Goal: Task Accomplishment & Management: Manage account settings

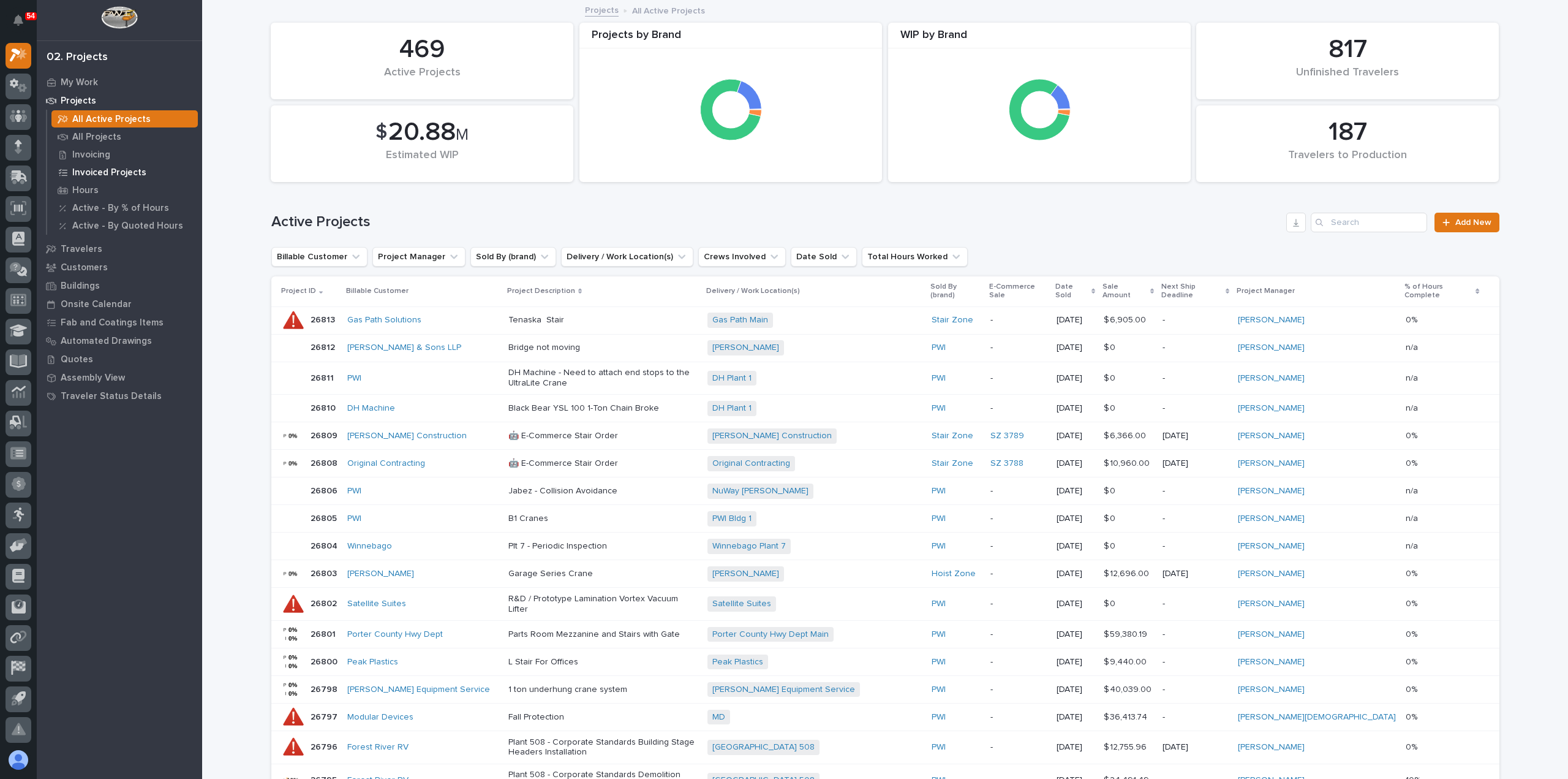
click at [137, 173] on p "Invoiced Projects" at bounding box center [109, 173] width 74 height 11
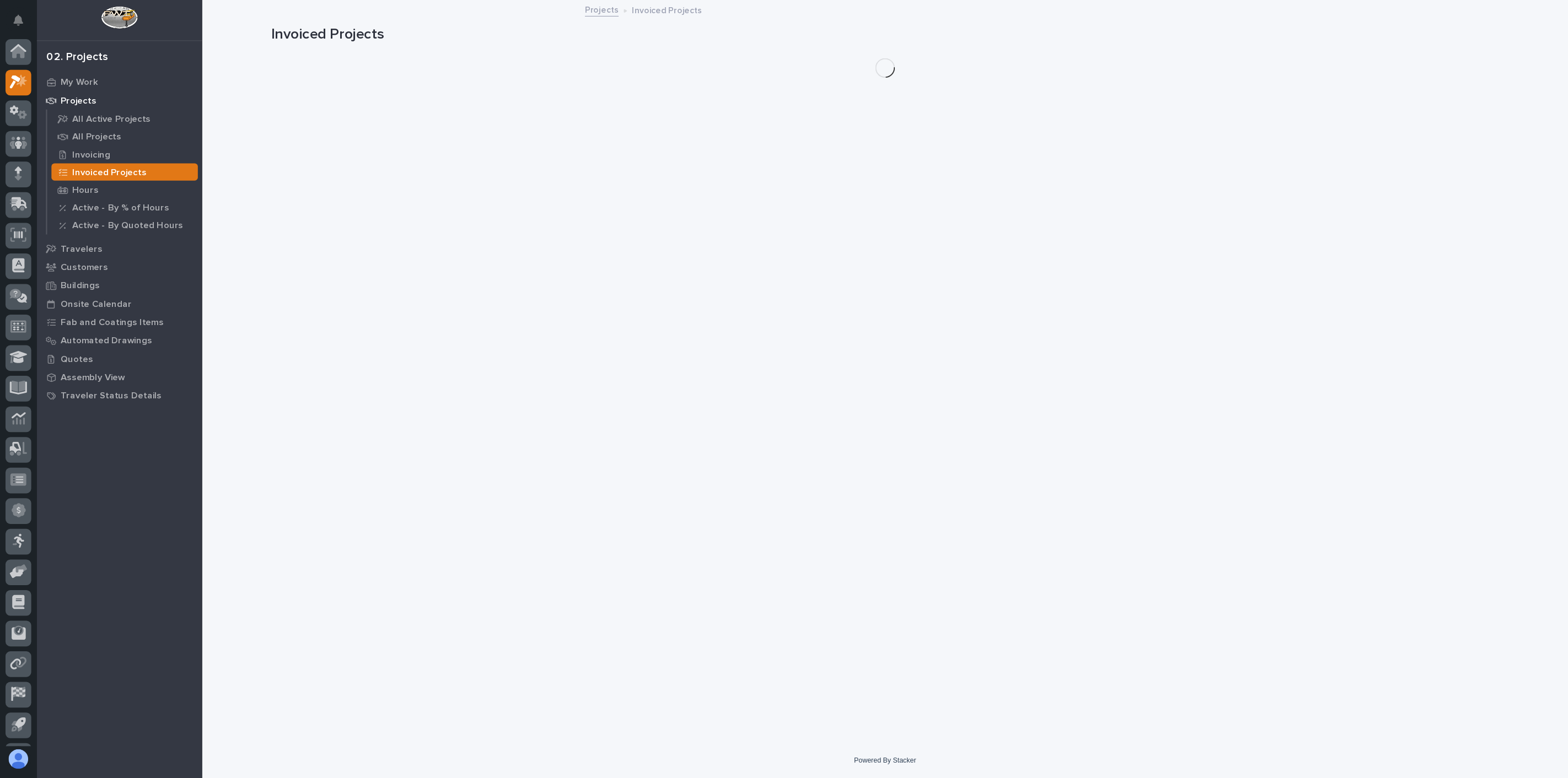
scroll to position [24, 0]
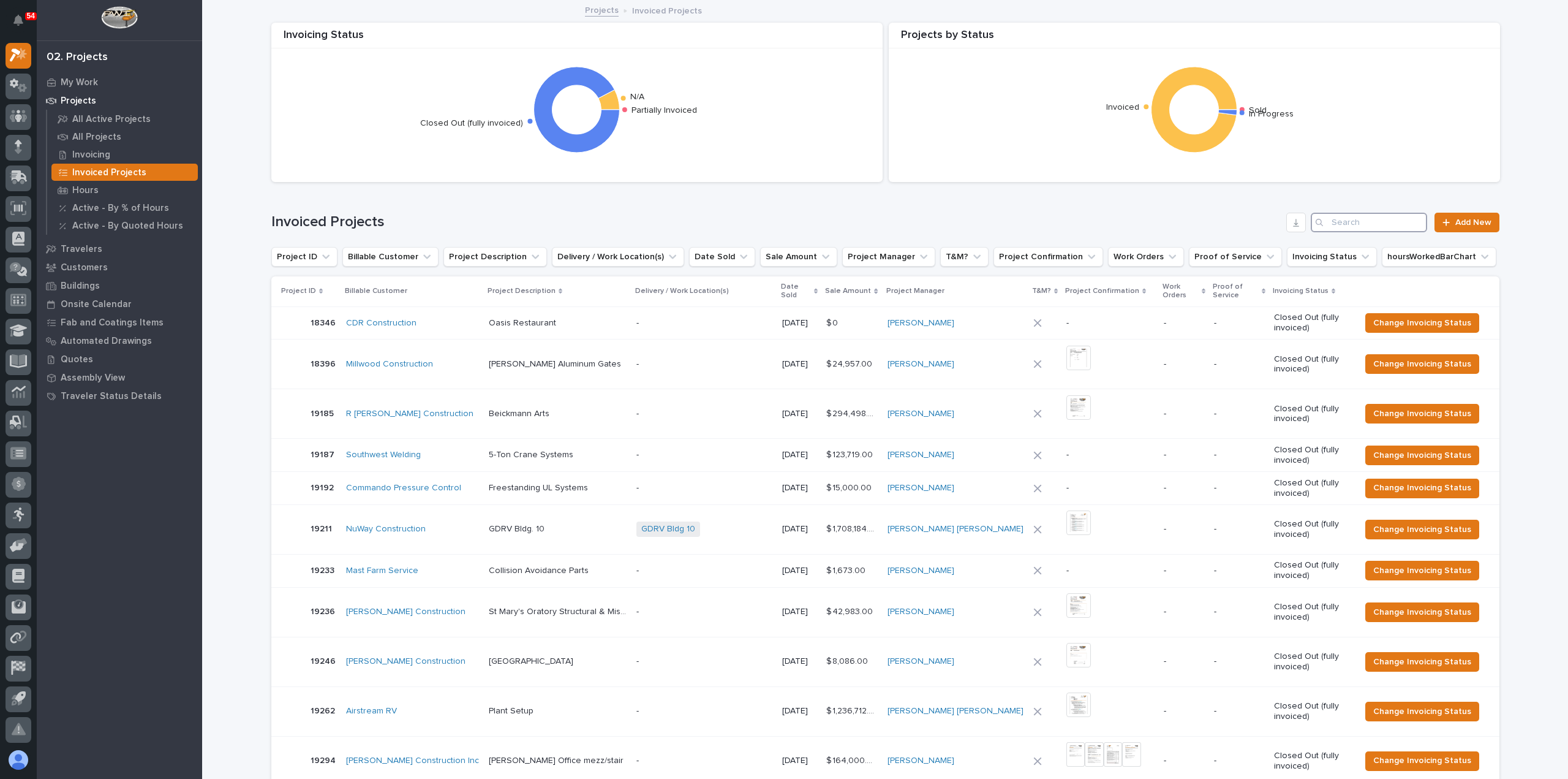
click at [1345, 219] on input "Search" at bounding box center [1369, 222] width 116 height 20
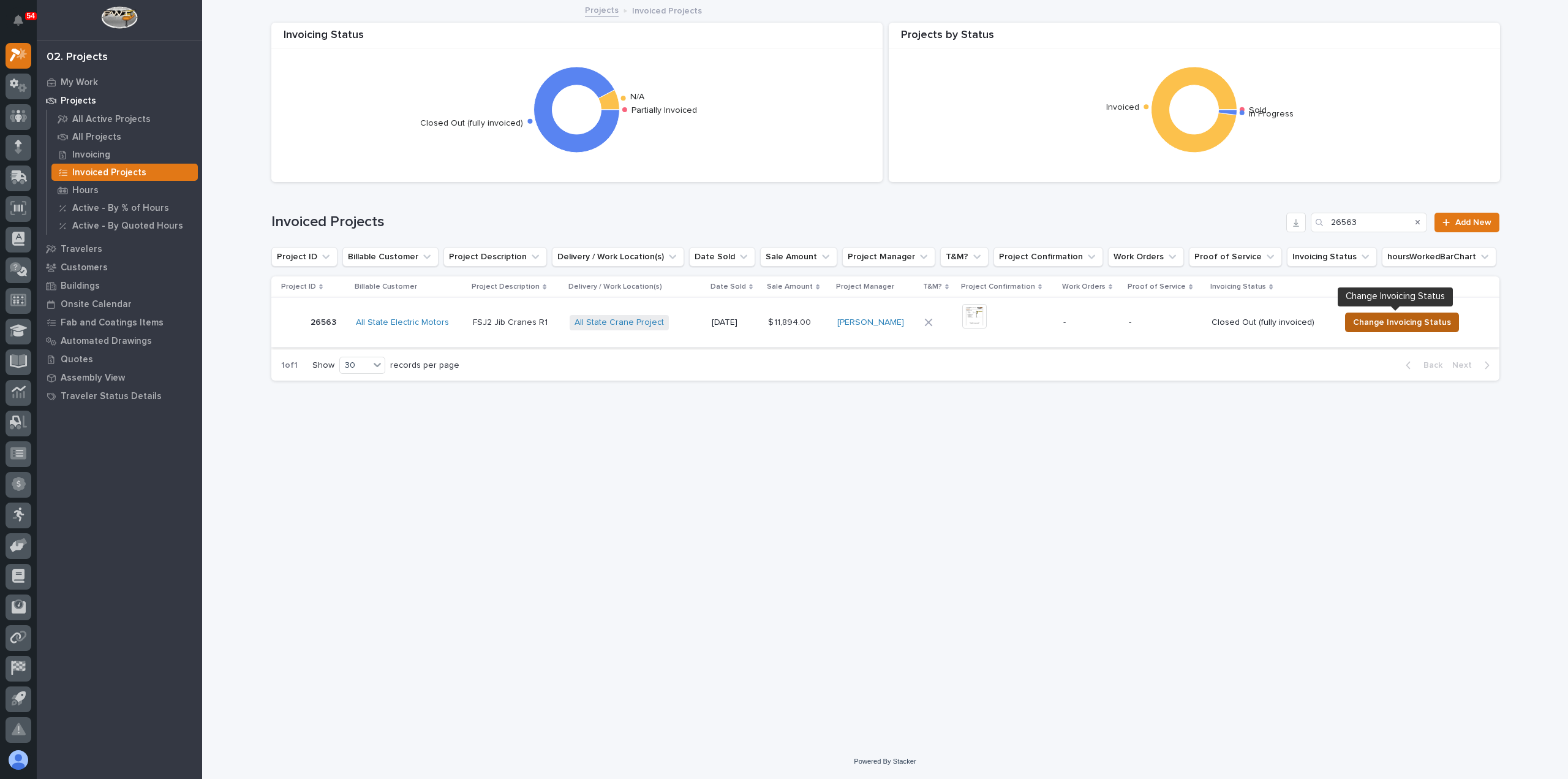
click at [1379, 319] on span "Change Invoicing Status" at bounding box center [1402, 323] width 98 height 15
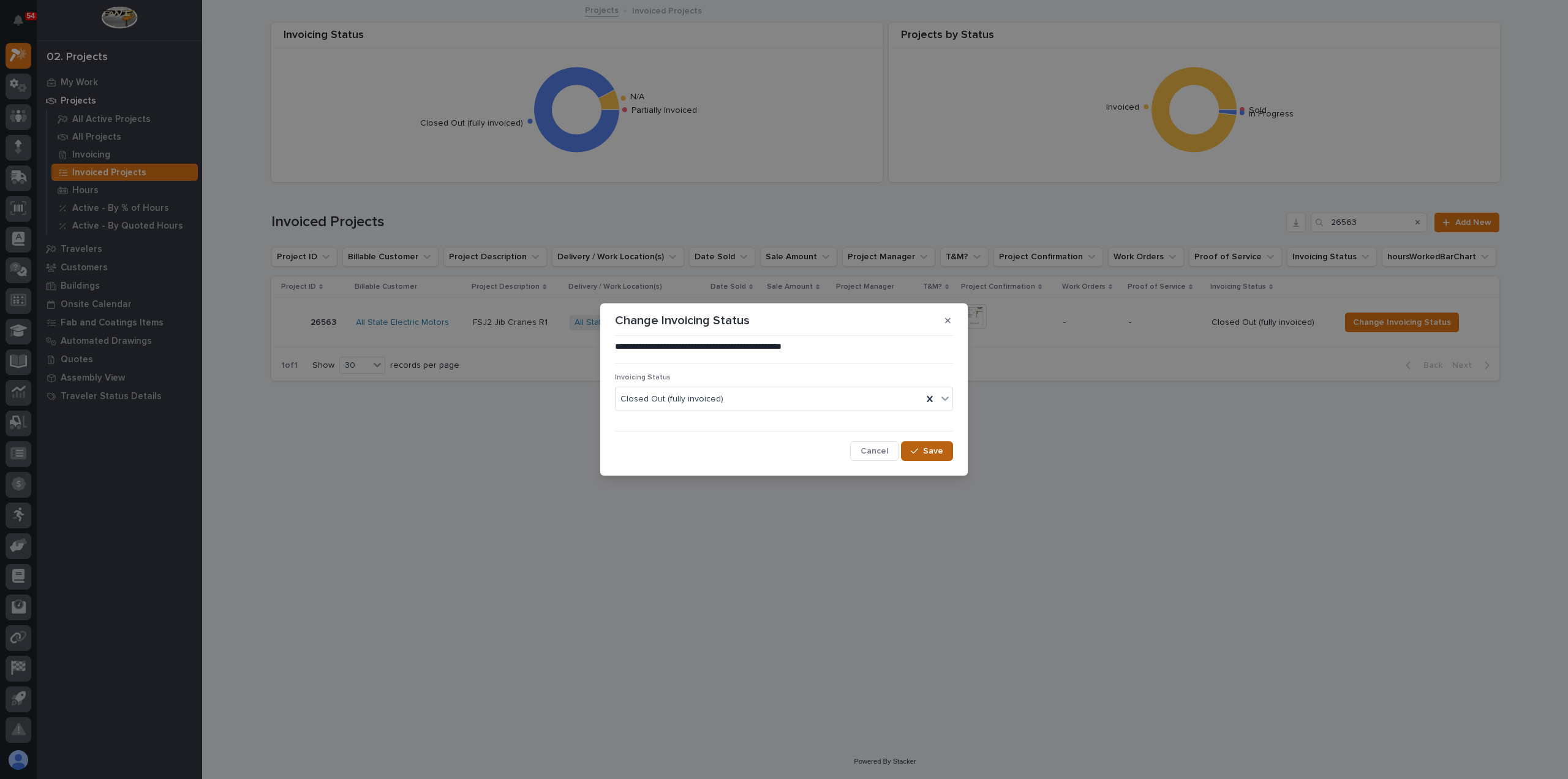
click at [926, 448] on span "Save" at bounding box center [933, 450] width 20 height 11
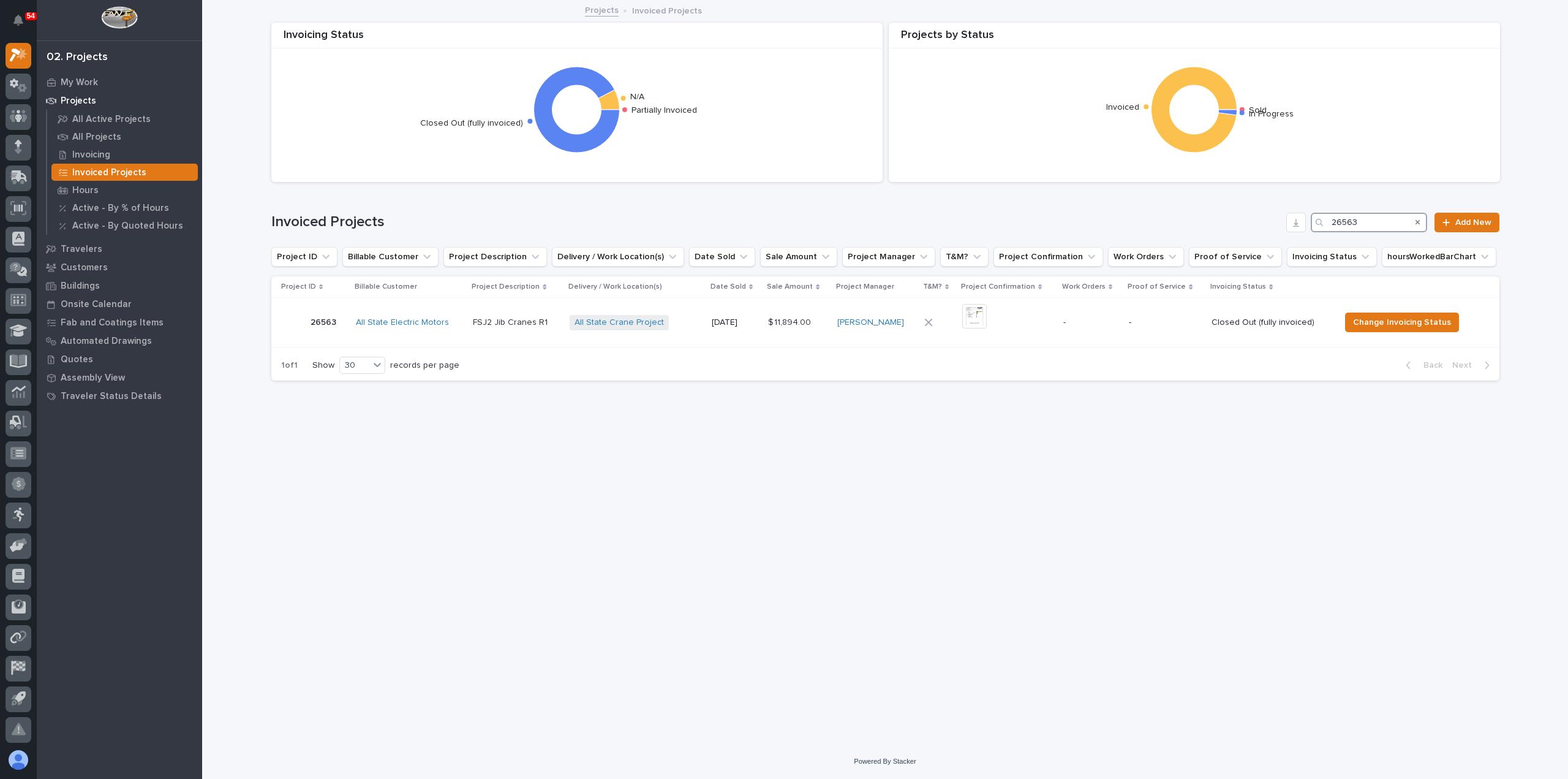
click at [1381, 218] on input "26563" at bounding box center [1369, 222] width 116 height 20
click at [1398, 319] on span "Change Invoicing Status" at bounding box center [1410, 323] width 98 height 15
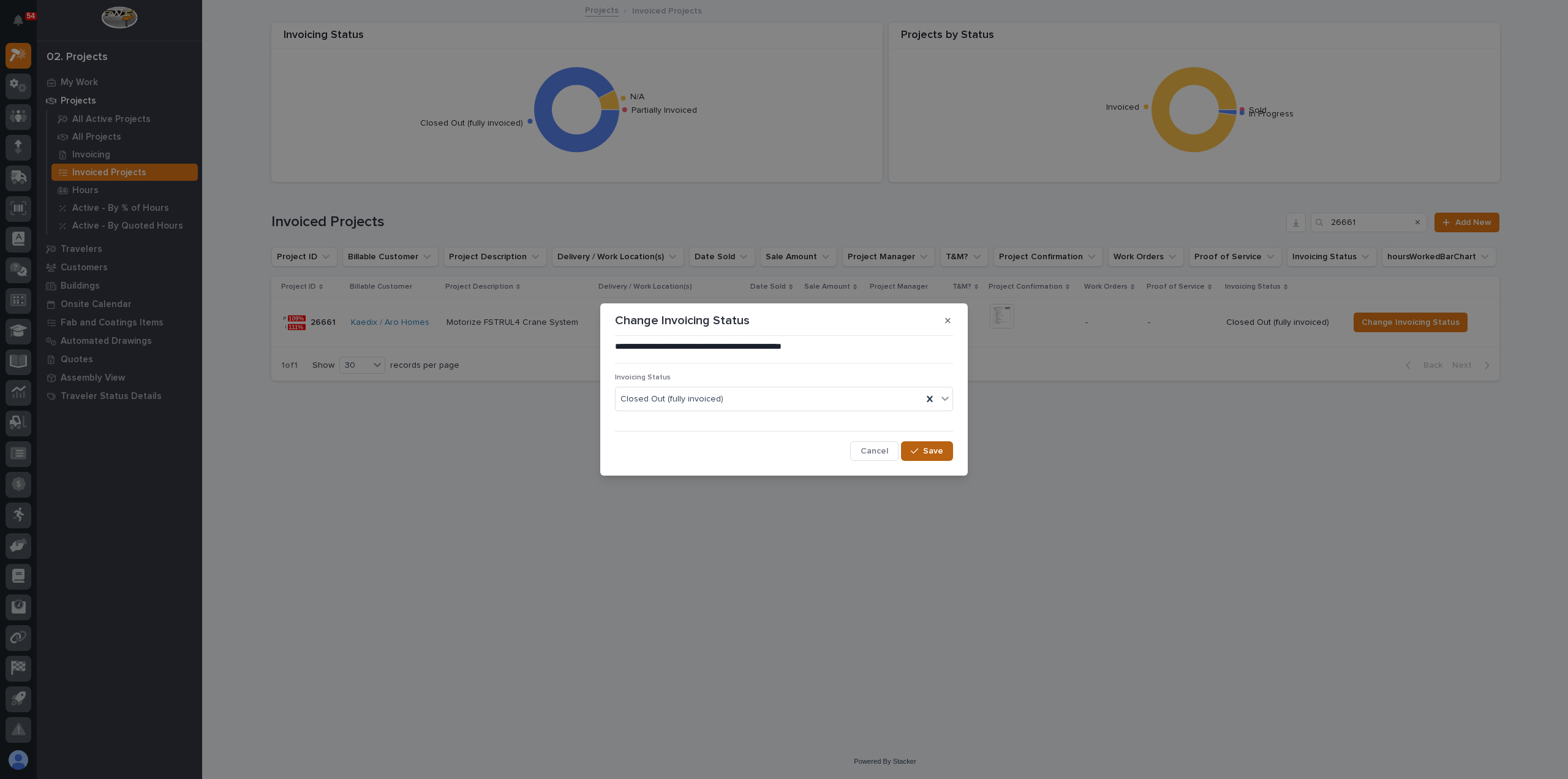
click at [941, 451] on span "Save" at bounding box center [933, 450] width 20 height 11
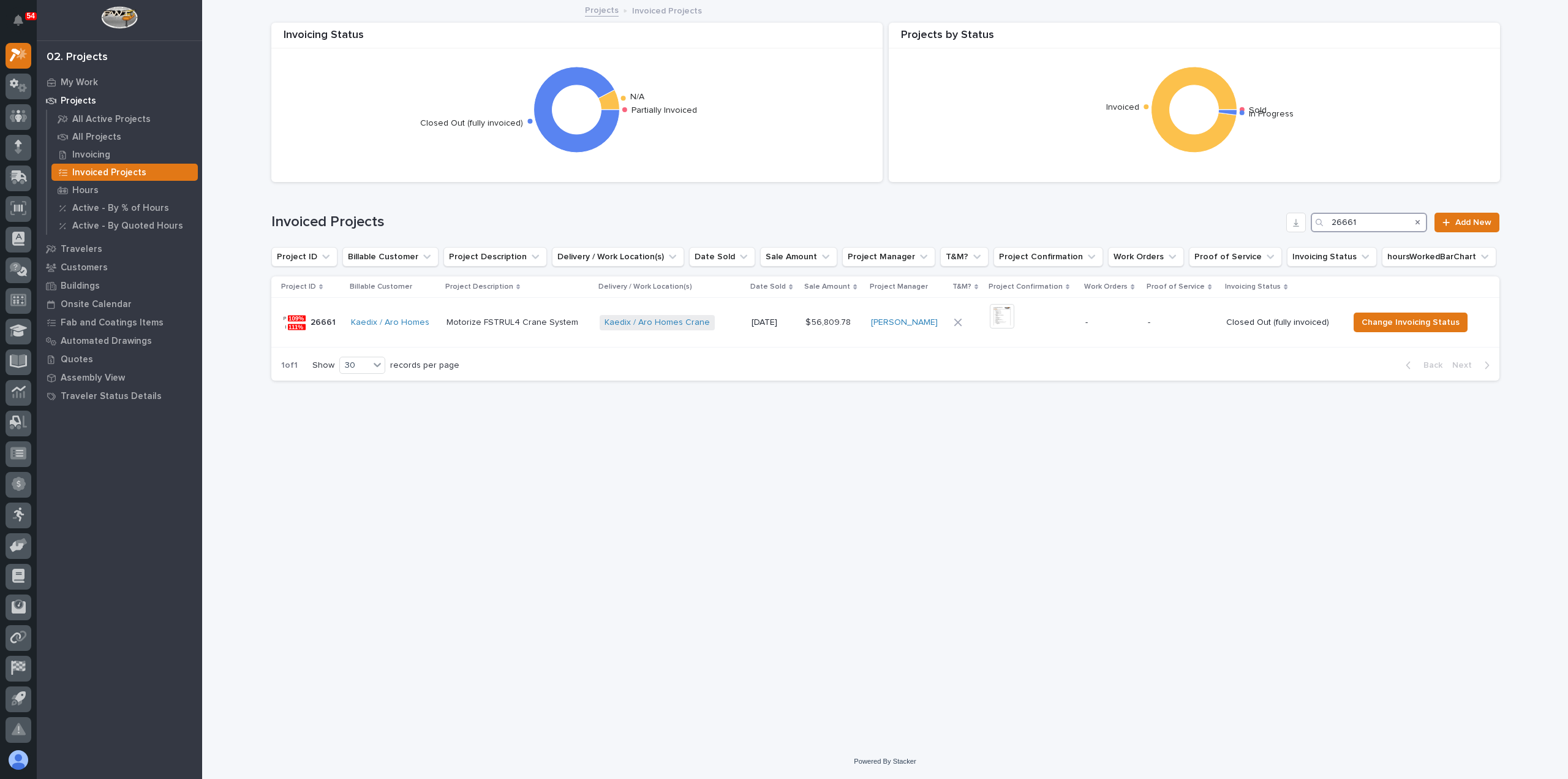
click at [1374, 215] on input "26661" at bounding box center [1369, 222] width 116 height 20
click at [1390, 327] on span "Change Invoicing Status" at bounding box center [1413, 323] width 98 height 15
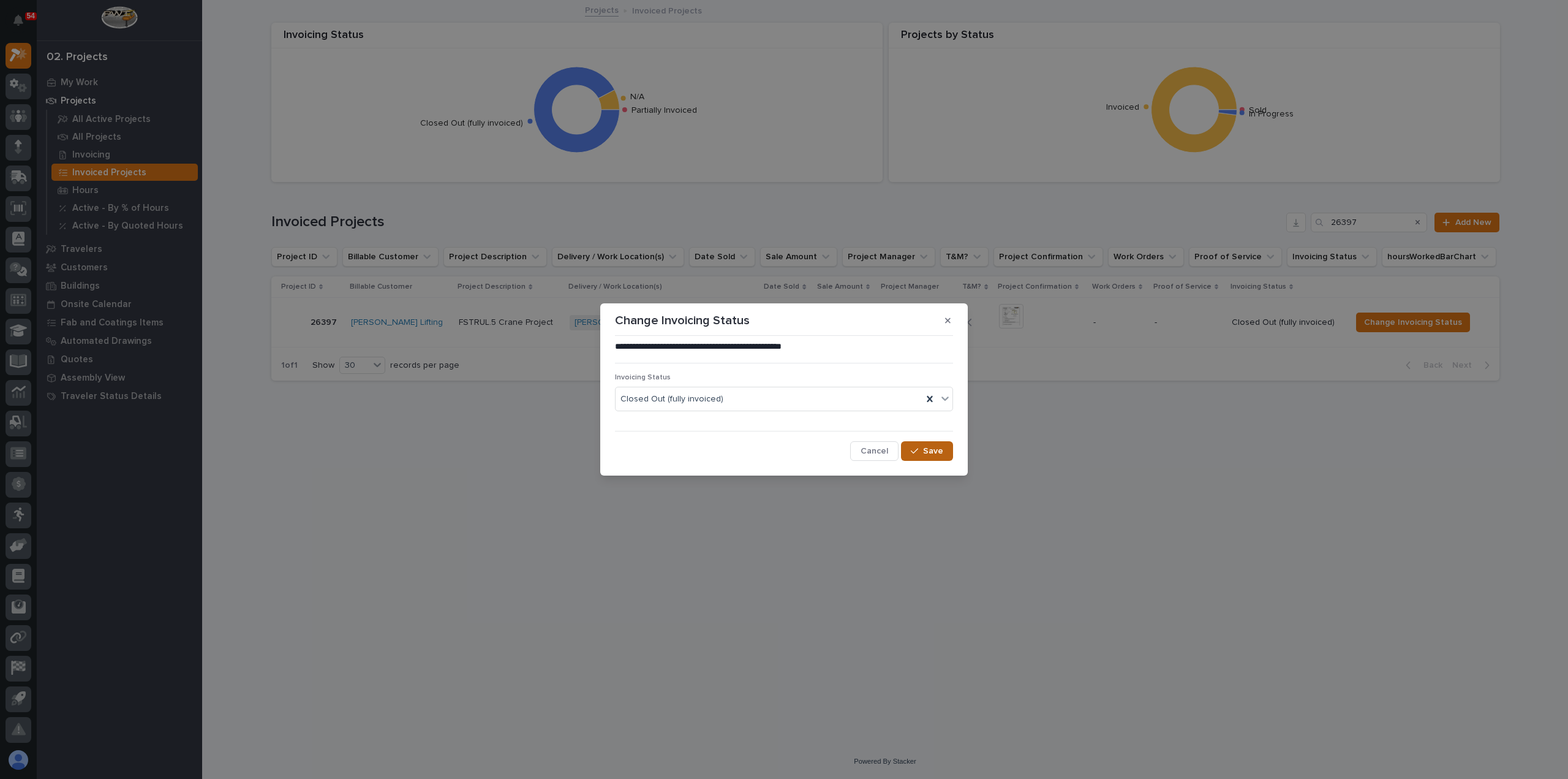
click at [925, 454] on span "Save" at bounding box center [933, 450] width 20 height 11
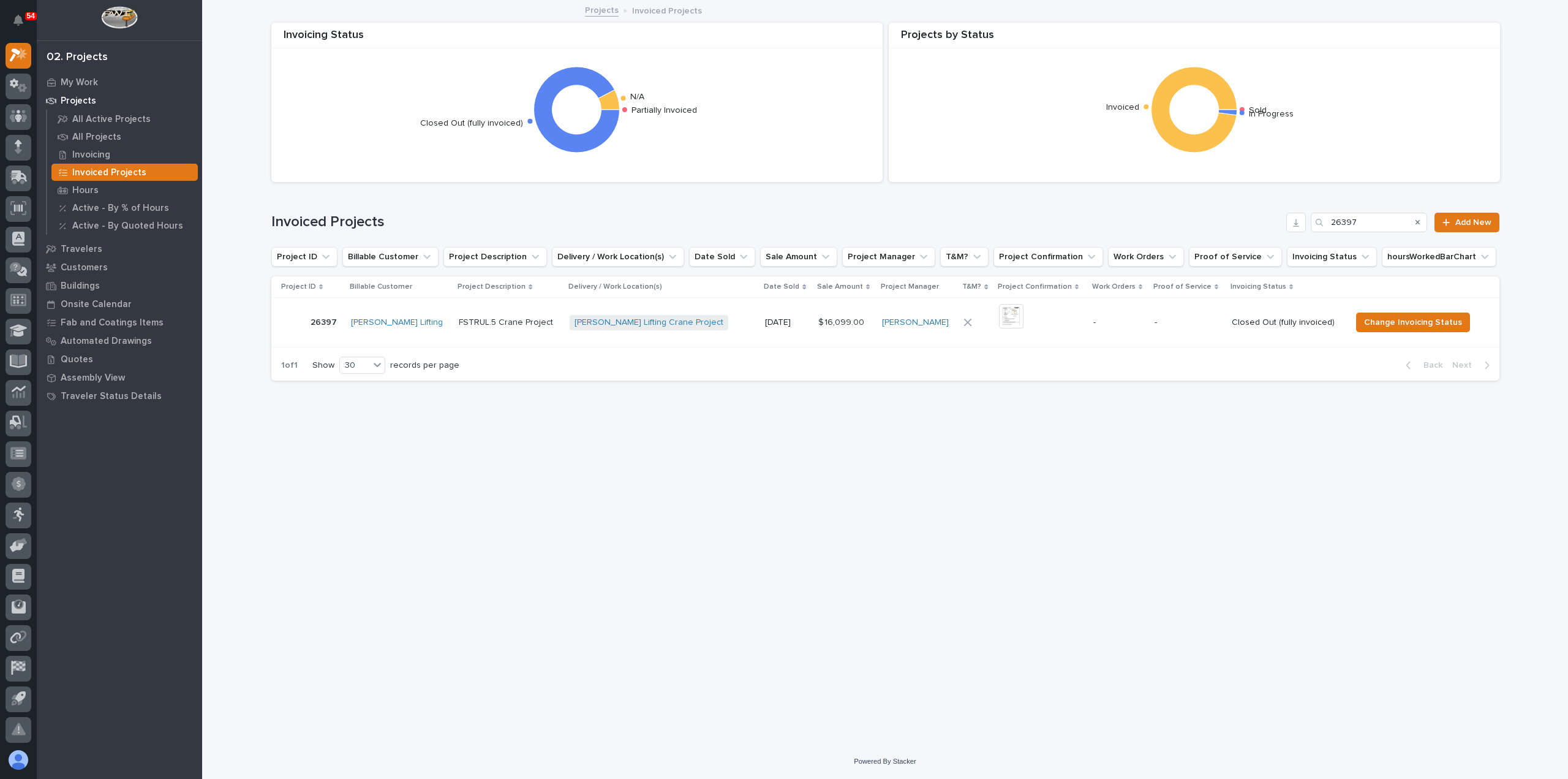
click at [1410, 222] on div "Search" at bounding box center [1417, 222] width 20 height 20
click at [1381, 215] on input "26397" at bounding box center [1369, 222] width 116 height 20
click at [1405, 325] on span "Change Invoicing Status" at bounding box center [1414, 323] width 98 height 15
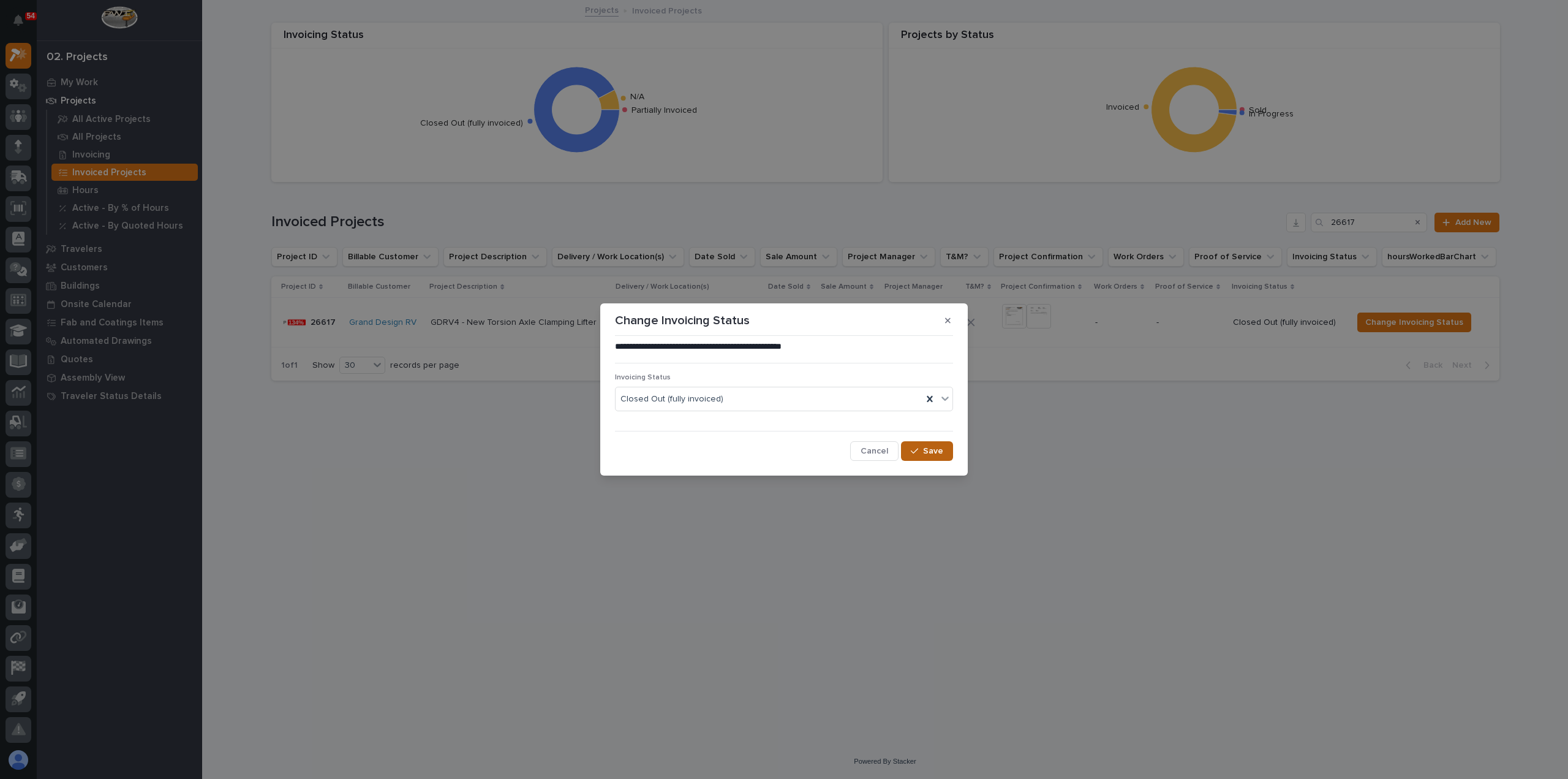
click at [944, 449] on button "Save" at bounding box center [927, 451] width 52 height 20
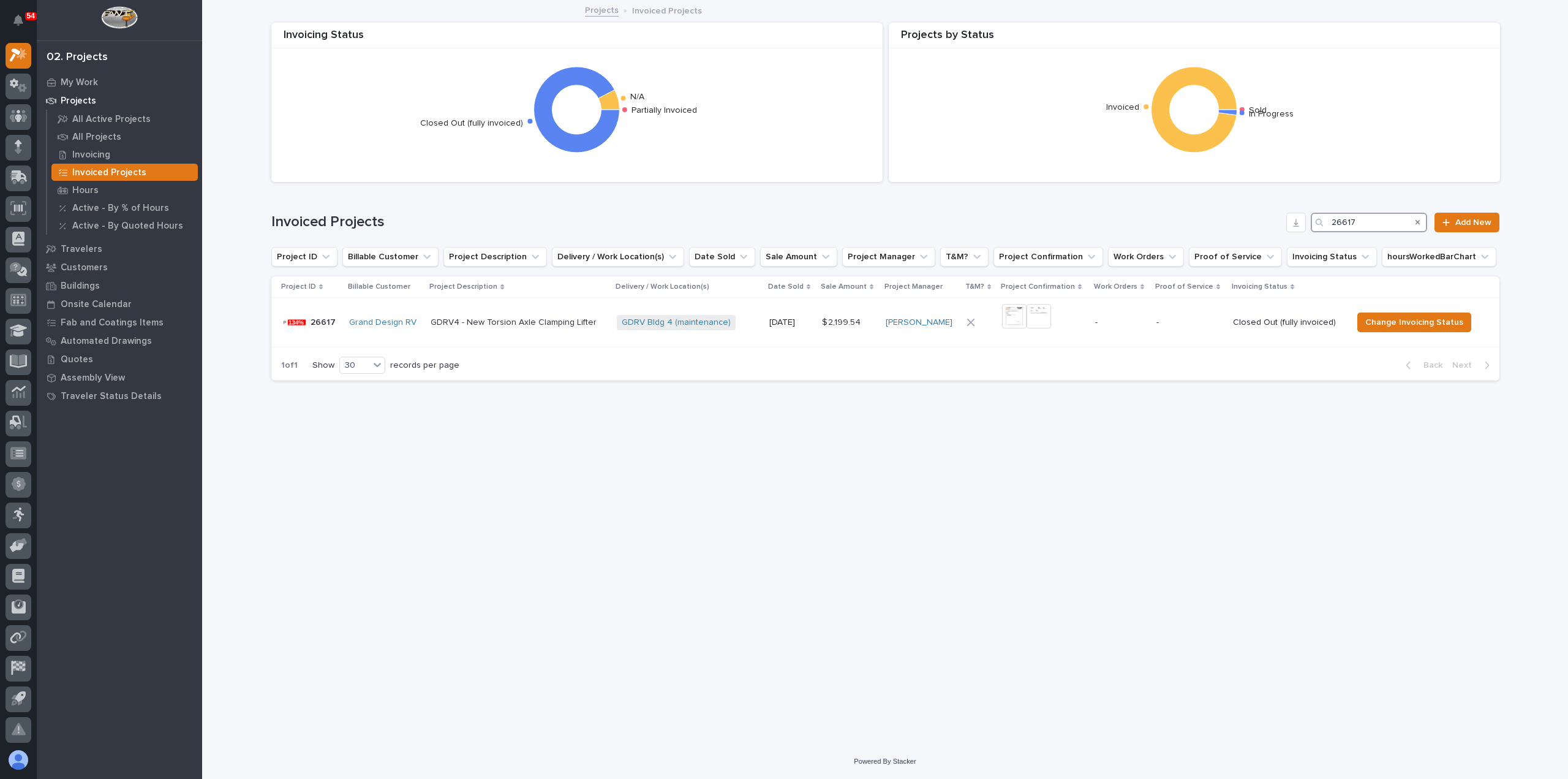
click at [1377, 227] on input "26617" at bounding box center [1369, 222] width 116 height 20
click at [1403, 320] on span "Change Invoicing Status" at bounding box center [1404, 323] width 98 height 15
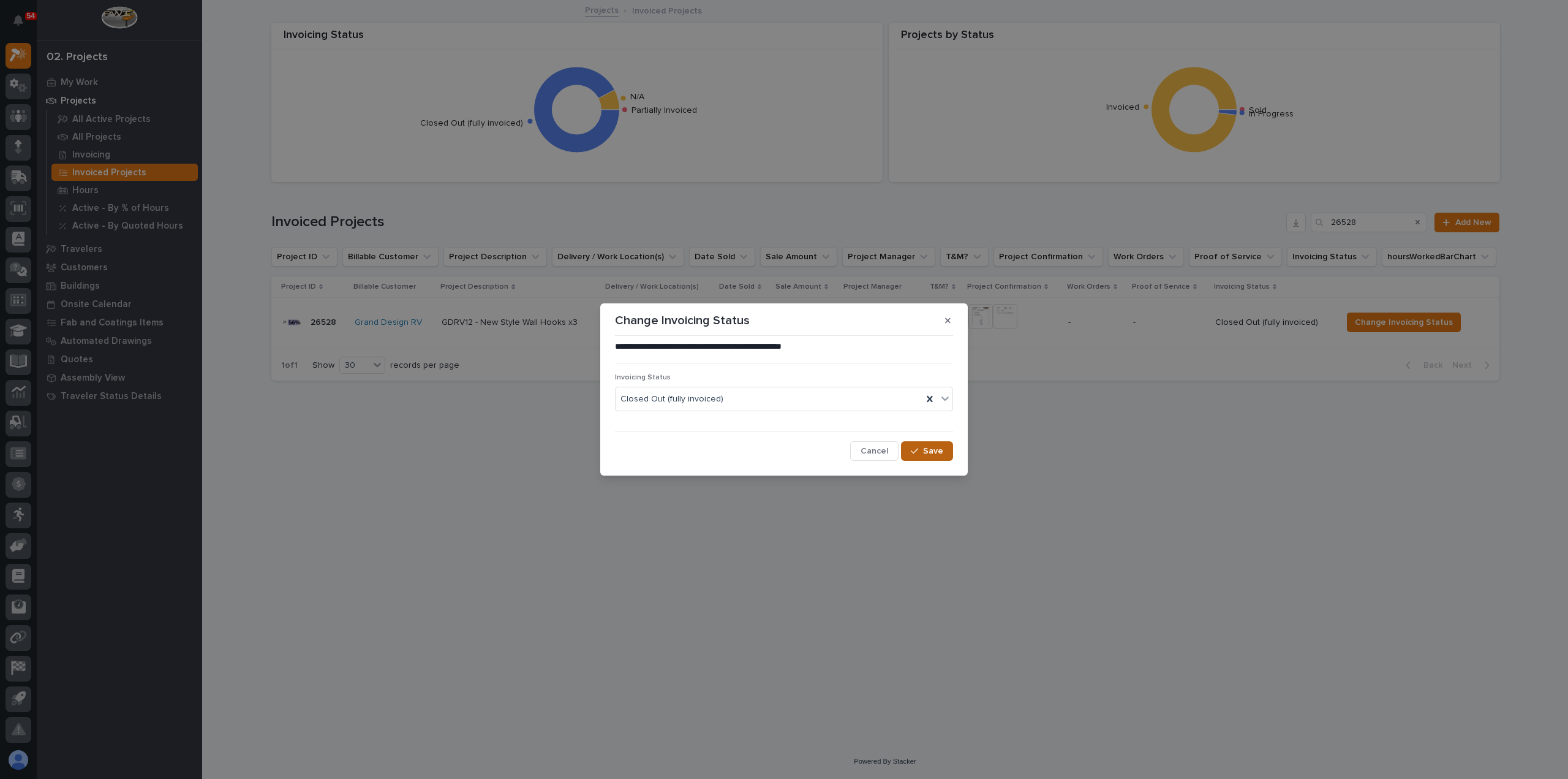
click at [929, 449] on span "Save" at bounding box center [933, 450] width 20 height 11
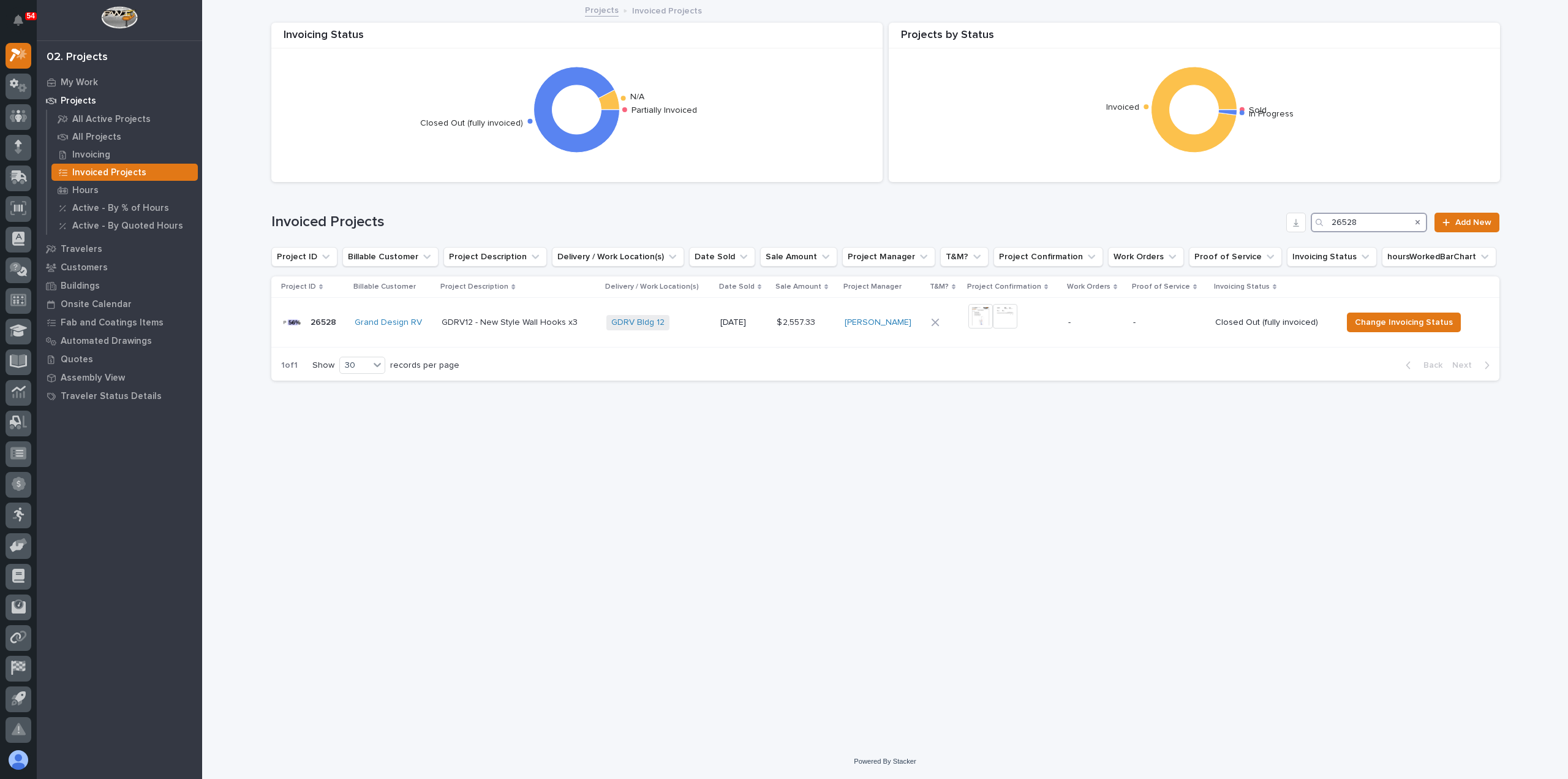
click at [1381, 222] on input "26528" at bounding box center [1369, 222] width 116 height 20
click at [1362, 322] on span "Change Invoicing Status" at bounding box center [1405, 323] width 98 height 15
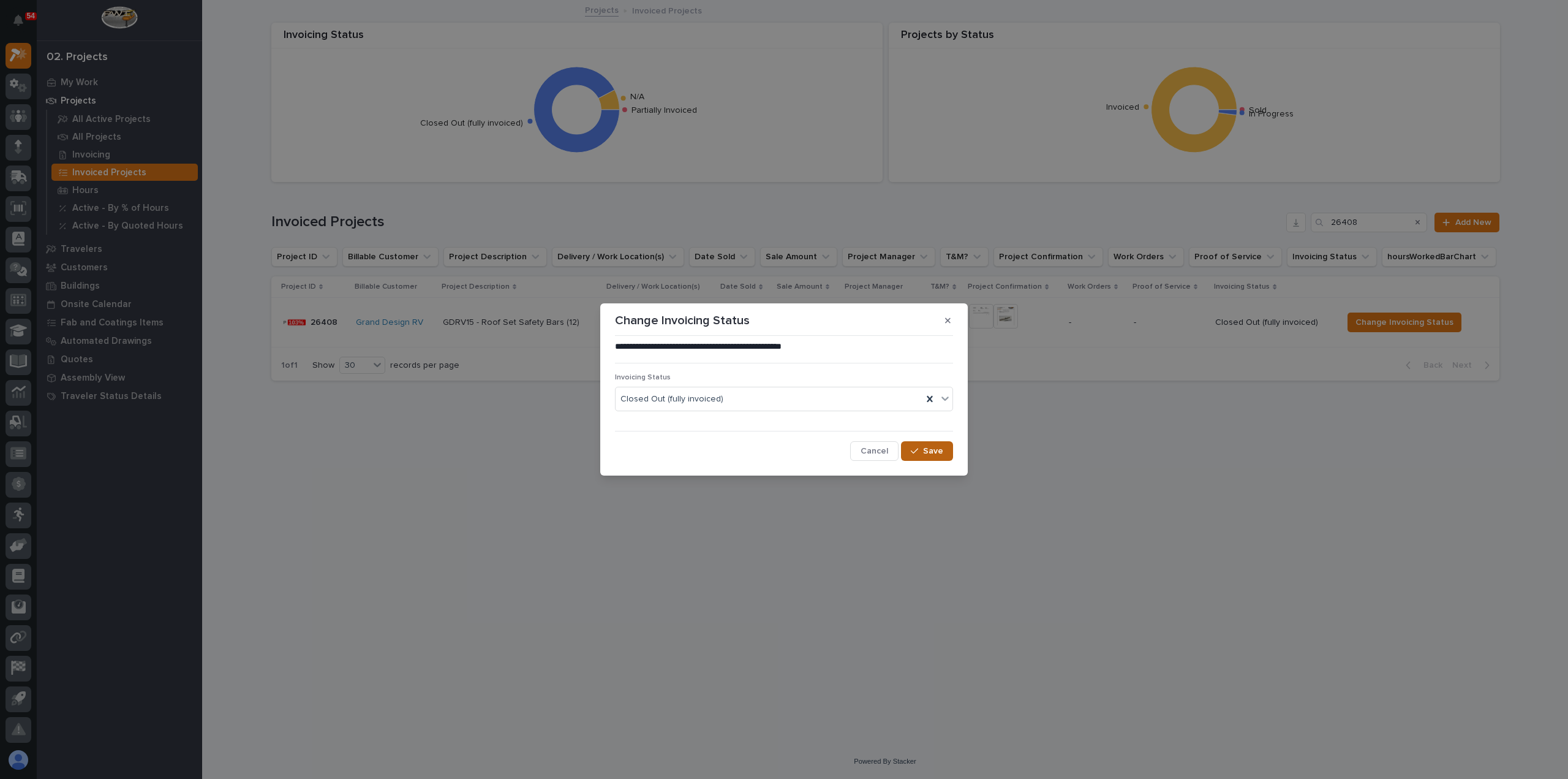
click at [931, 450] on span "Save" at bounding box center [933, 450] width 20 height 11
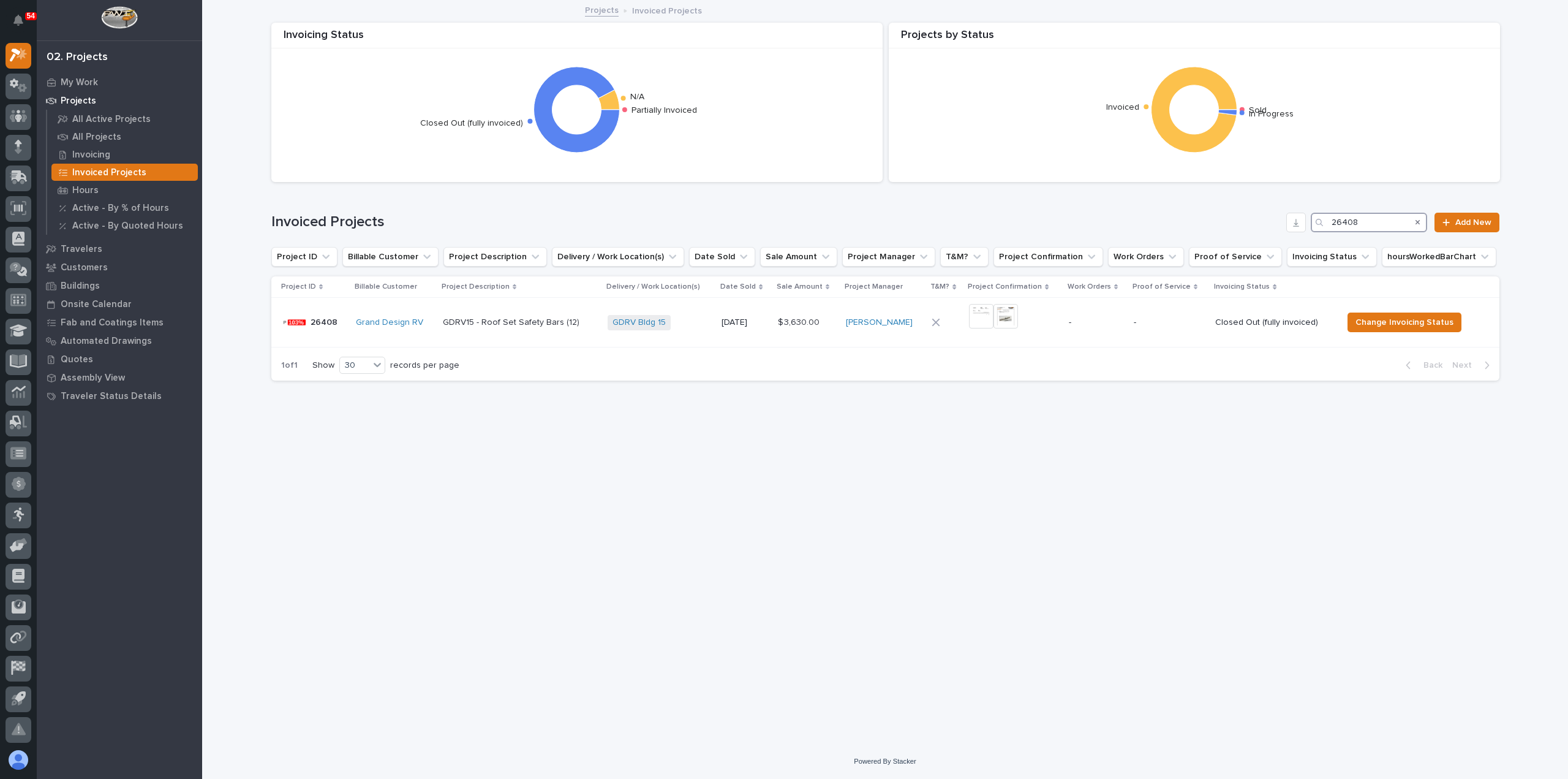
click at [1379, 220] on input "26408" at bounding box center [1369, 222] width 116 height 20
click at [1379, 219] on input "26408" at bounding box center [1369, 222] width 116 height 20
click at [1414, 327] on span "Change Invoicing Status" at bounding box center [1409, 323] width 98 height 15
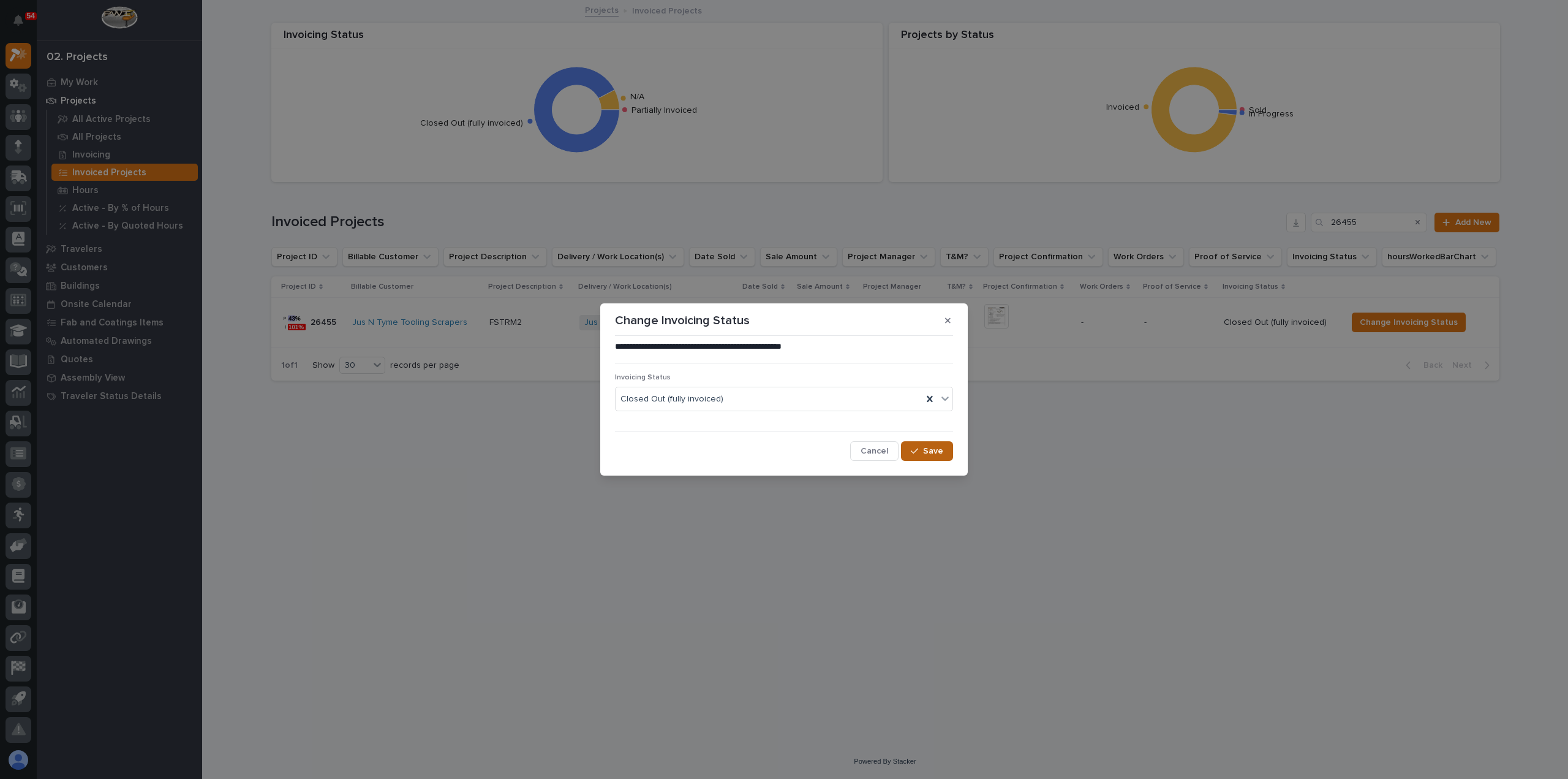
click at [931, 448] on span "Save" at bounding box center [933, 450] width 20 height 11
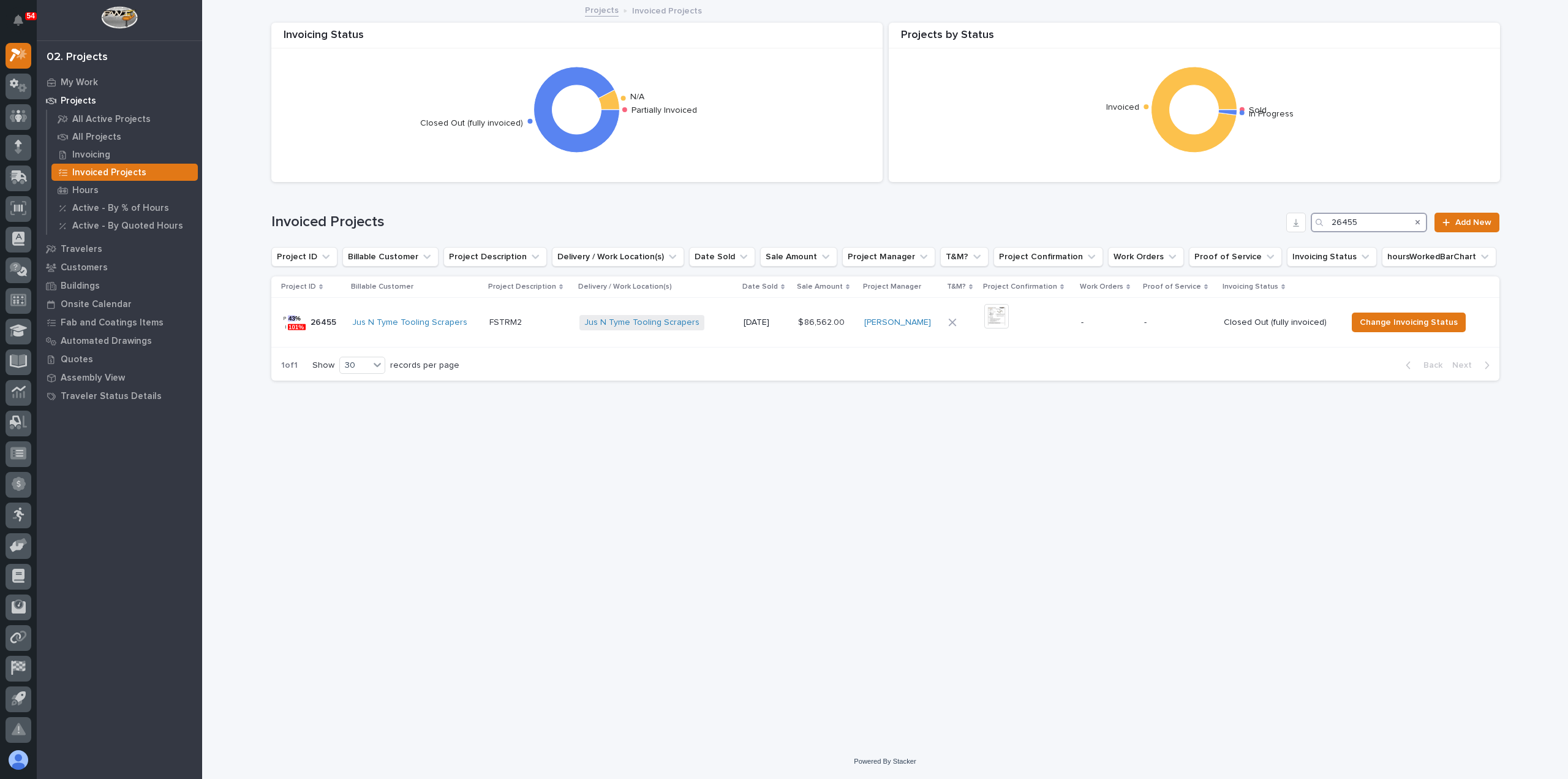
click at [1376, 218] on input "26455" at bounding box center [1369, 222] width 116 height 20
click at [1360, 315] on span "Change Invoicing Status" at bounding box center [1396, 323] width 98 height 15
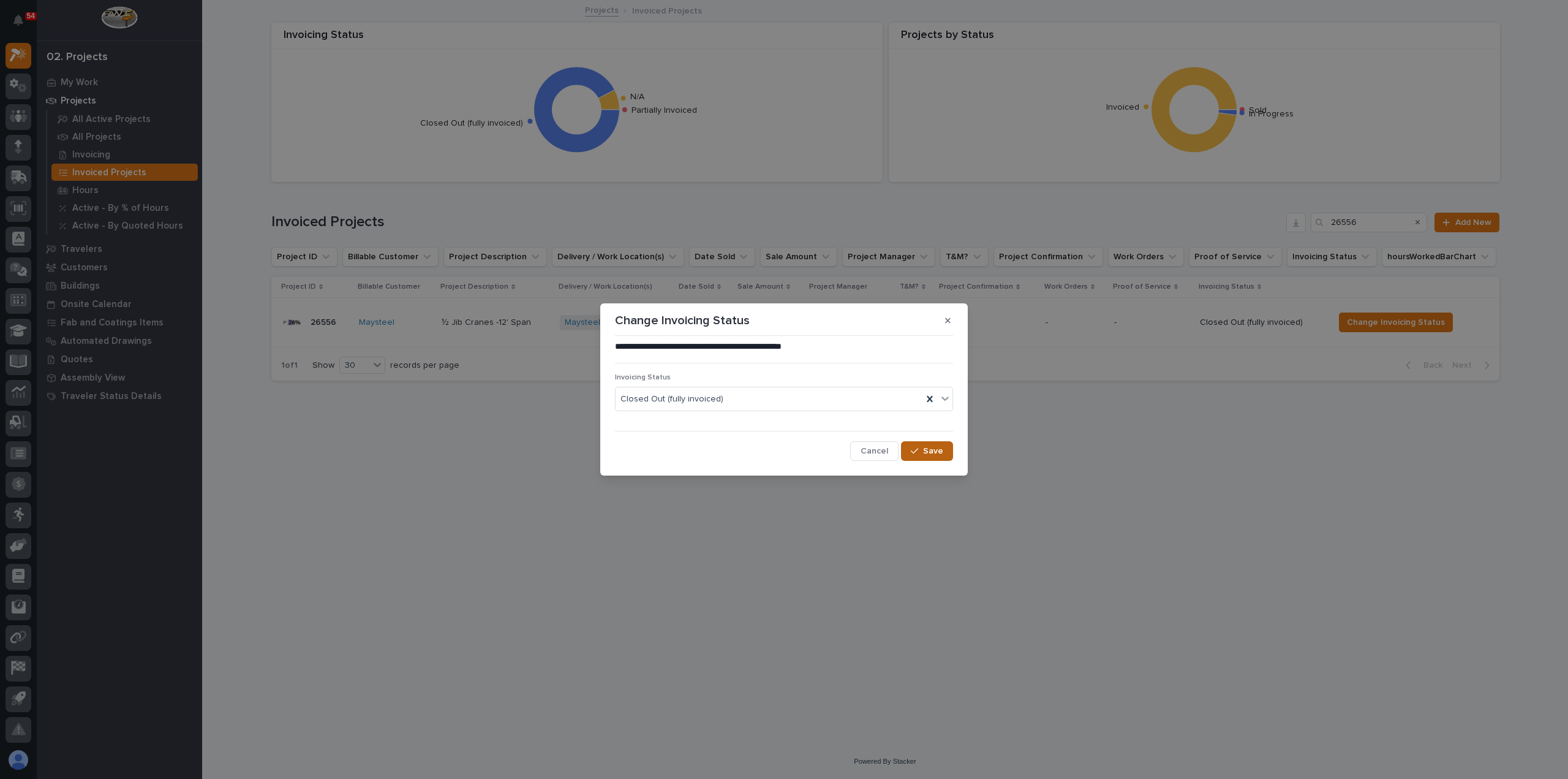
click at [922, 454] on div "button" at bounding box center [916, 450] width 12 height 8
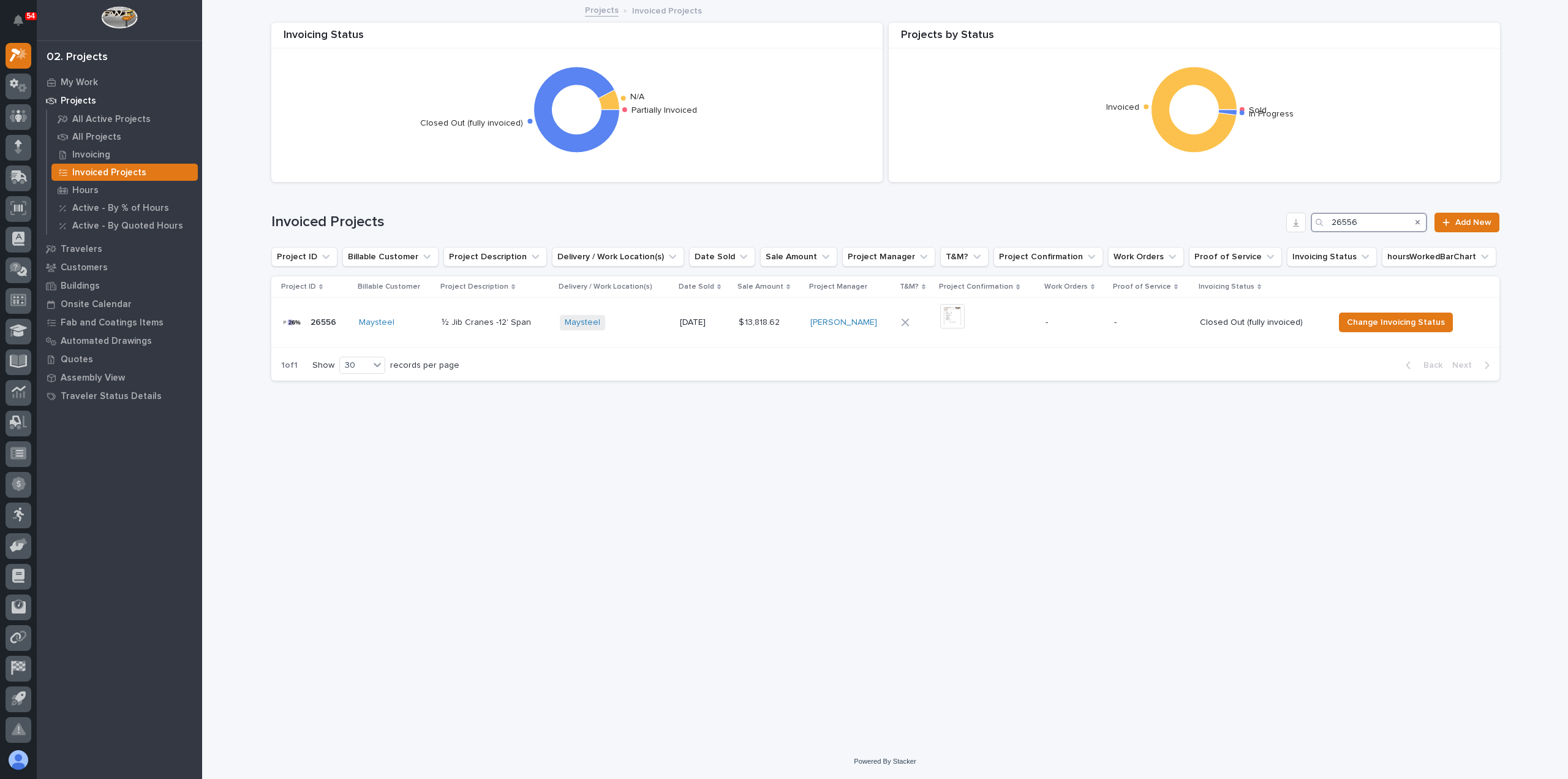
click at [1367, 217] on input "26556" at bounding box center [1369, 222] width 116 height 20
click at [1393, 320] on span "Change Invoicing Status" at bounding box center [1410, 323] width 98 height 15
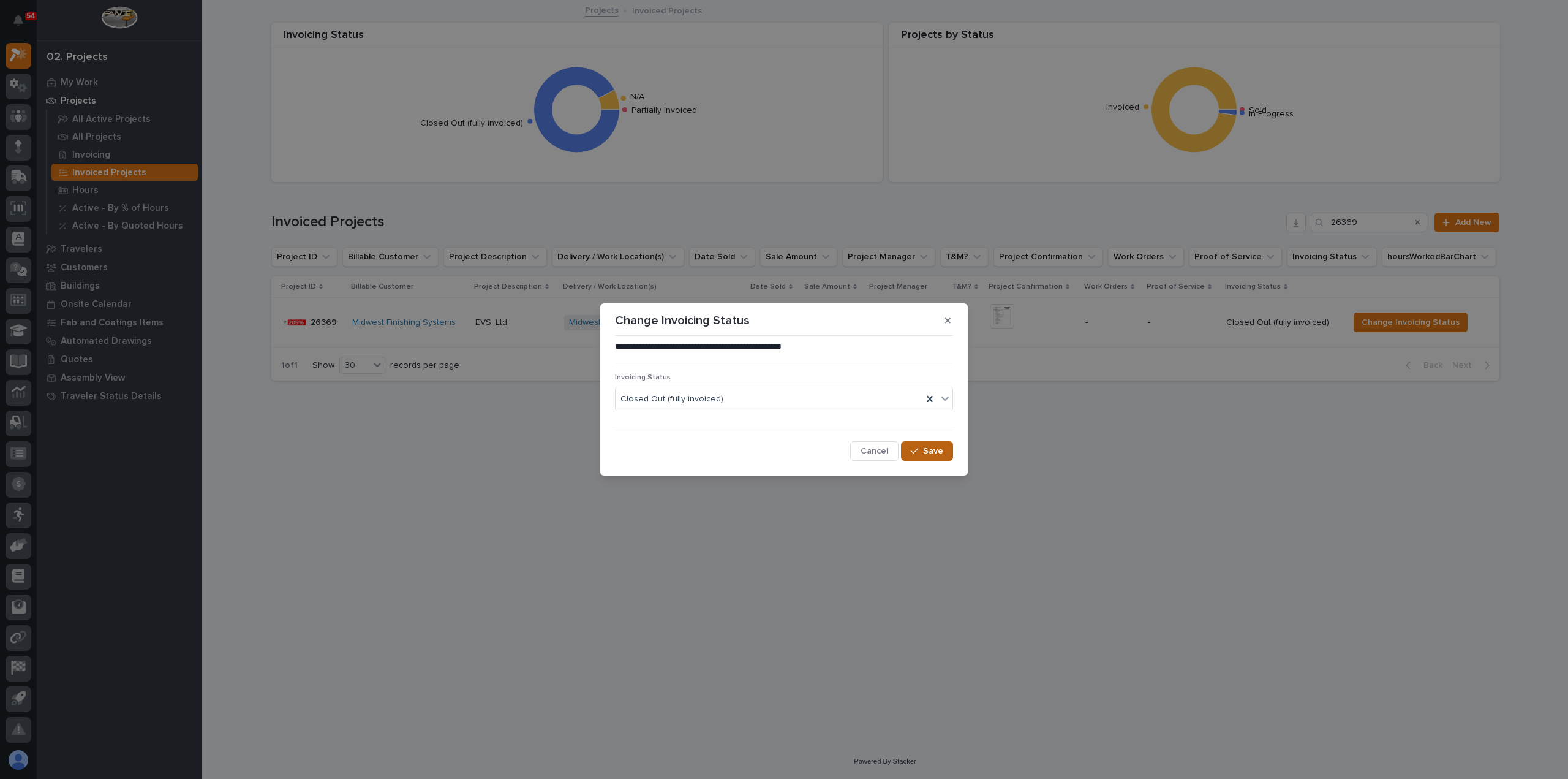
click at [934, 446] on span "Save" at bounding box center [933, 450] width 20 height 11
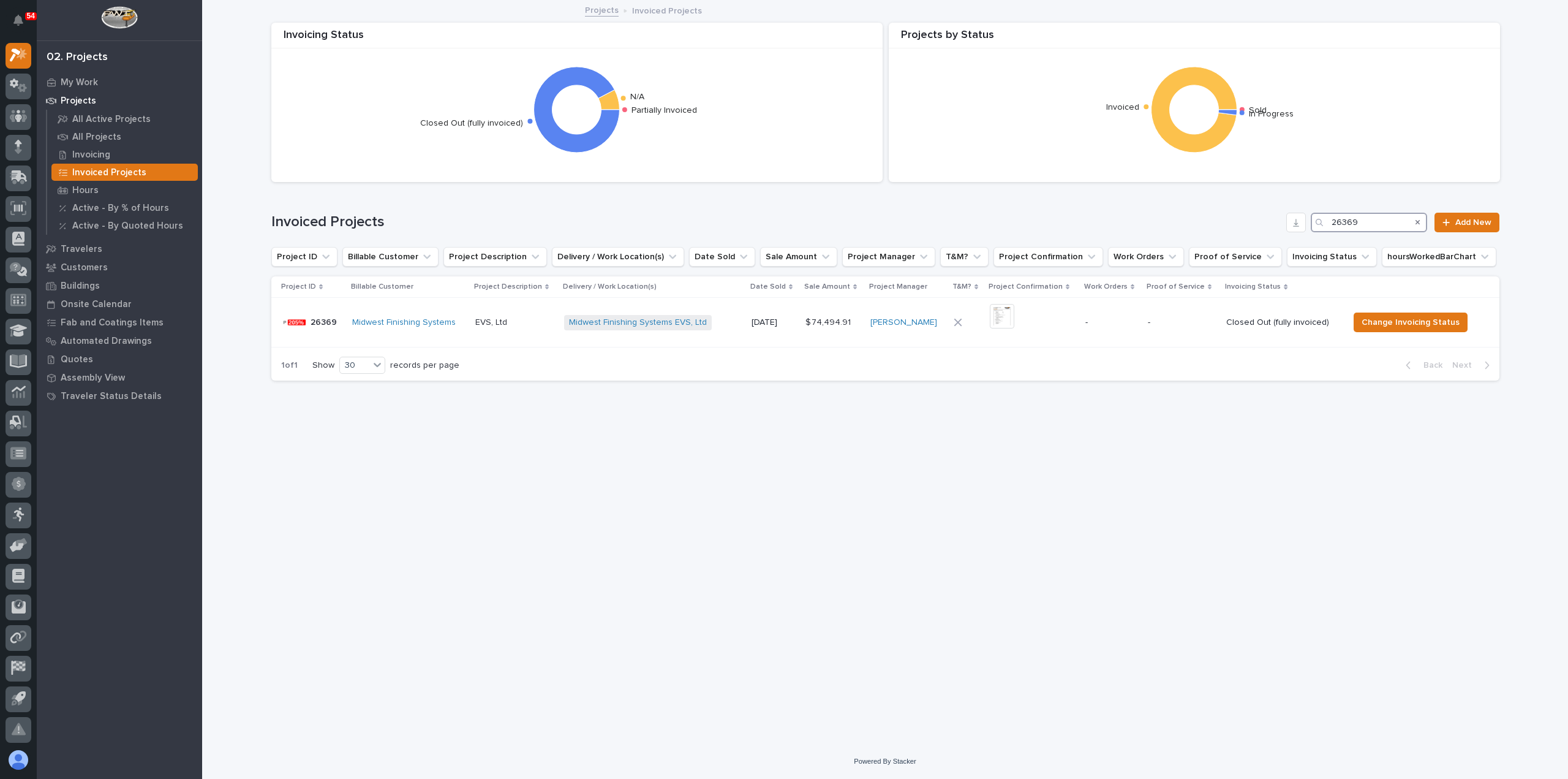
click at [1388, 222] on input "26369" at bounding box center [1369, 222] width 116 height 20
click at [1373, 323] on span "Change Invoicing Status" at bounding box center [1414, 323] width 98 height 15
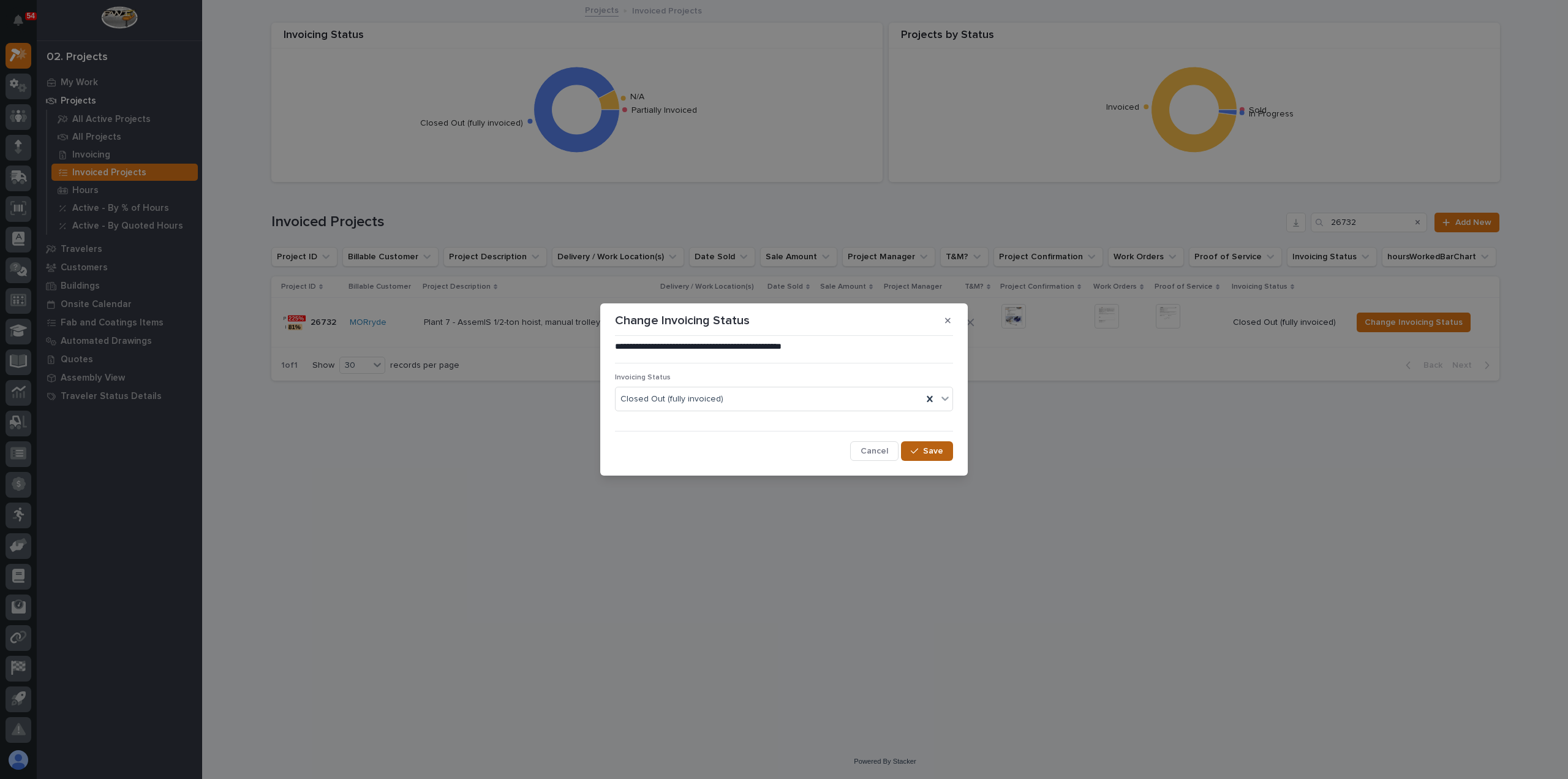
click at [936, 451] on span "Save" at bounding box center [933, 450] width 20 height 11
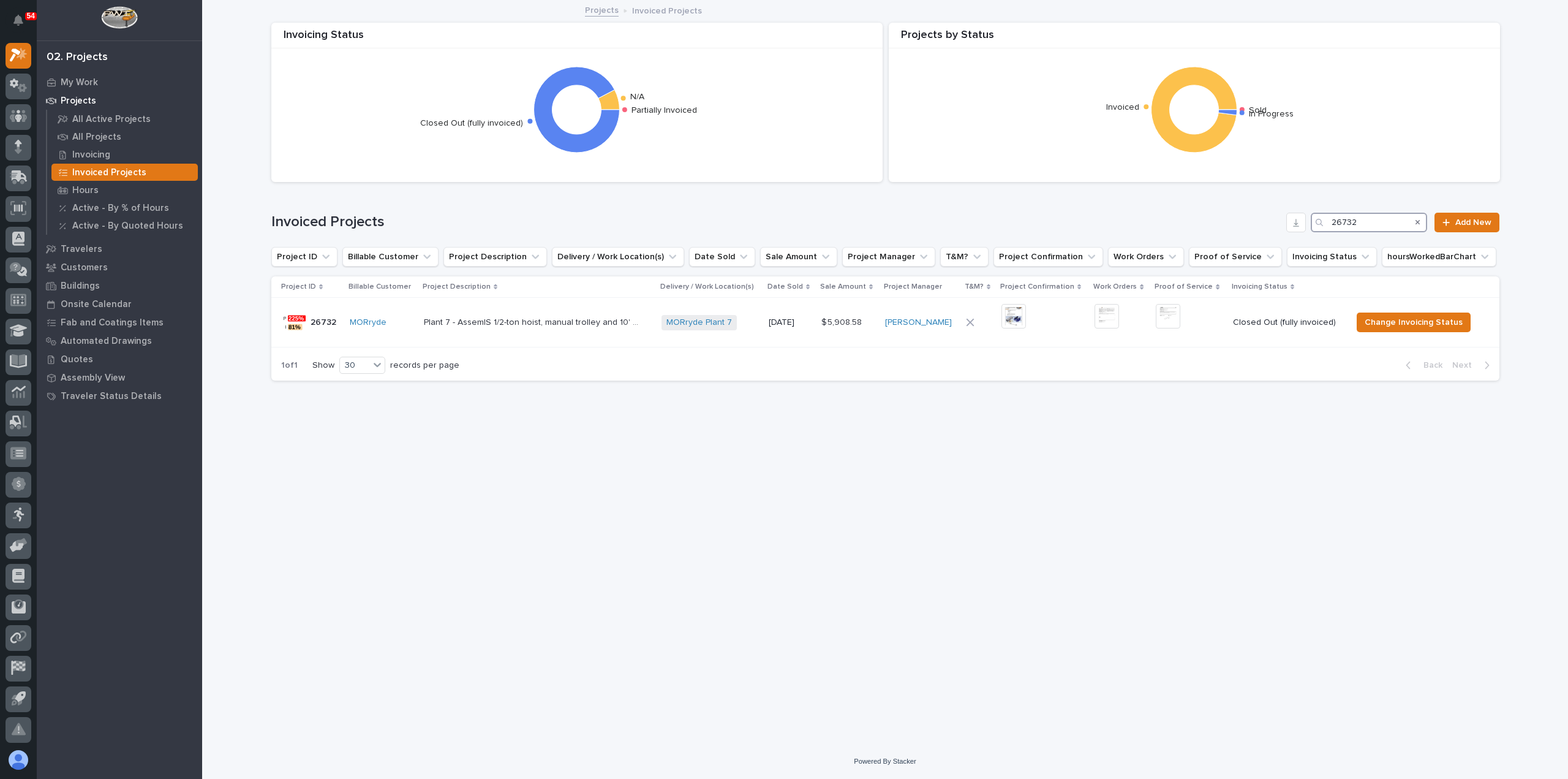
click at [1379, 224] on input "26732" at bounding box center [1369, 222] width 116 height 20
click at [1402, 326] on span "Change Invoicing Status" at bounding box center [1402, 323] width 98 height 15
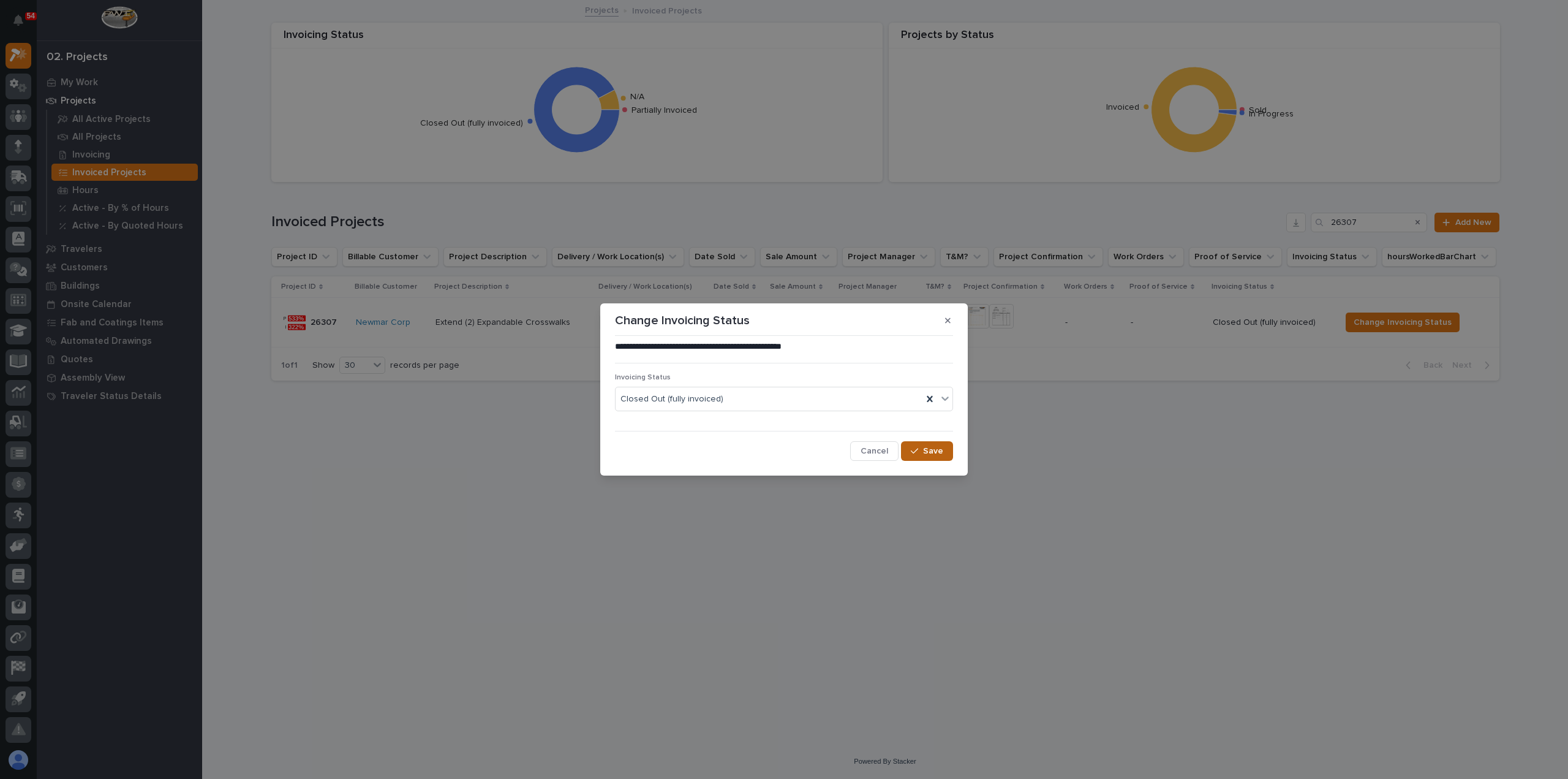
click at [934, 448] on span "Save" at bounding box center [933, 450] width 20 height 11
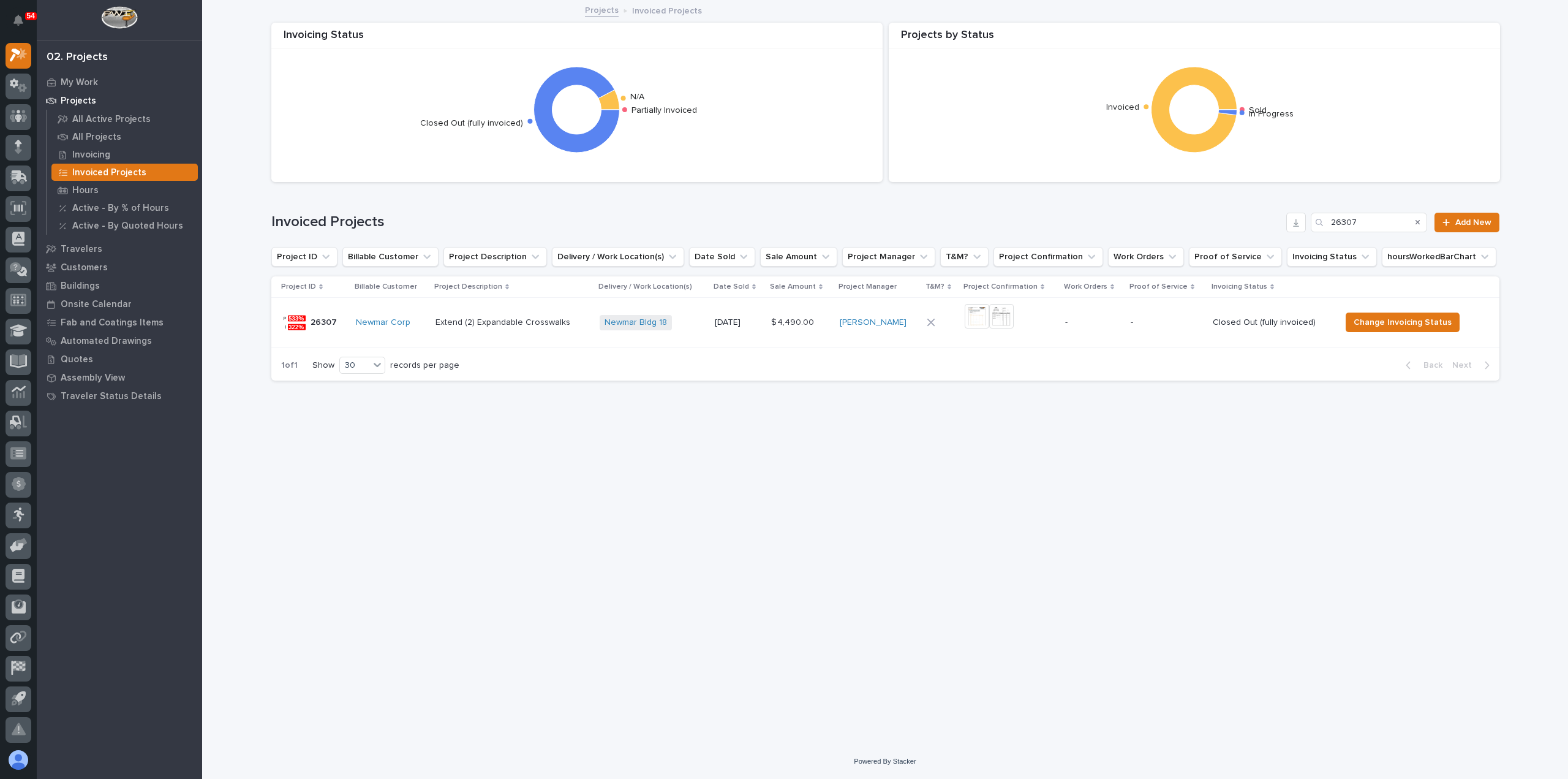
click at [1376, 210] on div "Invoiced Projects 26307 Add New" at bounding box center [885, 217] width 1228 height 59
click at [1371, 217] on input "26307" at bounding box center [1369, 222] width 116 height 20
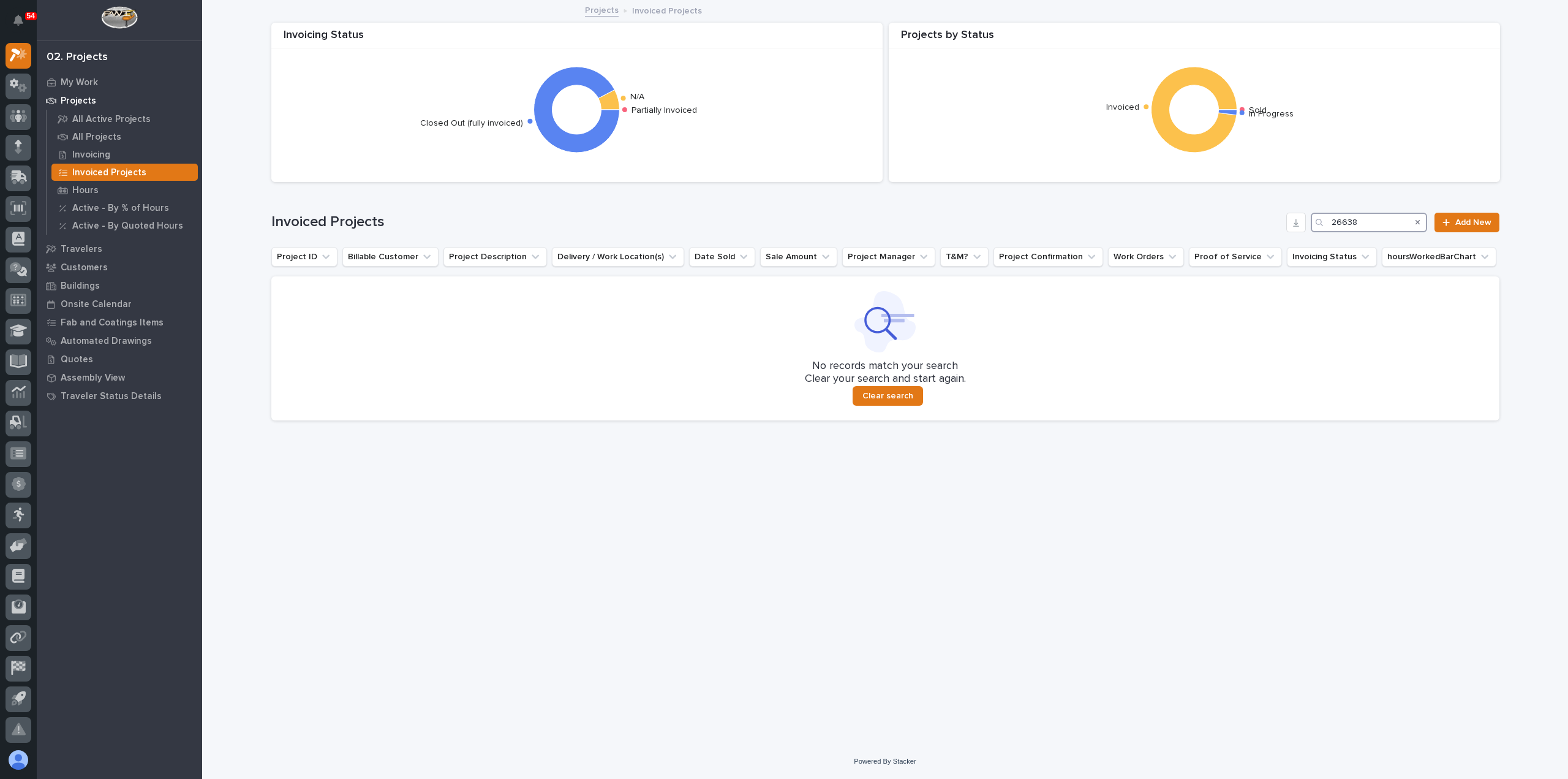
click at [1370, 222] on input "26638" at bounding box center [1369, 222] width 116 height 20
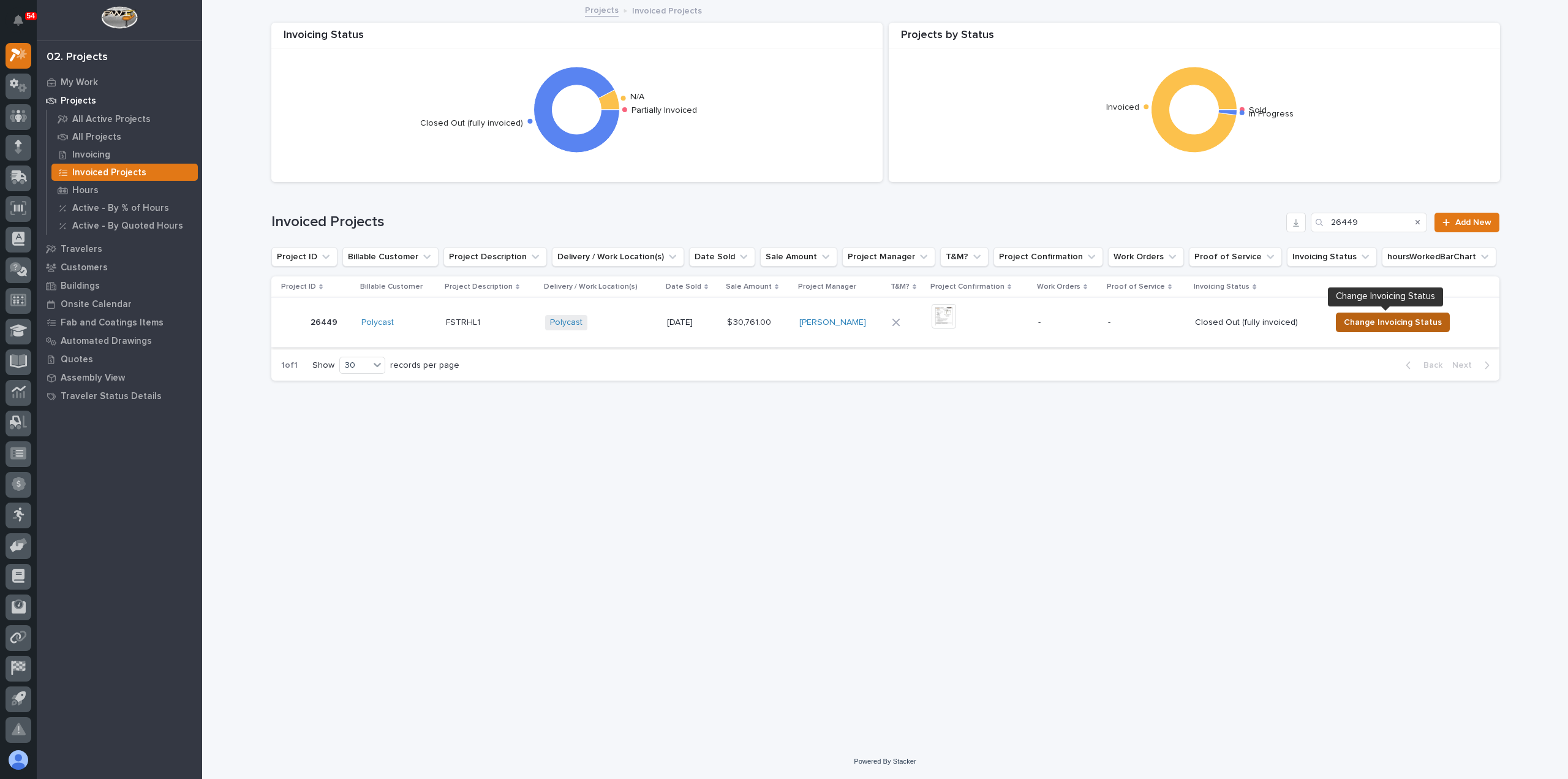
click at [1384, 322] on span "Change Invoicing Status" at bounding box center [1393, 323] width 98 height 15
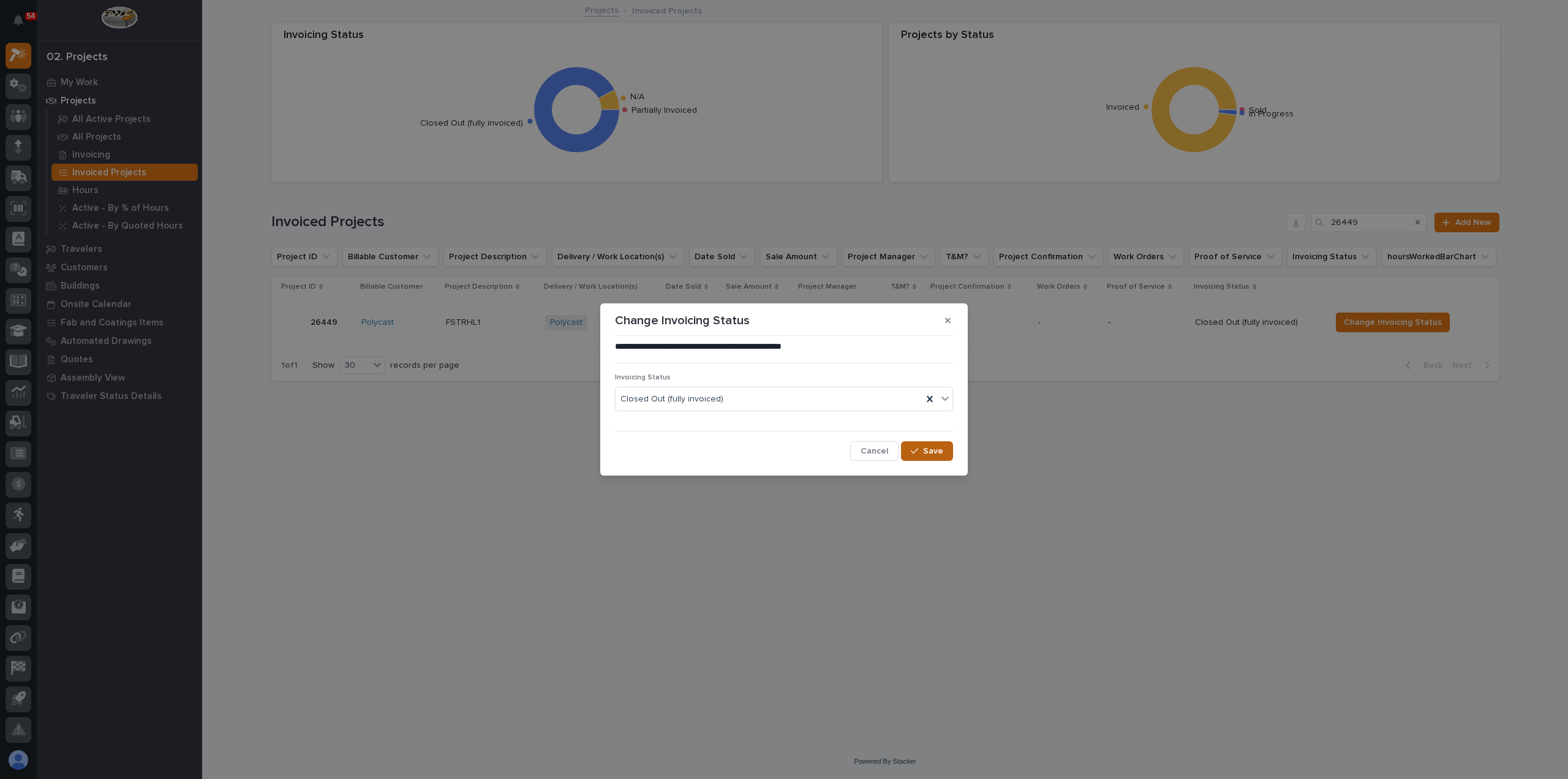
click at [939, 449] on span "Save" at bounding box center [933, 450] width 20 height 11
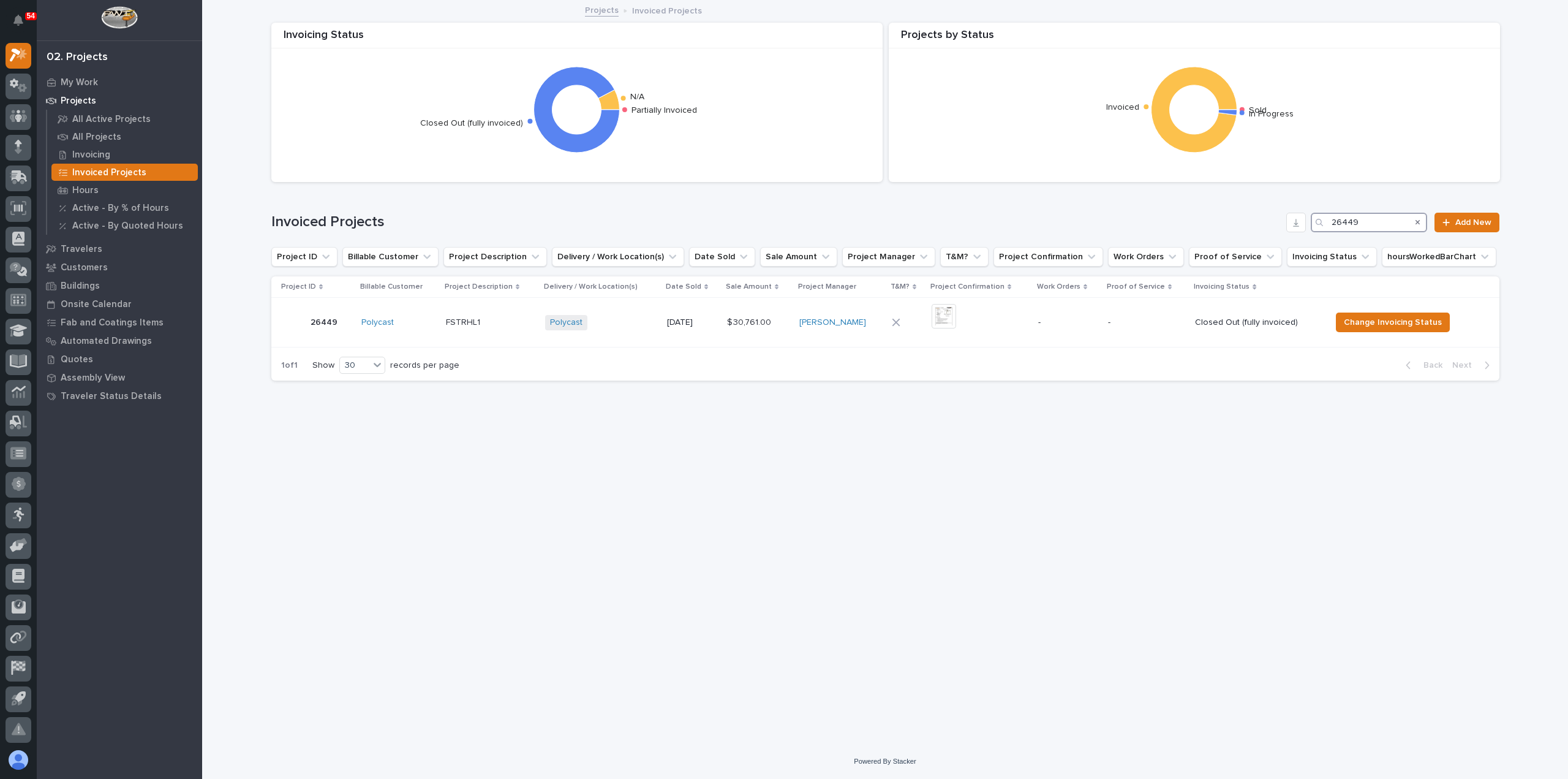
click at [1390, 231] on input "26449" at bounding box center [1369, 222] width 116 height 20
click at [1371, 323] on span "Change Invoicing Status" at bounding box center [1402, 323] width 98 height 15
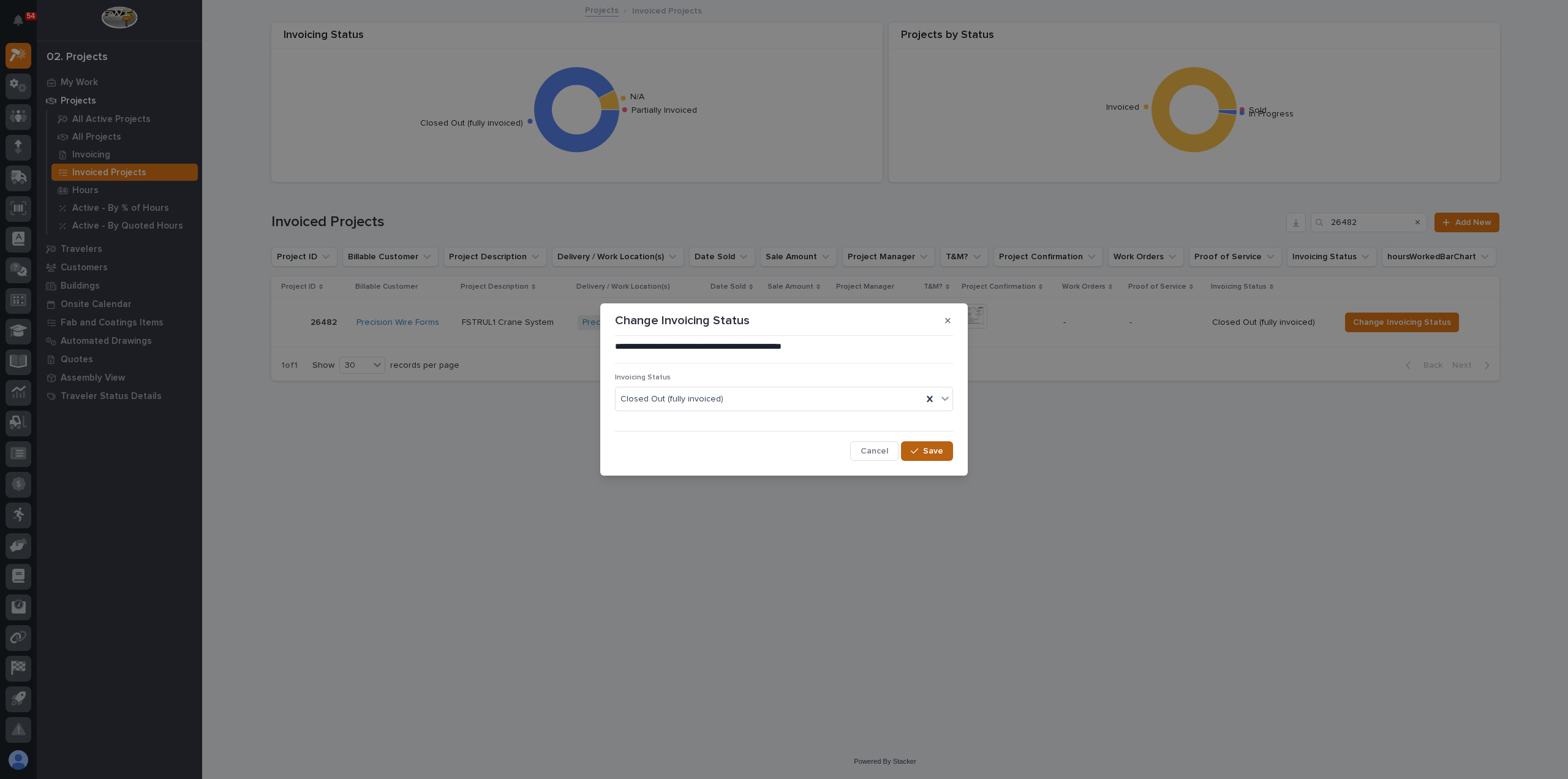
click at [939, 455] on span "Save" at bounding box center [933, 450] width 20 height 11
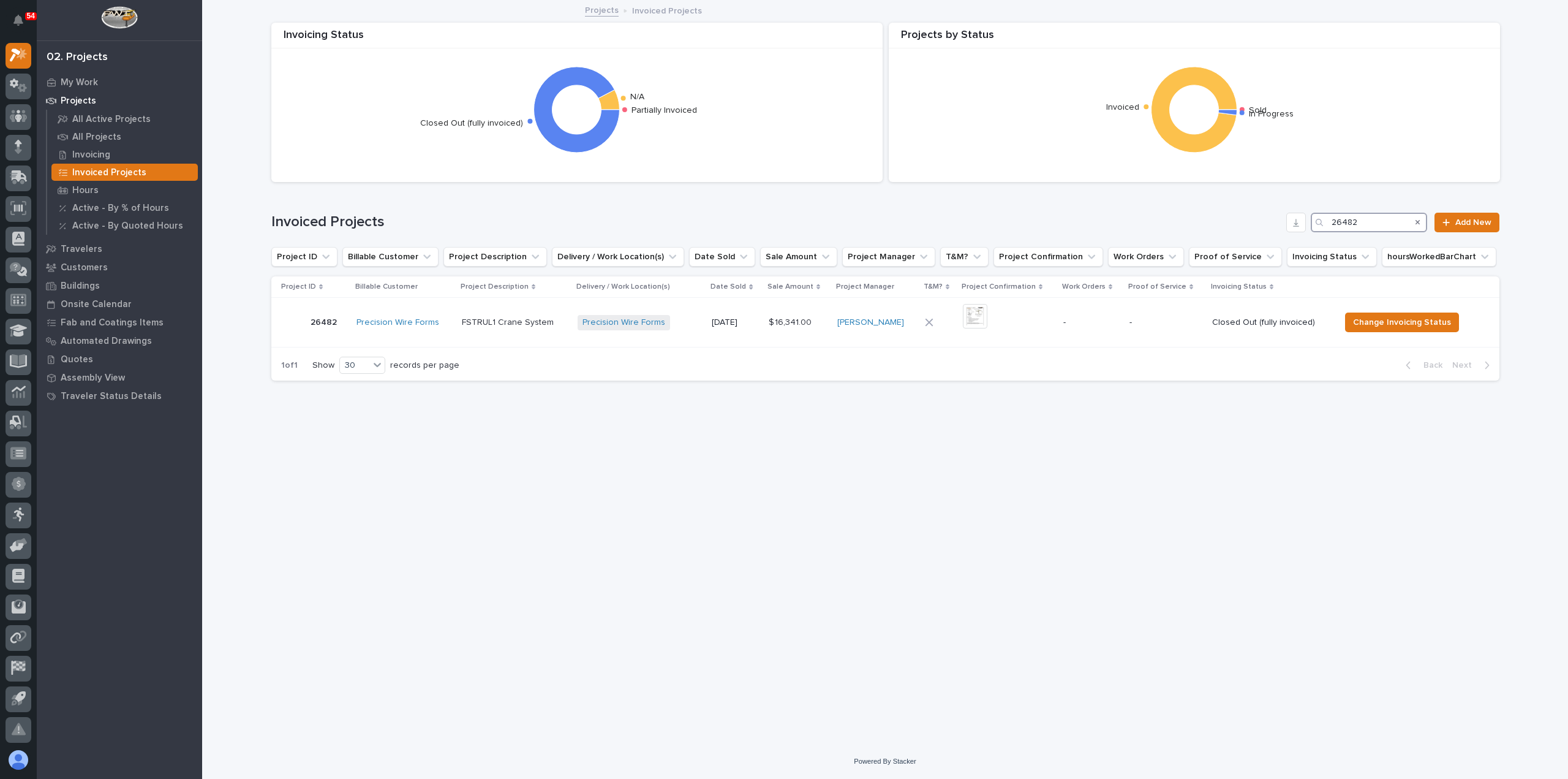
click at [1388, 218] on input "26482" at bounding box center [1369, 222] width 116 height 20
click at [1378, 323] on span "Change Invoicing Status" at bounding box center [1415, 323] width 98 height 15
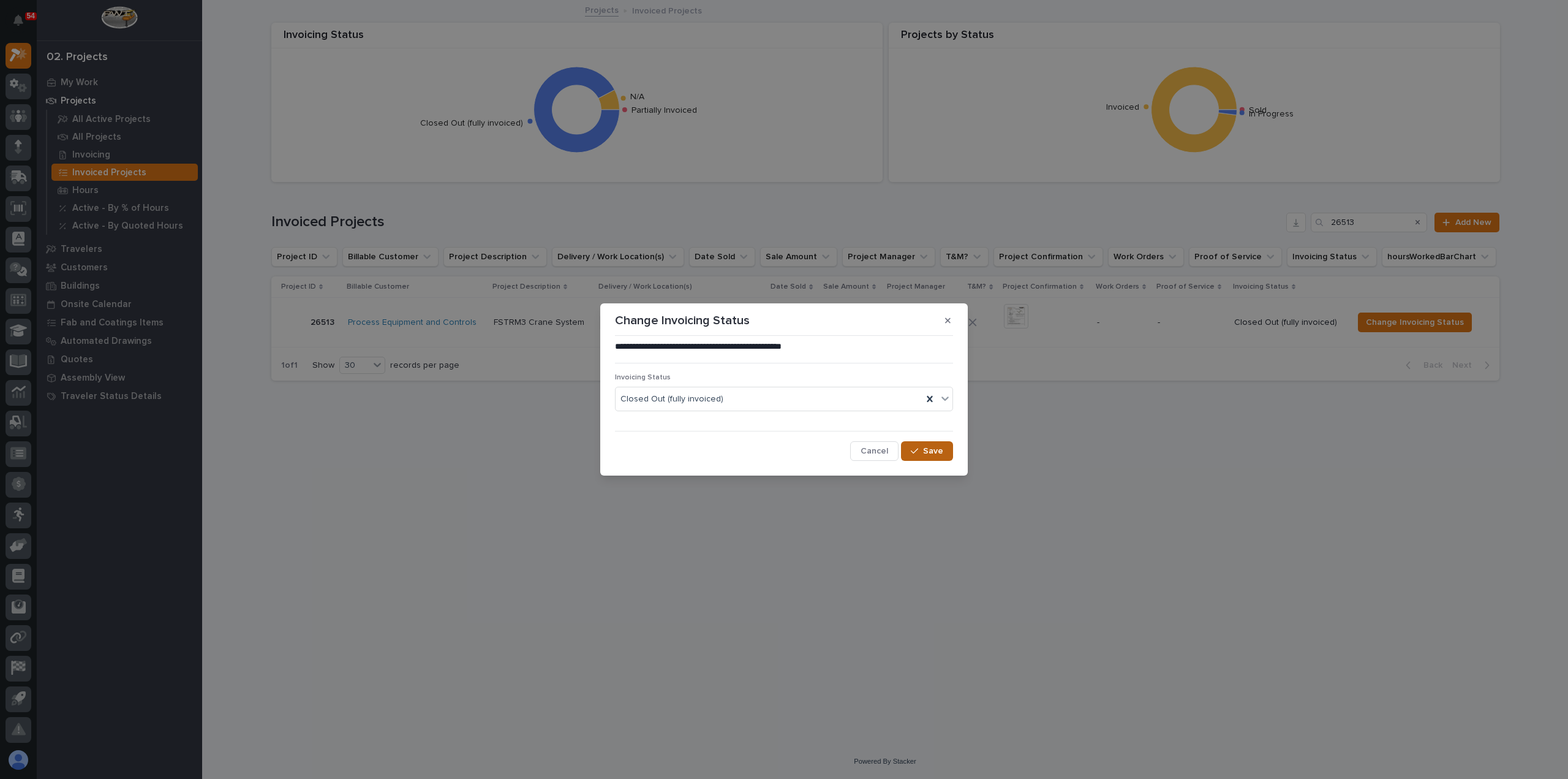
click at [939, 453] on span "Save" at bounding box center [933, 450] width 20 height 11
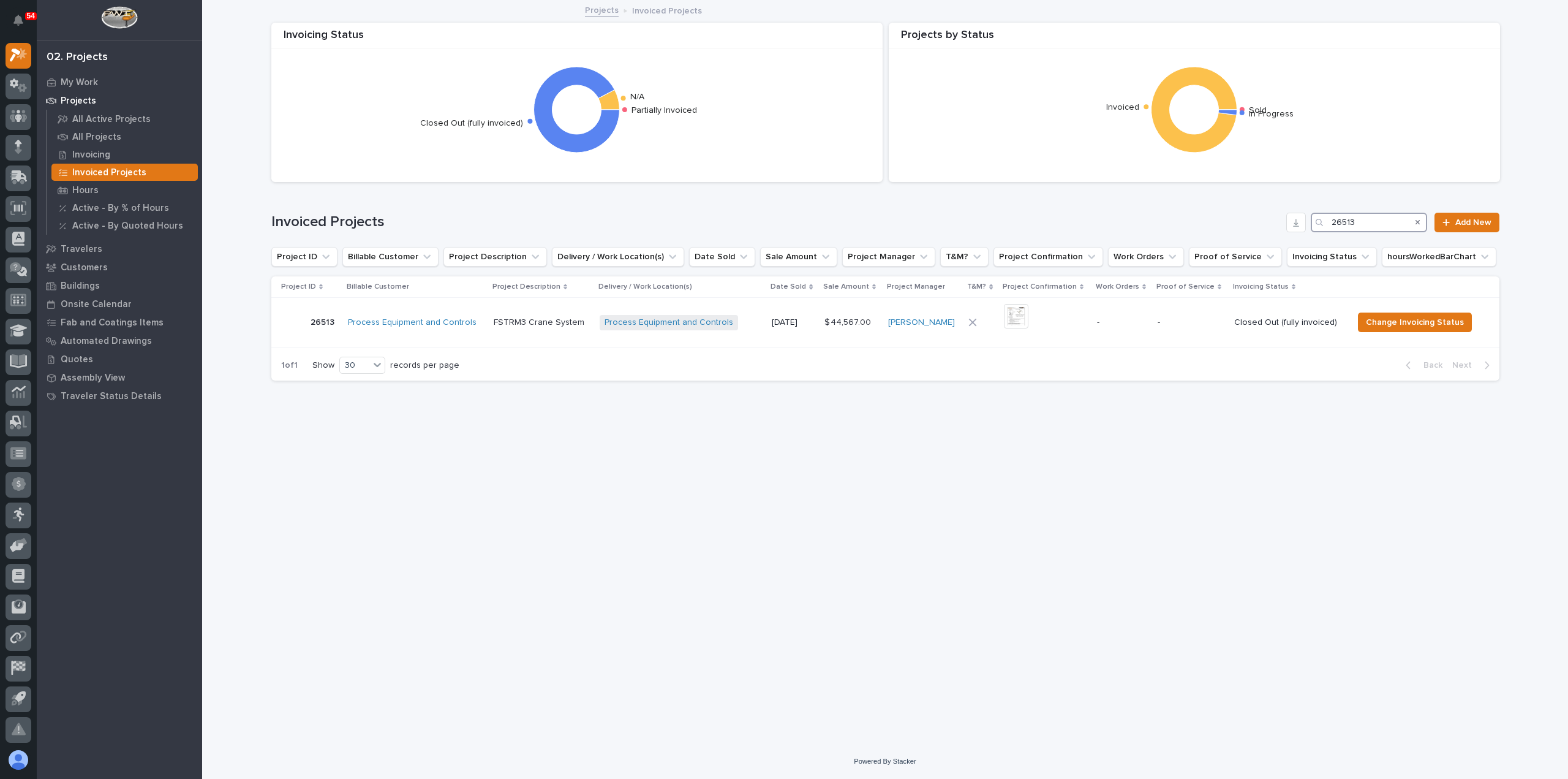
click at [1384, 222] on input "26513" at bounding box center [1369, 222] width 116 height 20
click at [1426, 322] on span "Change Invoicing Status" at bounding box center [1413, 323] width 98 height 15
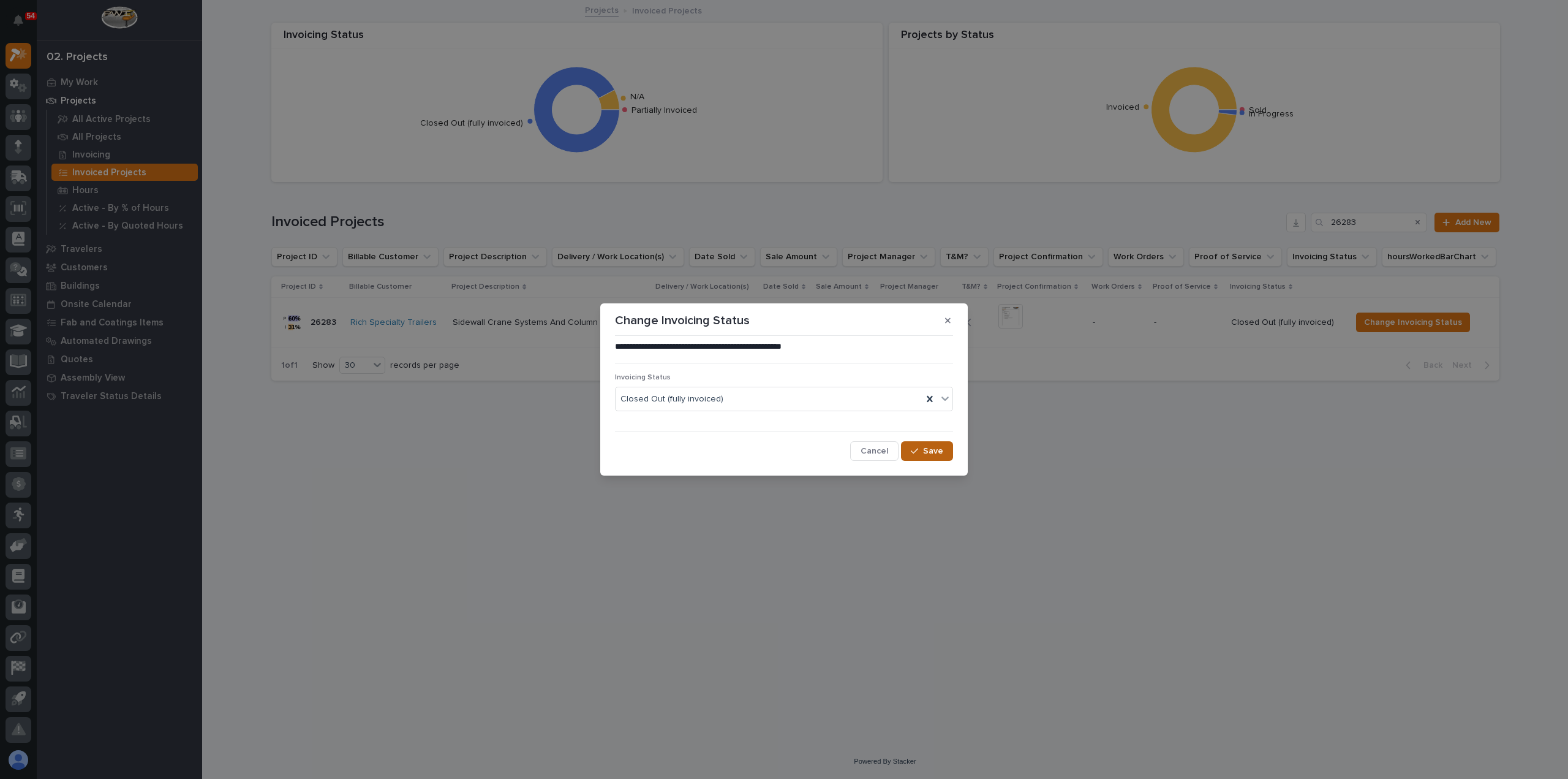
click at [933, 450] on span "Save" at bounding box center [933, 450] width 20 height 11
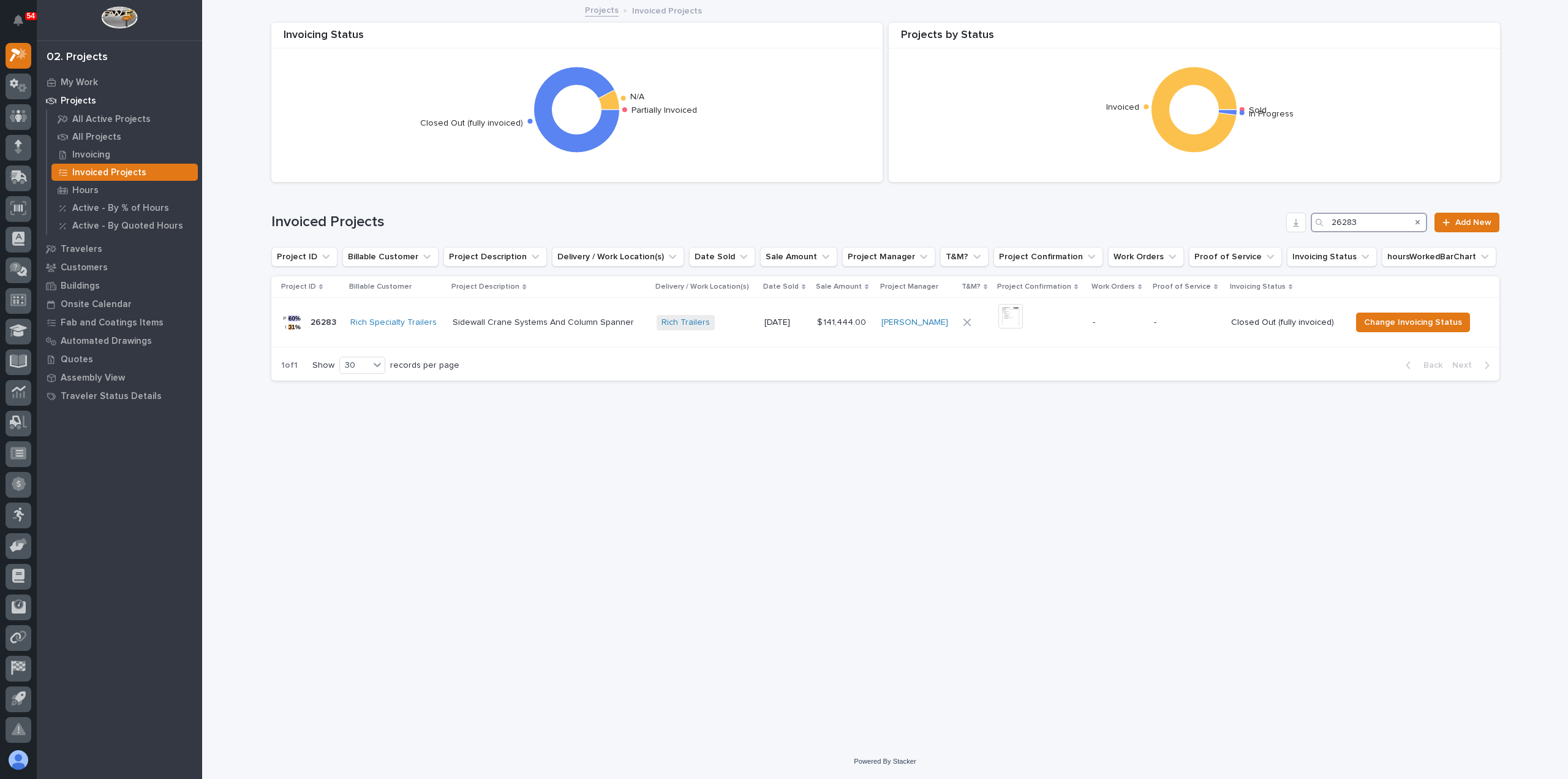
click at [1376, 217] on input "26283" at bounding box center [1369, 222] width 116 height 20
click at [1371, 322] on span "Change Invoicing Status" at bounding box center [1414, 323] width 98 height 15
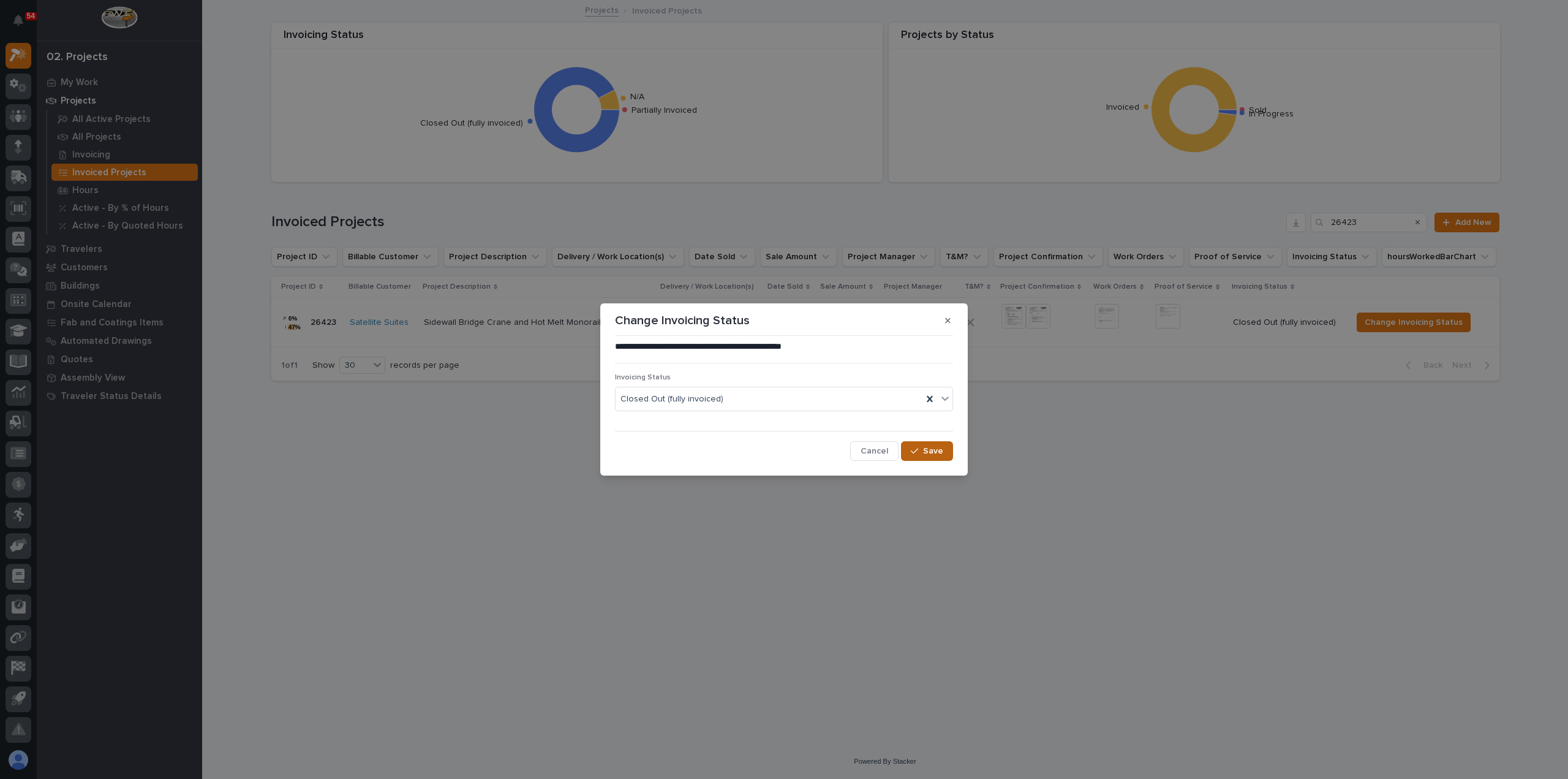
click at [940, 453] on span "Save" at bounding box center [933, 450] width 20 height 11
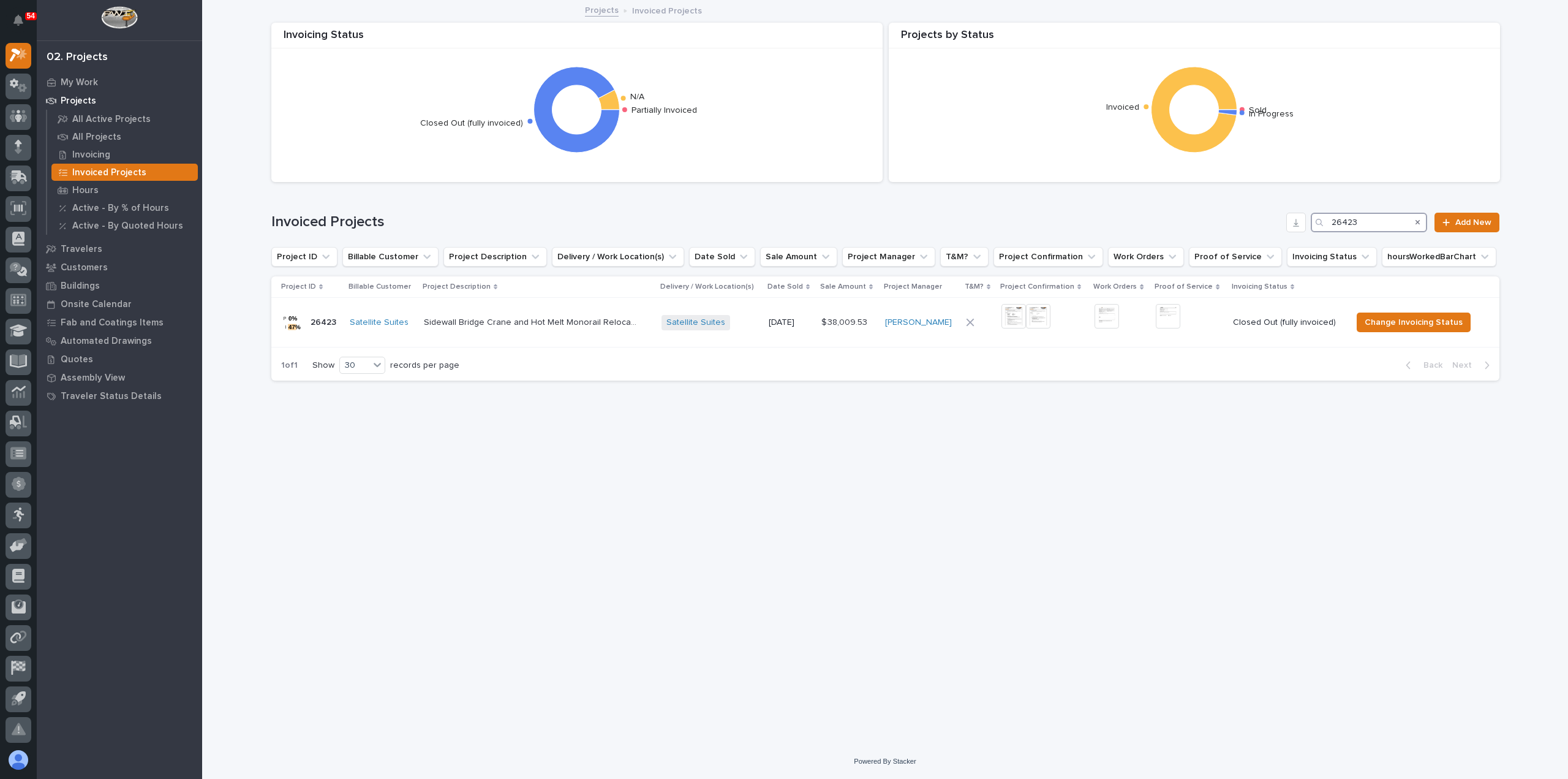
click at [1391, 222] on input "26423" at bounding box center [1369, 222] width 116 height 20
click at [1413, 323] on span "Change Invoicing Status" at bounding box center [1405, 323] width 98 height 15
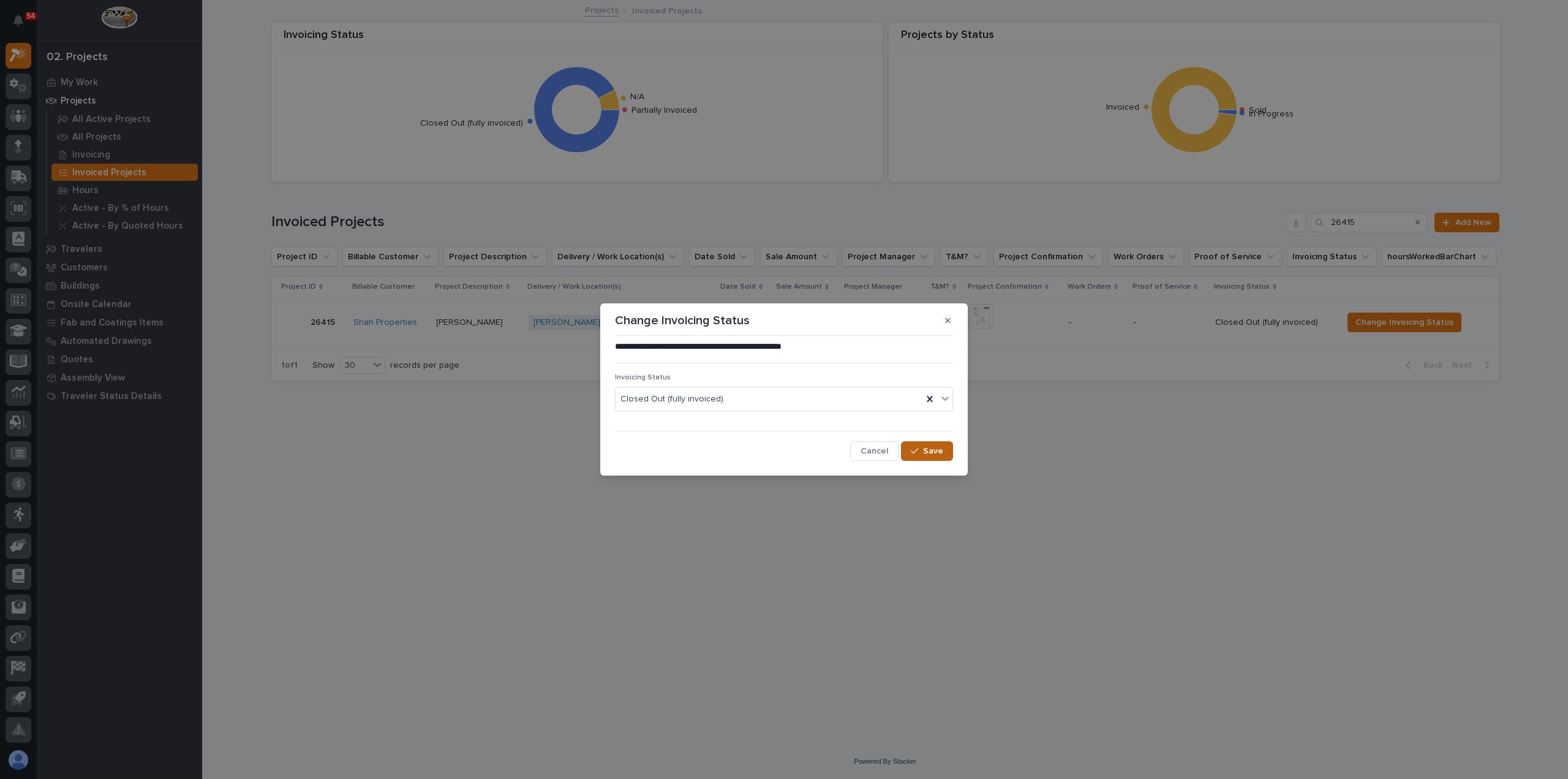
click at [935, 446] on span "Save" at bounding box center [933, 450] width 20 height 11
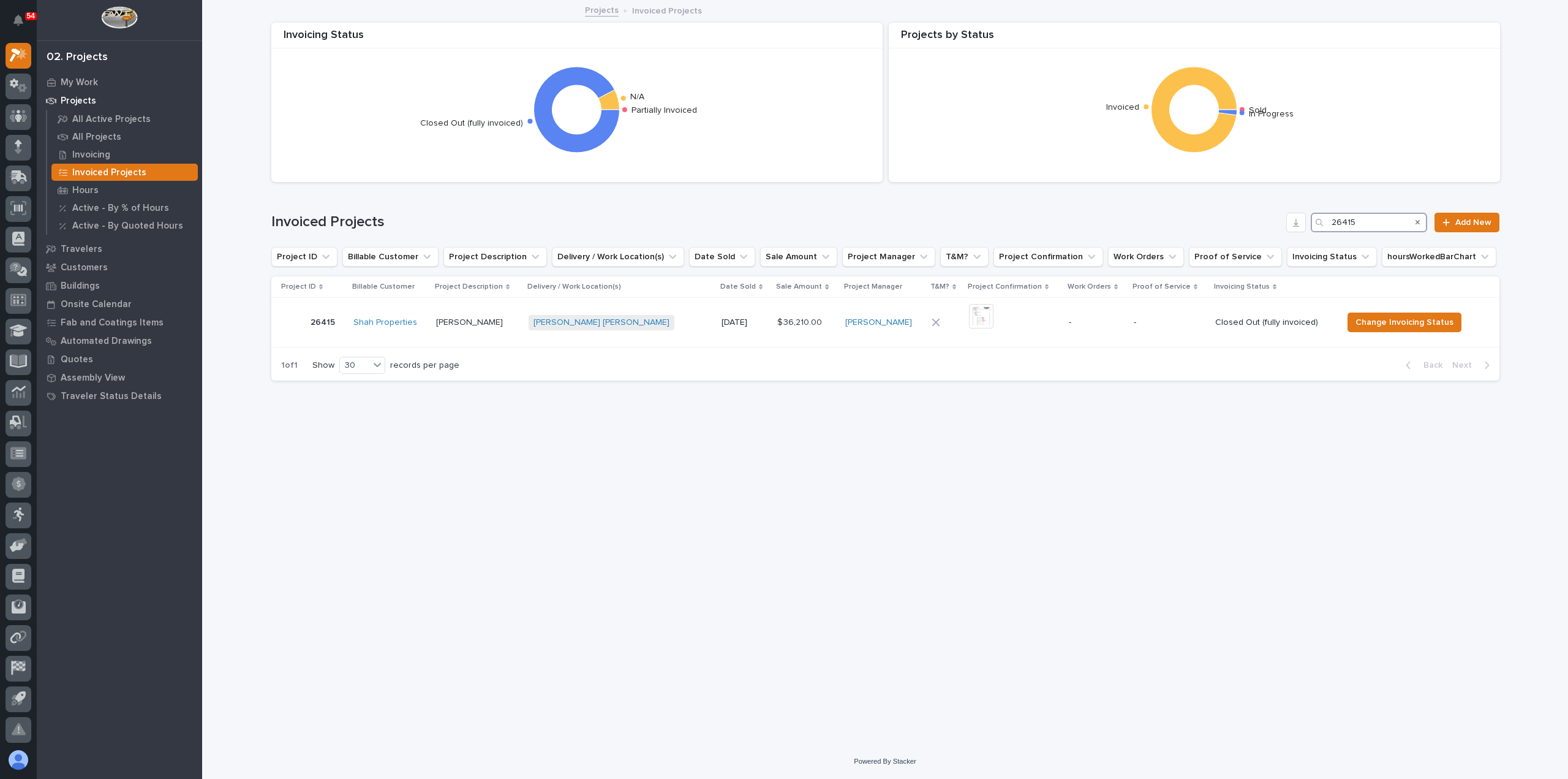
click at [1373, 226] on input "26415" at bounding box center [1369, 222] width 116 height 20
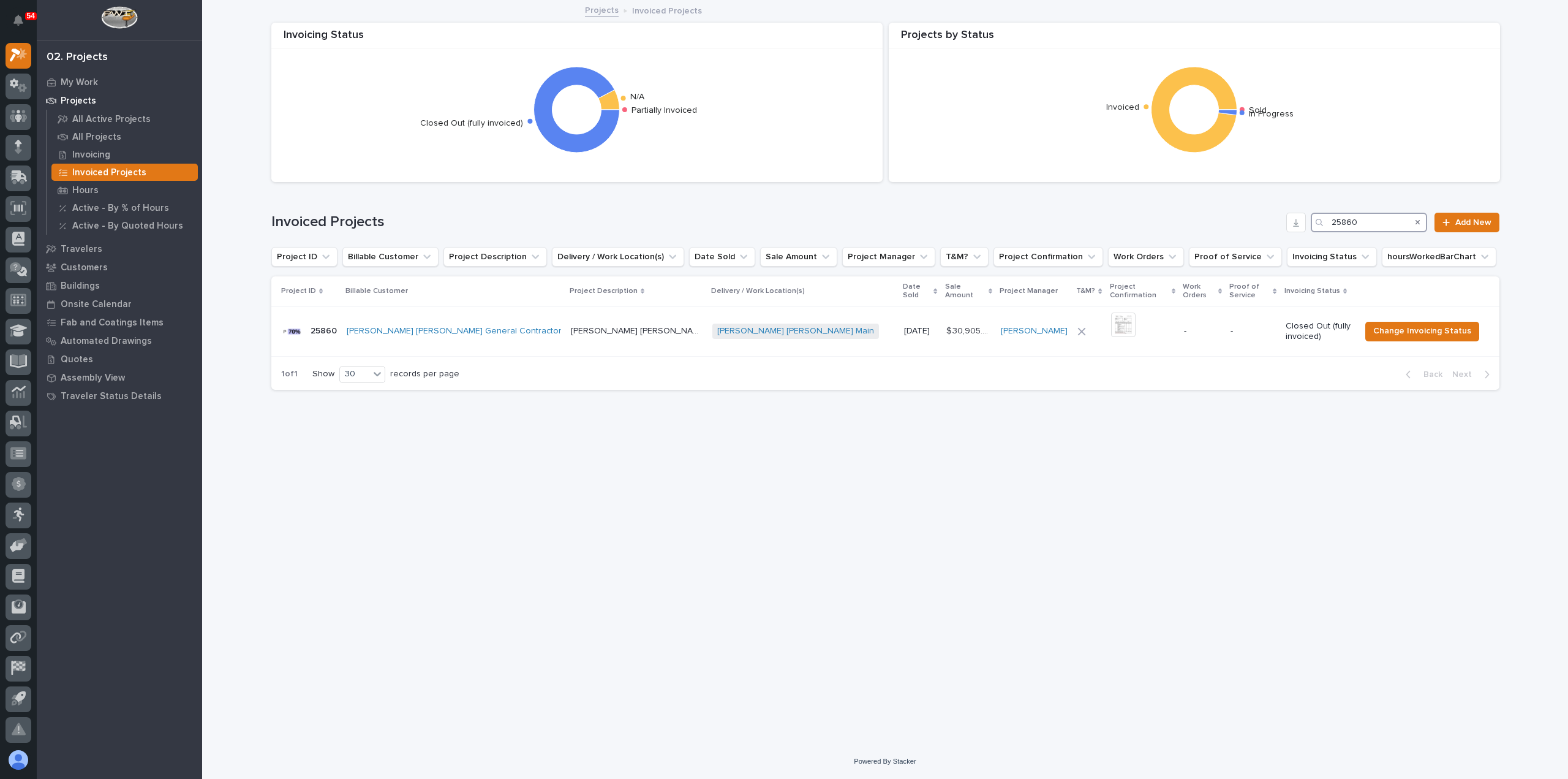
click at [1395, 225] on input "25860" at bounding box center [1369, 222] width 116 height 20
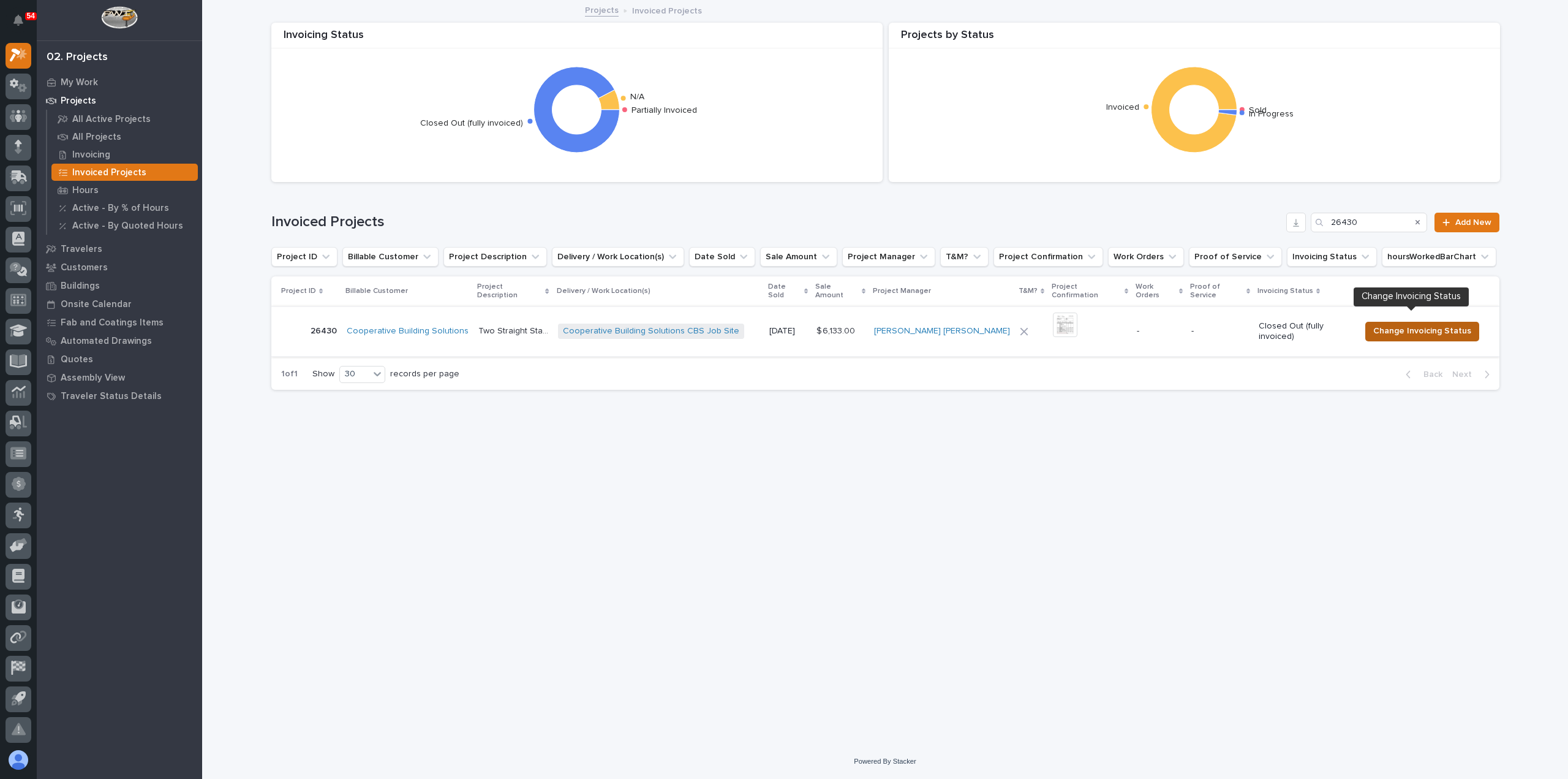
click at [1386, 324] on span "Change Invoicing Status" at bounding box center [1422, 331] width 98 height 15
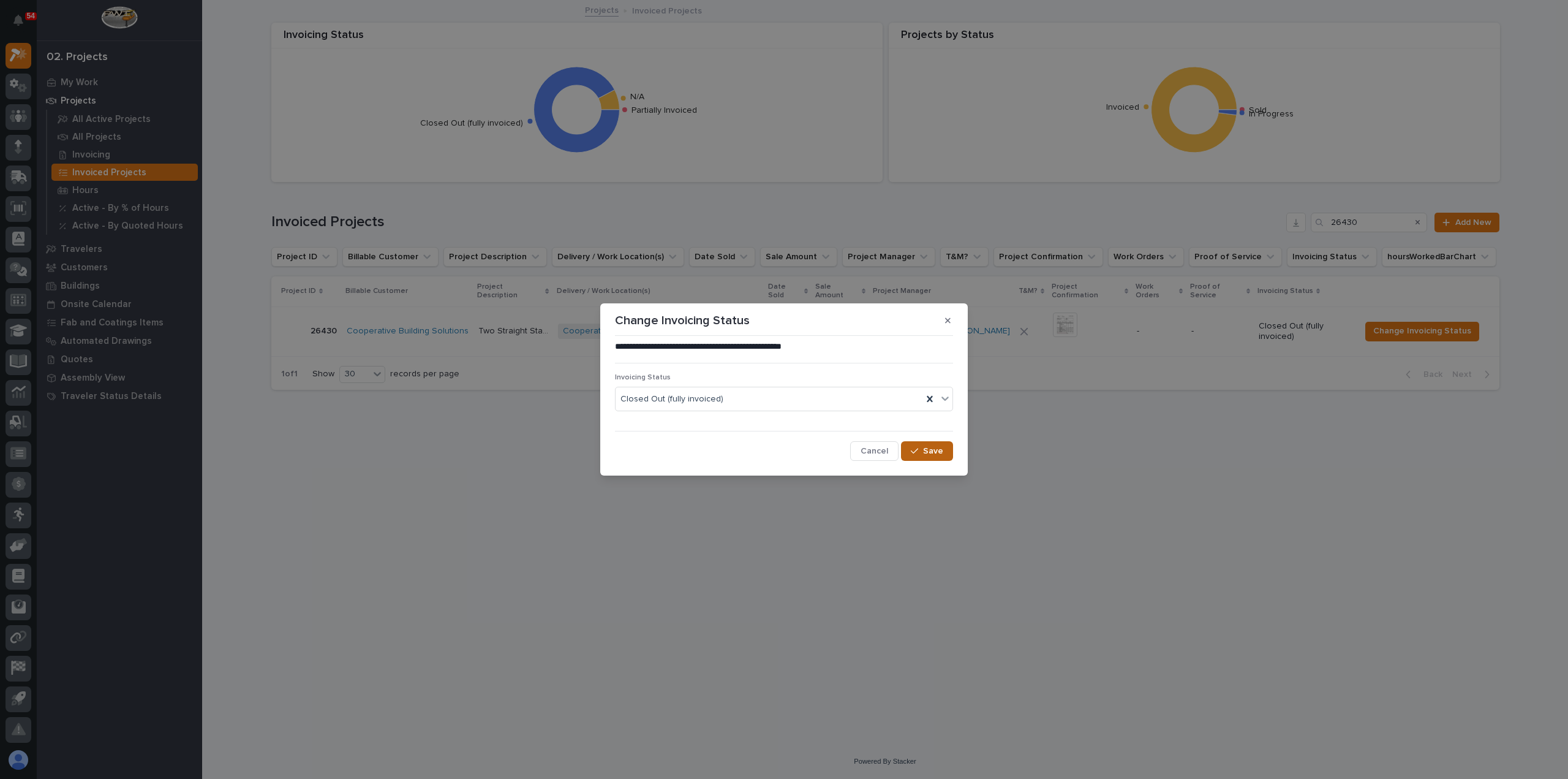
click at [936, 446] on span "Save" at bounding box center [933, 450] width 20 height 11
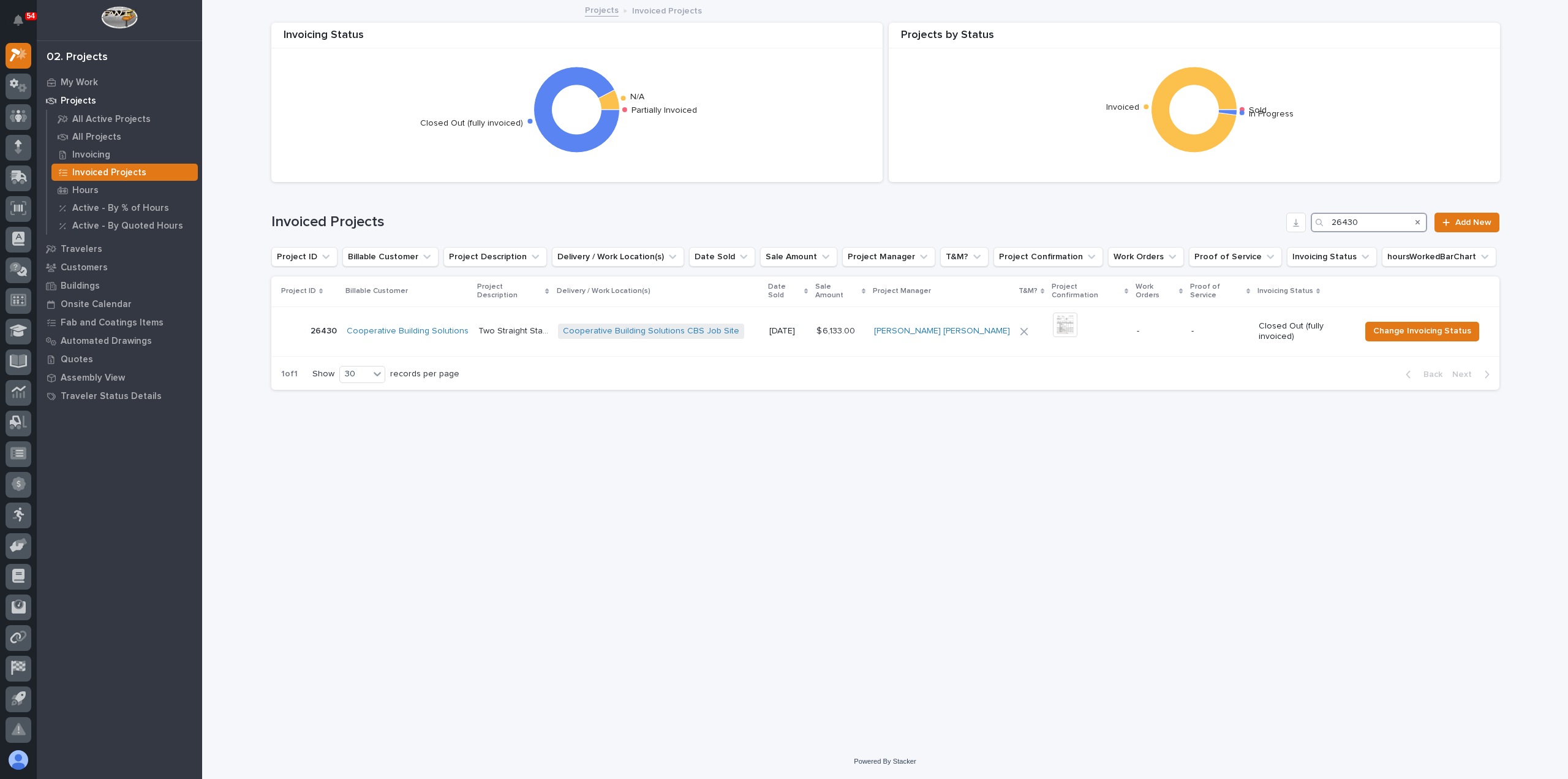
click at [1381, 217] on input "26430" at bounding box center [1369, 222] width 116 height 20
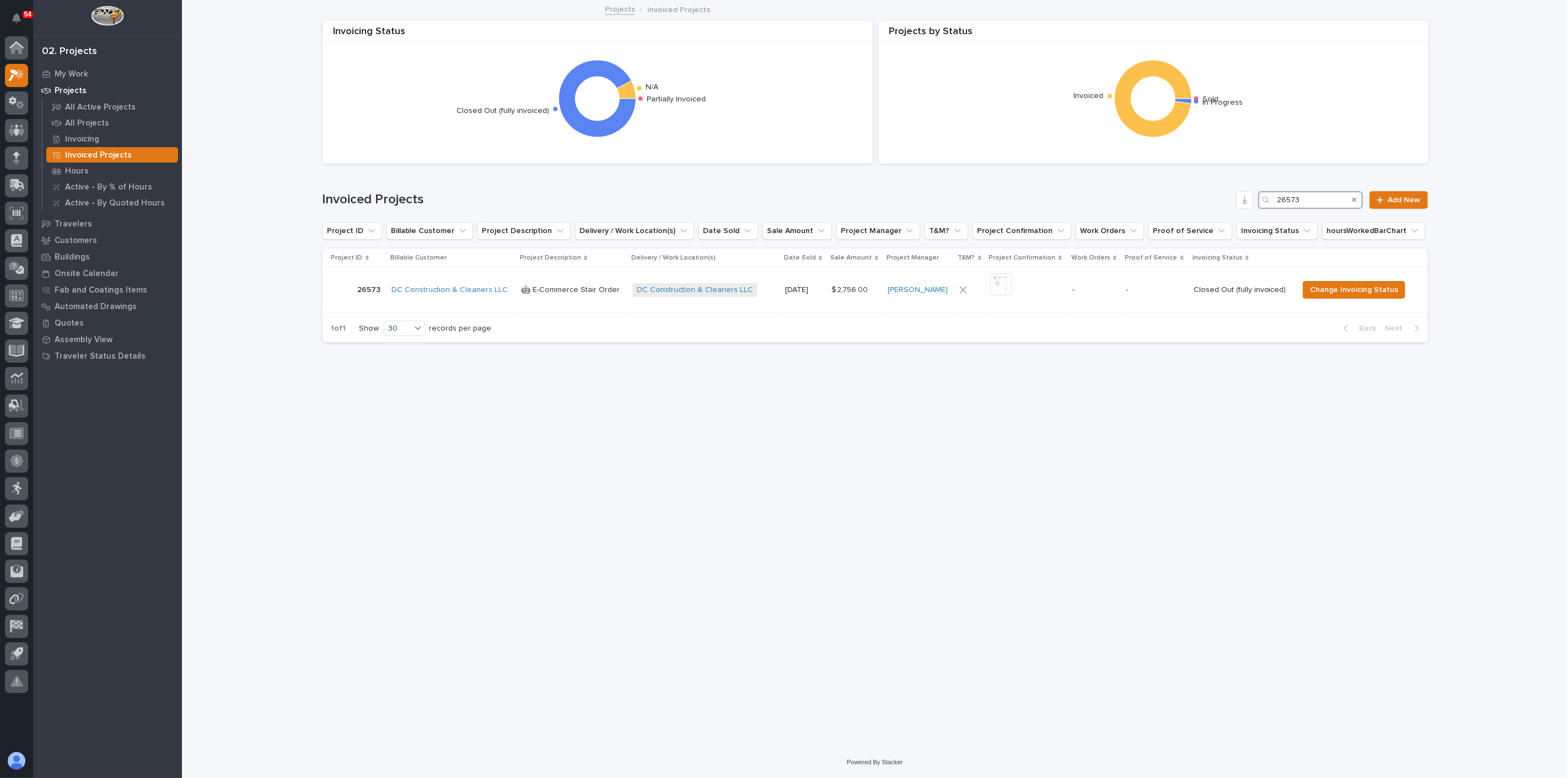
click at [1345, 197] on input "26573" at bounding box center [1311, 200] width 104 height 18
click at [1342, 296] on span "Change Invoicing Status" at bounding box center [1349, 290] width 88 height 13
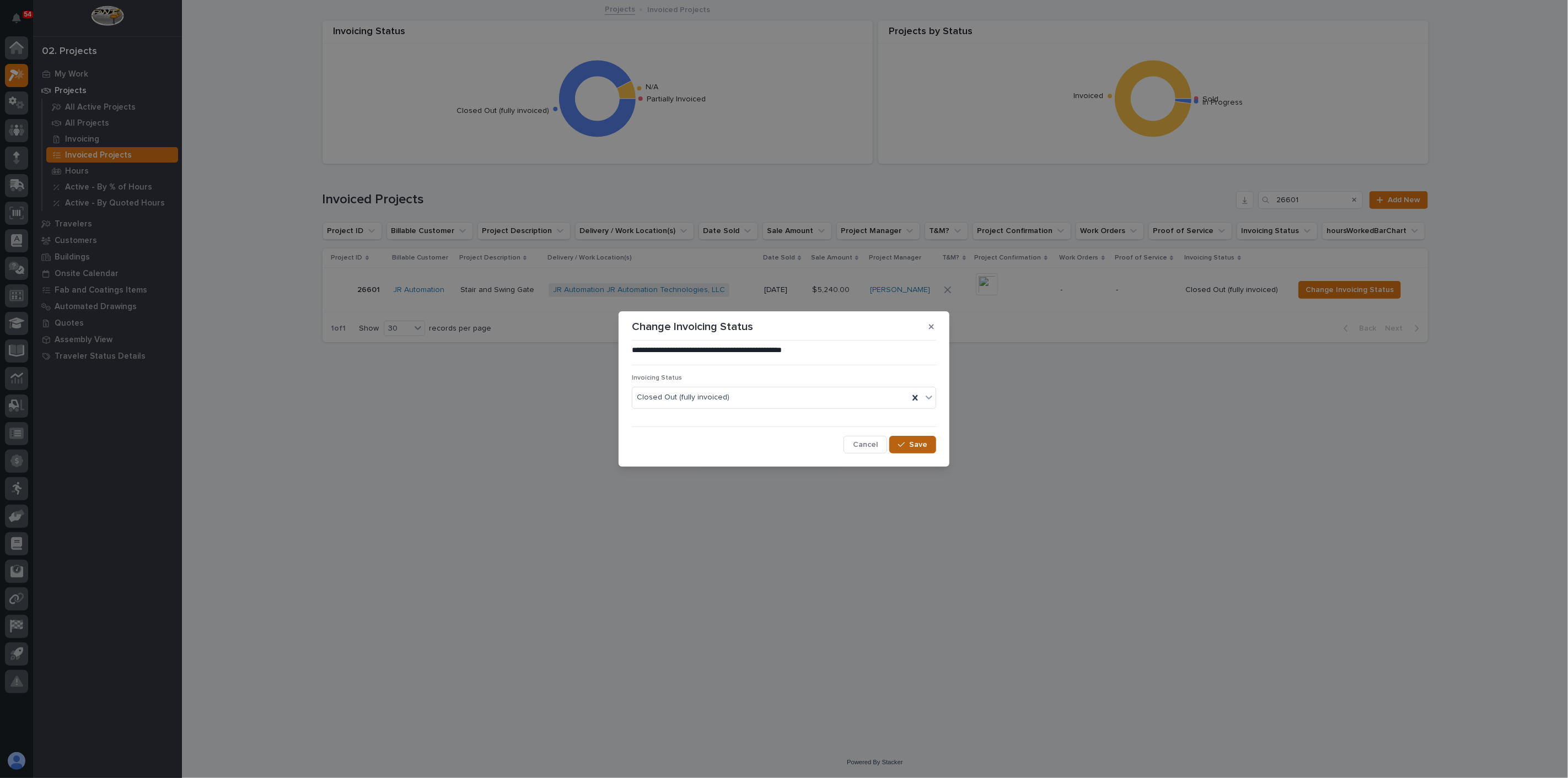
click at [922, 445] on span "Save" at bounding box center [918, 444] width 18 height 10
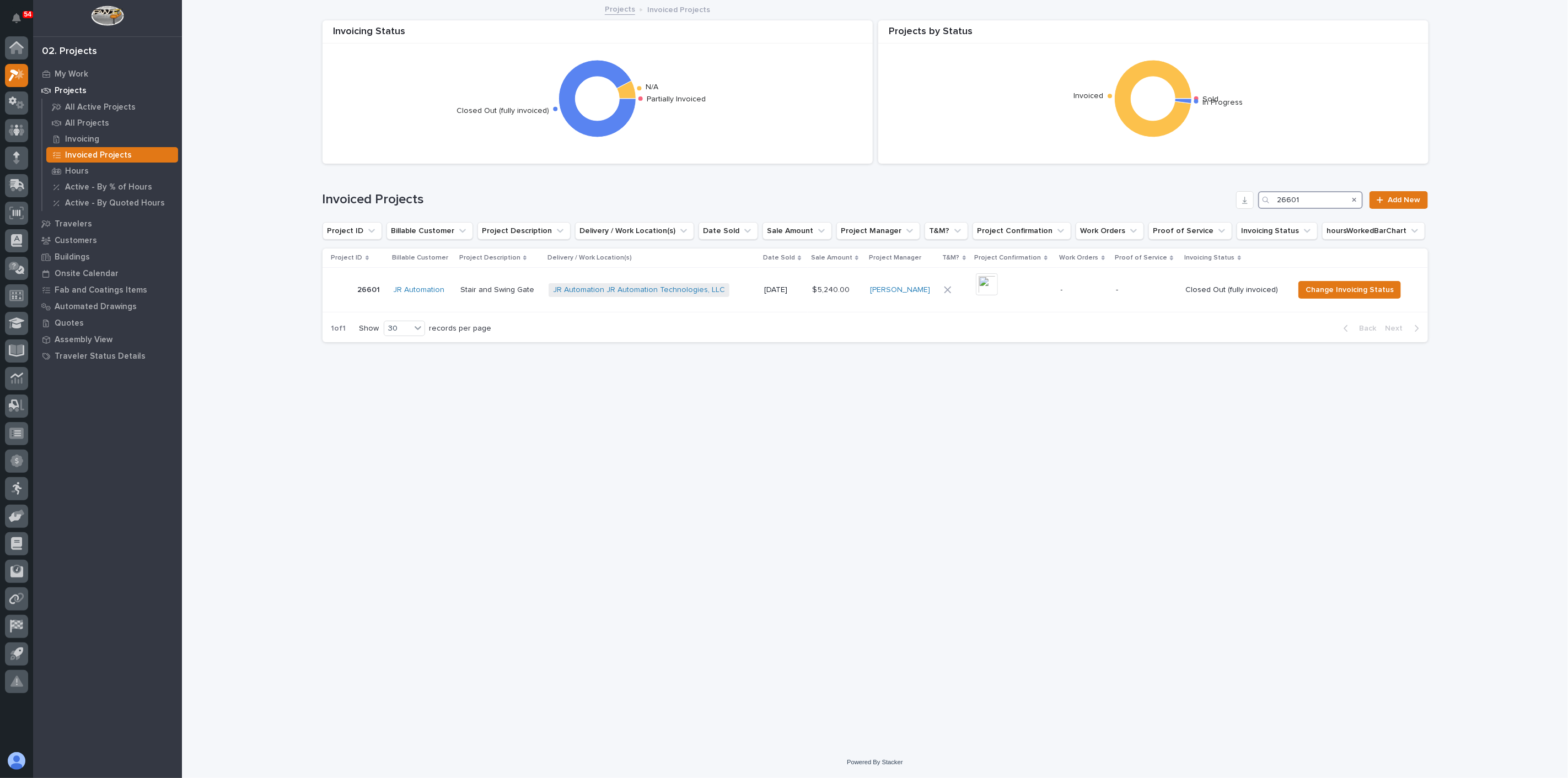
click at [1312, 197] on input "26601" at bounding box center [1311, 200] width 104 height 18
click at [1318, 292] on span "Change Invoicing Status" at bounding box center [1336, 290] width 88 height 13
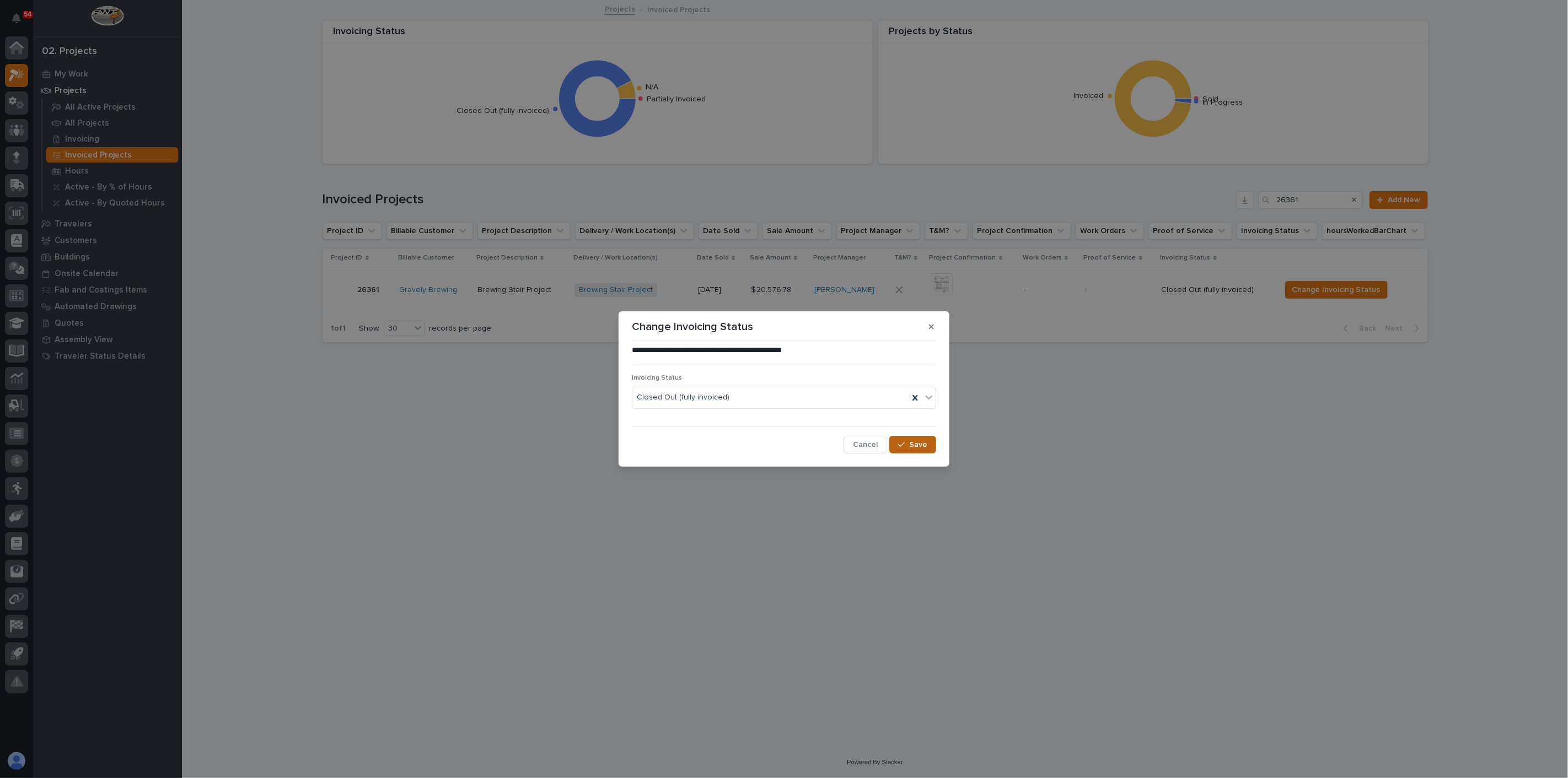
click at [921, 445] on span "Save" at bounding box center [918, 444] width 18 height 10
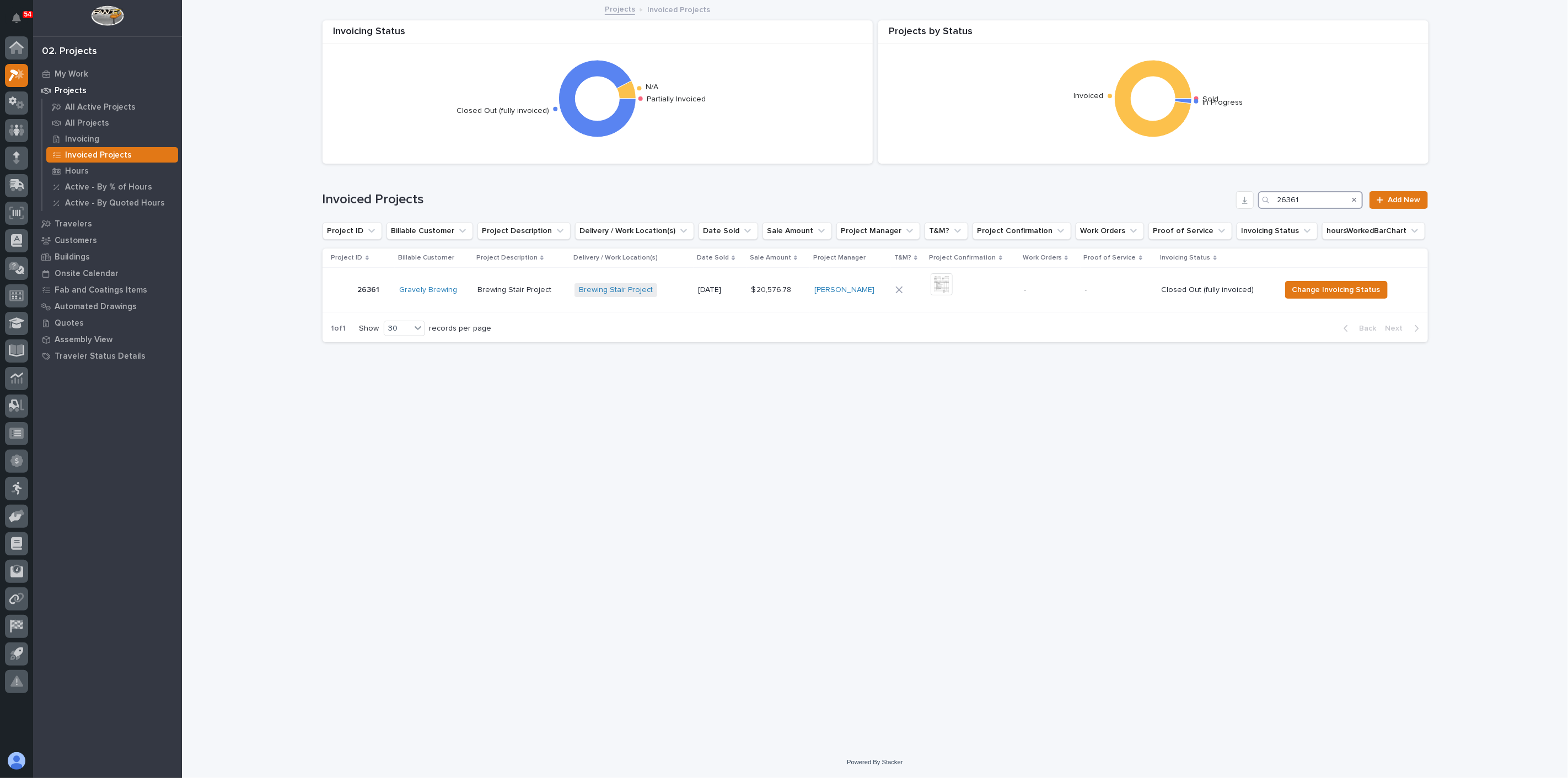
click at [1317, 202] on input "26361" at bounding box center [1311, 200] width 104 height 18
click at [1333, 201] on input "26666" at bounding box center [1311, 200] width 104 height 18
click at [1300, 292] on span "Change Invoicing Status" at bounding box center [1338, 290] width 88 height 13
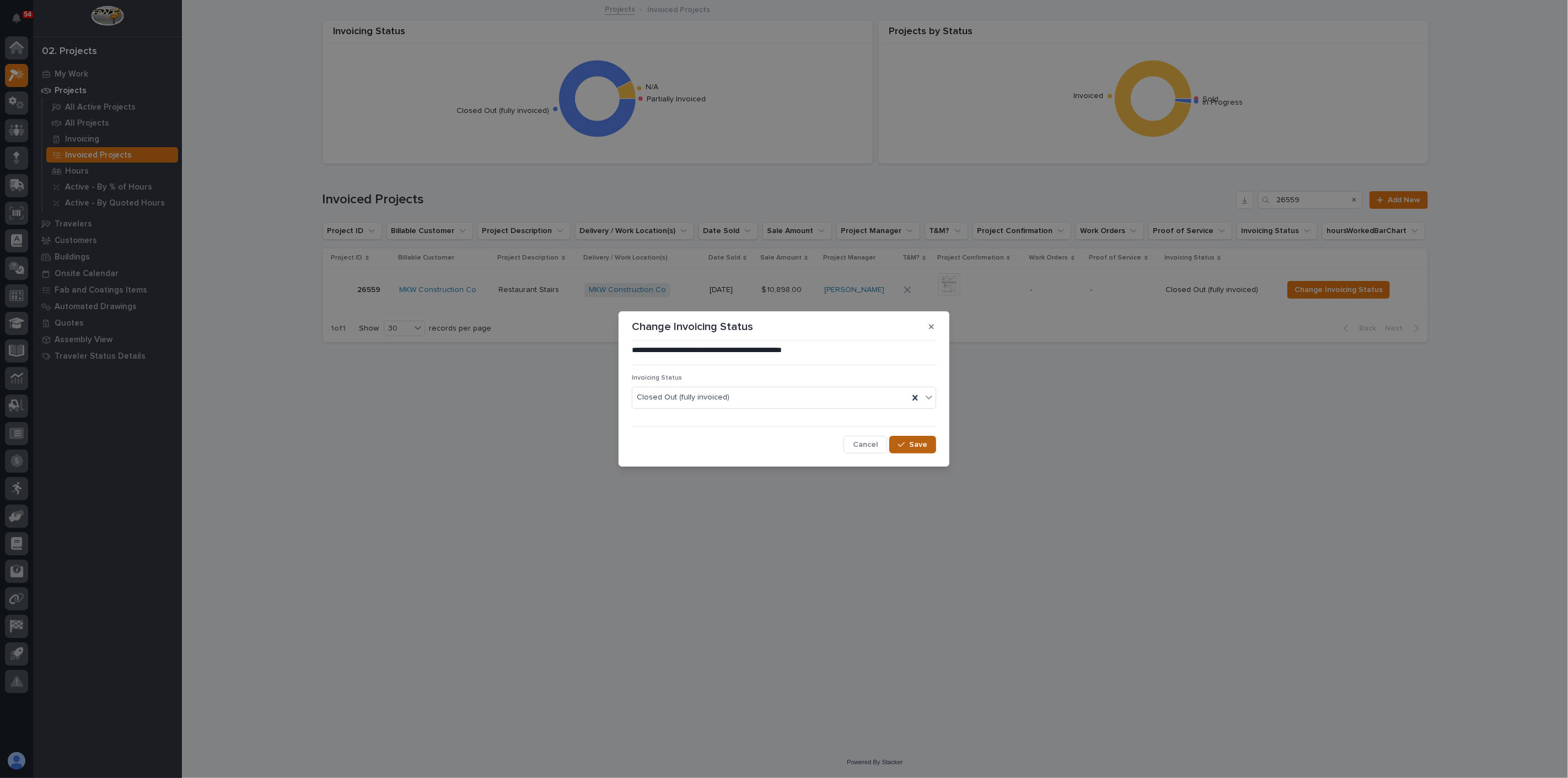
click at [921, 446] on span "Save" at bounding box center [918, 444] width 18 height 10
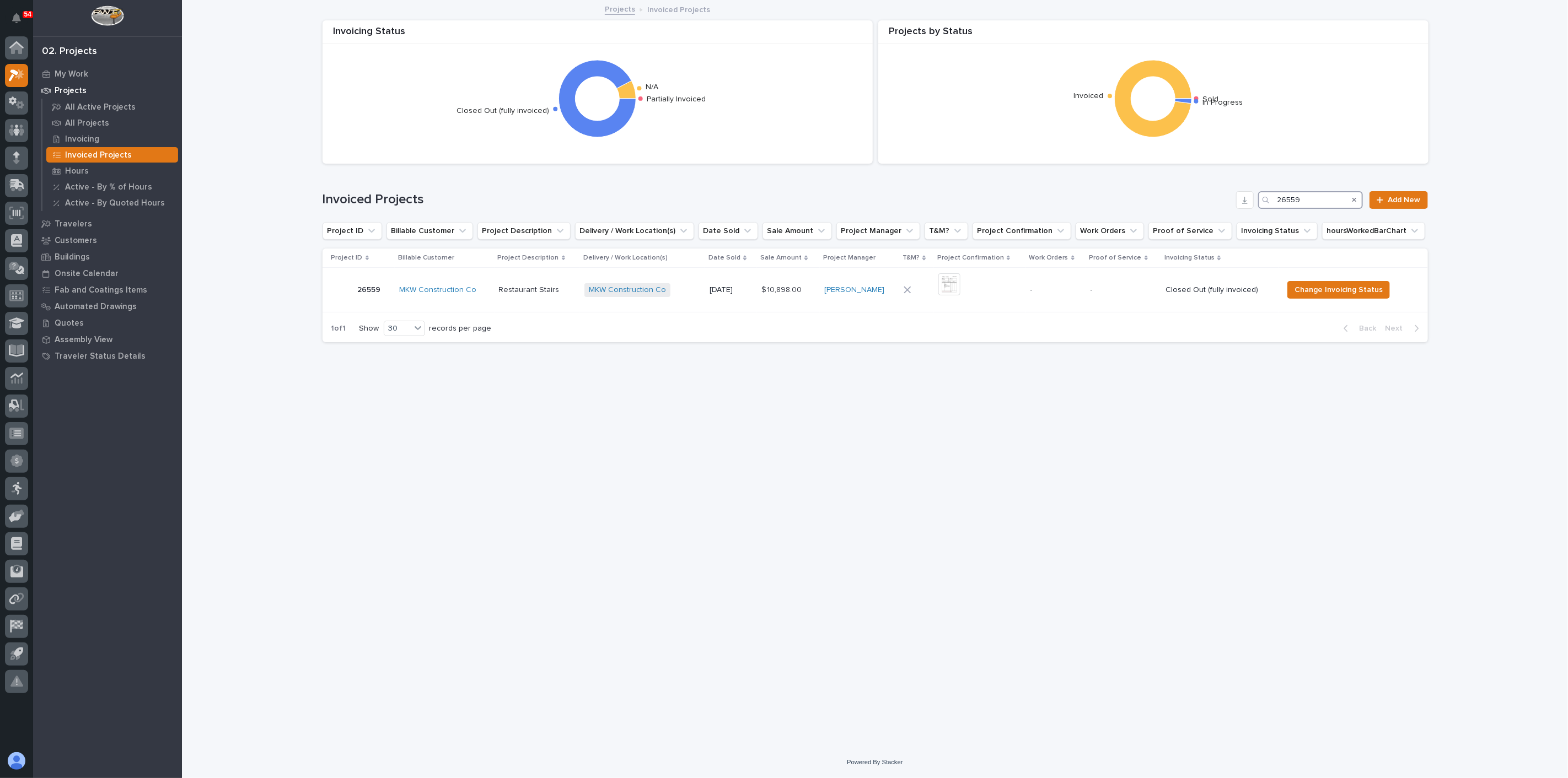
click at [1313, 201] on input "26559" at bounding box center [1311, 200] width 104 height 18
click at [1316, 287] on span "Change Invoicing Status" at bounding box center [1347, 290] width 88 height 13
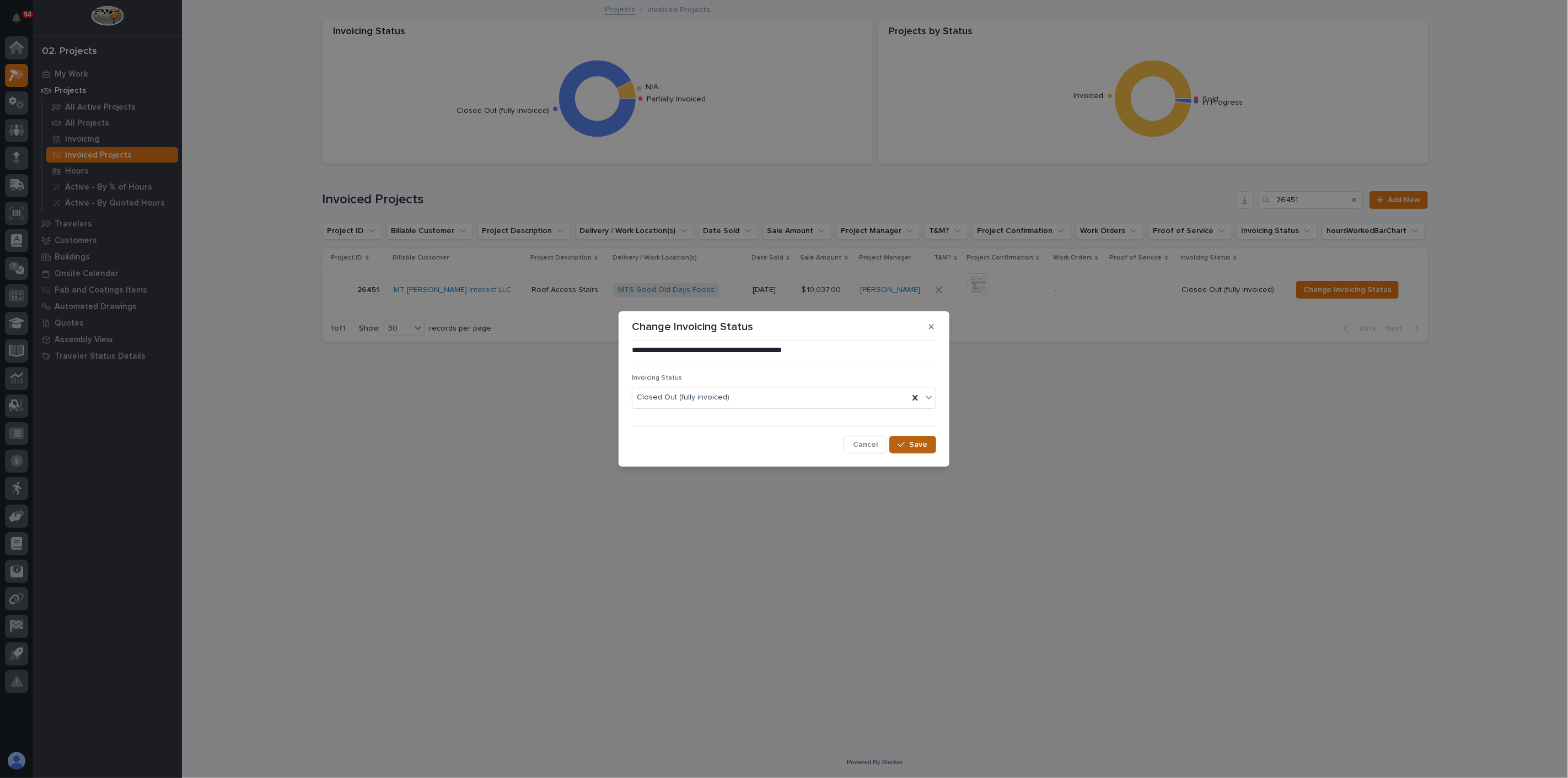
click at [930, 443] on button "Save" at bounding box center [912, 445] width 47 height 18
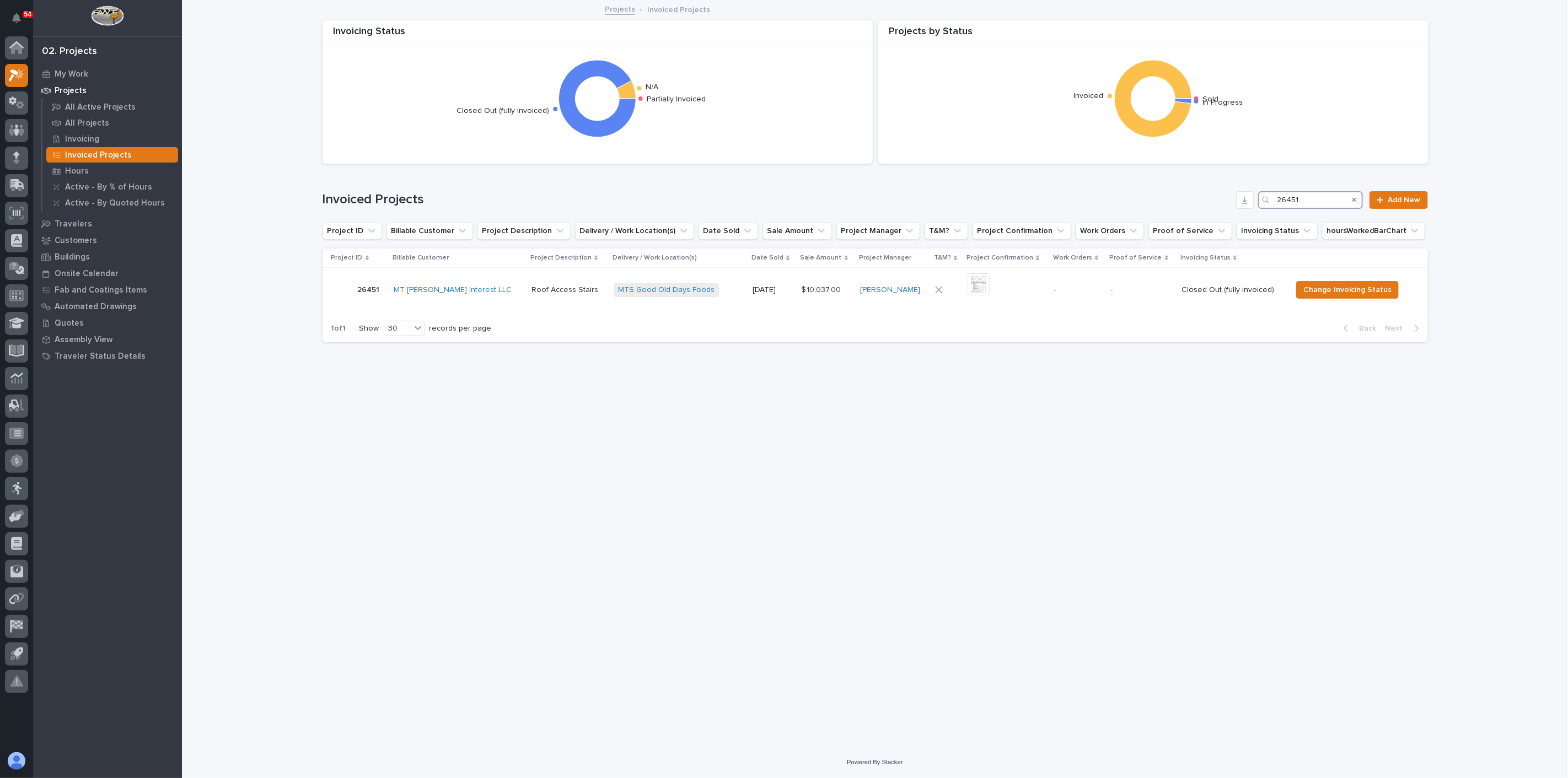
click at [1323, 202] on input "26451" at bounding box center [1311, 200] width 104 height 18
click at [1318, 286] on span "Change Invoicing Status" at bounding box center [1354, 290] width 88 height 13
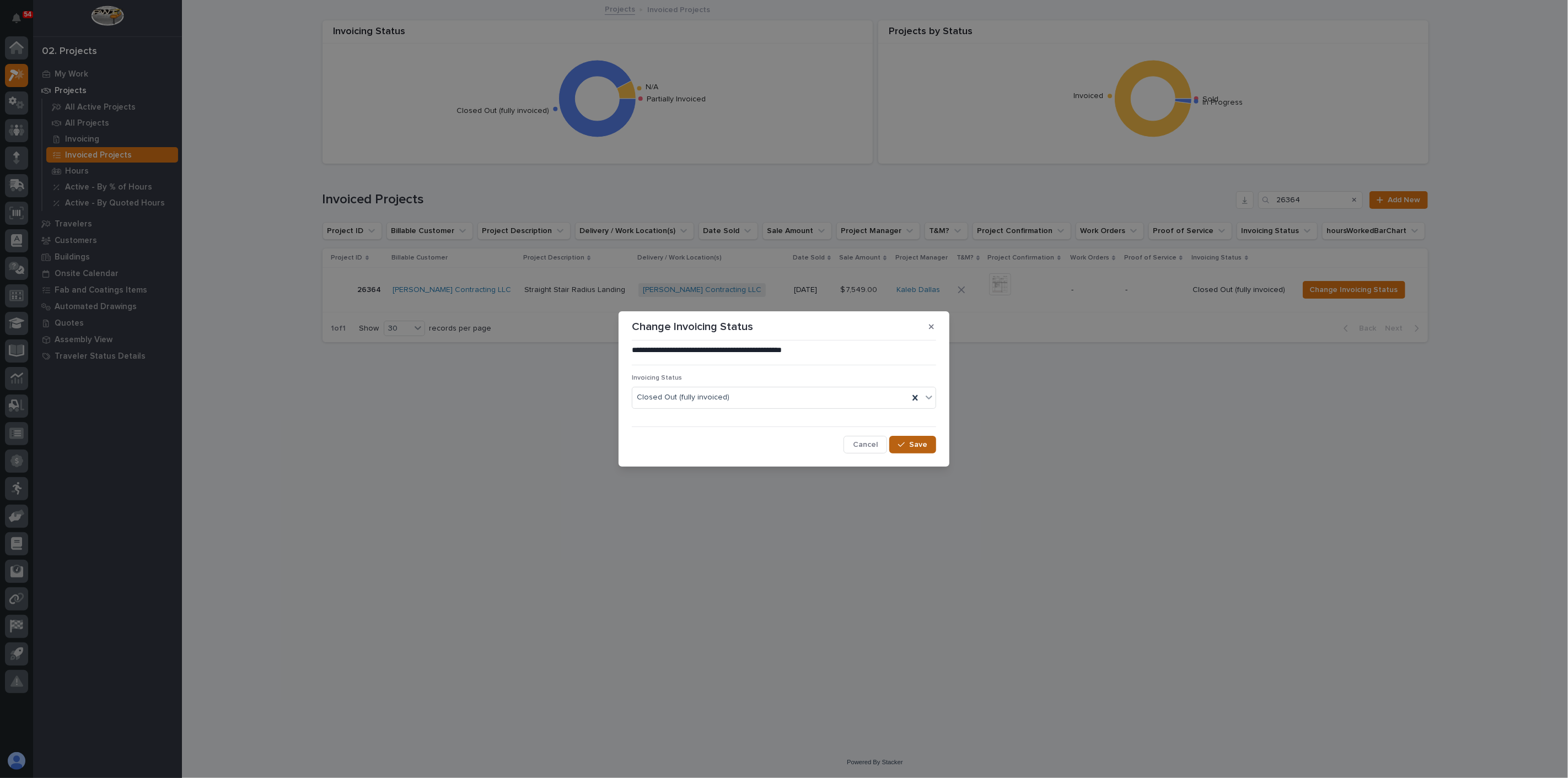
click at [922, 449] on span "Save" at bounding box center [918, 444] width 18 height 10
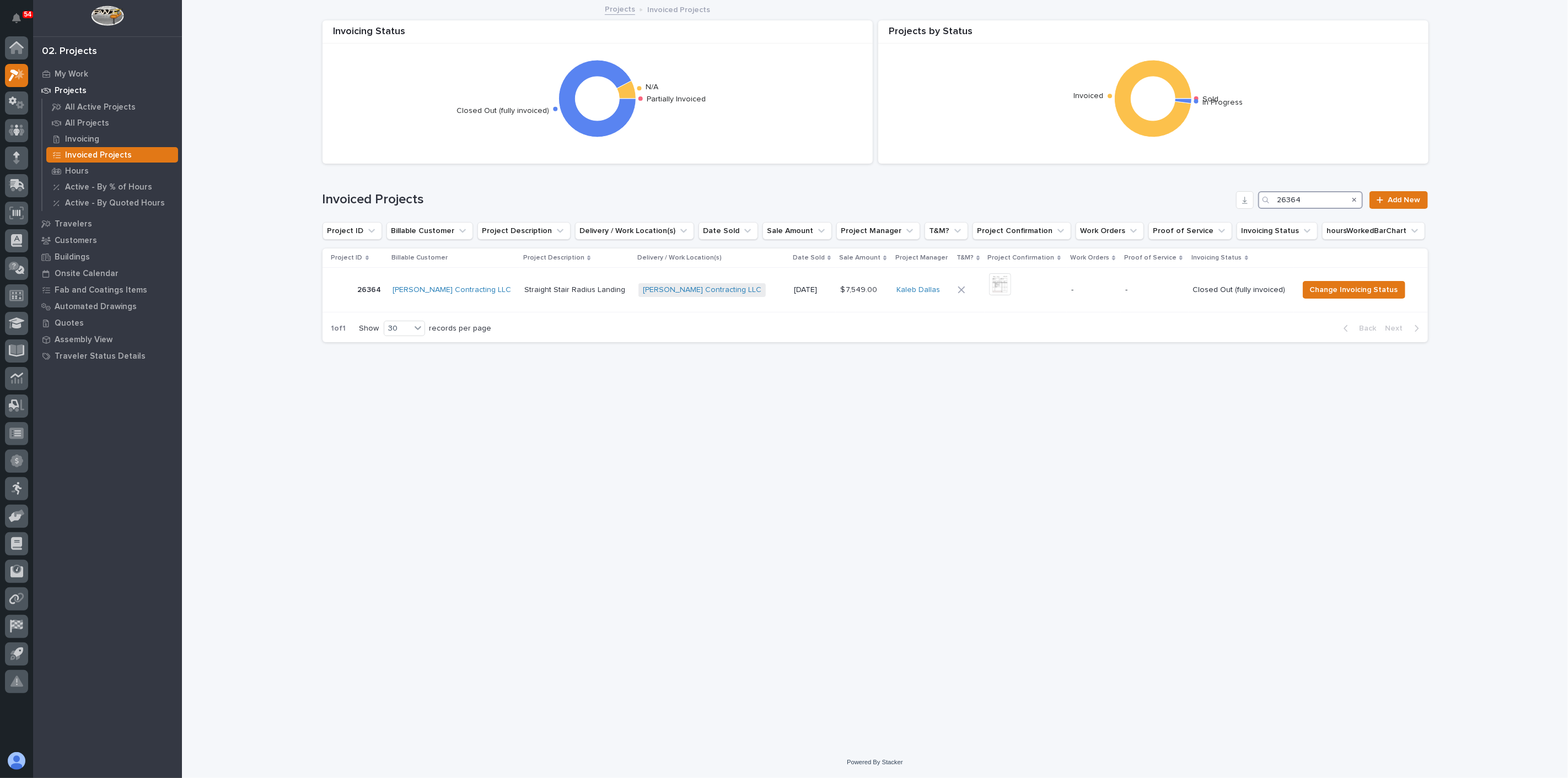
click at [1323, 191] on input "26364" at bounding box center [1311, 200] width 104 height 18
click at [1311, 197] on input "26021" at bounding box center [1311, 200] width 104 height 18
click at [1340, 292] on span "Change Invoicing Status" at bounding box center [1330, 290] width 88 height 13
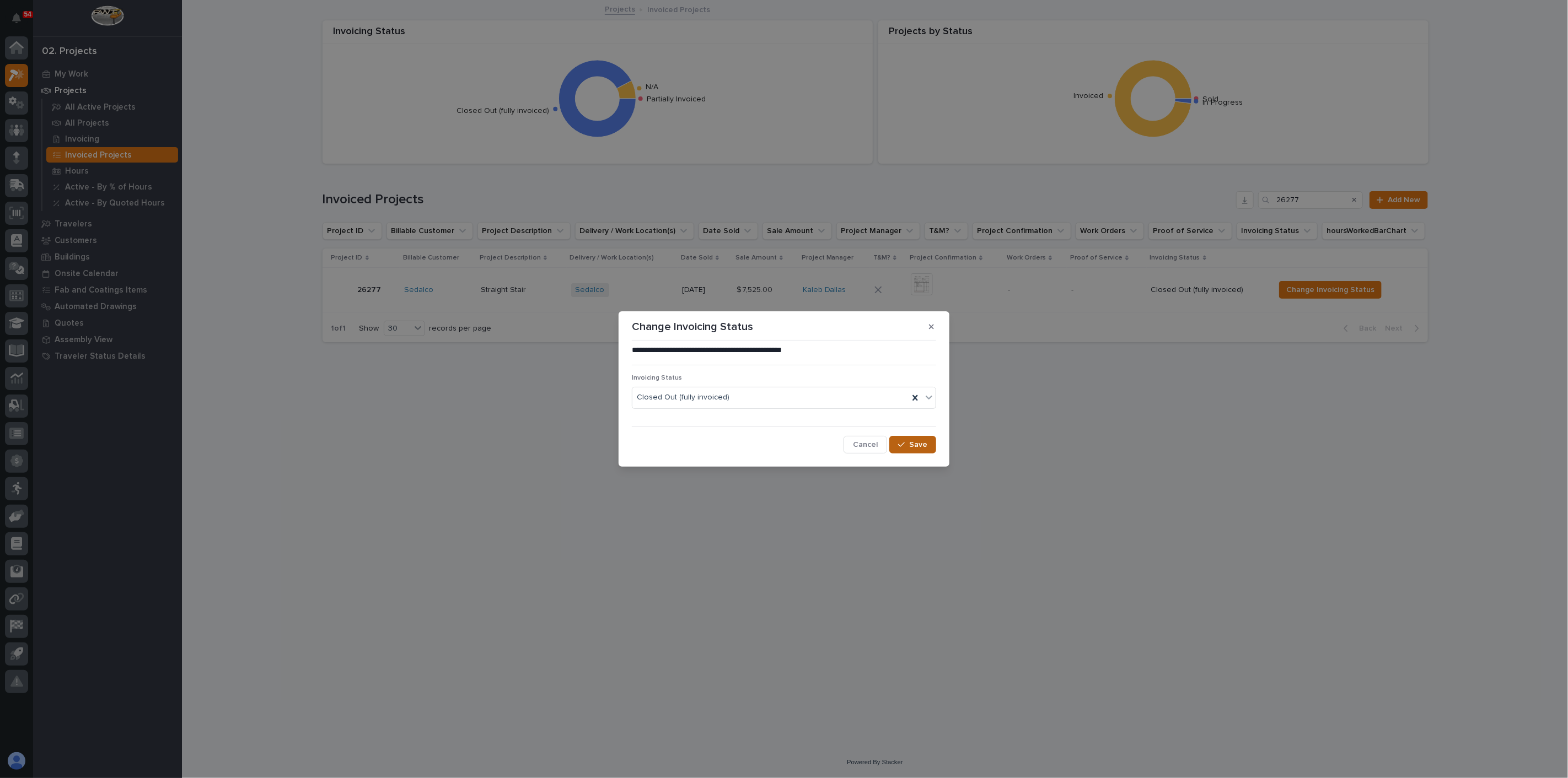
click at [930, 449] on button "Save" at bounding box center [912, 445] width 47 height 18
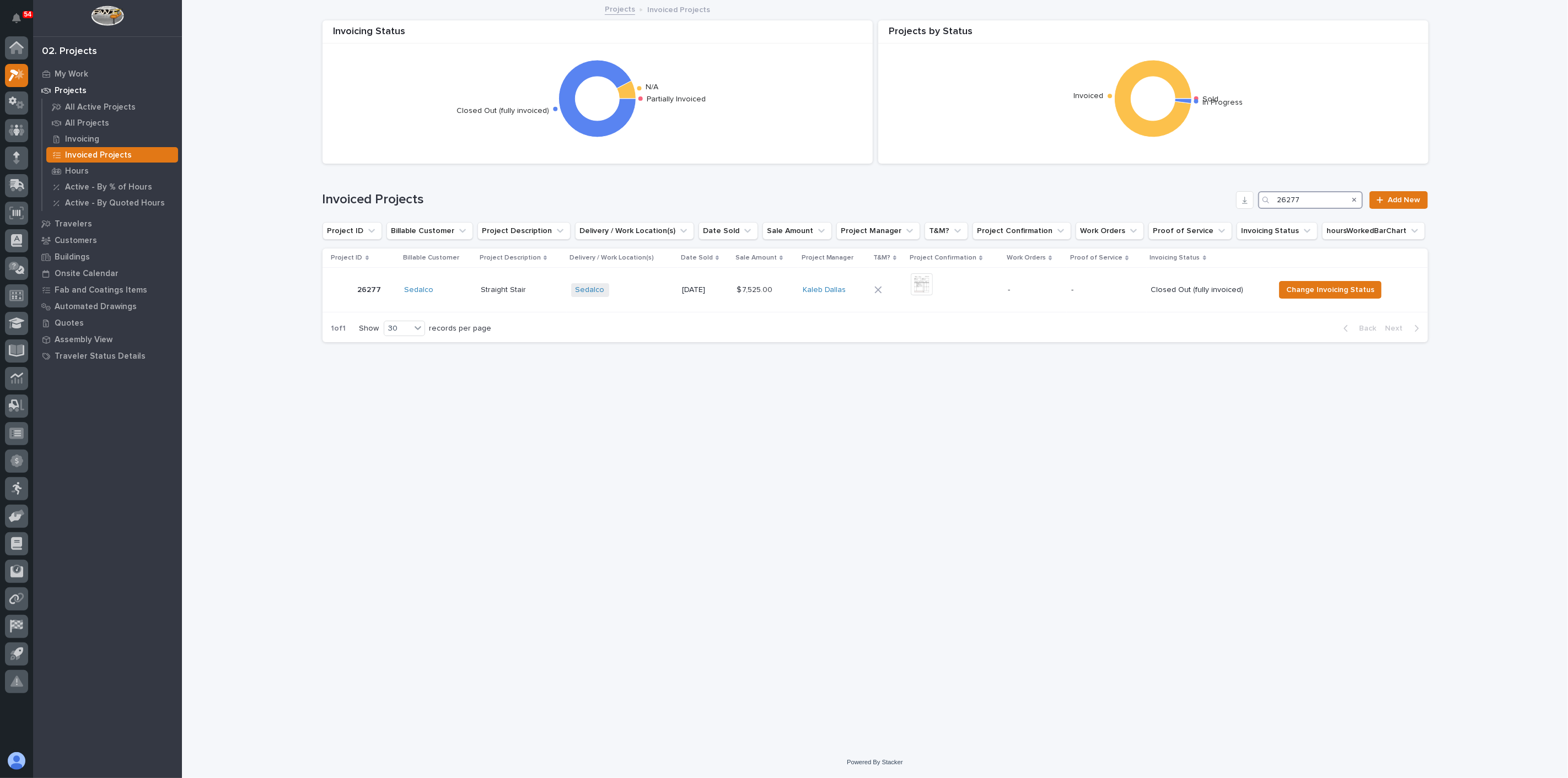
click at [1319, 205] on input "26277" at bounding box center [1311, 200] width 104 height 18
click at [1319, 197] on input "26524" at bounding box center [1311, 200] width 104 height 18
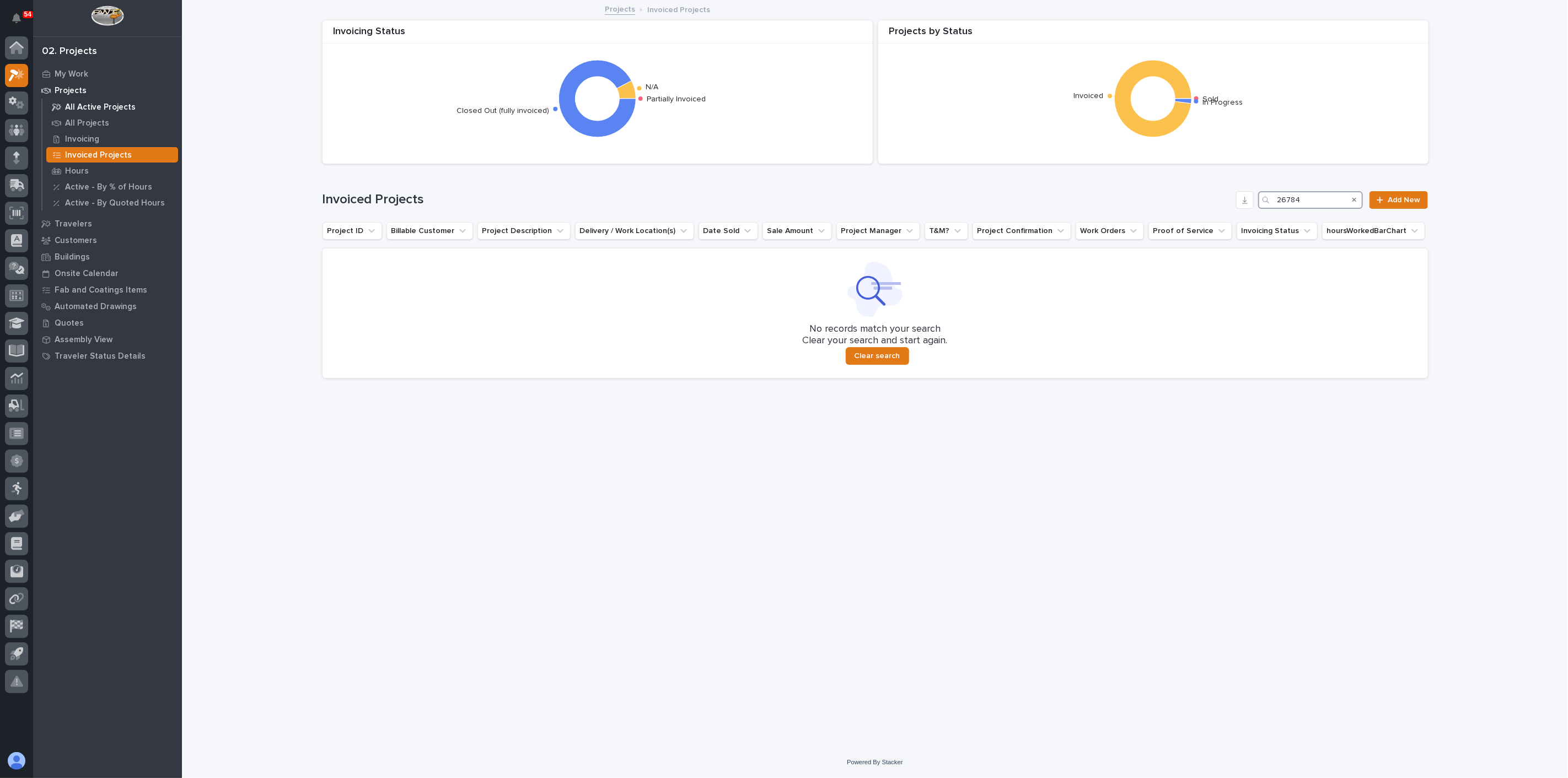
type input "26784"
click at [85, 105] on p "All Active Projects" at bounding box center [100, 107] width 71 height 10
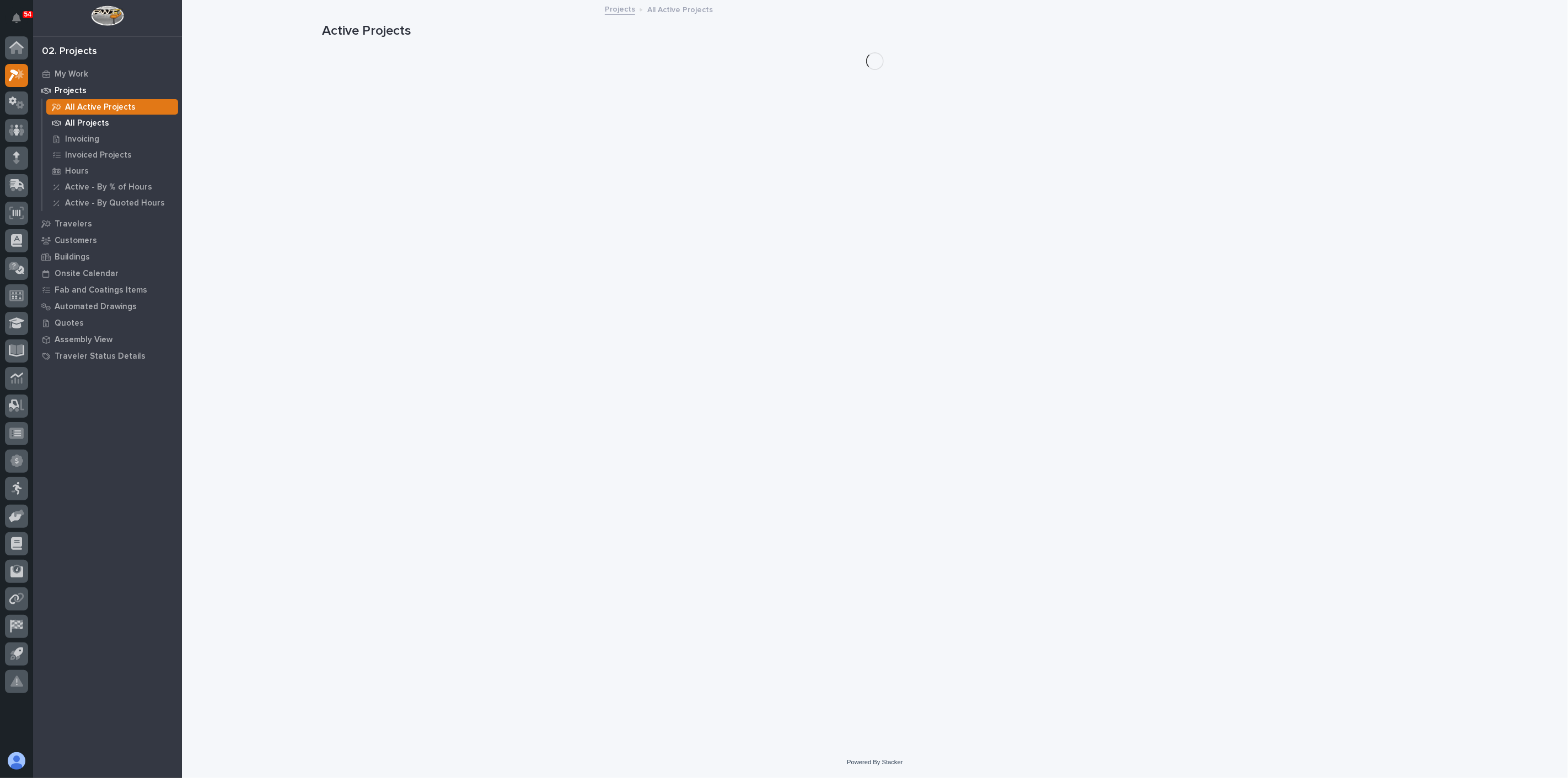
click at [82, 121] on p "All Projects" at bounding box center [87, 123] width 44 height 10
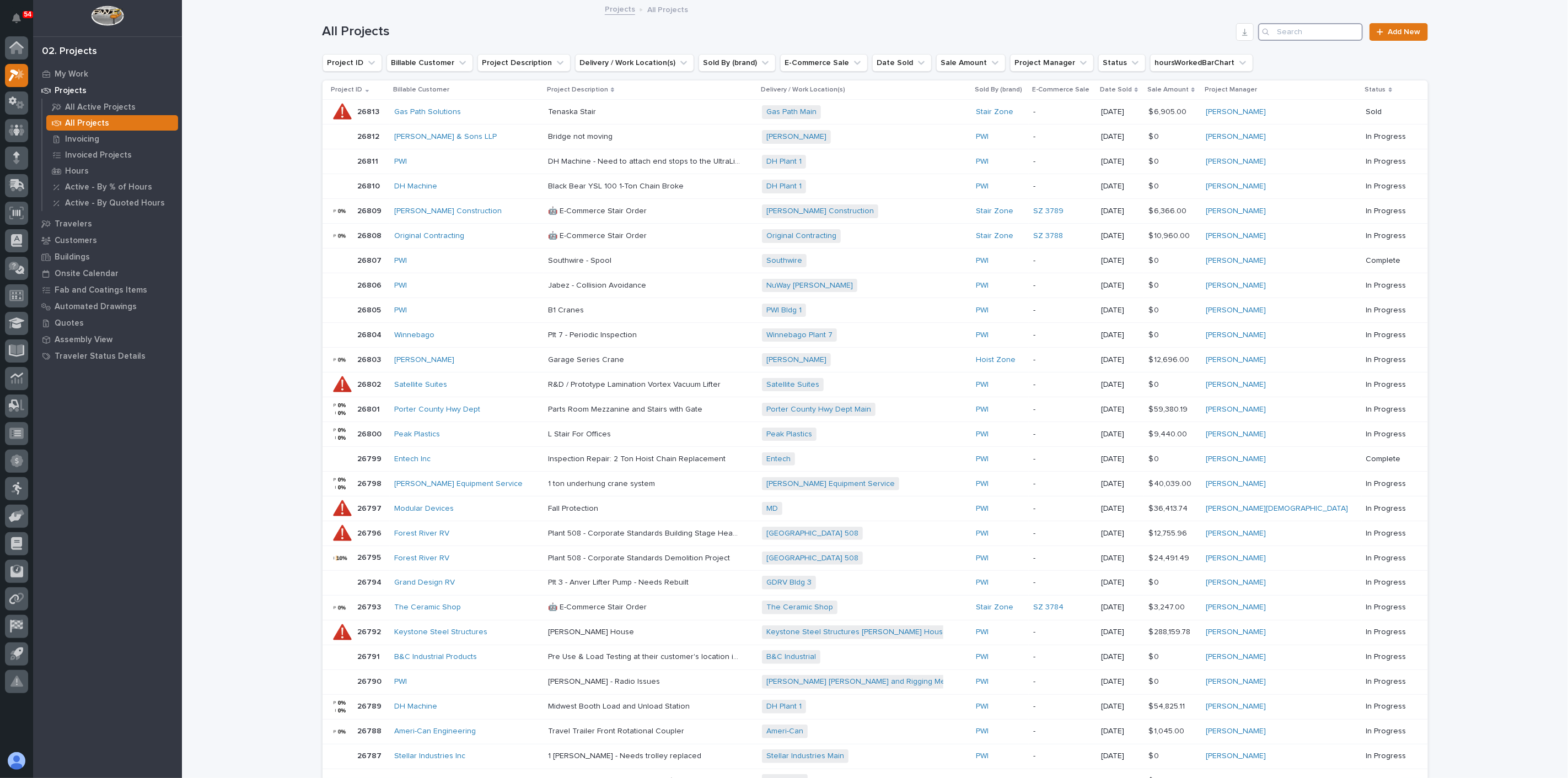
click at [1323, 28] on input "Search" at bounding box center [1311, 32] width 104 height 18
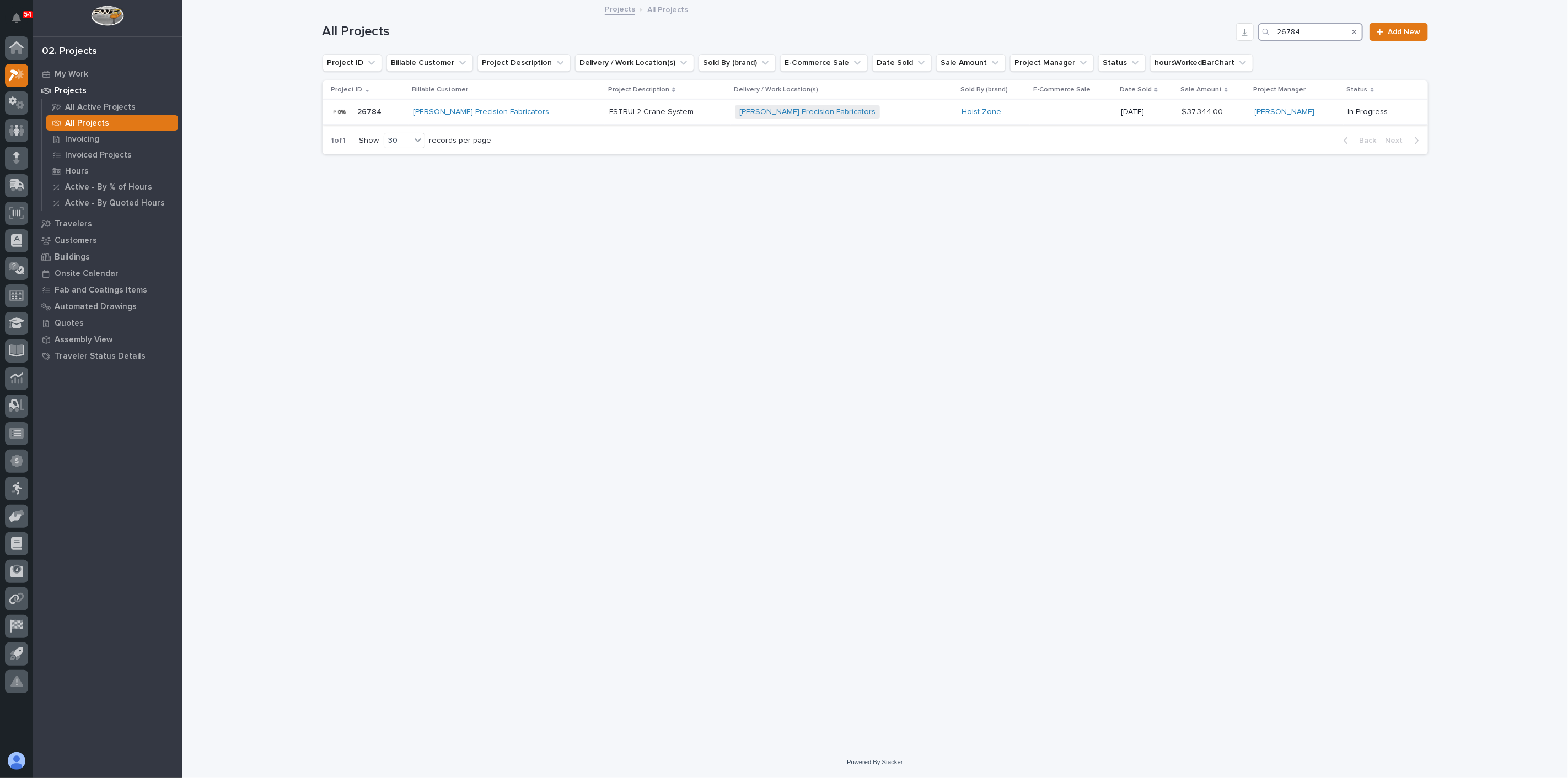
type input "26784"
click at [872, 117] on div "Byers Precision Fabricators + 0" at bounding box center [831, 112] width 193 height 13
drag, startPoint x: 1321, startPoint y: 31, endPoint x: 1272, endPoint y: 32, distance: 49.0
click at [1272, 32] on div "26784" at bounding box center [1311, 32] width 104 height 18
type input "blizz"
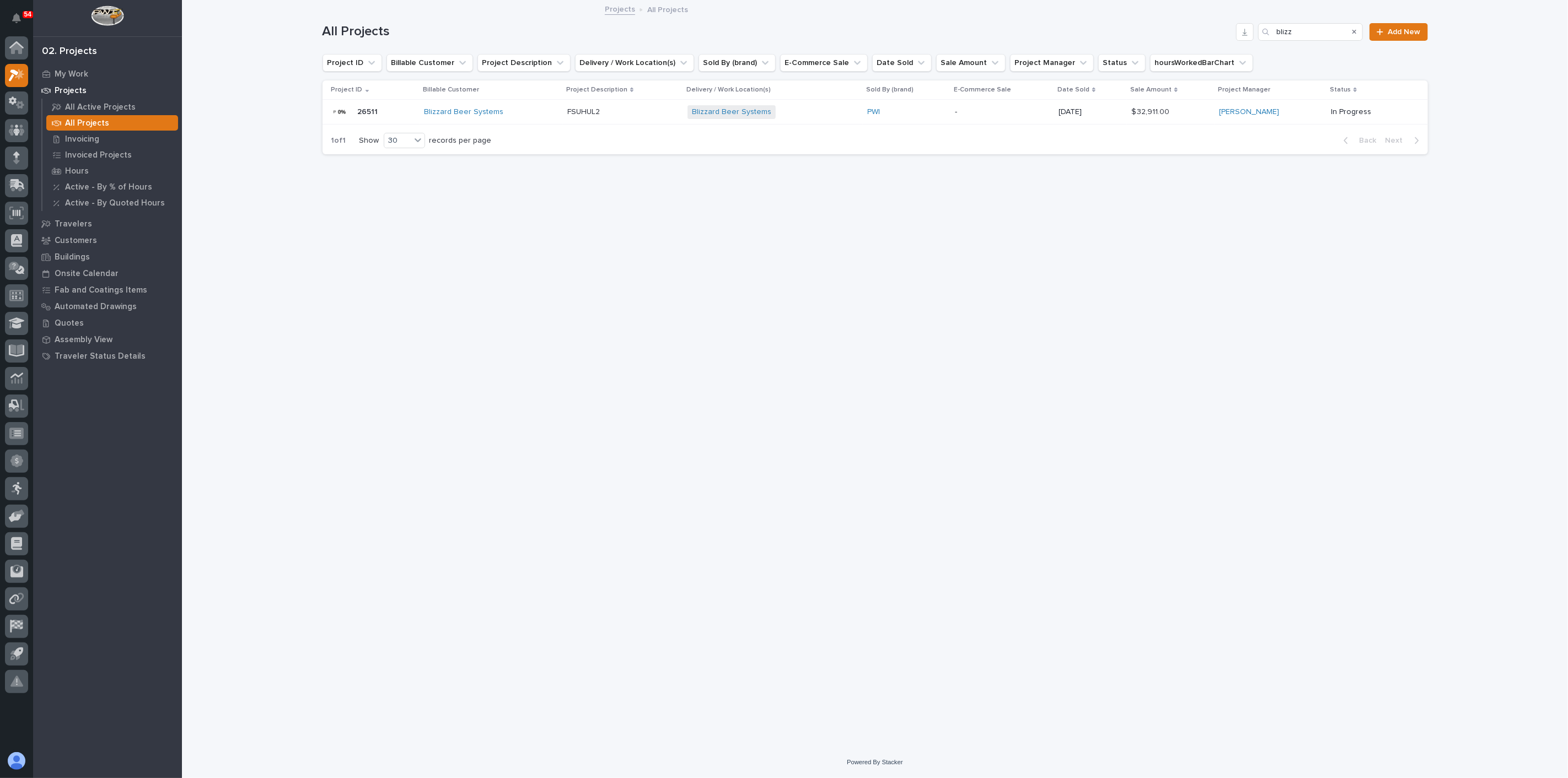
click at [651, 110] on p at bounding box center [622, 112] width 111 height 10
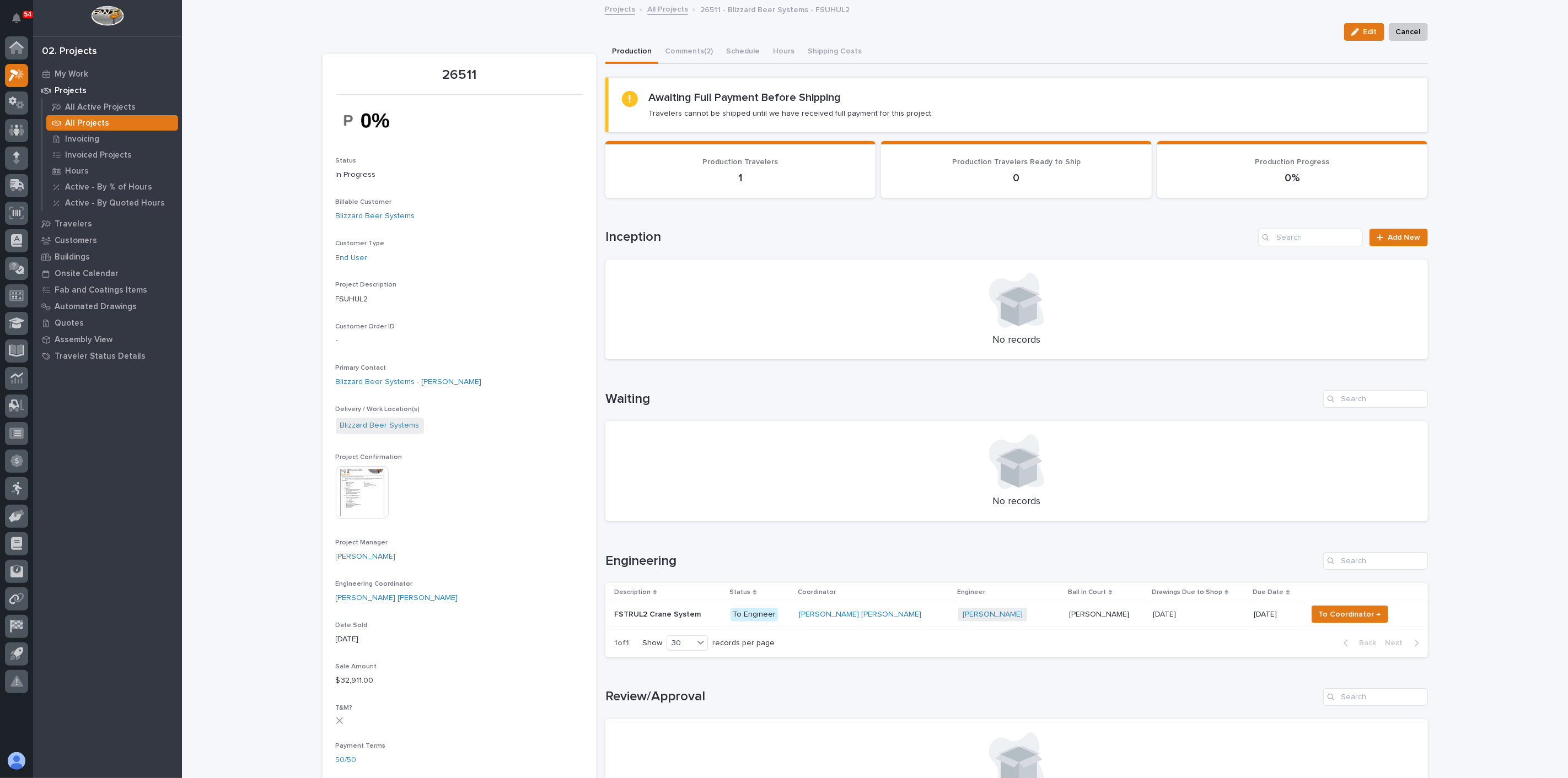
click at [372, 503] on img at bounding box center [362, 492] width 53 height 53
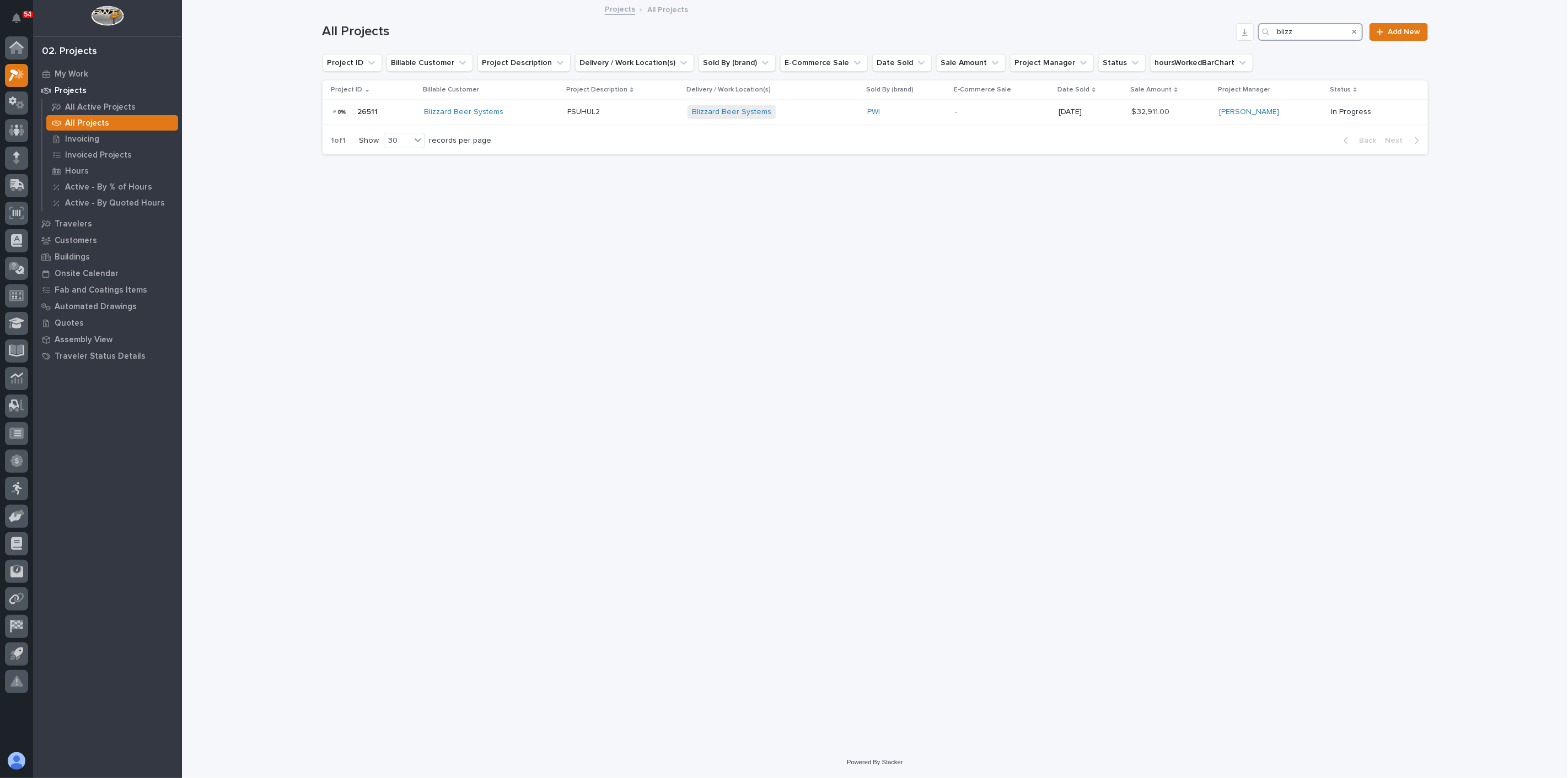
drag, startPoint x: 1302, startPoint y: 33, endPoint x: 1274, endPoint y: 32, distance: 28.0
click at [1275, 33] on div "blizz" at bounding box center [1311, 32] width 104 height 18
type input "26727"
click at [816, 110] on div "Deshazo + 0" at bounding box center [860, 112] width 123 height 13
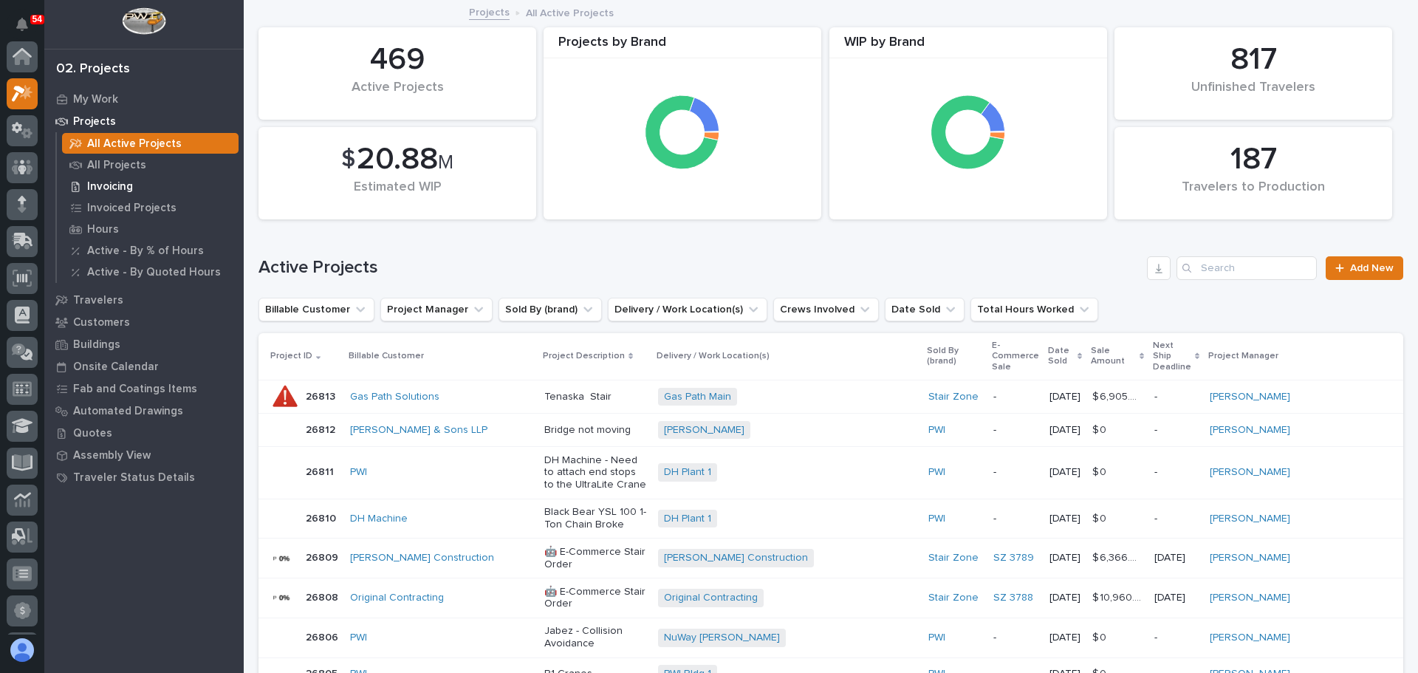
click at [118, 185] on p "Invoicing" at bounding box center [110, 186] width 46 height 13
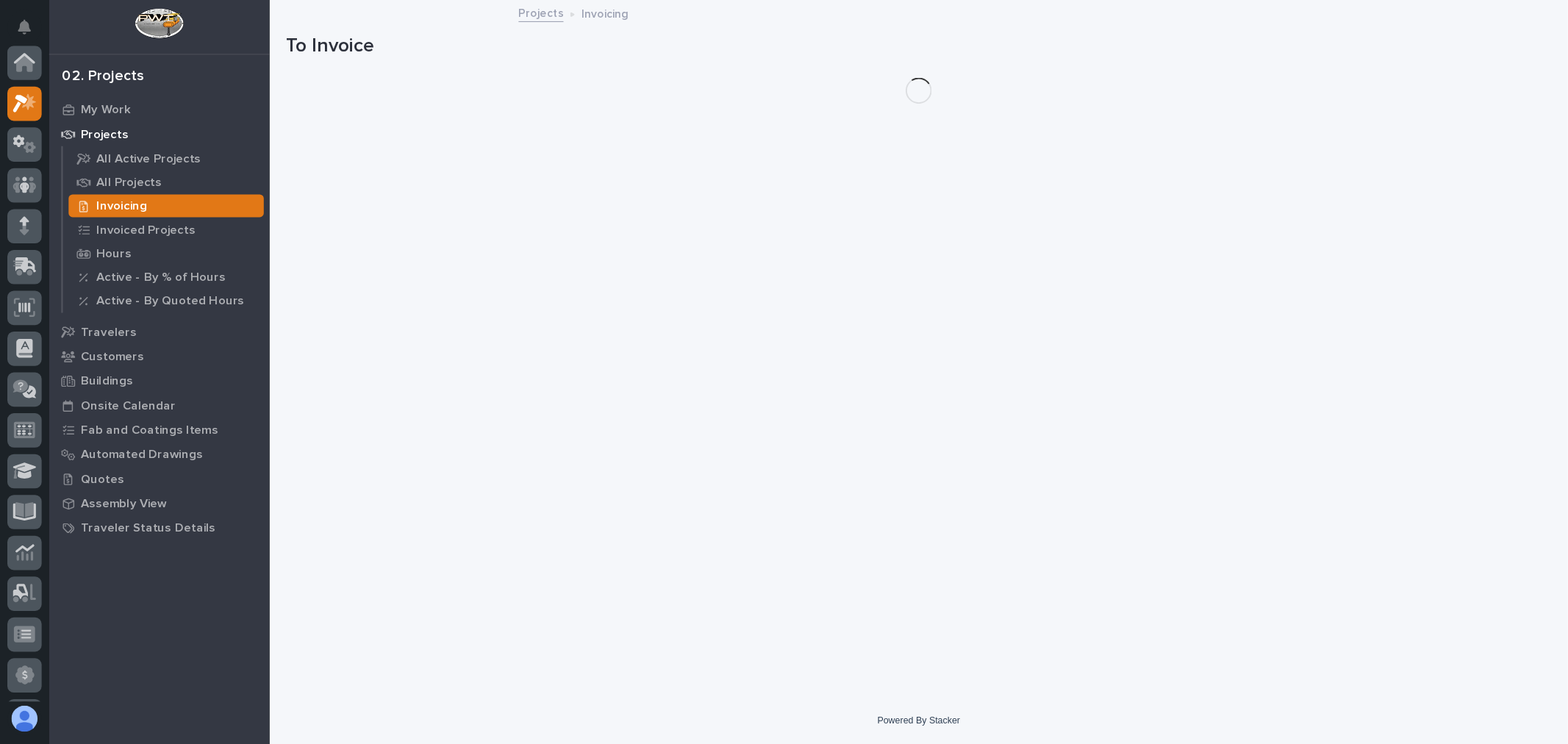
scroll to position [37, 0]
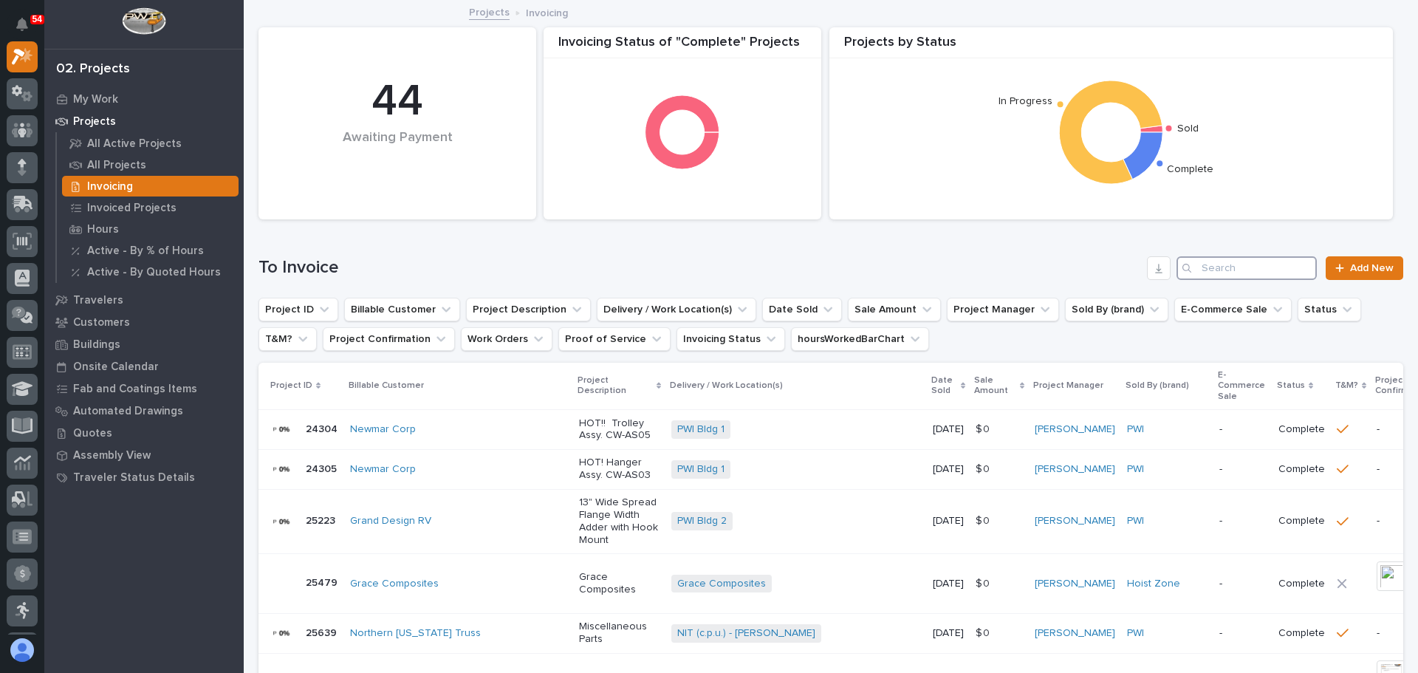
click at [1276, 267] on input "Search" at bounding box center [1247, 268] width 140 height 24
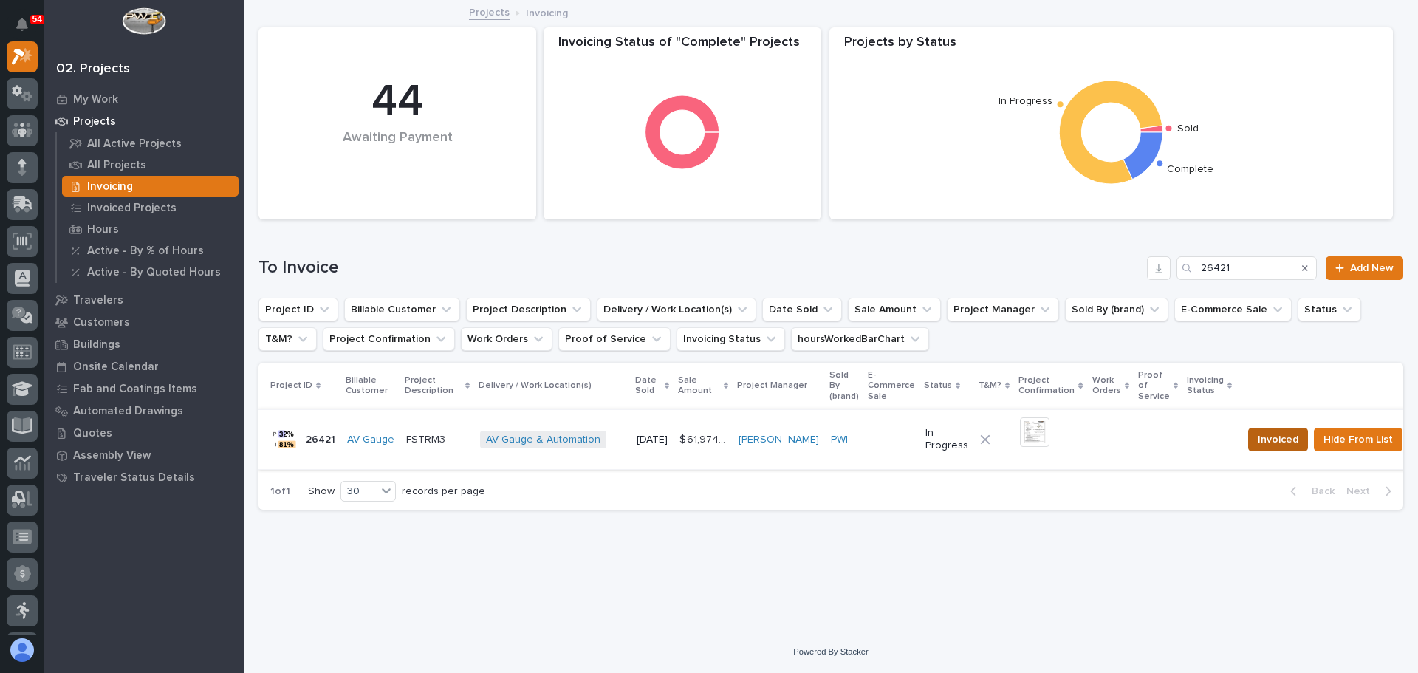
click at [1279, 442] on span "Invoiced" at bounding box center [1278, 440] width 41 height 18
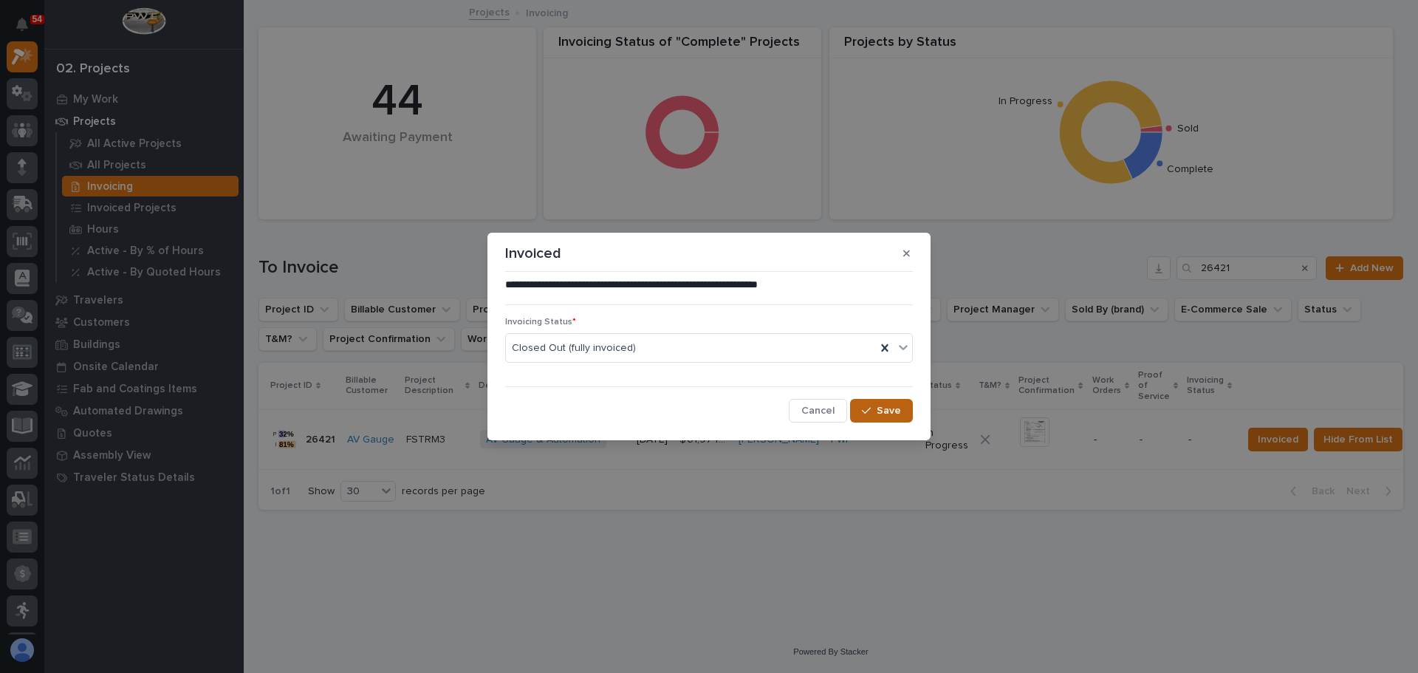
click at [893, 411] on span "Save" at bounding box center [889, 410] width 24 height 13
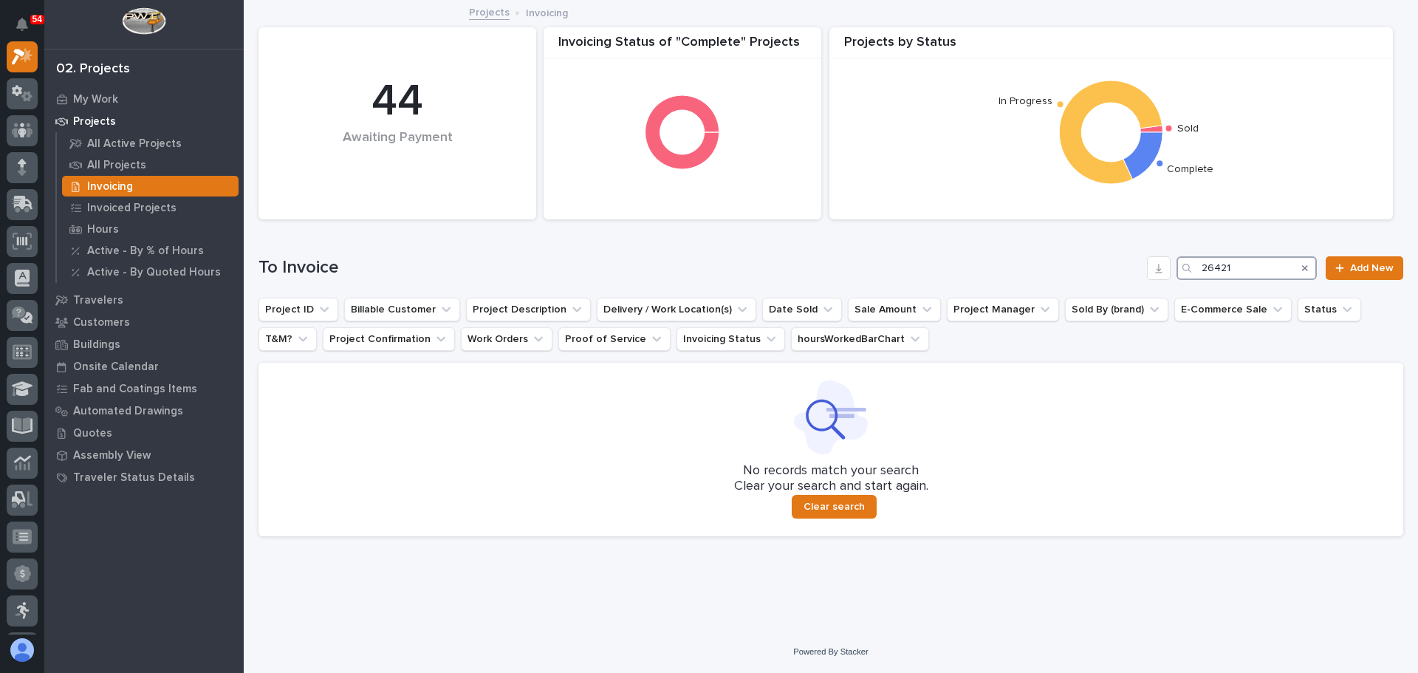
click at [1253, 267] on input "26421" at bounding box center [1247, 268] width 140 height 24
click at [1270, 274] on input "26563" at bounding box center [1247, 268] width 140 height 24
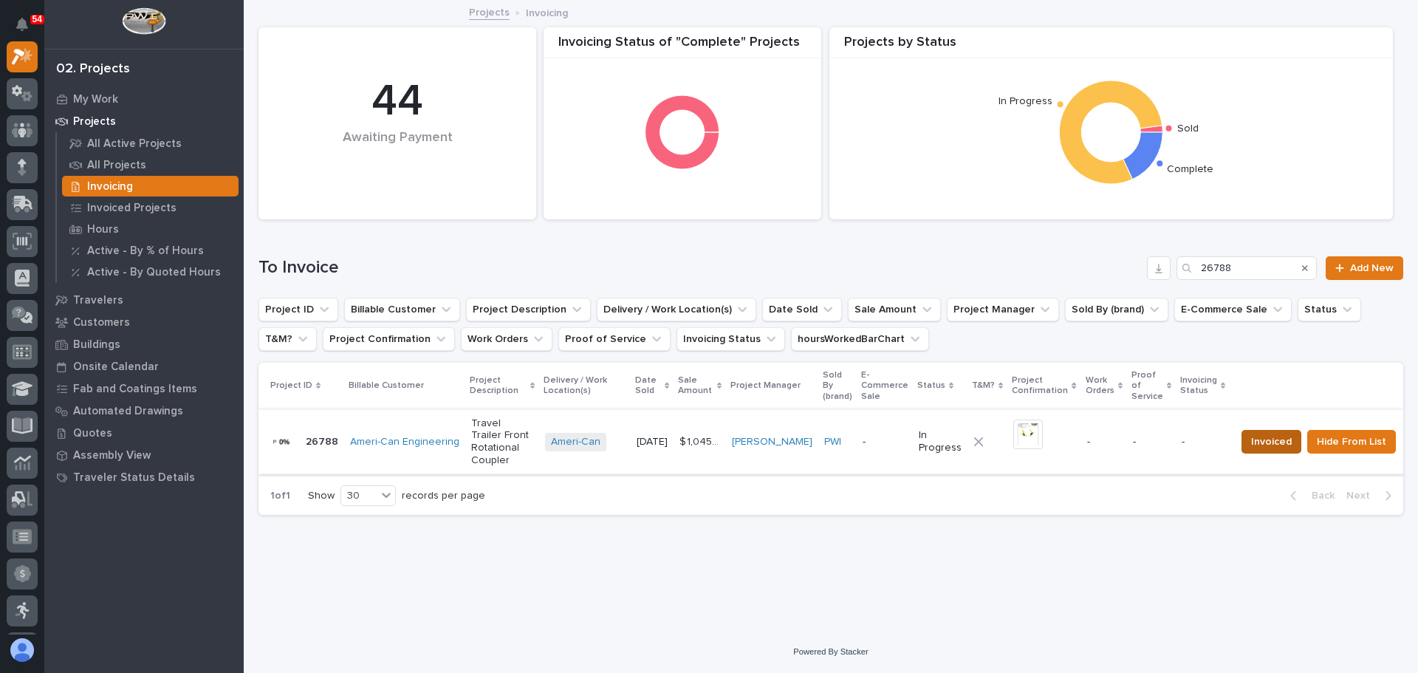
click at [1266, 434] on span "Invoiced" at bounding box center [1271, 442] width 41 height 18
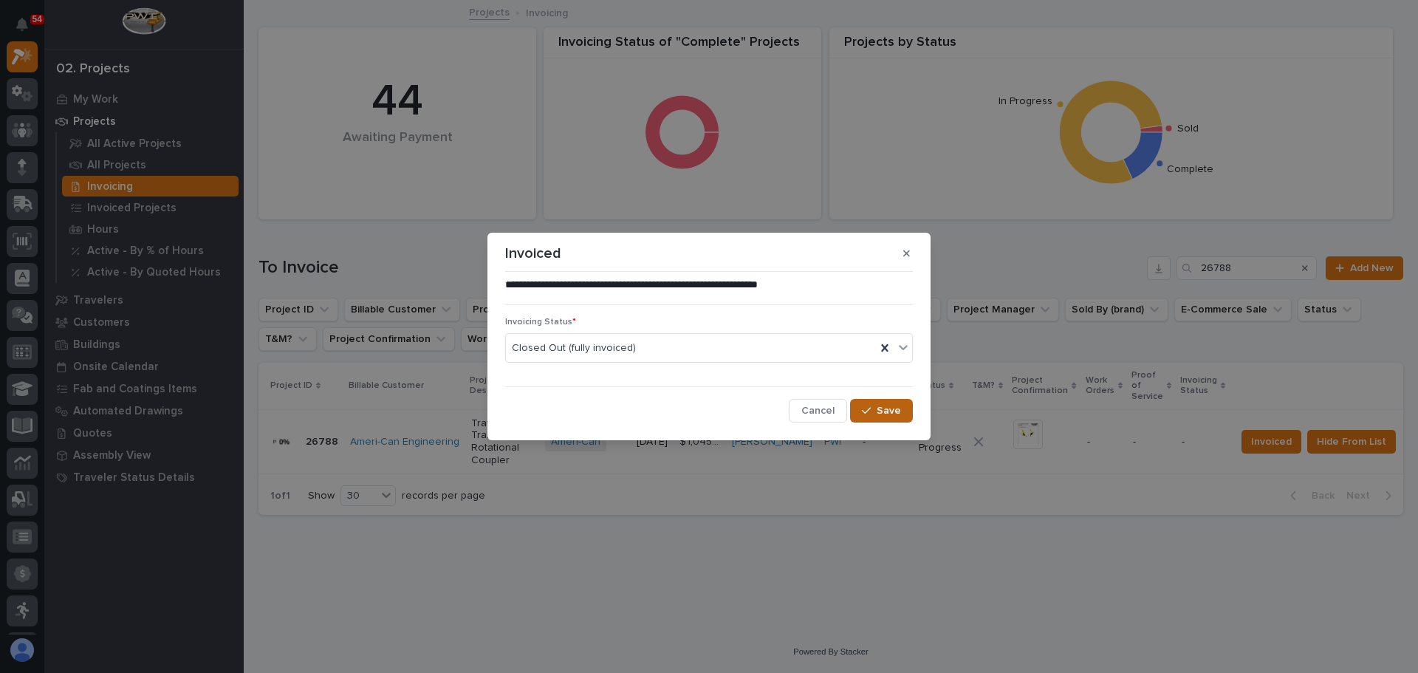
click at [884, 408] on span "Save" at bounding box center [889, 410] width 24 height 13
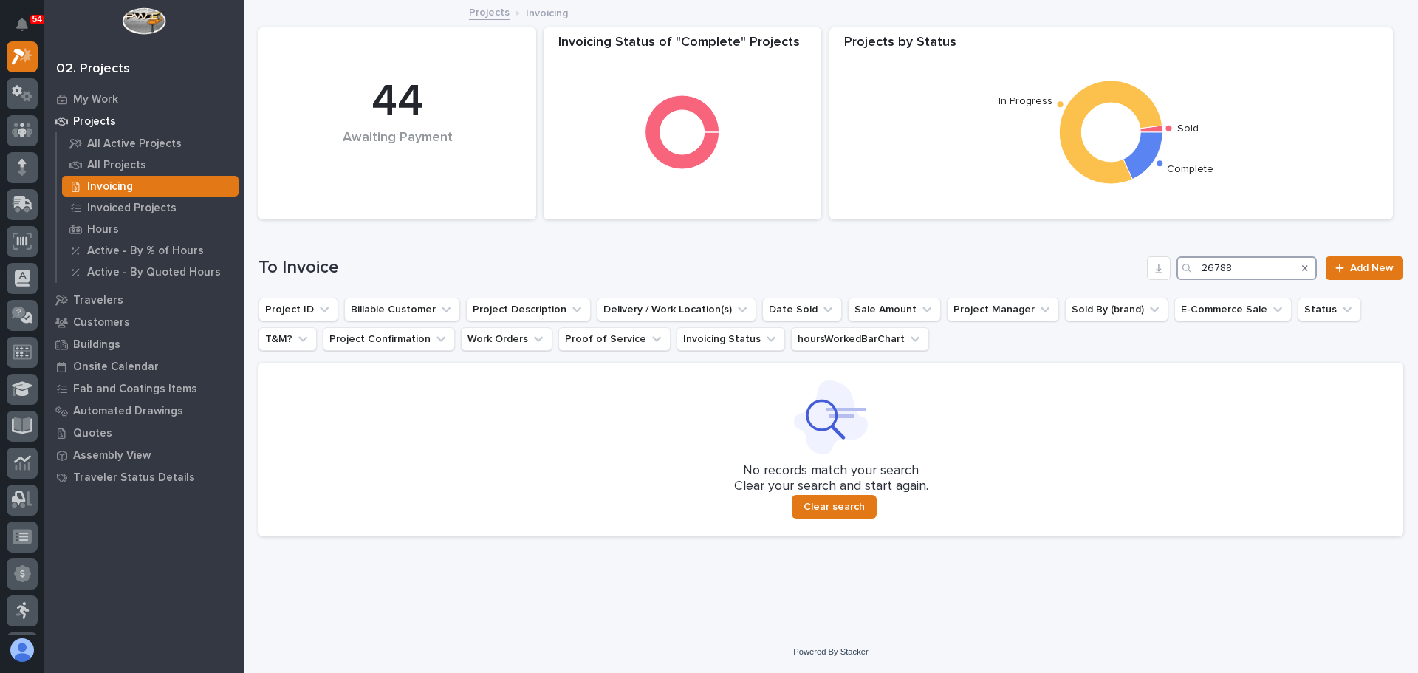
click at [1267, 264] on input "26788" at bounding box center [1247, 268] width 140 height 24
click at [1276, 272] on input "26661" at bounding box center [1247, 268] width 140 height 24
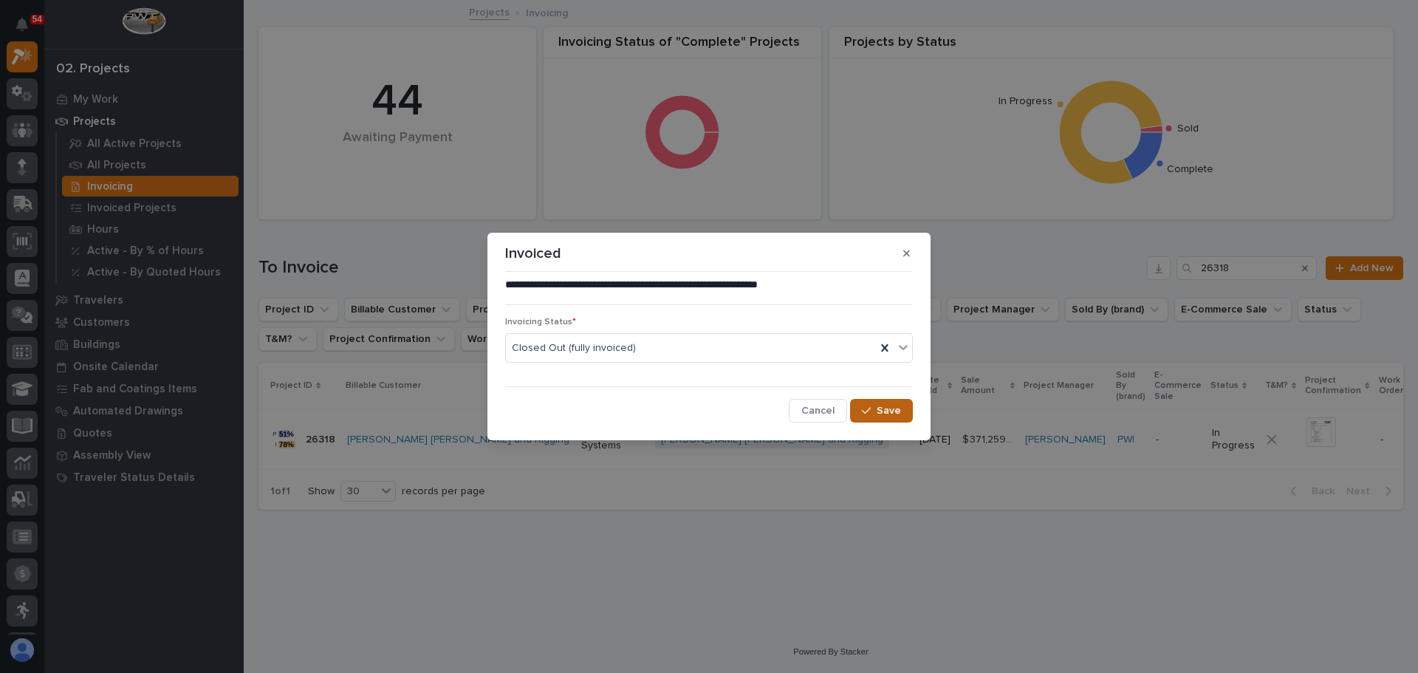
click at [881, 407] on span "Save" at bounding box center [889, 410] width 24 height 13
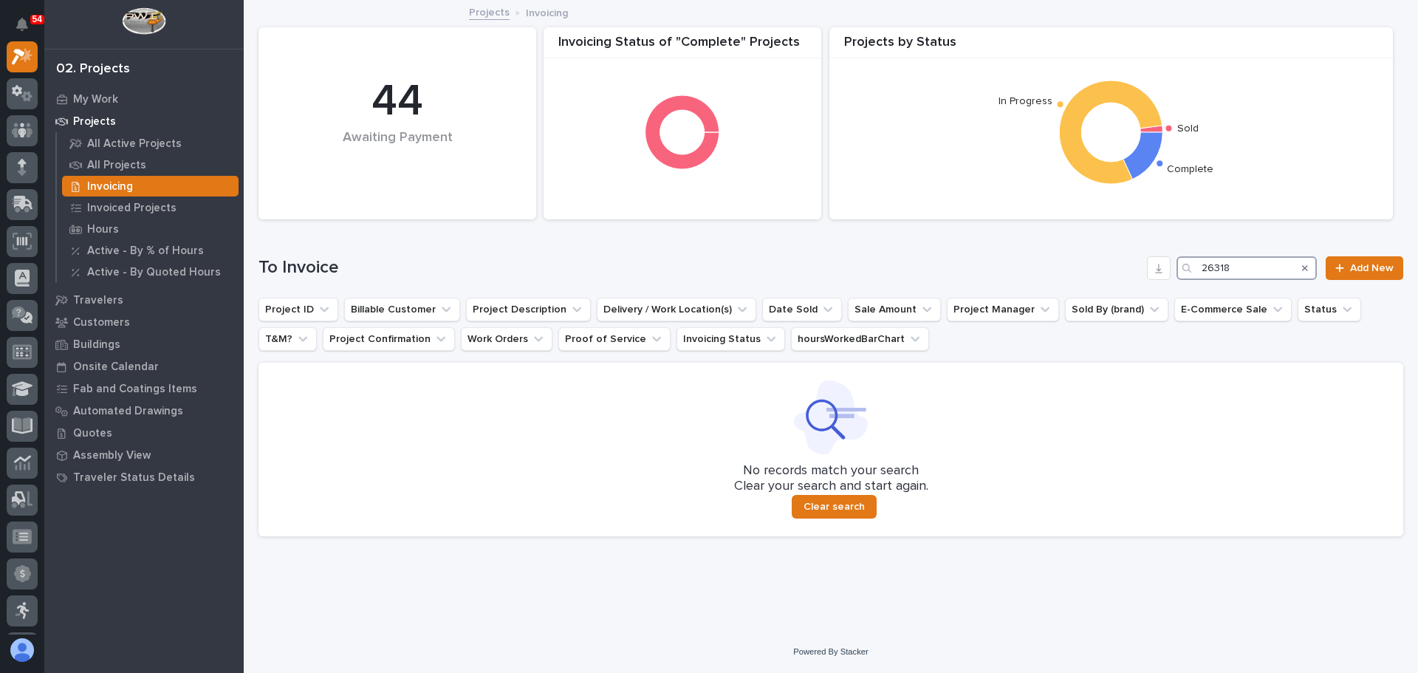
click at [1237, 262] on input "26318" at bounding box center [1247, 268] width 140 height 24
click at [1272, 273] on input "26397" at bounding box center [1247, 268] width 140 height 24
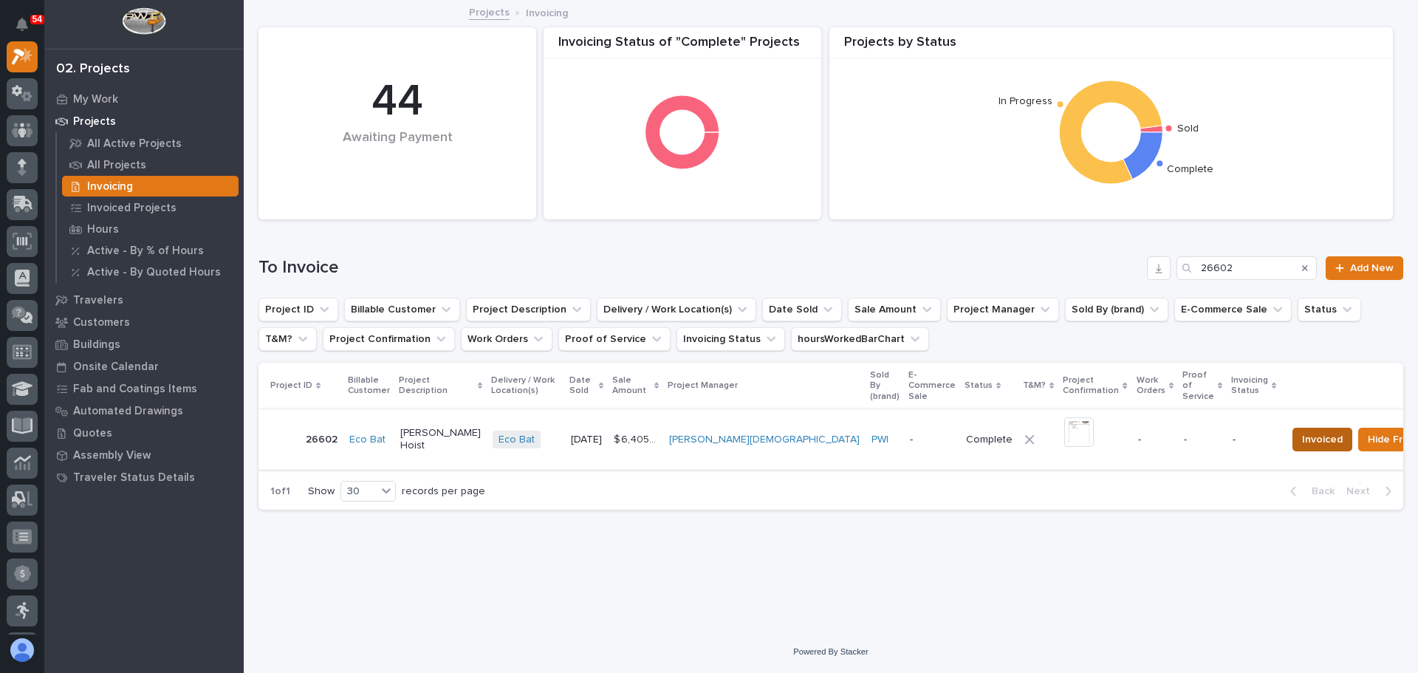
click at [1302, 431] on span "Invoiced" at bounding box center [1322, 440] width 41 height 18
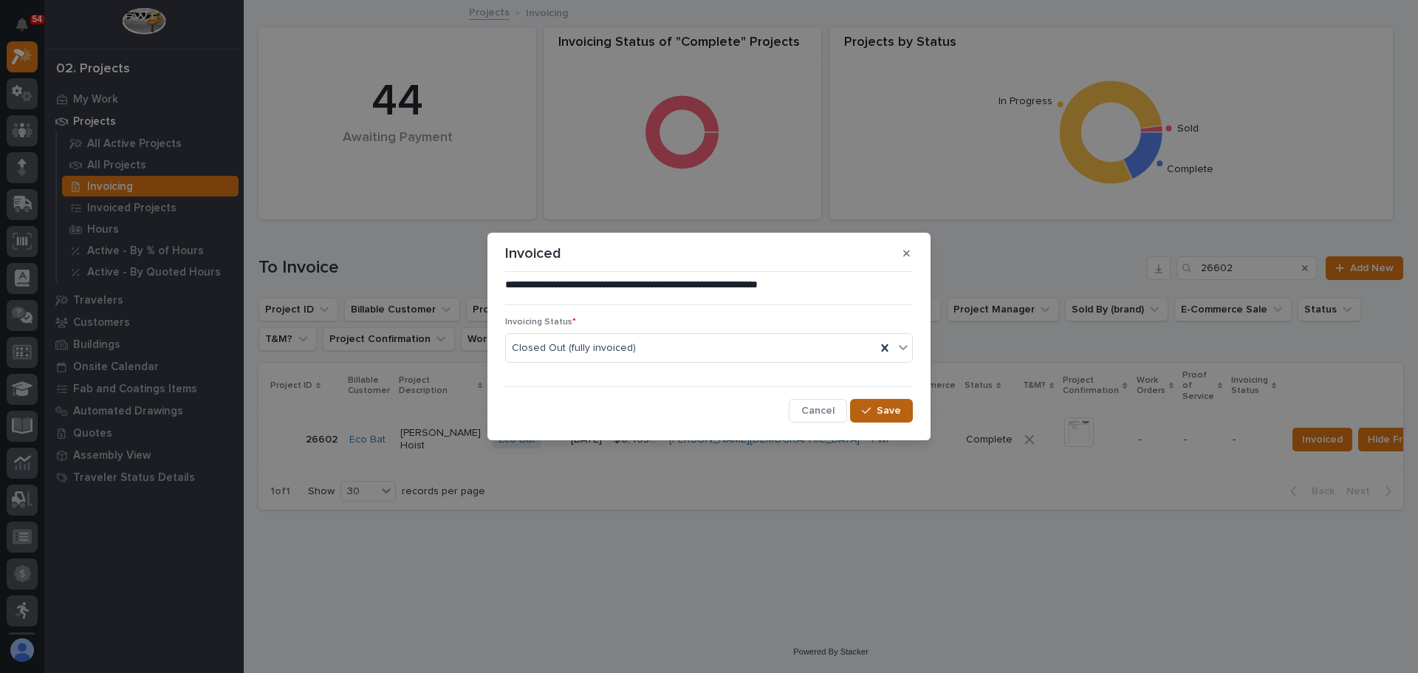
click at [889, 413] on span "Save" at bounding box center [889, 410] width 24 height 13
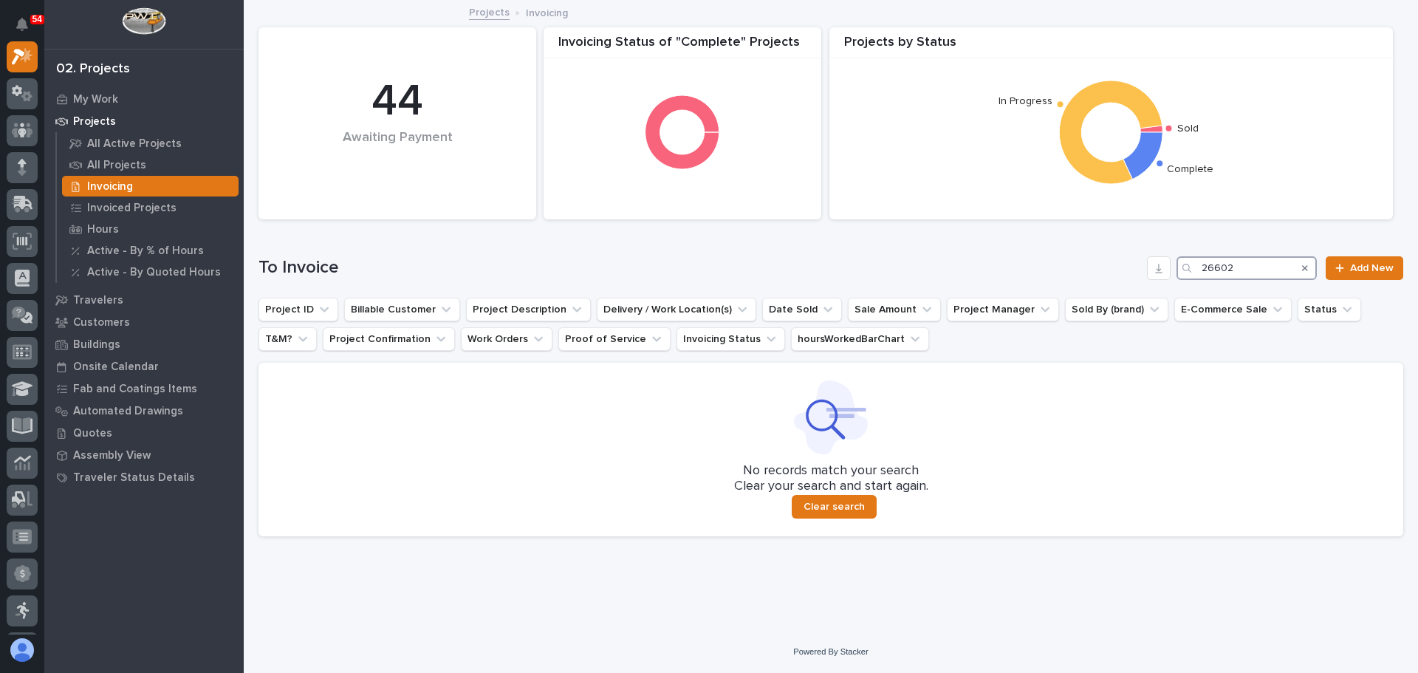
click at [1256, 264] on input "26602" at bounding box center [1247, 268] width 140 height 24
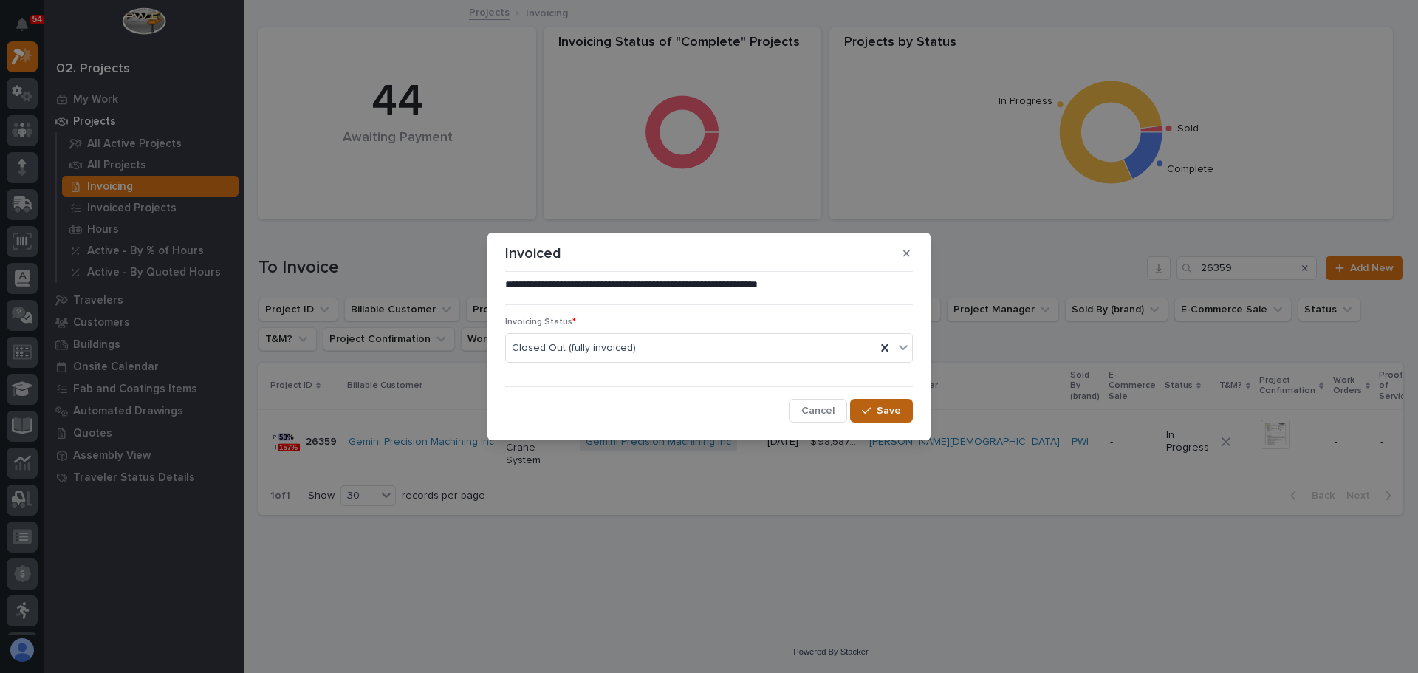
click at [886, 407] on span "Save" at bounding box center [889, 410] width 24 height 13
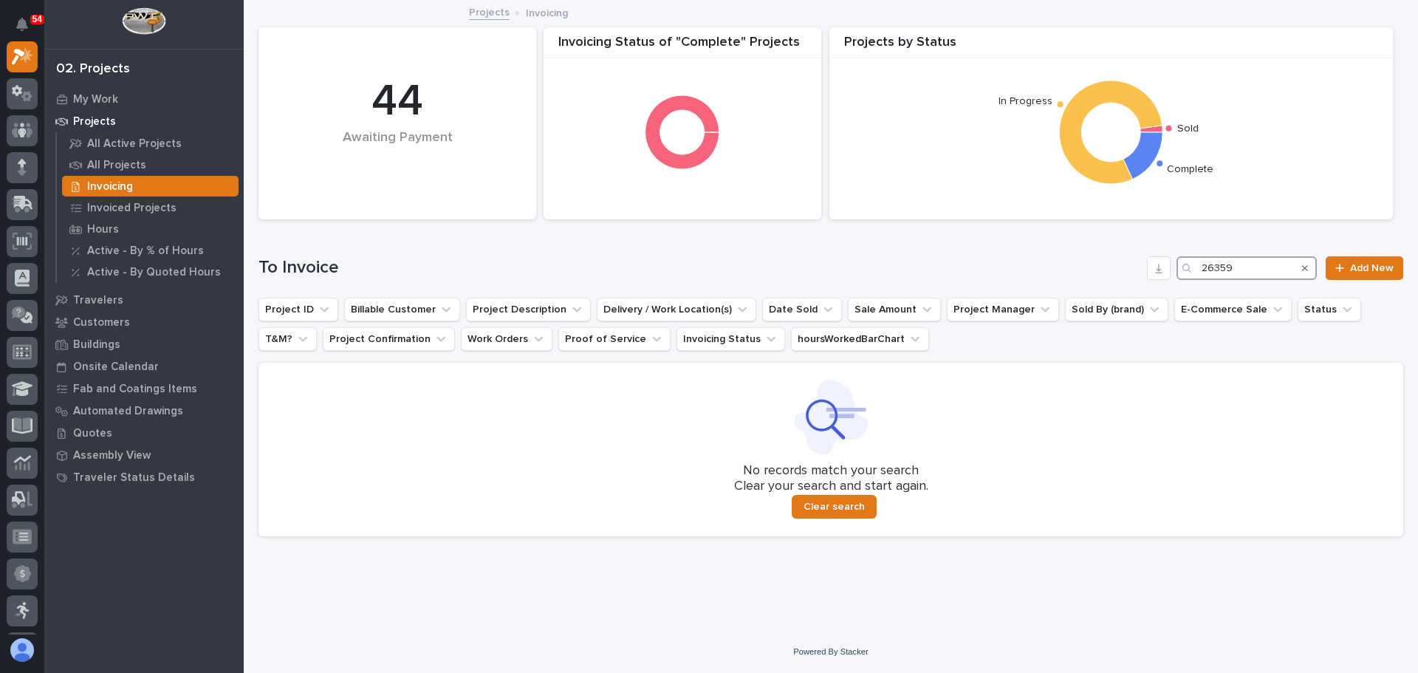
click at [1261, 264] on input "26359" at bounding box center [1247, 268] width 140 height 24
click at [1261, 264] on input "26617" at bounding box center [1247, 268] width 140 height 24
click at [1240, 264] on input "26528" at bounding box center [1247, 268] width 140 height 24
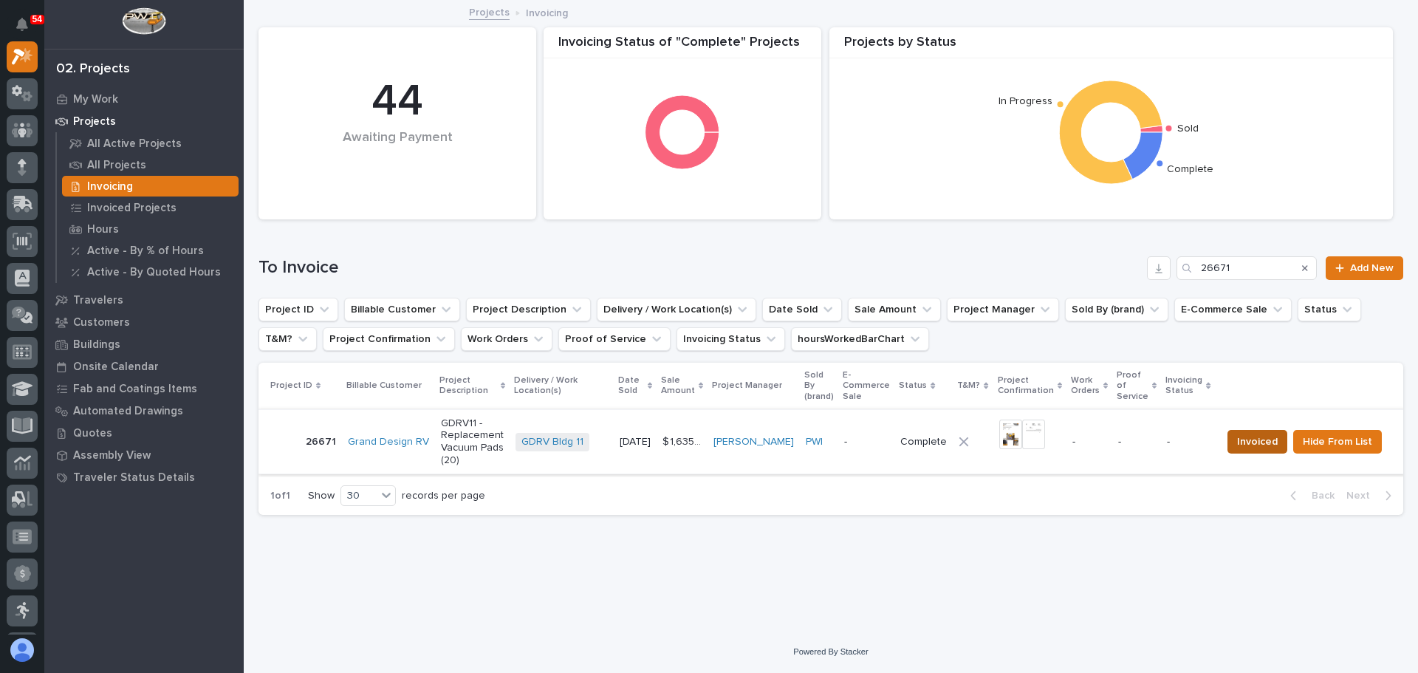
click at [1257, 443] on span "Invoiced" at bounding box center [1257, 442] width 41 height 18
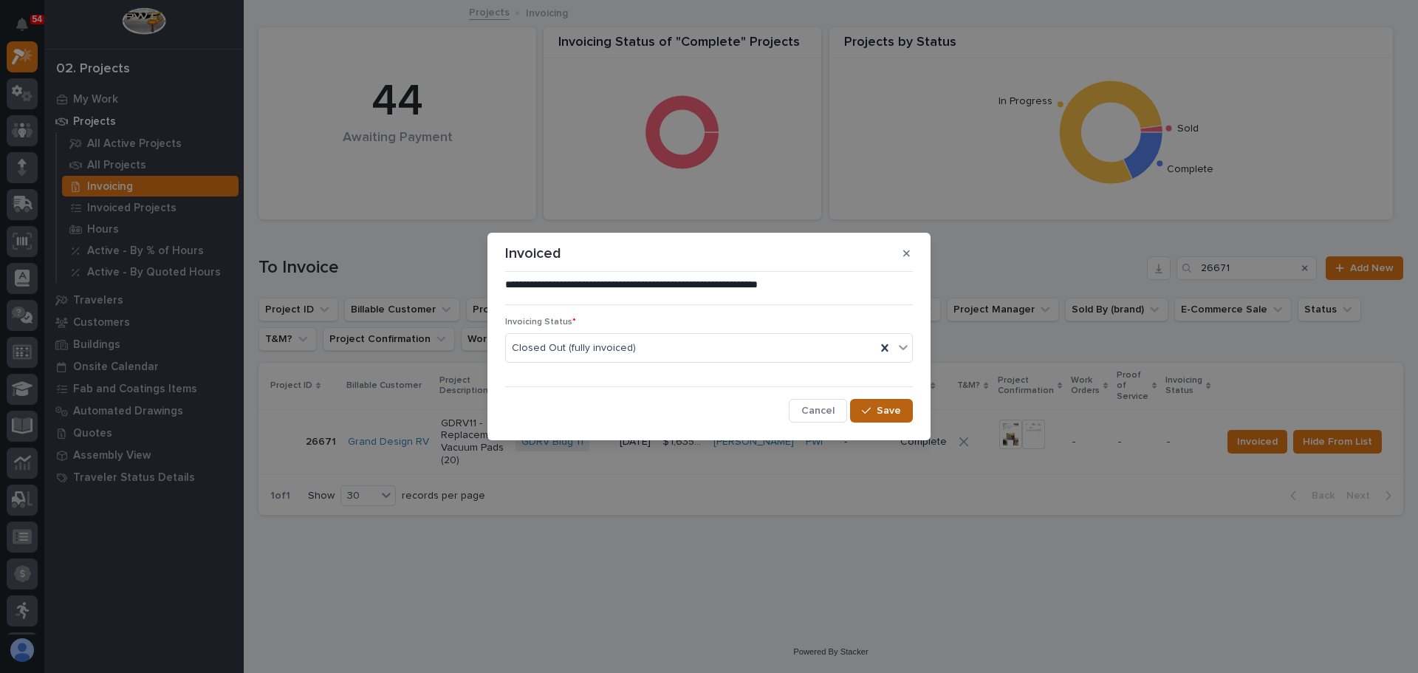
click at [885, 416] on span "Save" at bounding box center [889, 410] width 24 height 13
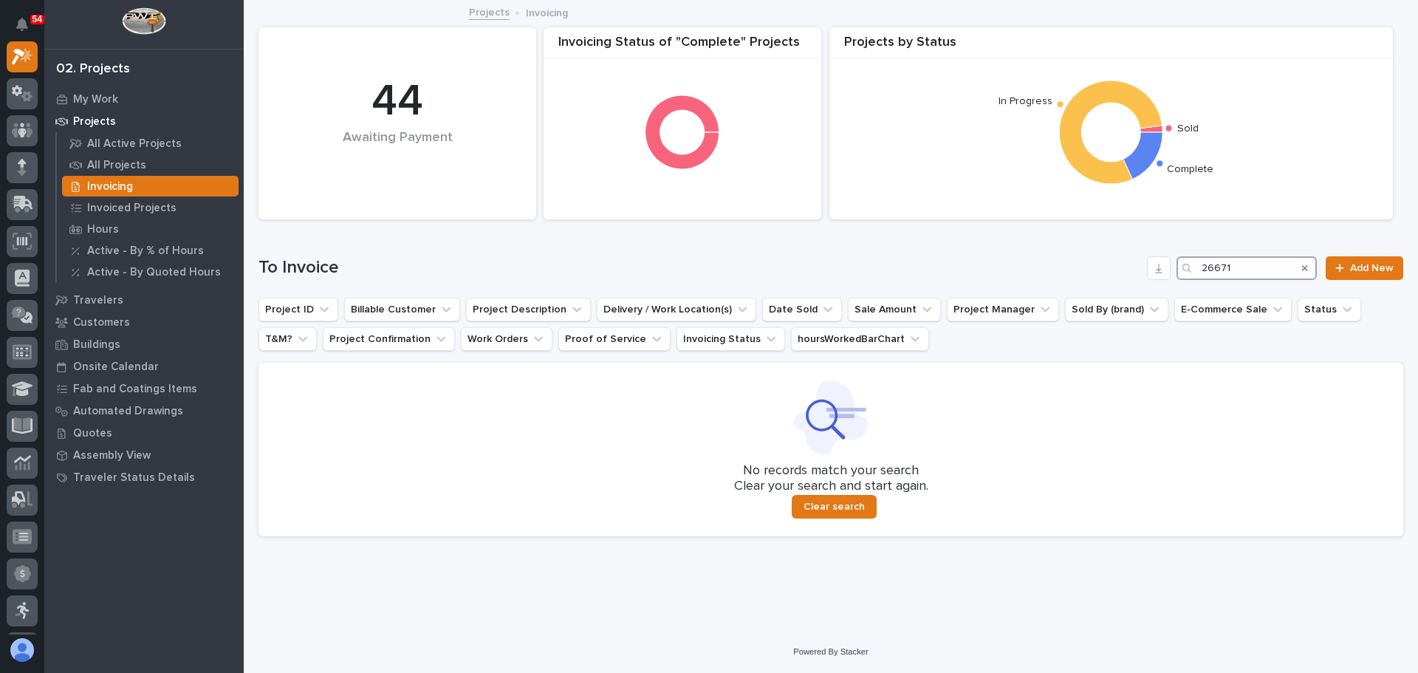
click at [1276, 267] on input "26671" at bounding box center [1247, 268] width 140 height 24
click at [1260, 256] on input "26455" at bounding box center [1247, 268] width 140 height 24
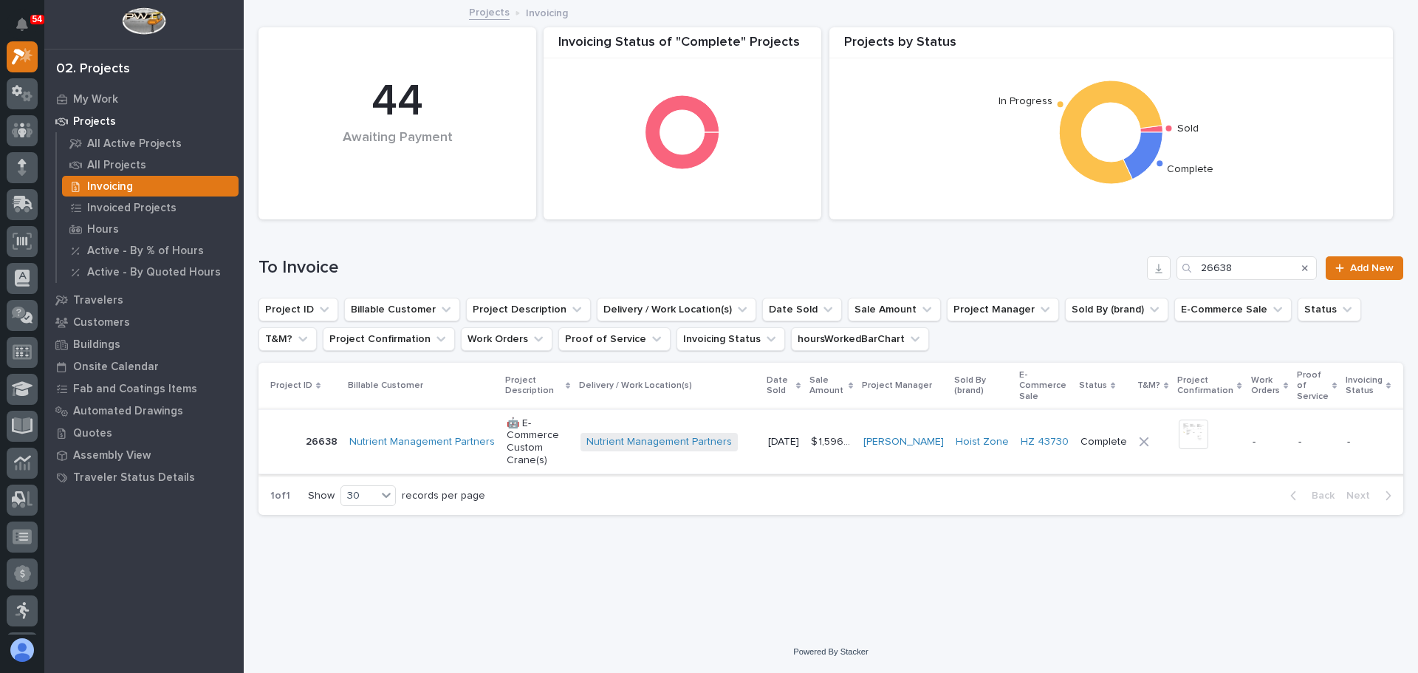
click at [1417, 442] on span "Invoiced" at bounding box center [1437, 442] width 41 height 18
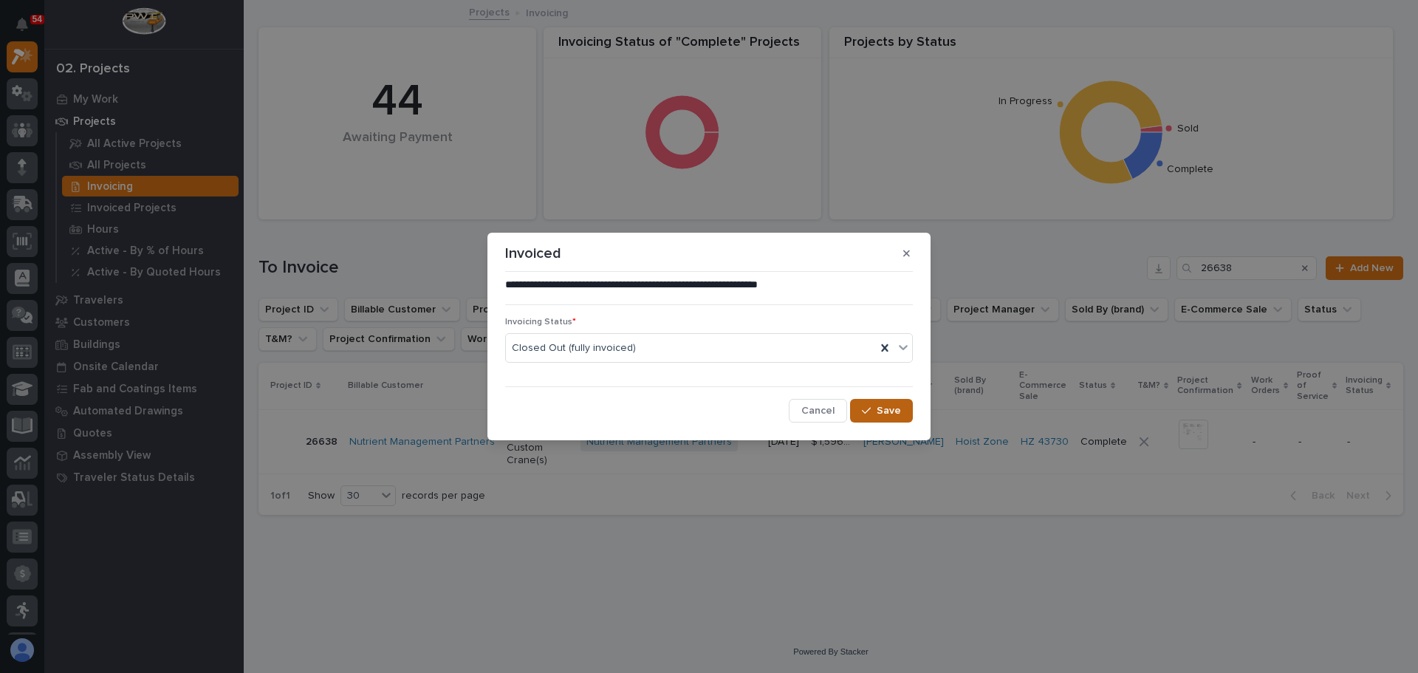
click at [884, 409] on span "Save" at bounding box center [889, 410] width 24 height 13
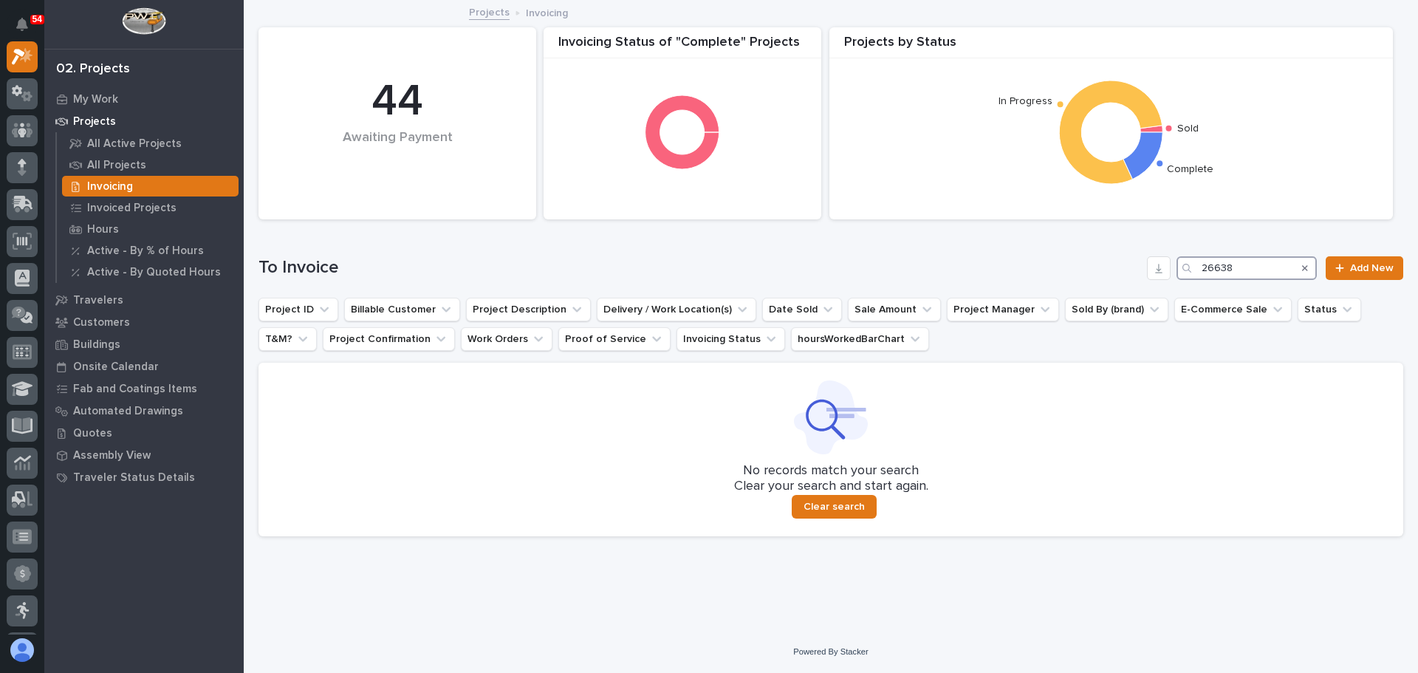
click at [1274, 260] on input "26638" at bounding box center [1247, 268] width 140 height 24
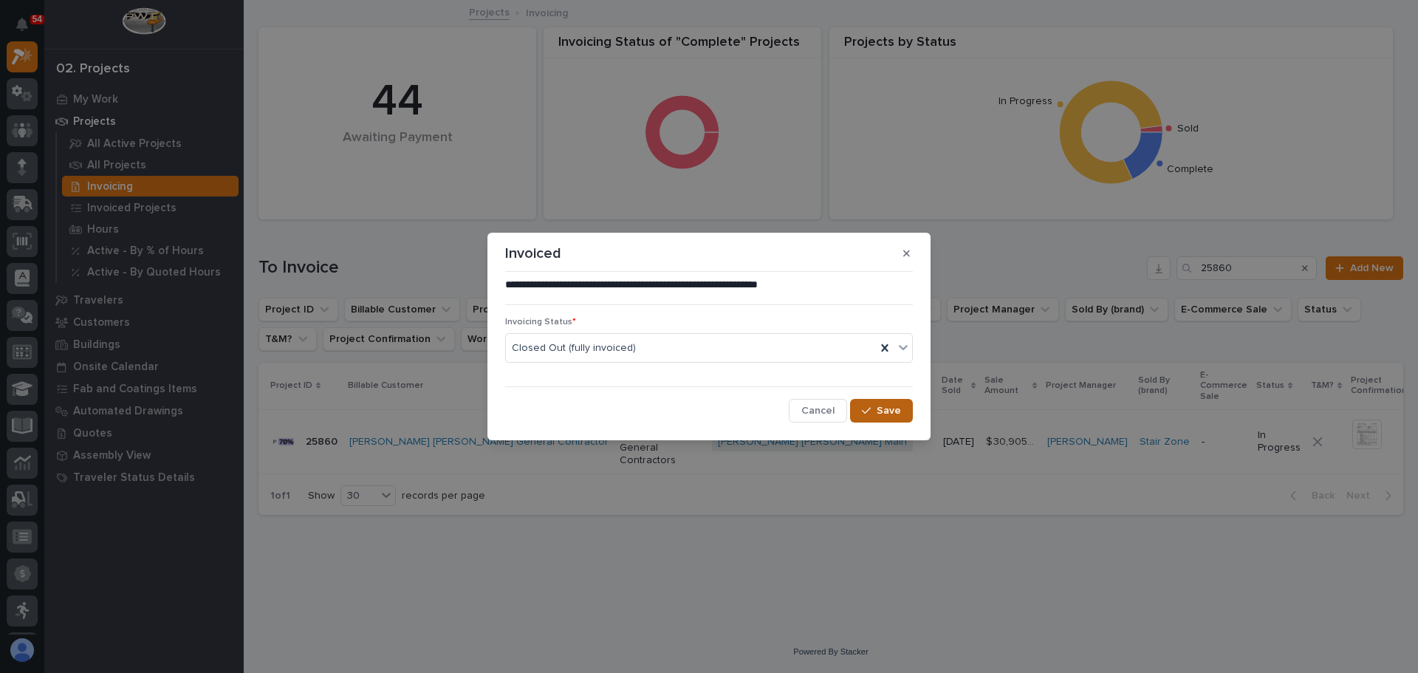
click at [892, 409] on span "Save" at bounding box center [889, 410] width 24 height 13
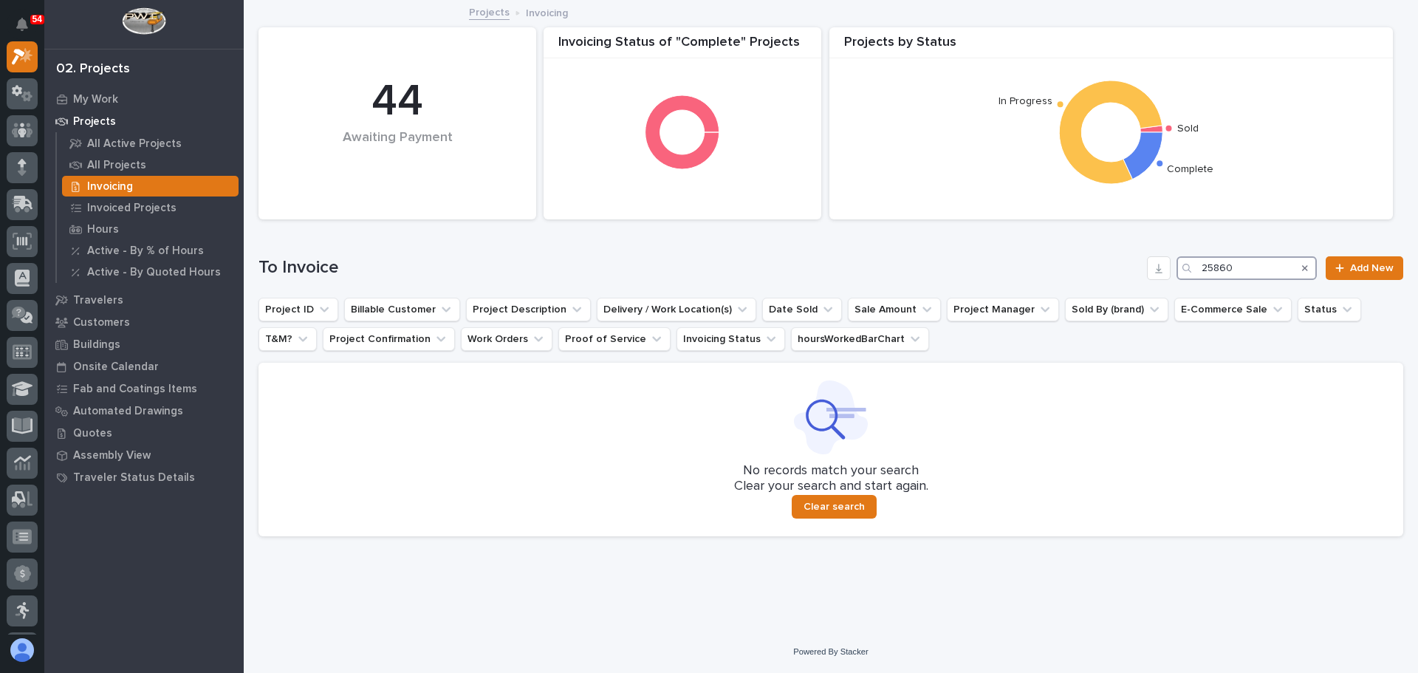
click at [1251, 259] on input "25860" at bounding box center [1247, 268] width 140 height 24
click at [1253, 267] on input "26430" at bounding box center [1247, 268] width 140 height 24
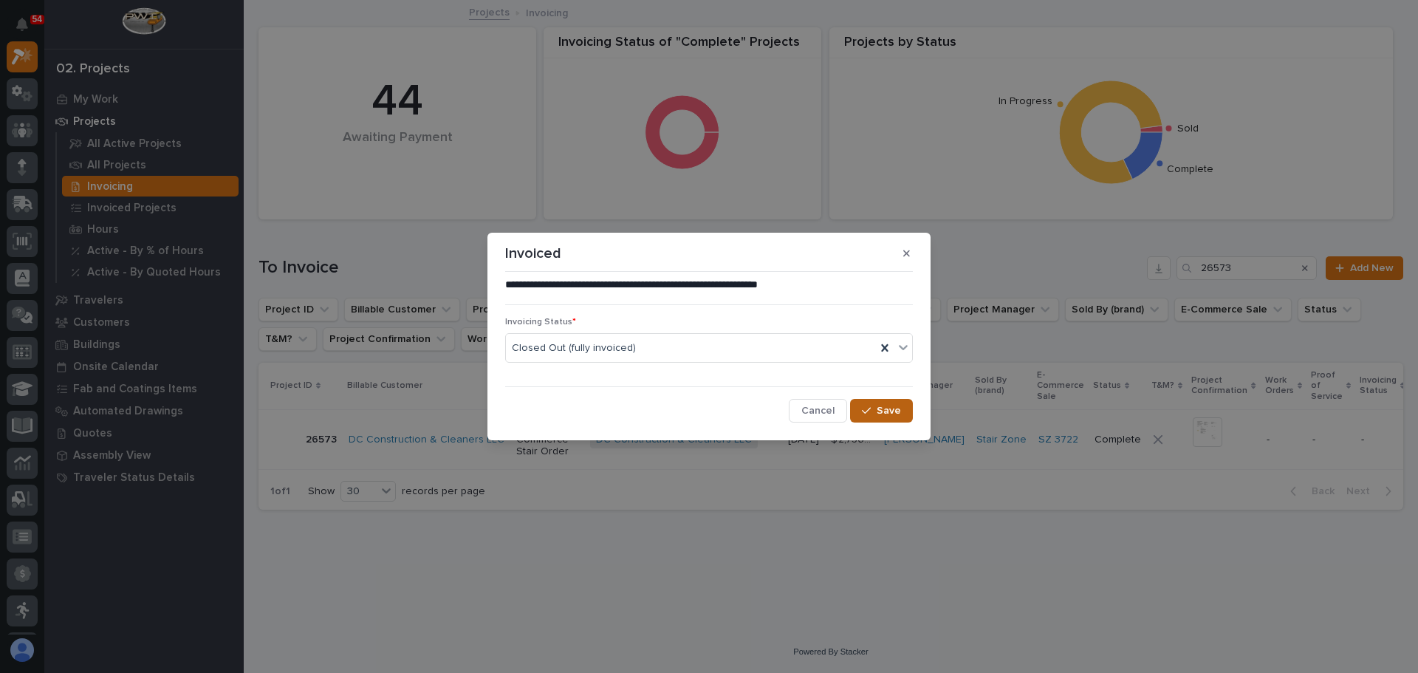
click at [883, 410] on span "Save" at bounding box center [889, 410] width 24 height 13
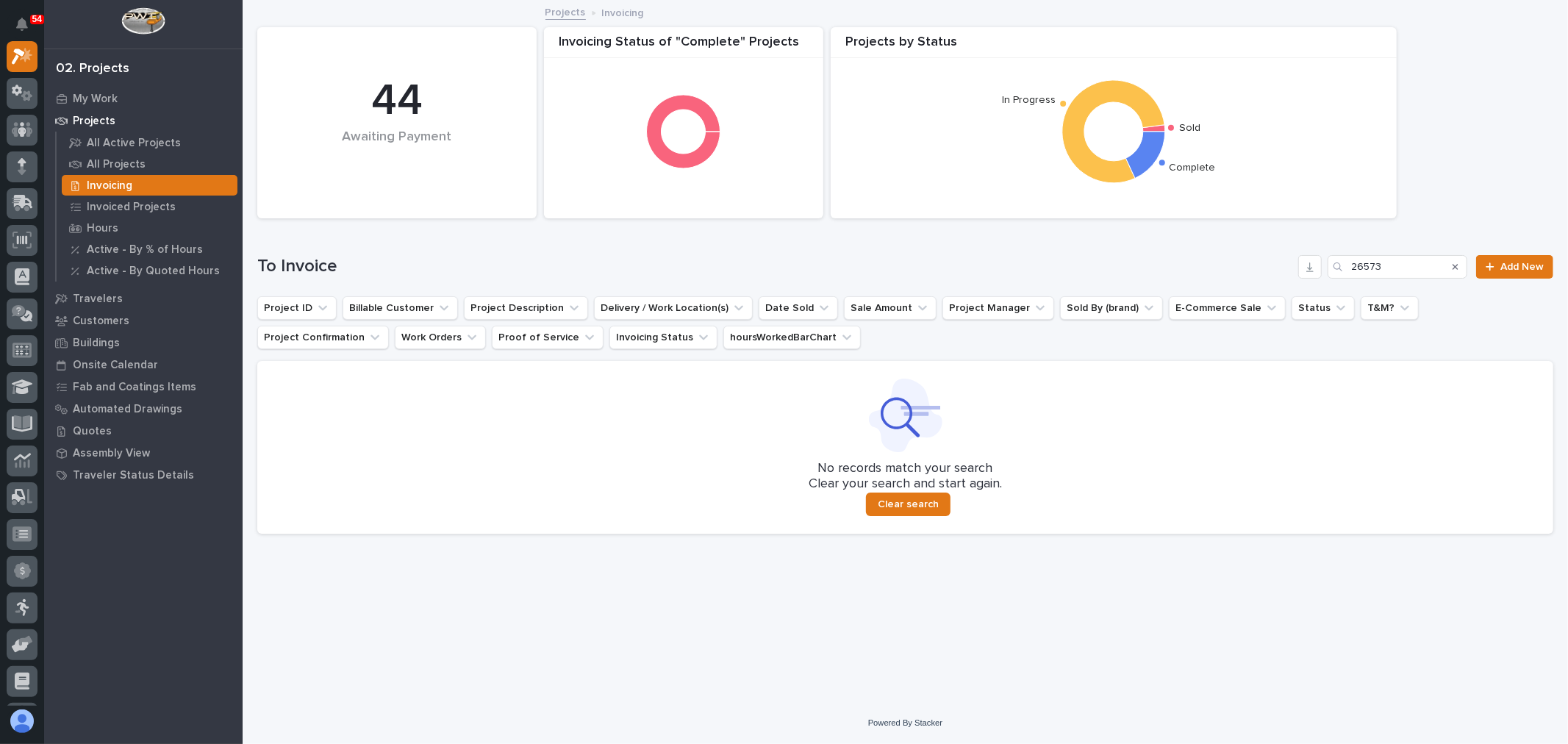
scroll to position [37, 0]
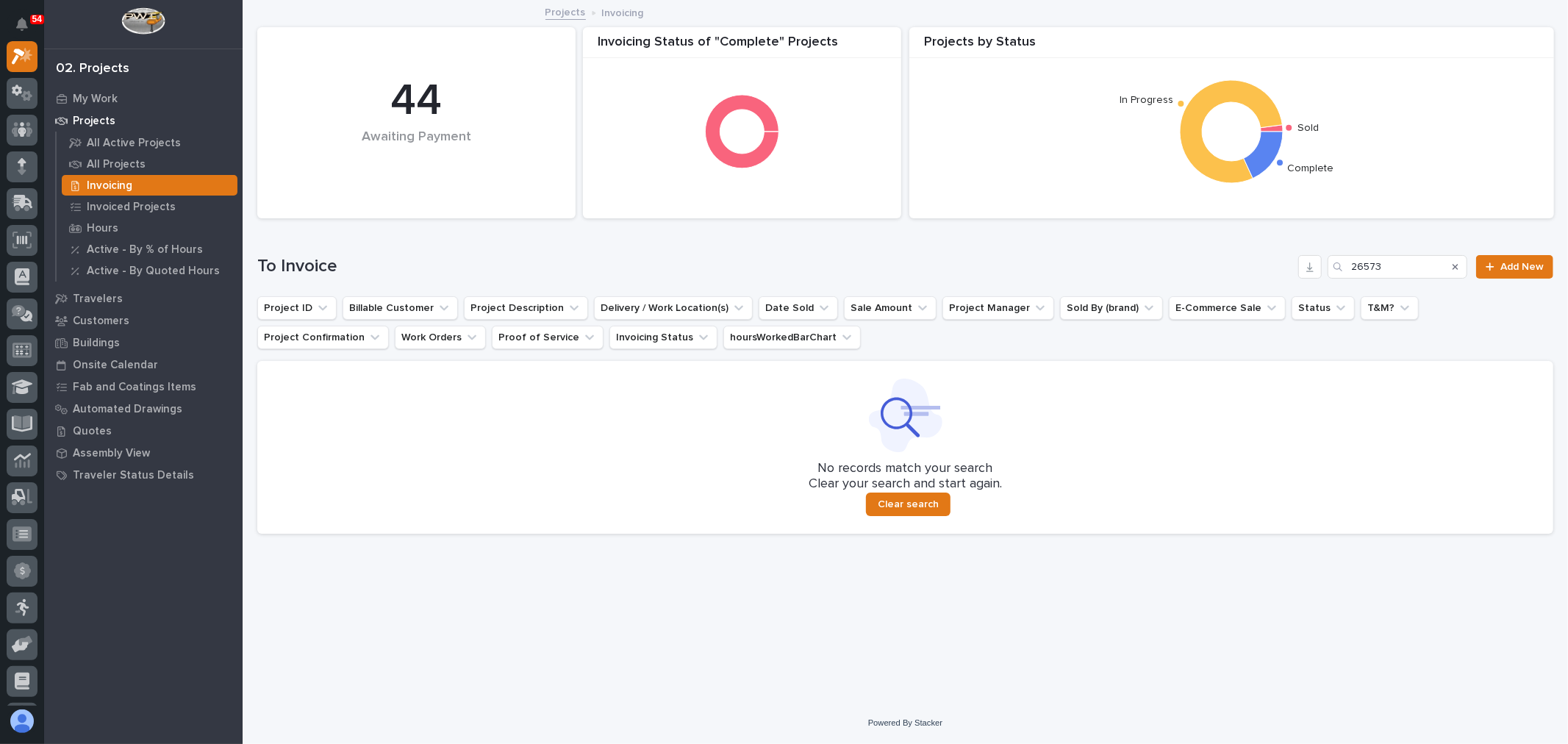
click at [1408, 252] on div "To Invoice 26573 Add New" at bounding box center [906, 261] width 1296 height 71
click at [1407, 263] on input "26573" at bounding box center [1398, 267] width 139 height 24
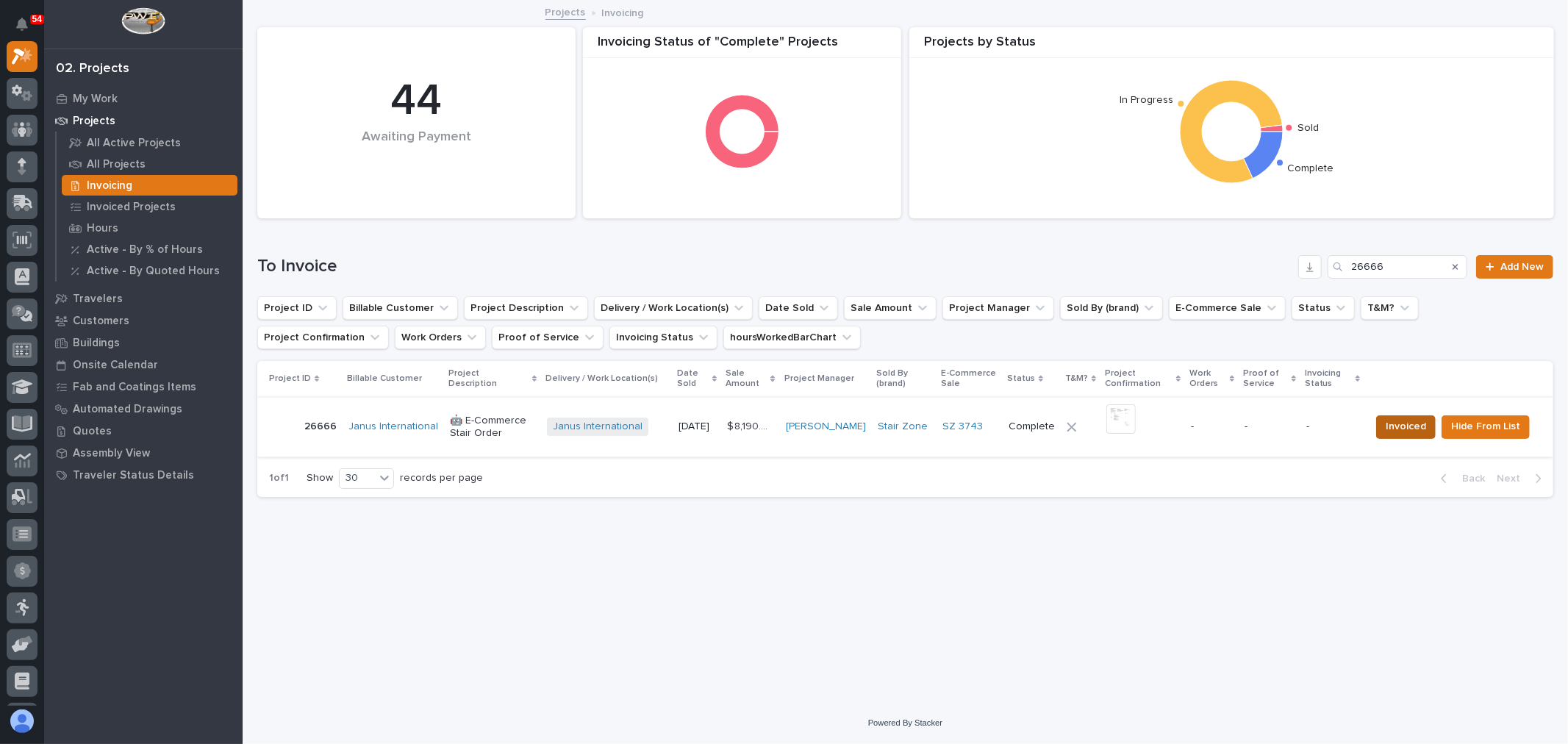
click at [1414, 431] on span "Invoiced" at bounding box center [1406, 427] width 41 height 18
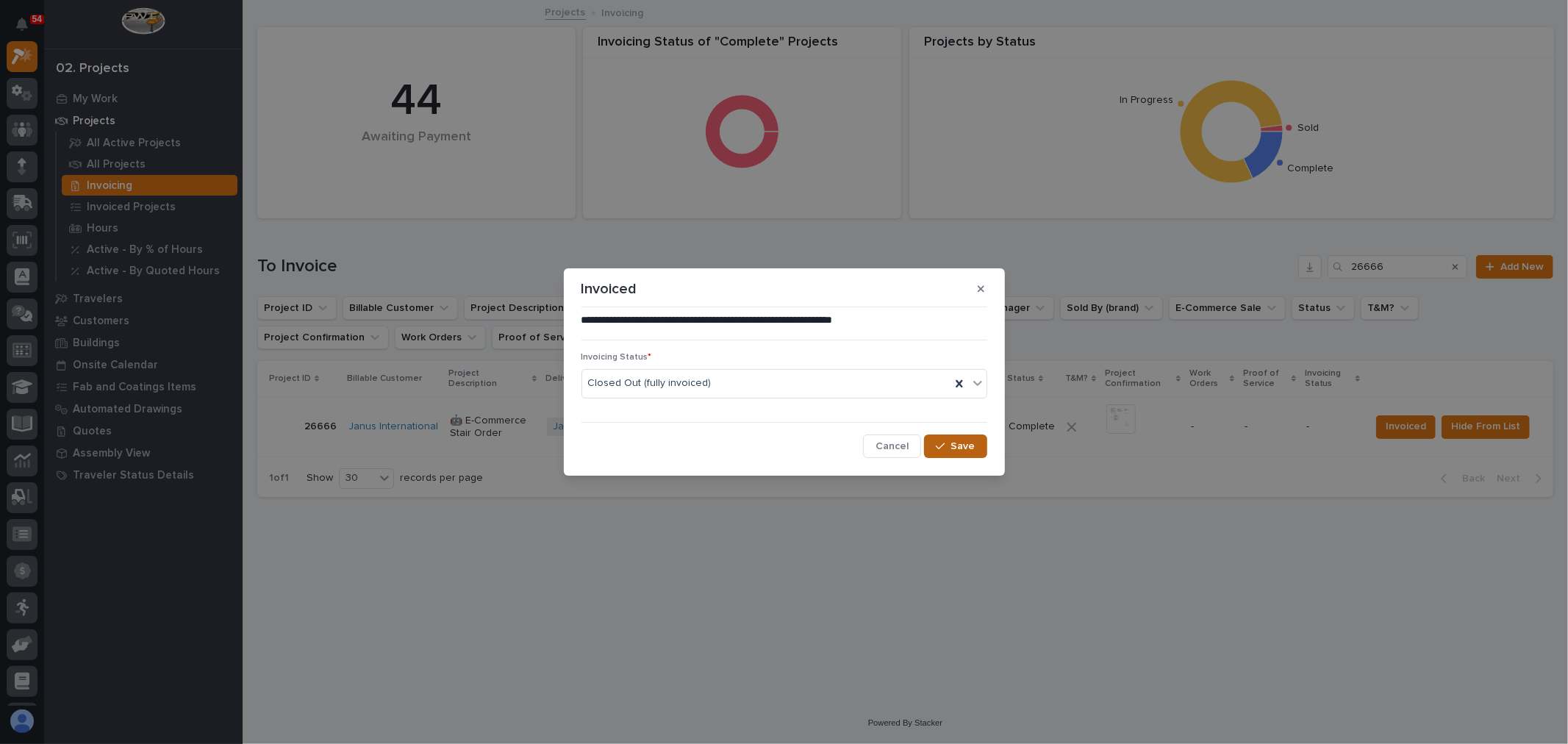
click at [962, 451] on span "Save" at bounding box center [964, 446] width 24 height 13
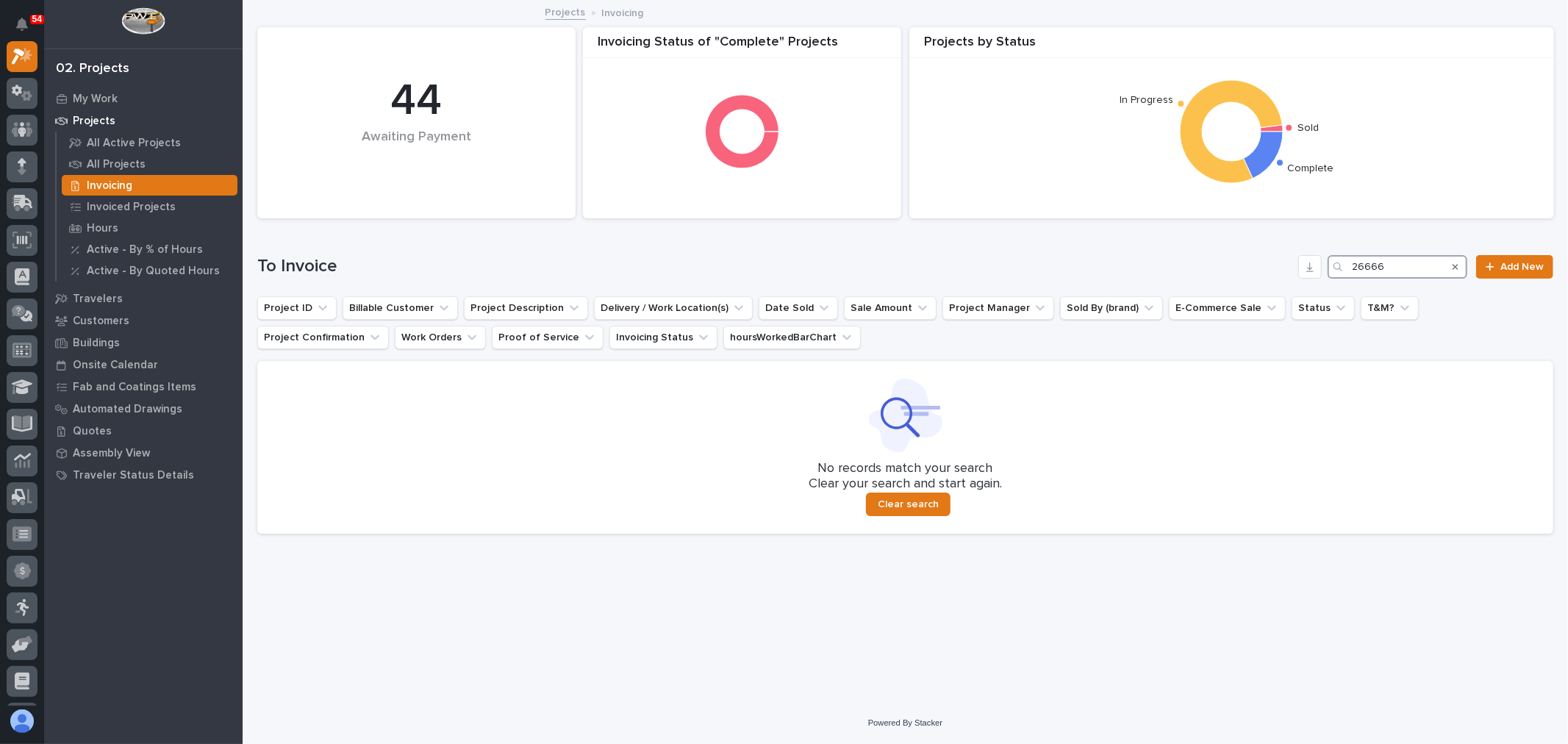
click at [1407, 263] on input "26666" at bounding box center [1398, 267] width 139 height 24
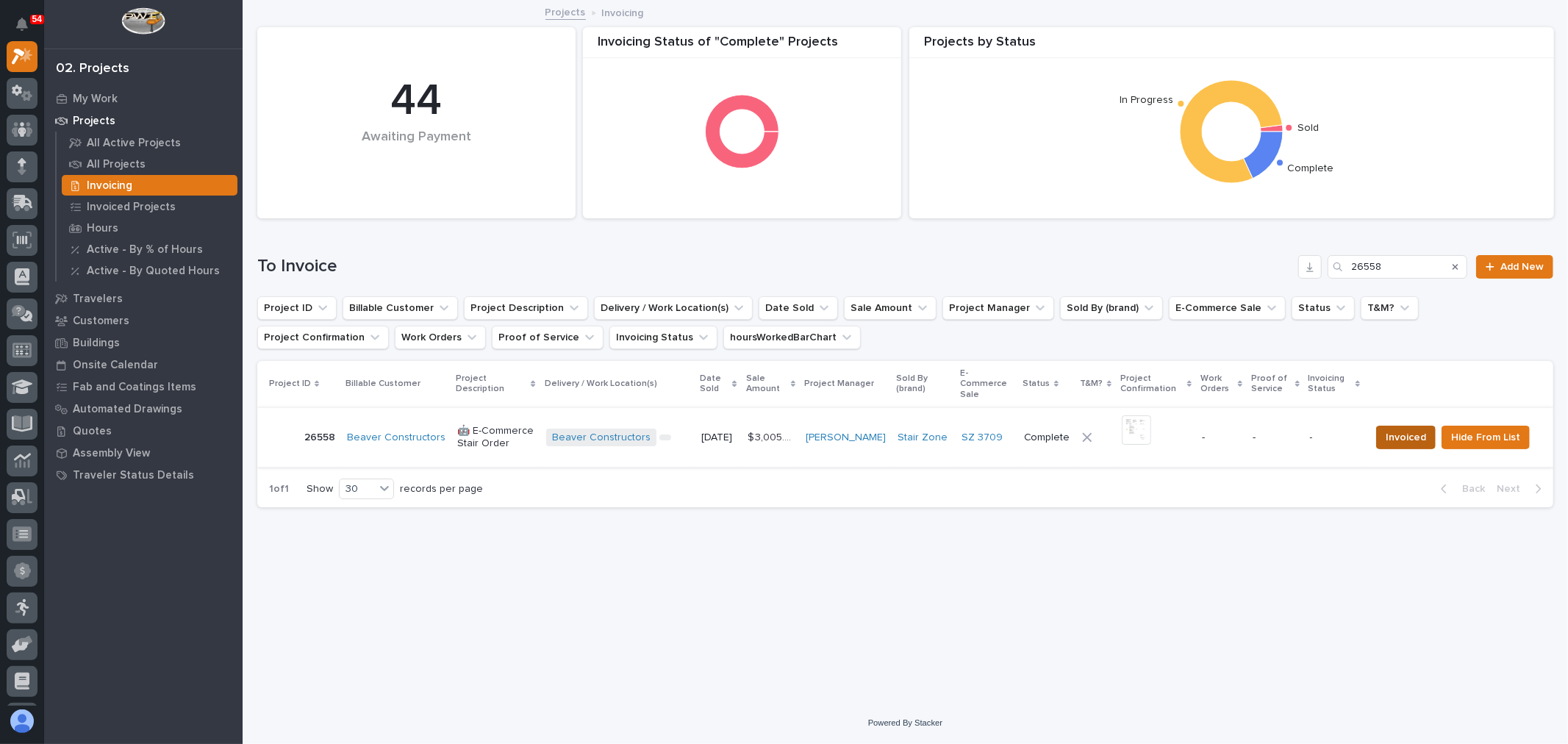
click at [1427, 429] on span "Invoiced" at bounding box center [1406, 438] width 41 height 18
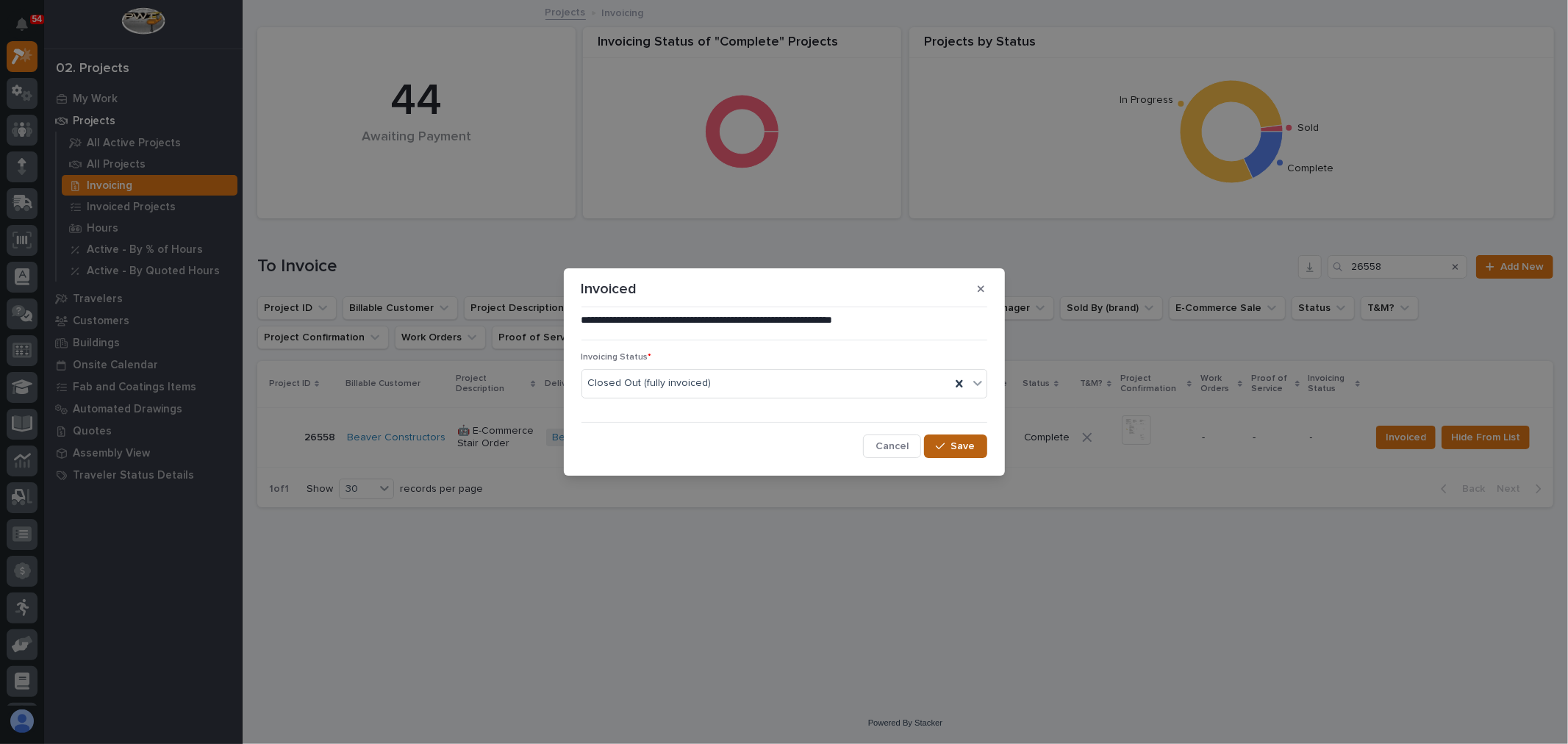
click at [964, 452] on span "Save" at bounding box center [964, 446] width 24 height 13
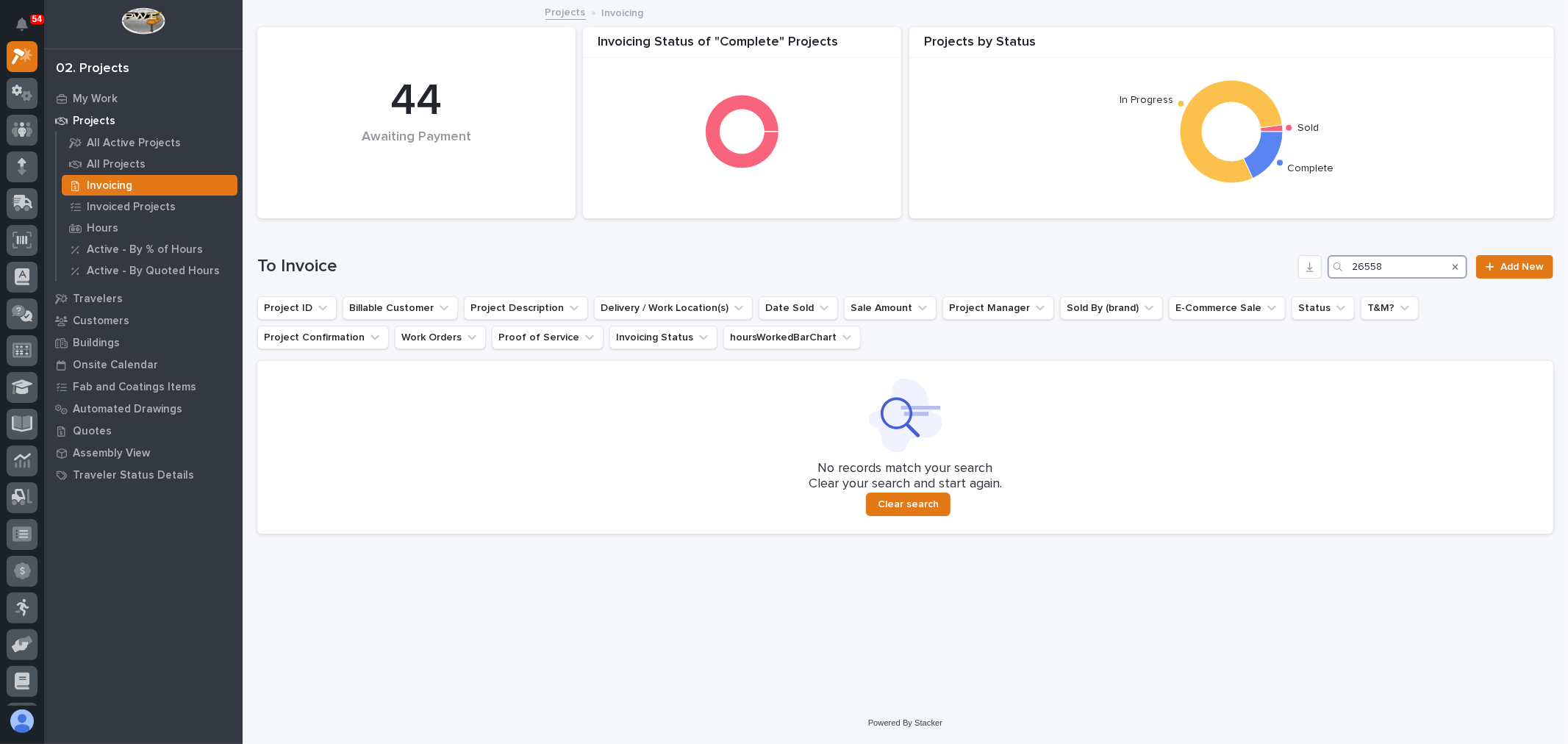
click at [1408, 270] on input "26558" at bounding box center [1398, 267] width 139 height 24
click at [1399, 260] on input "26559" at bounding box center [1398, 267] width 139 height 24
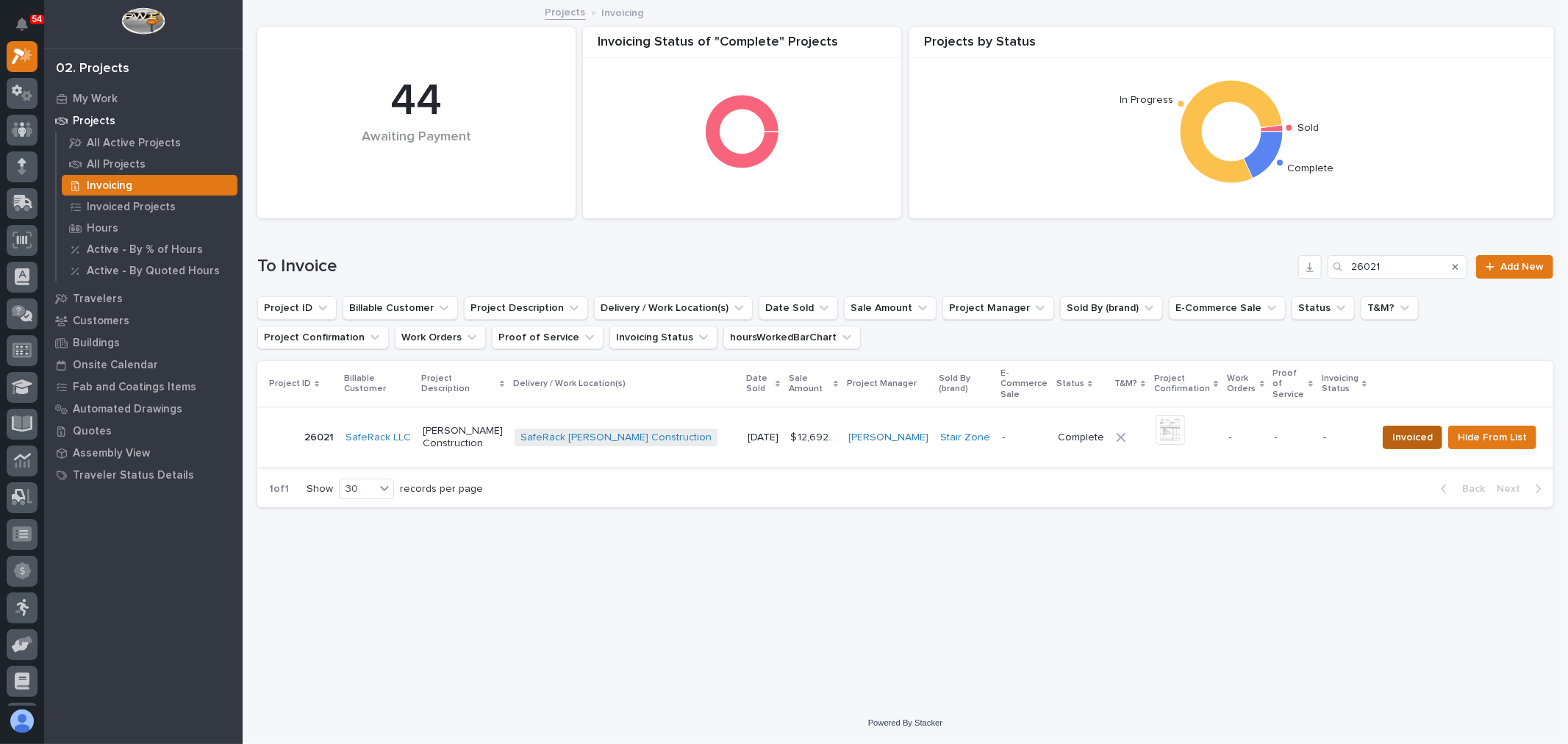
click at [1403, 429] on span "Invoiced" at bounding box center [1413, 438] width 41 height 18
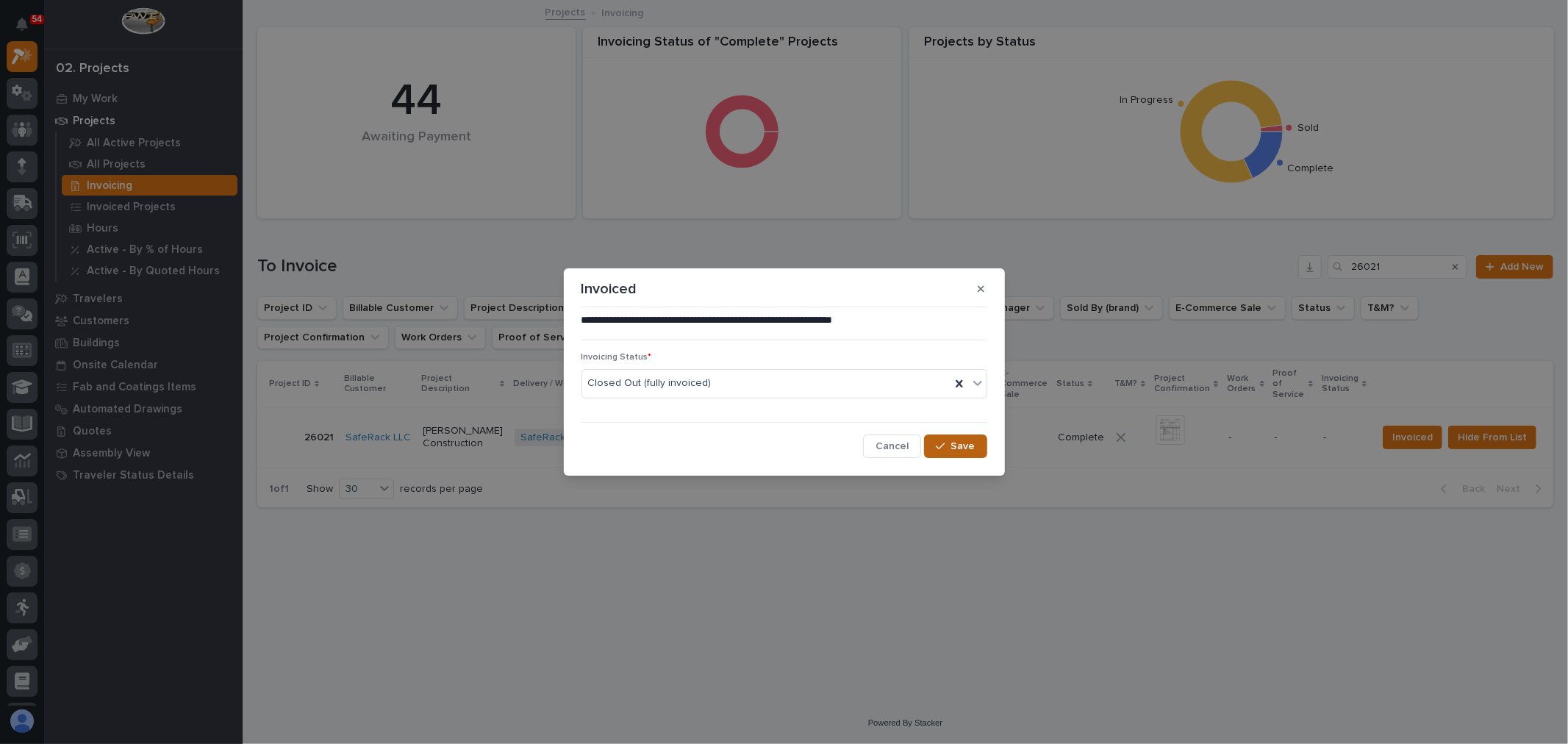
click at [975, 446] on span "Save" at bounding box center [964, 446] width 24 height 13
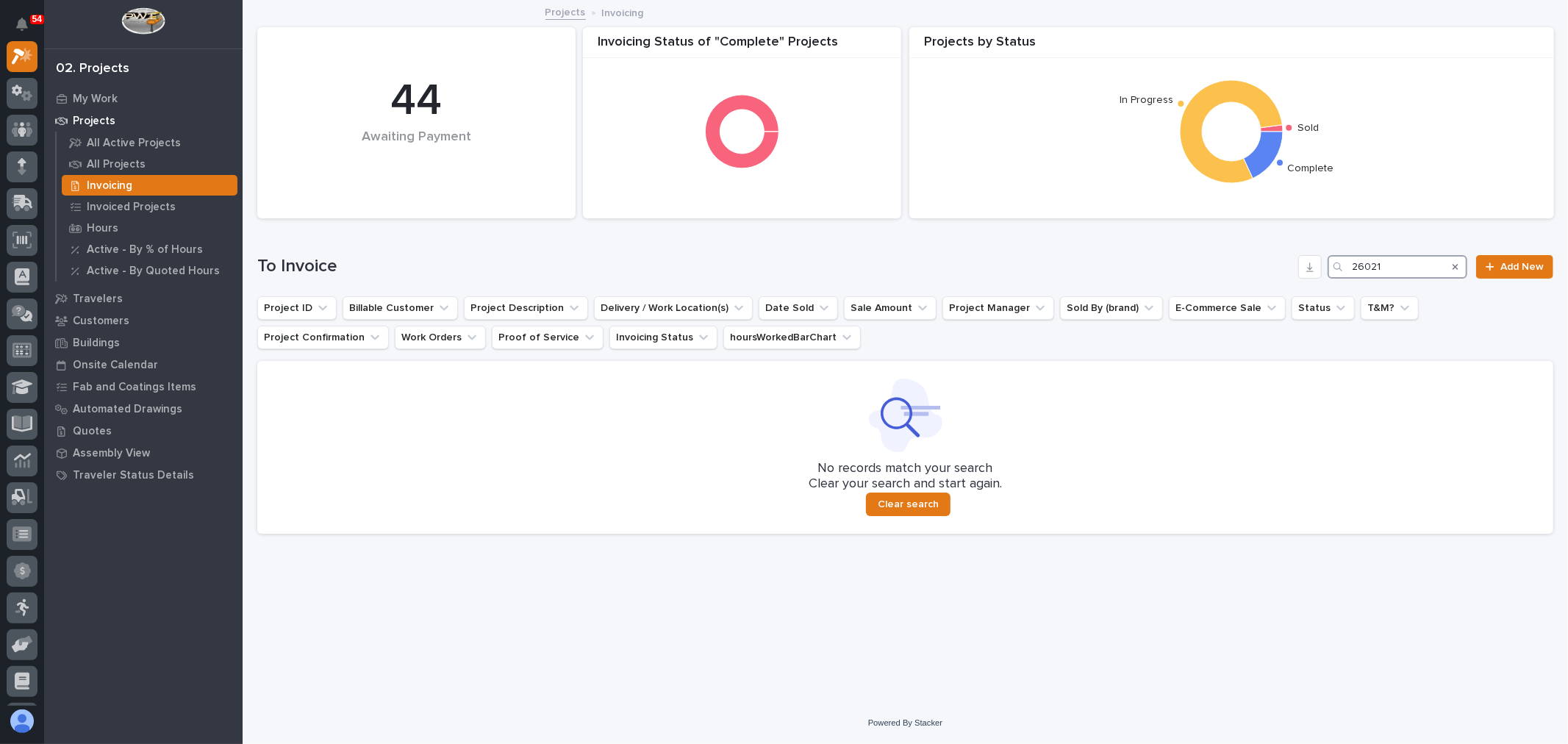
click at [1412, 267] on input "26021" at bounding box center [1398, 267] width 139 height 24
click at [1409, 262] on input "26277" at bounding box center [1398, 267] width 139 height 24
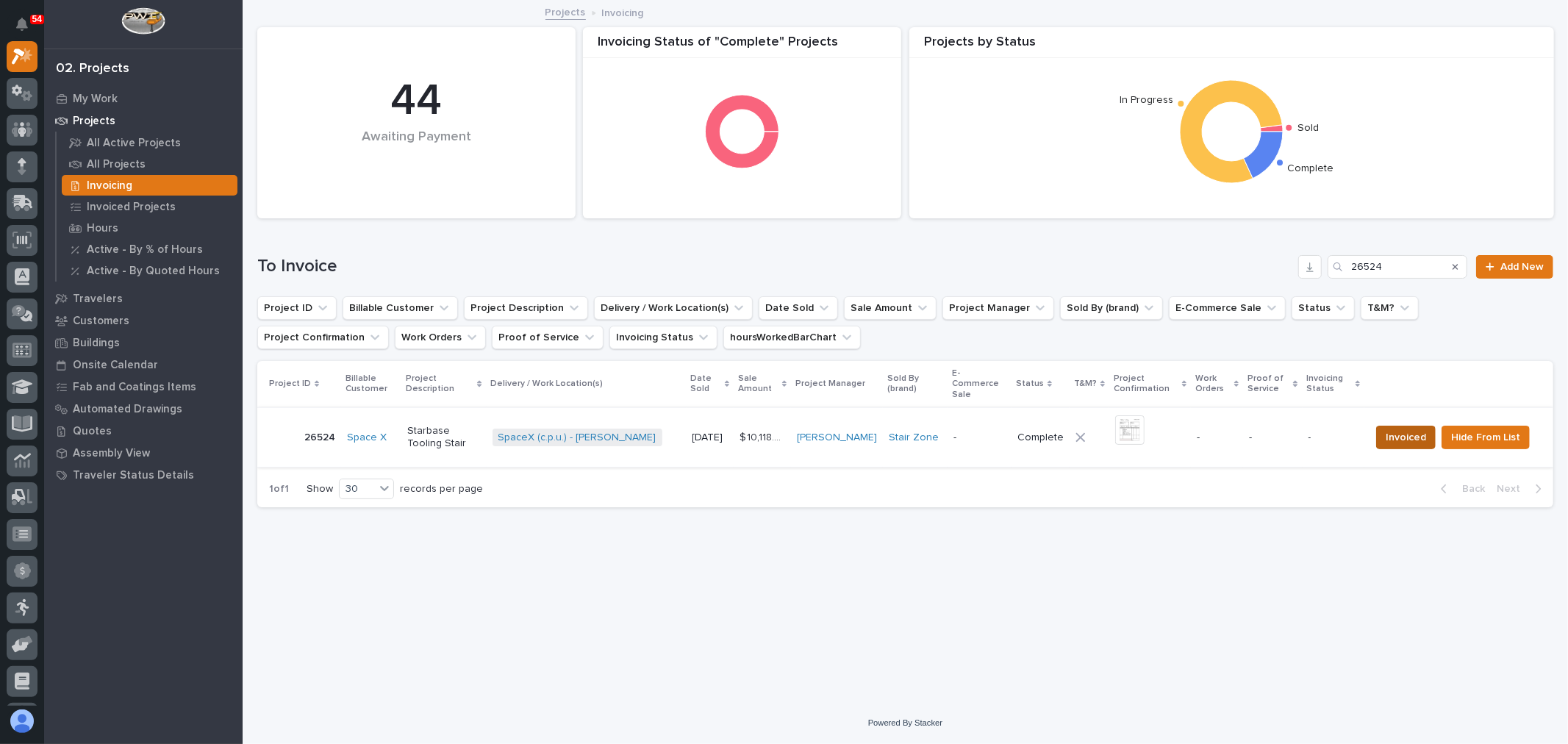
click at [1403, 429] on span "Invoiced" at bounding box center [1406, 438] width 41 height 18
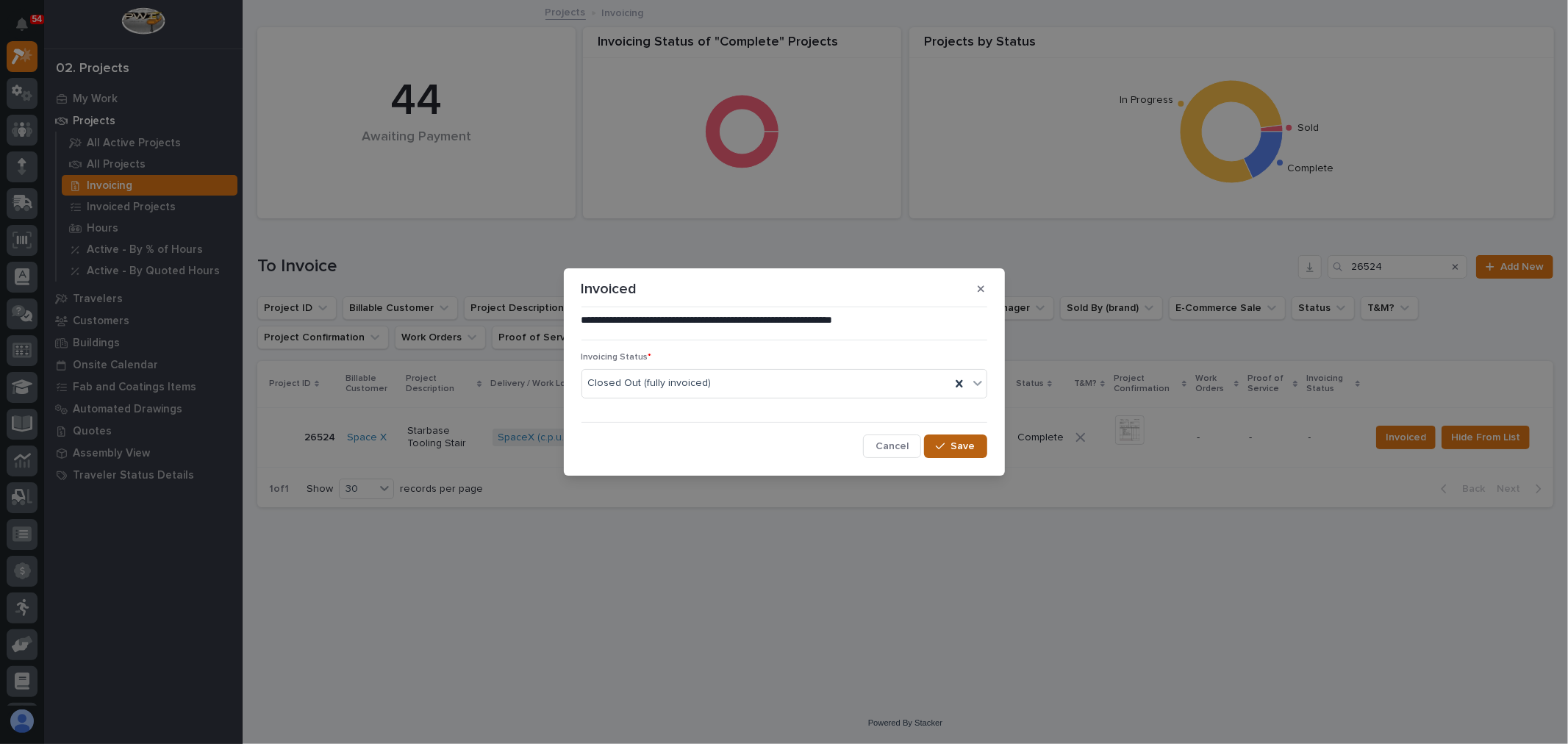
click at [969, 449] on span "Save" at bounding box center [964, 446] width 24 height 13
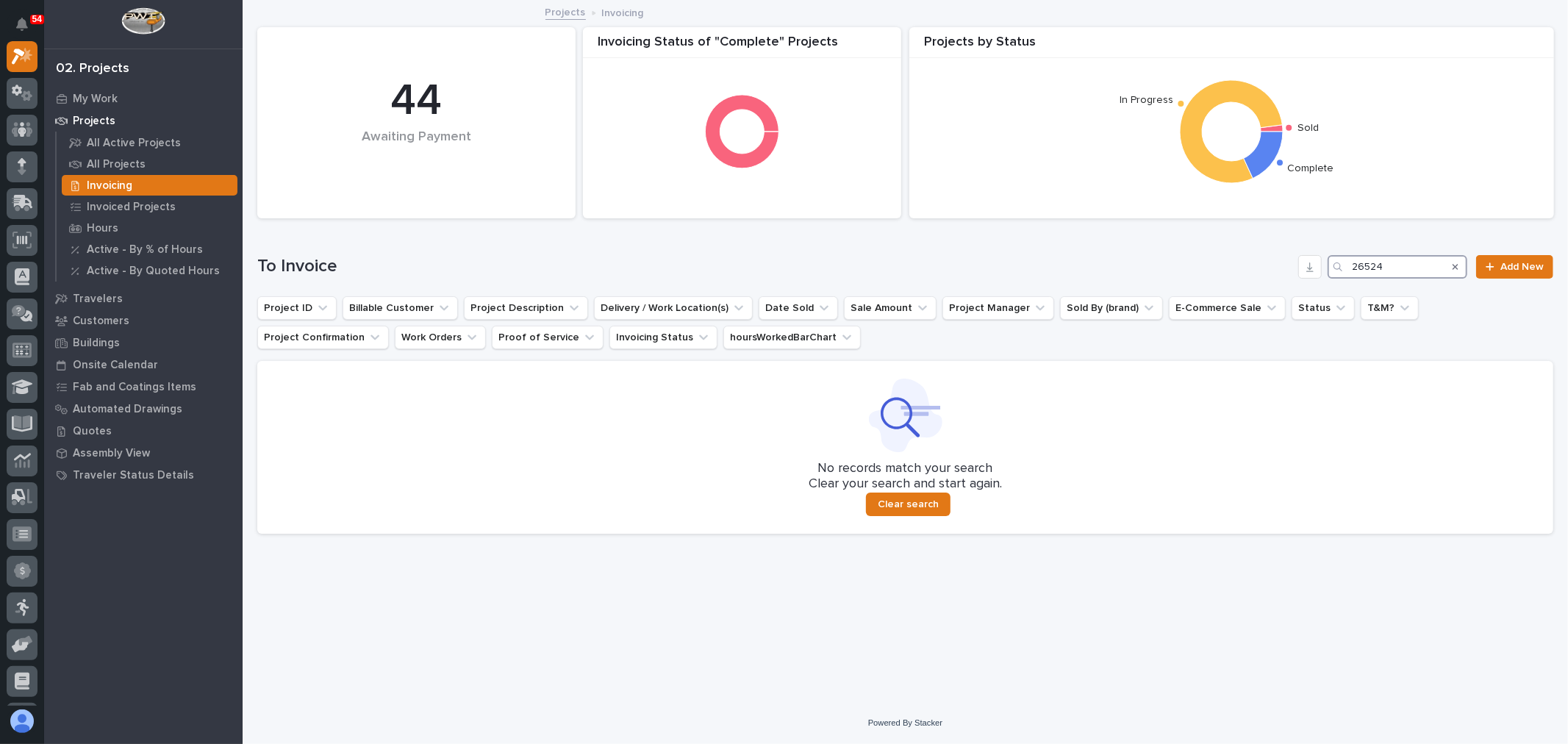
click at [1420, 267] on input "26524" at bounding box center [1398, 267] width 139 height 24
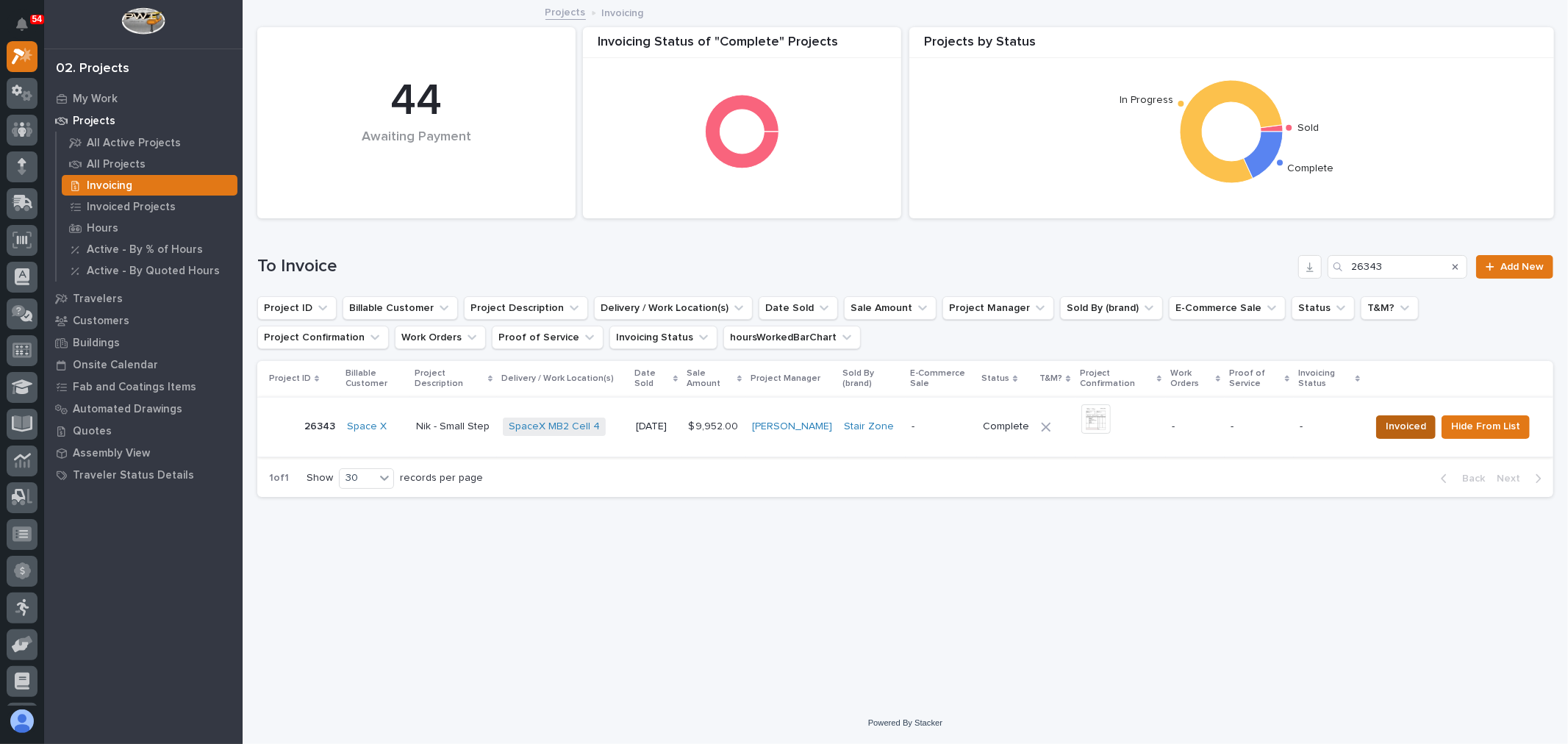
click at [1417, 423] on span "Invoiced" at bounding box center [1406, 427] width 41 height 18
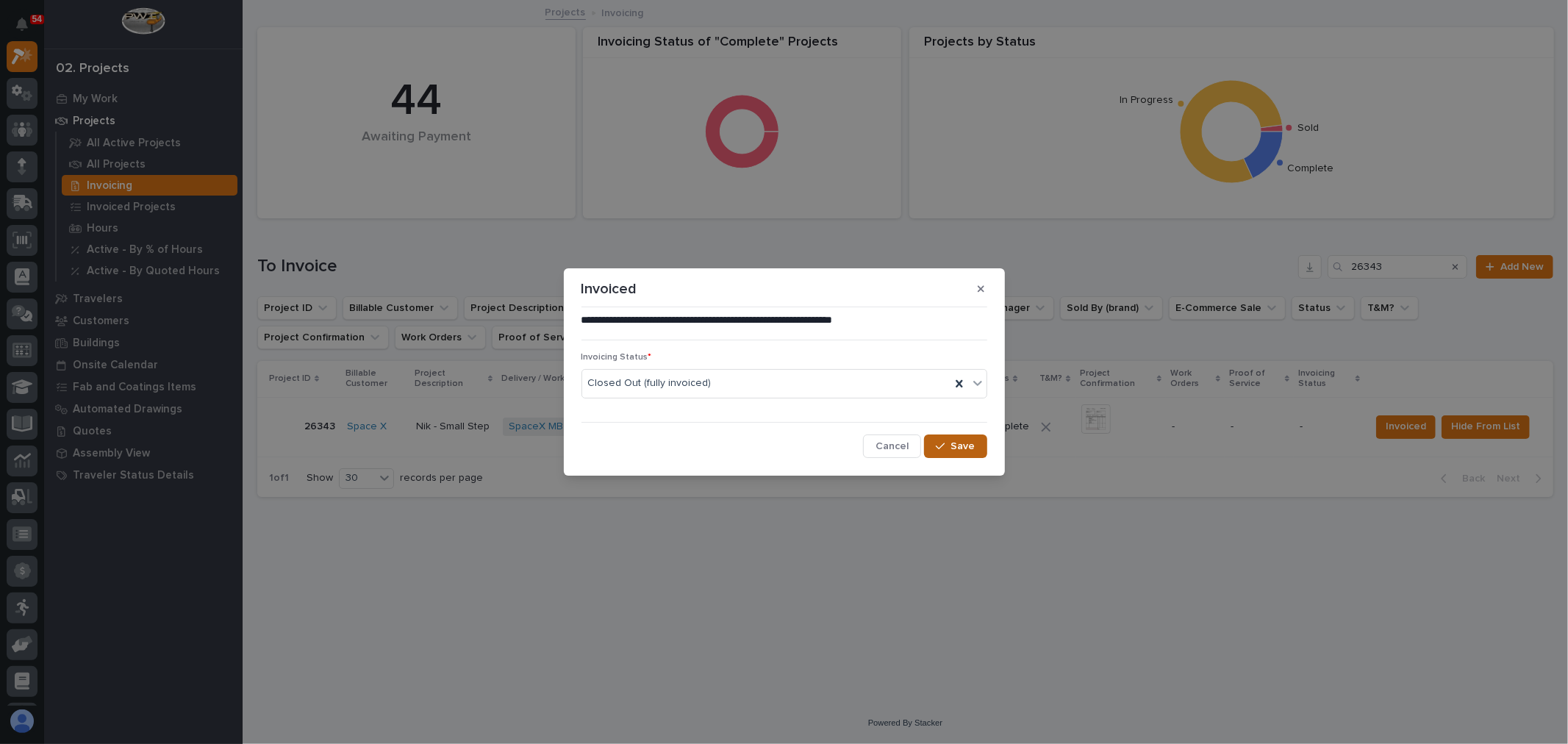
click at [956, 437] on button "Save" at bounding box center [955, 447] width 63 height 24
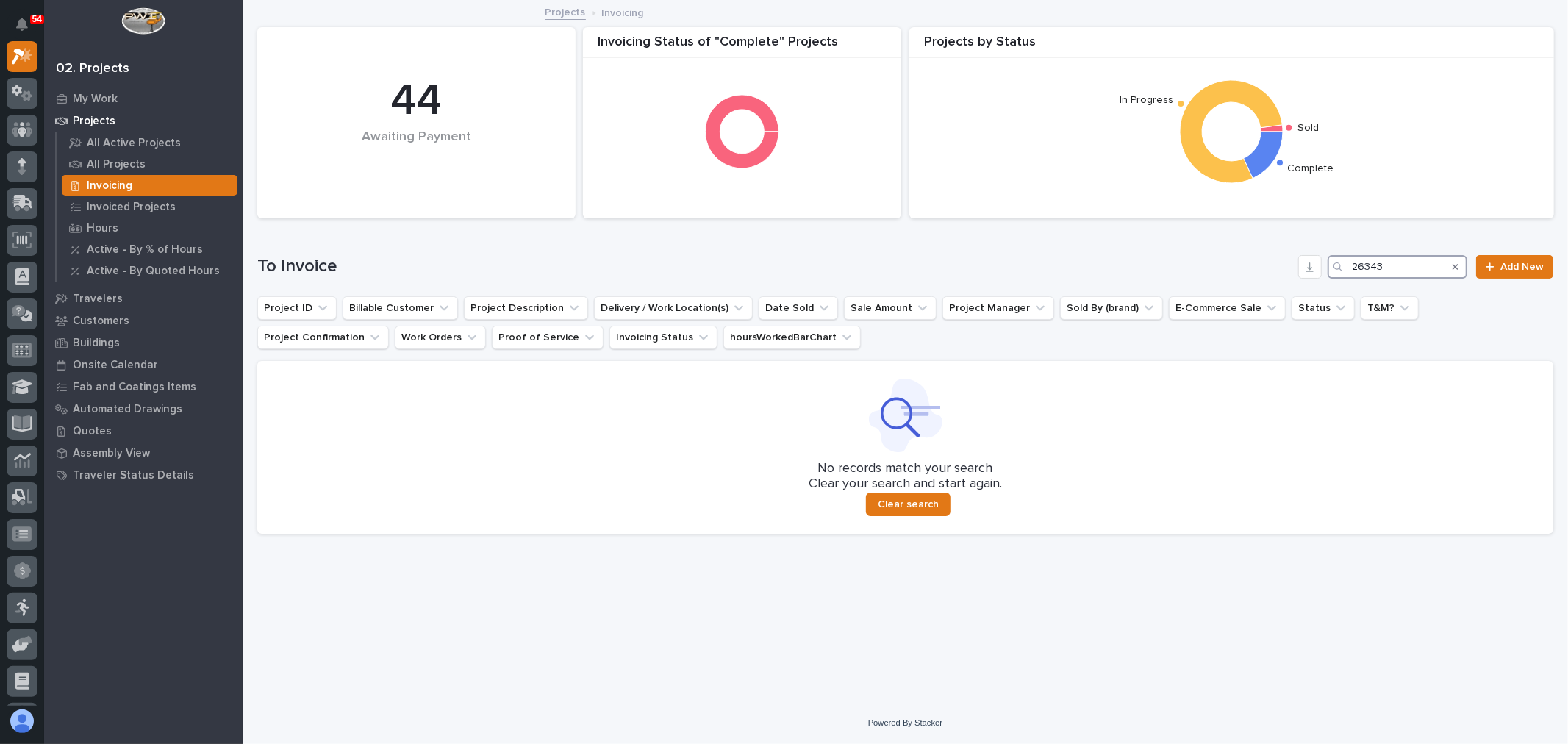
click at [1400, 263] on input "26343" at bounding box center [1398, 267] width 139 height 24
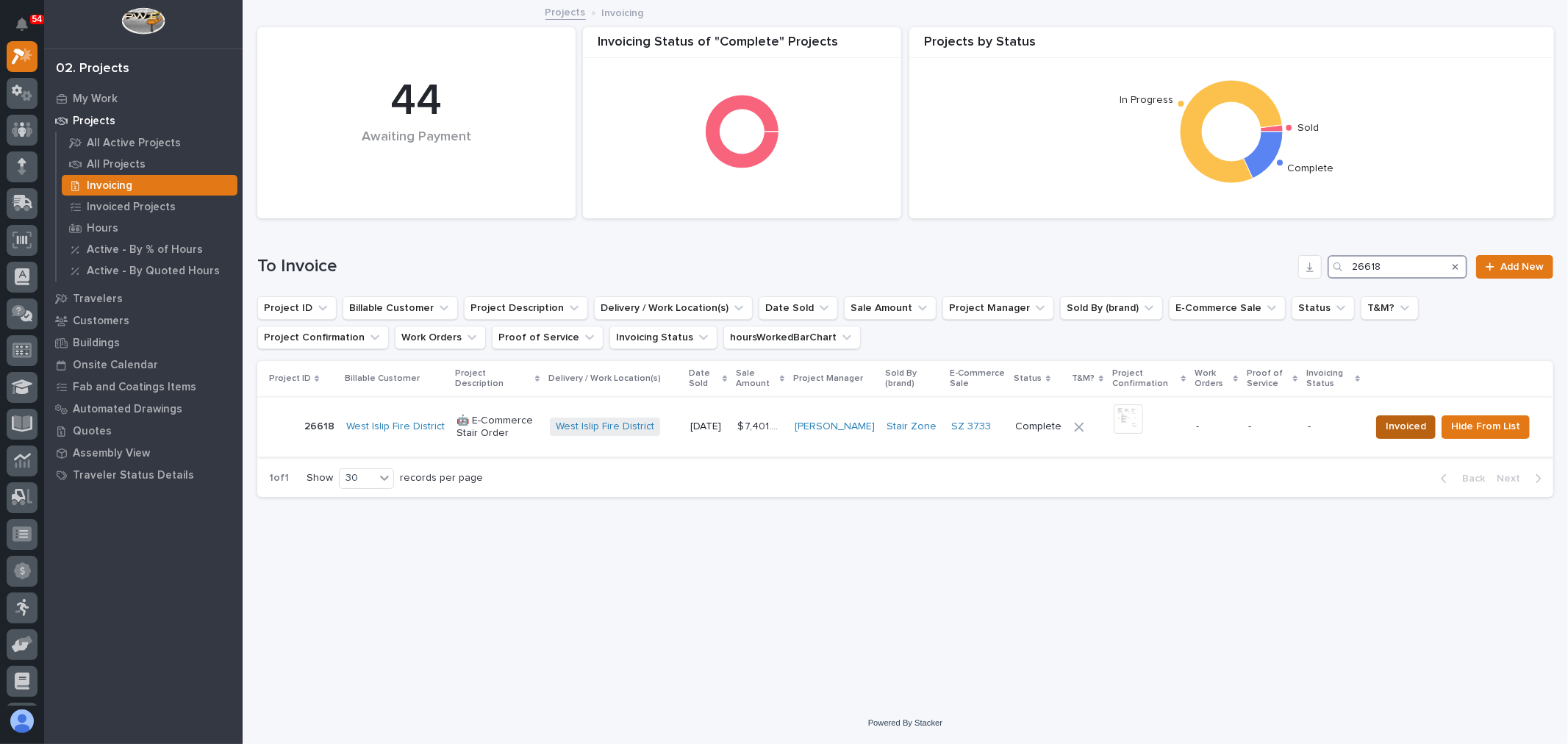
type input "26618"
click at [1406, 429] on span "Invoiced" at bounding box center [1406, 427] width 41 height 18
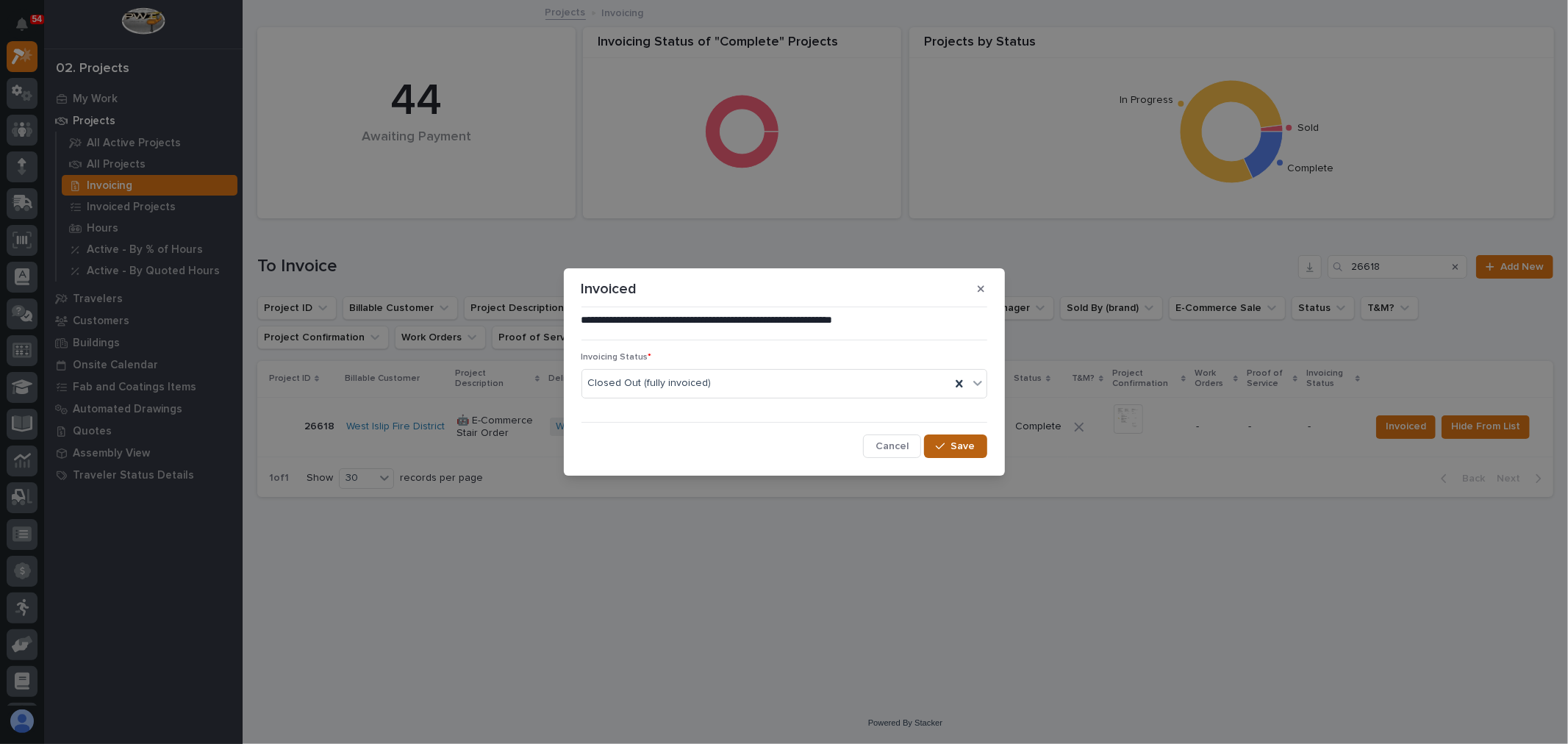
click at [976, 441] on button "Save" at bounding box center [955, 447] width 63 height 24
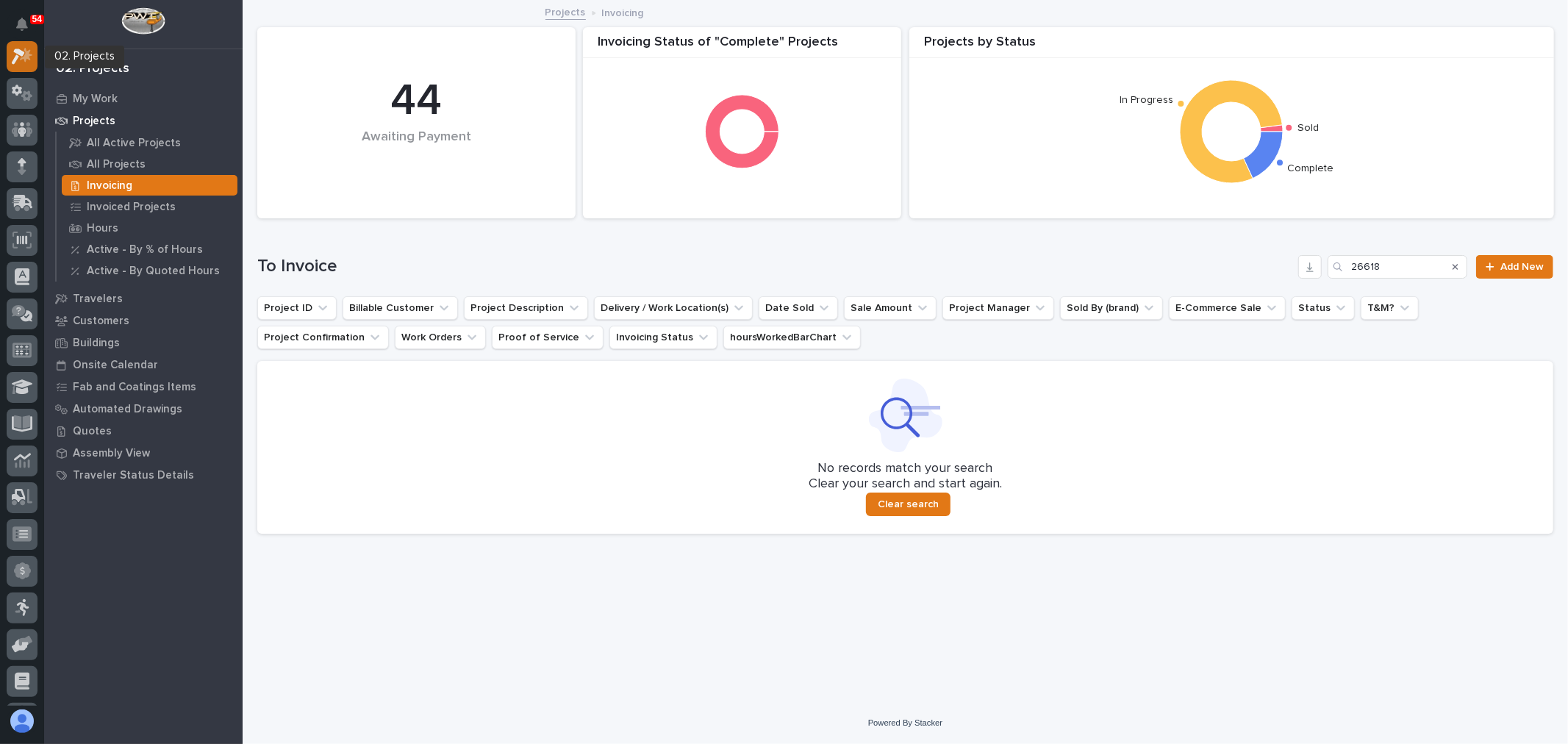
click at [25, 55] on icon at bounding box center [26, 54] width 13 height 15
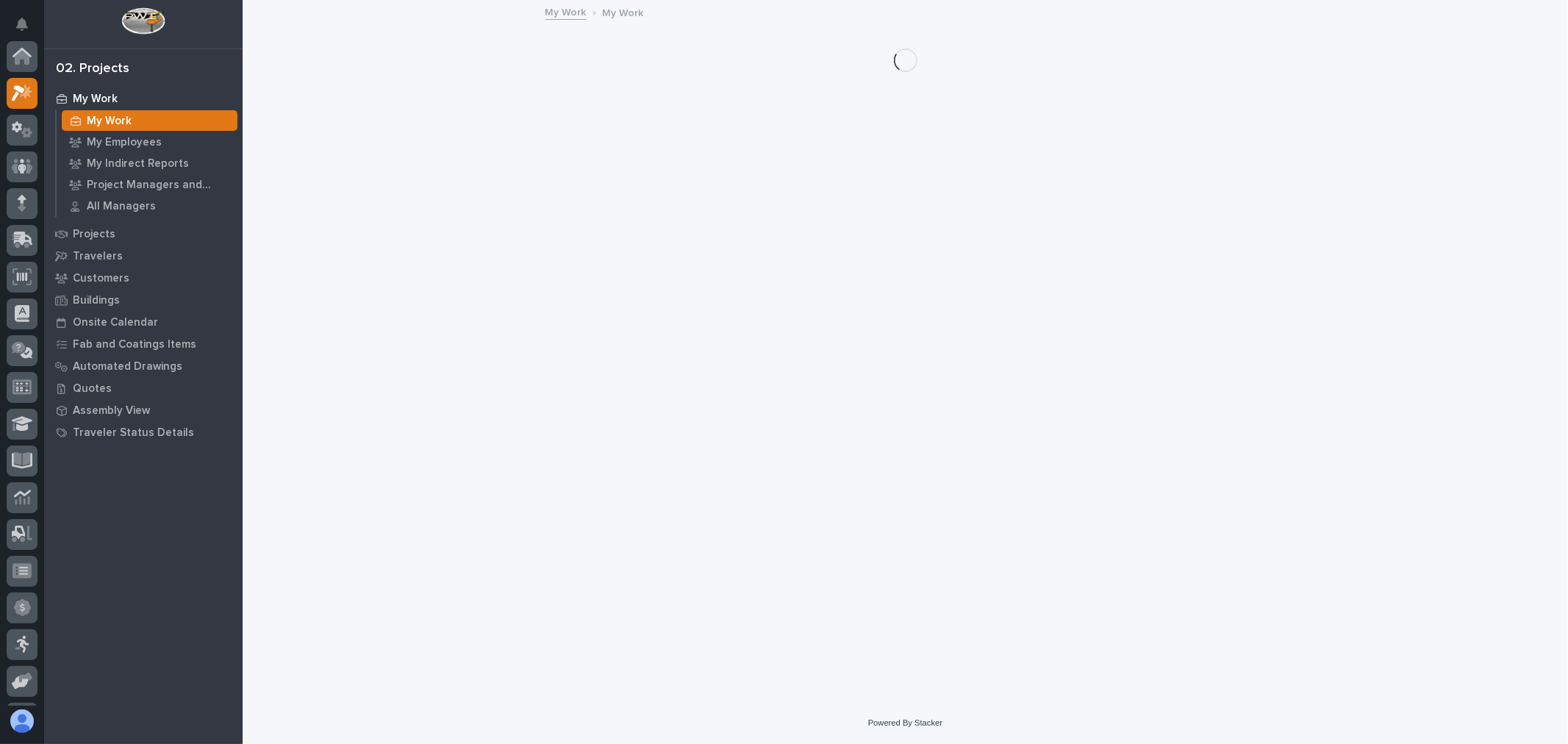
scroll to position [37, 0]
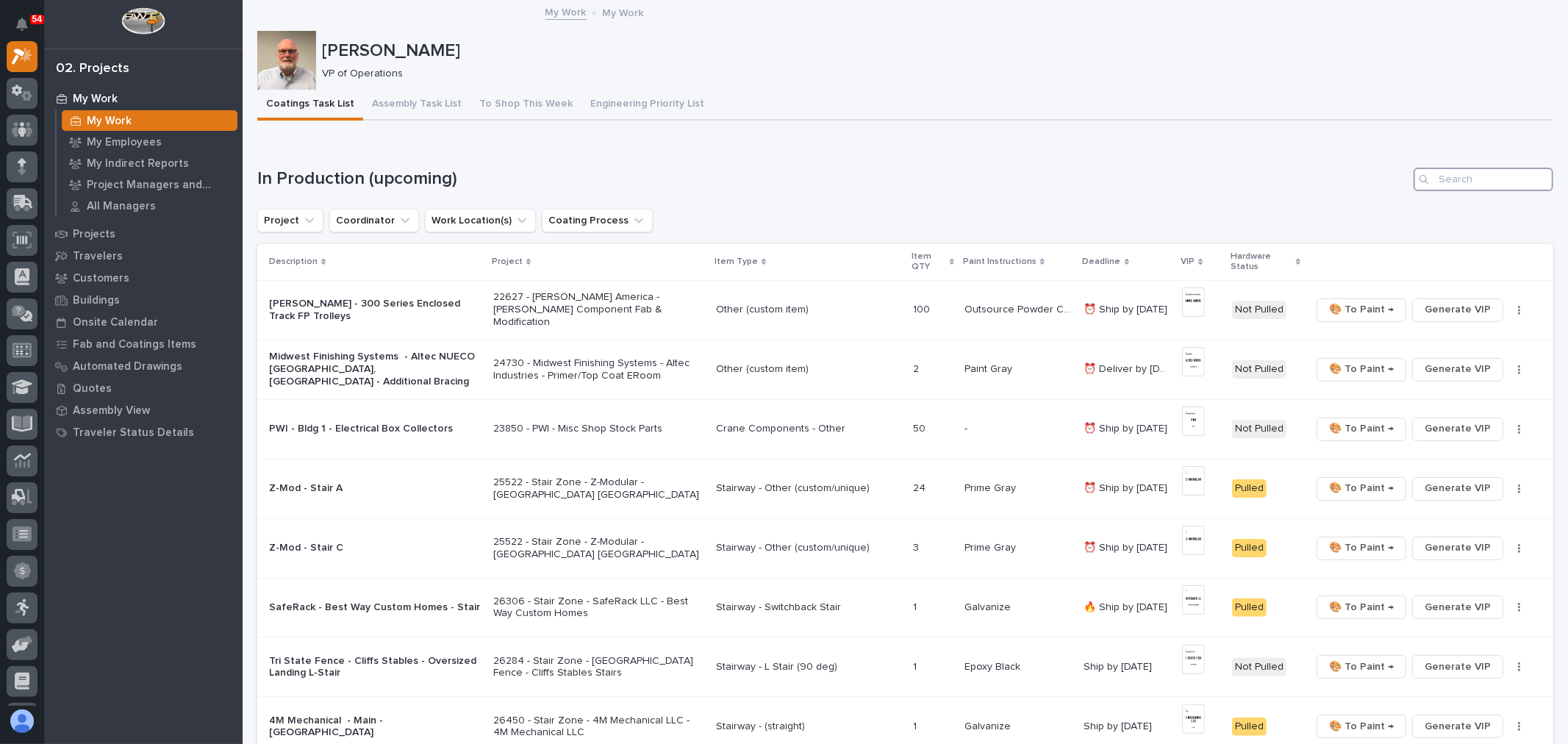
click at [1495, 188] on input "Search" at bounding box center [1483, 179] width 139 height 24
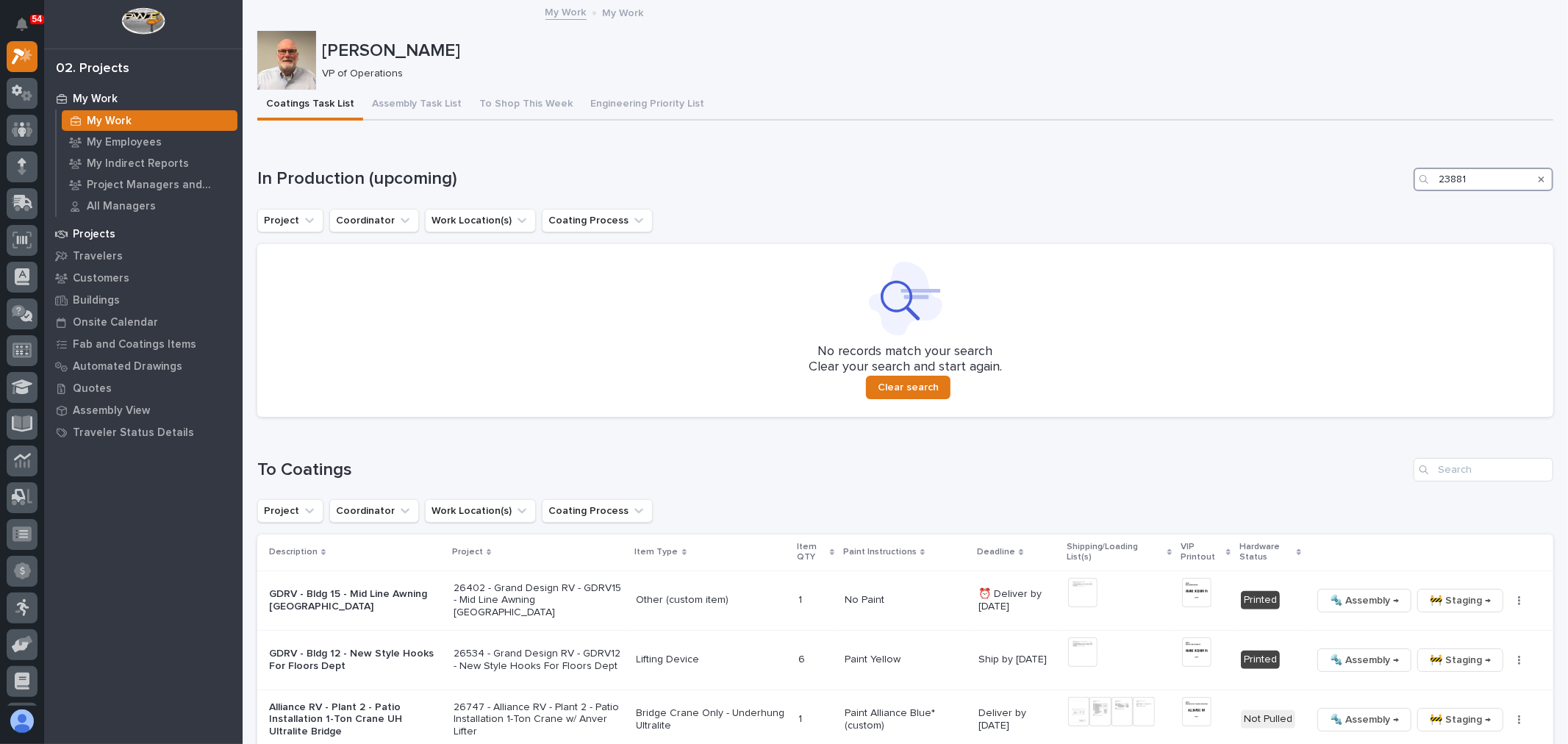
type input "23881"
click at [93, 224] on div "Projects" at bounding box center [143, 234] width 191 height 21
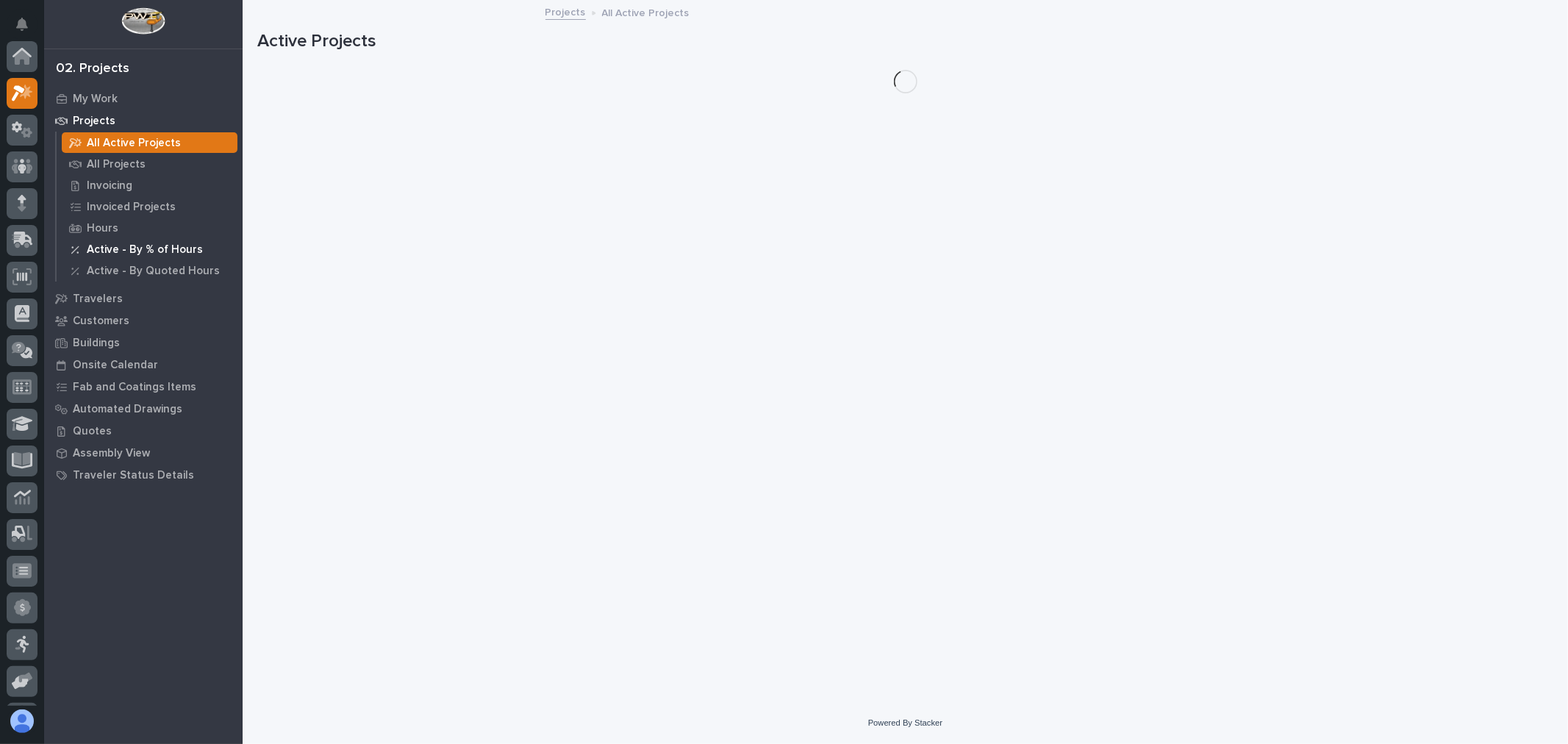
scroll to position [37, 0]
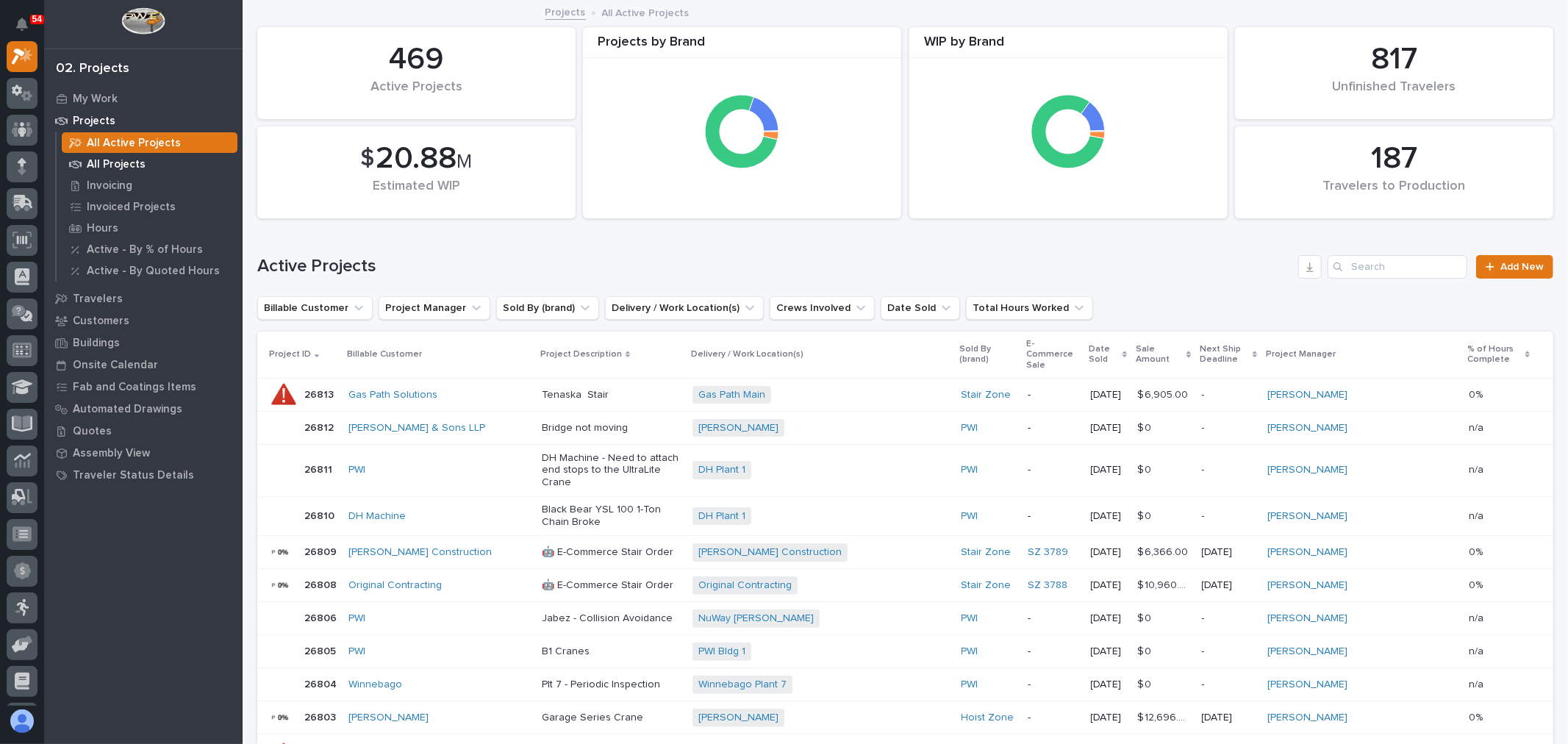
click at [111, 166] on p "All Projects" at bounding box center [115, 164] width 59 height 13
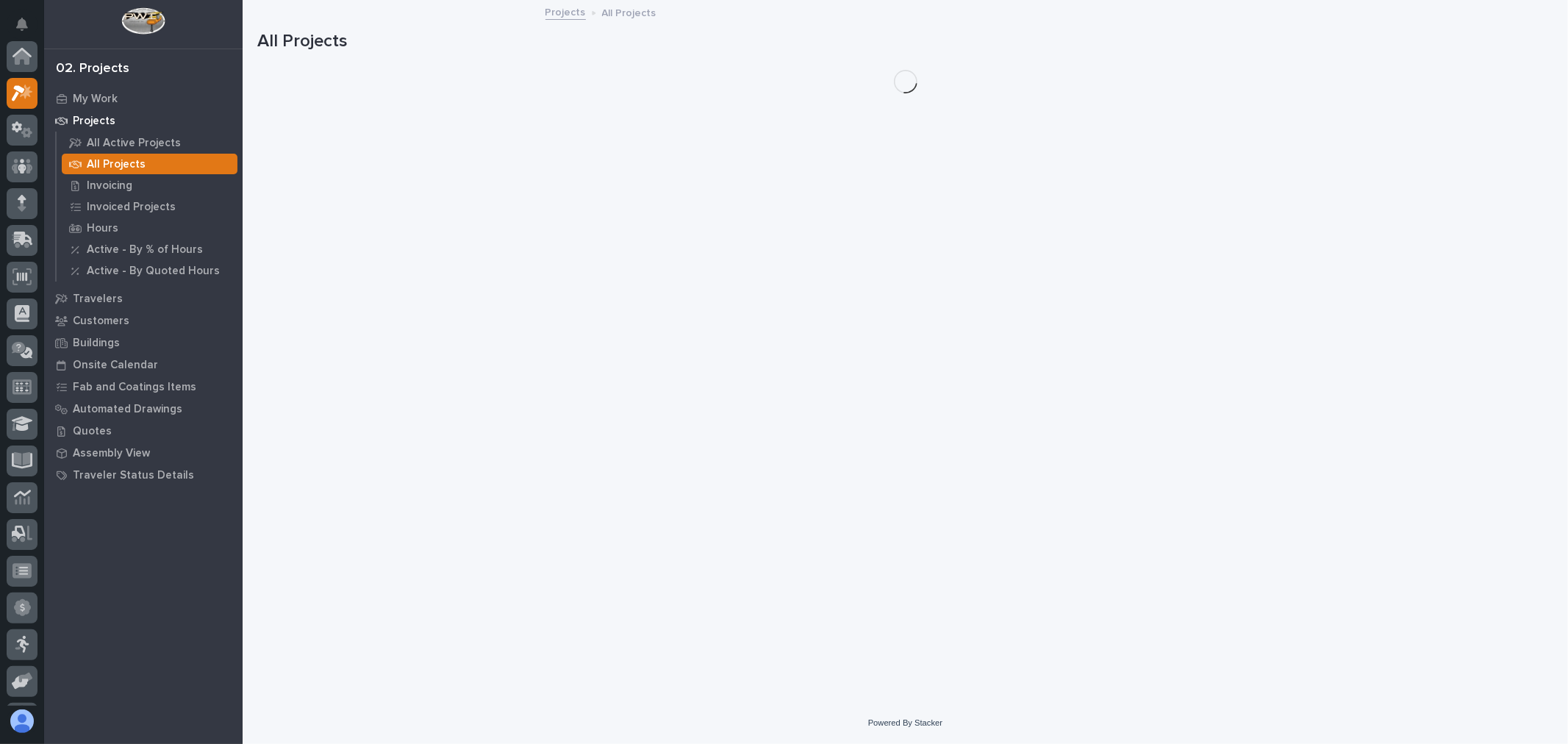
scroll to position [37, 0]
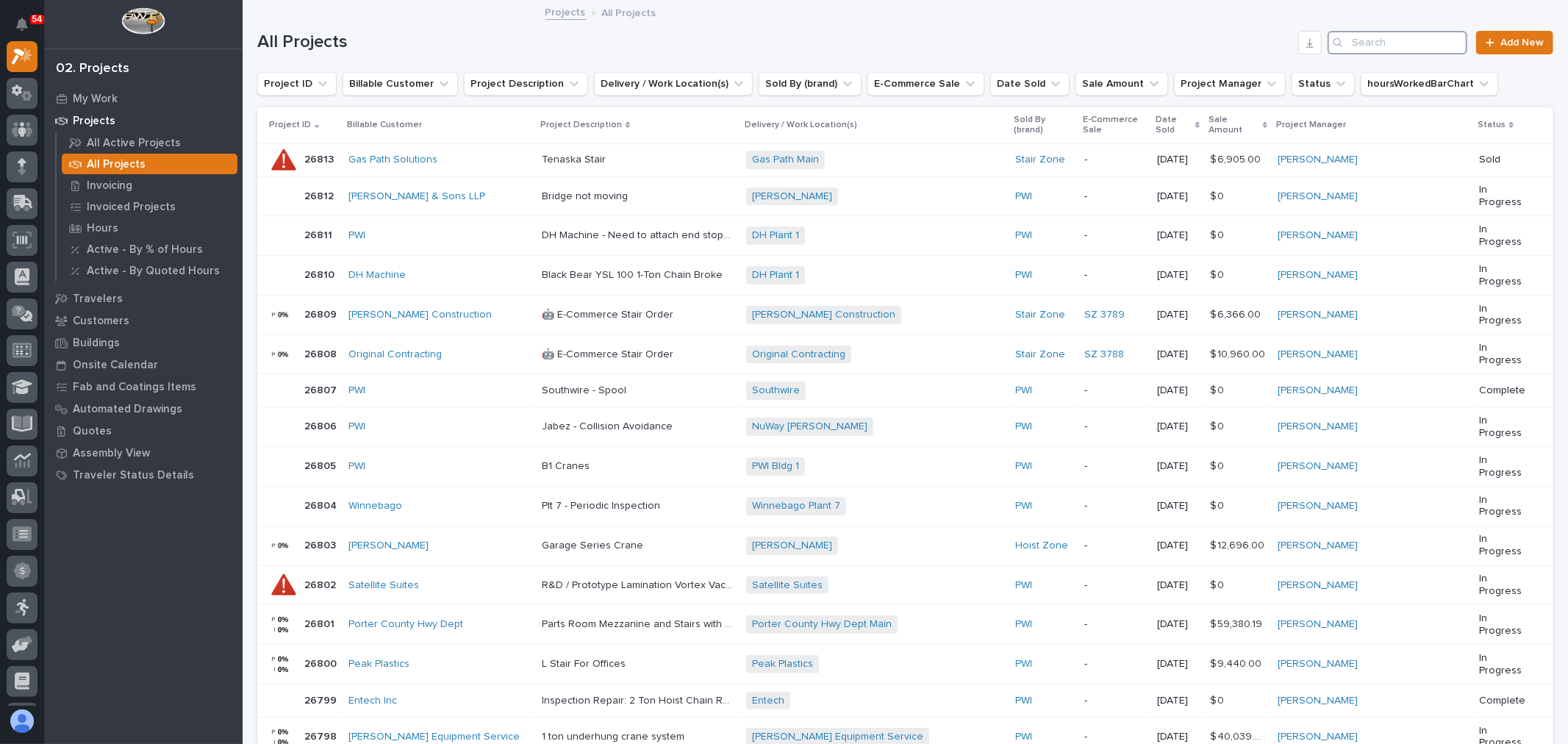
click at [1394, 40] on input "Search" at bounding box center [1398, 43] width 139 height 24
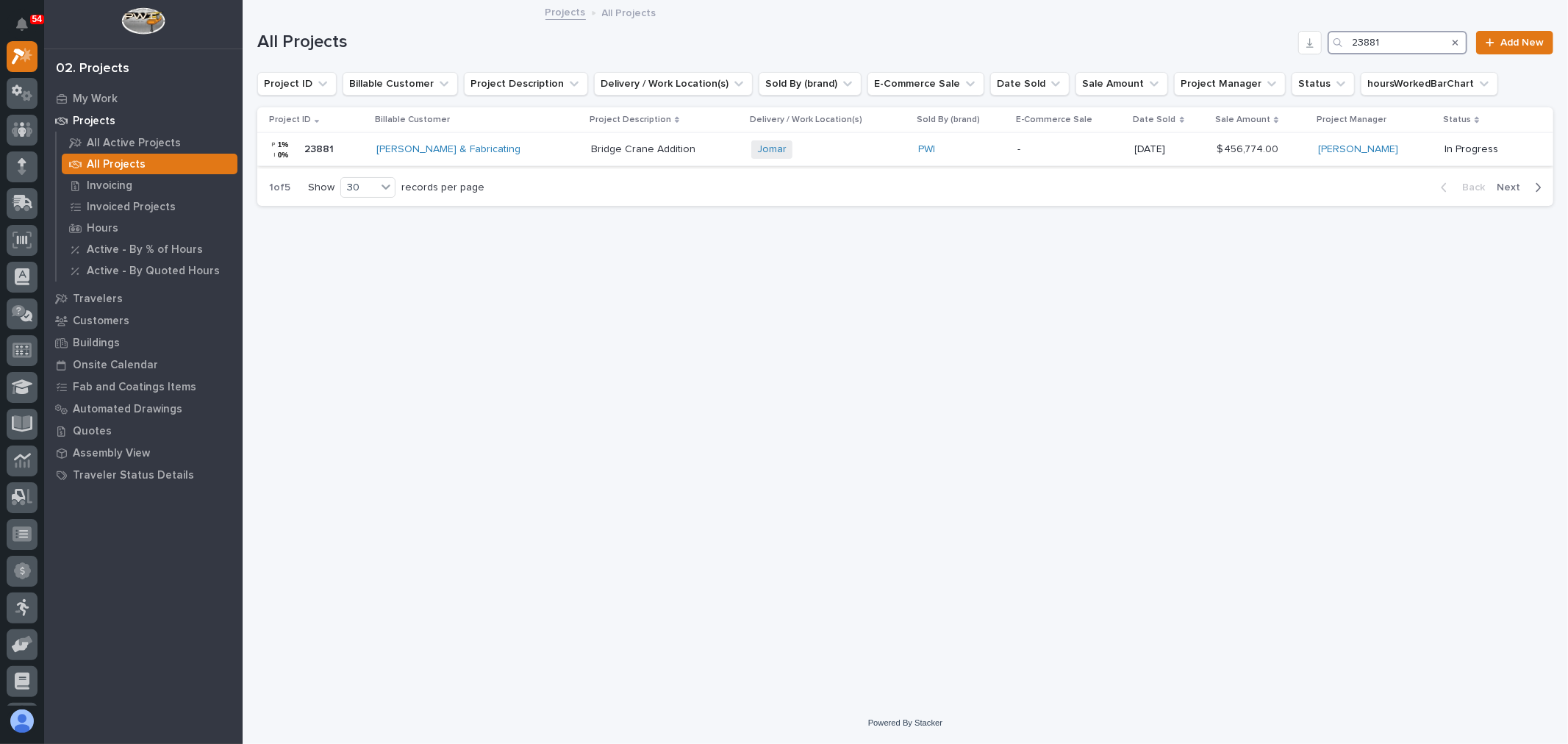
type input "23881"
click at [552, 152] on div "[PERSON_NAME] & Fabricating" at bounding box center [478, 149] width 203 height 13
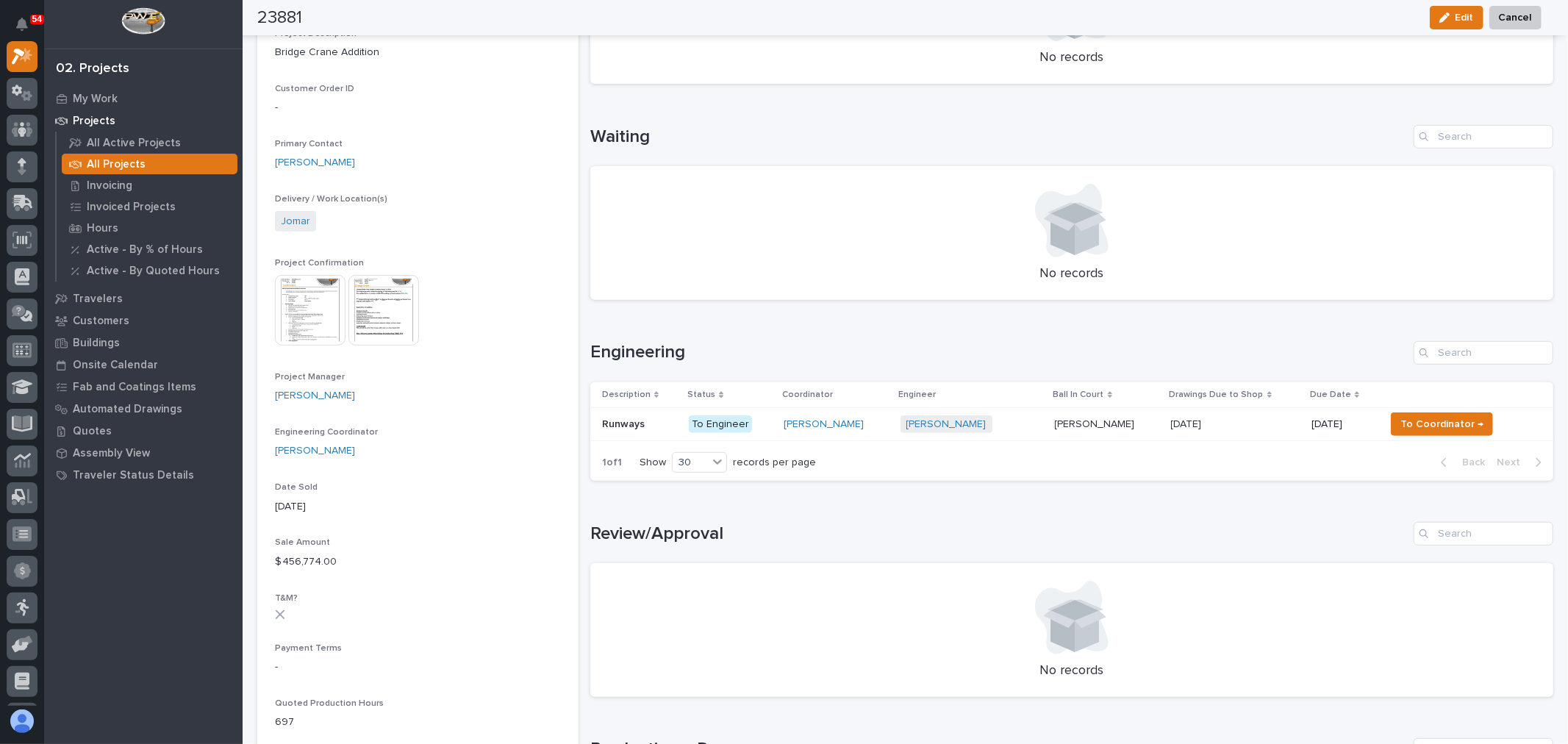
scroll to position [408, 0]
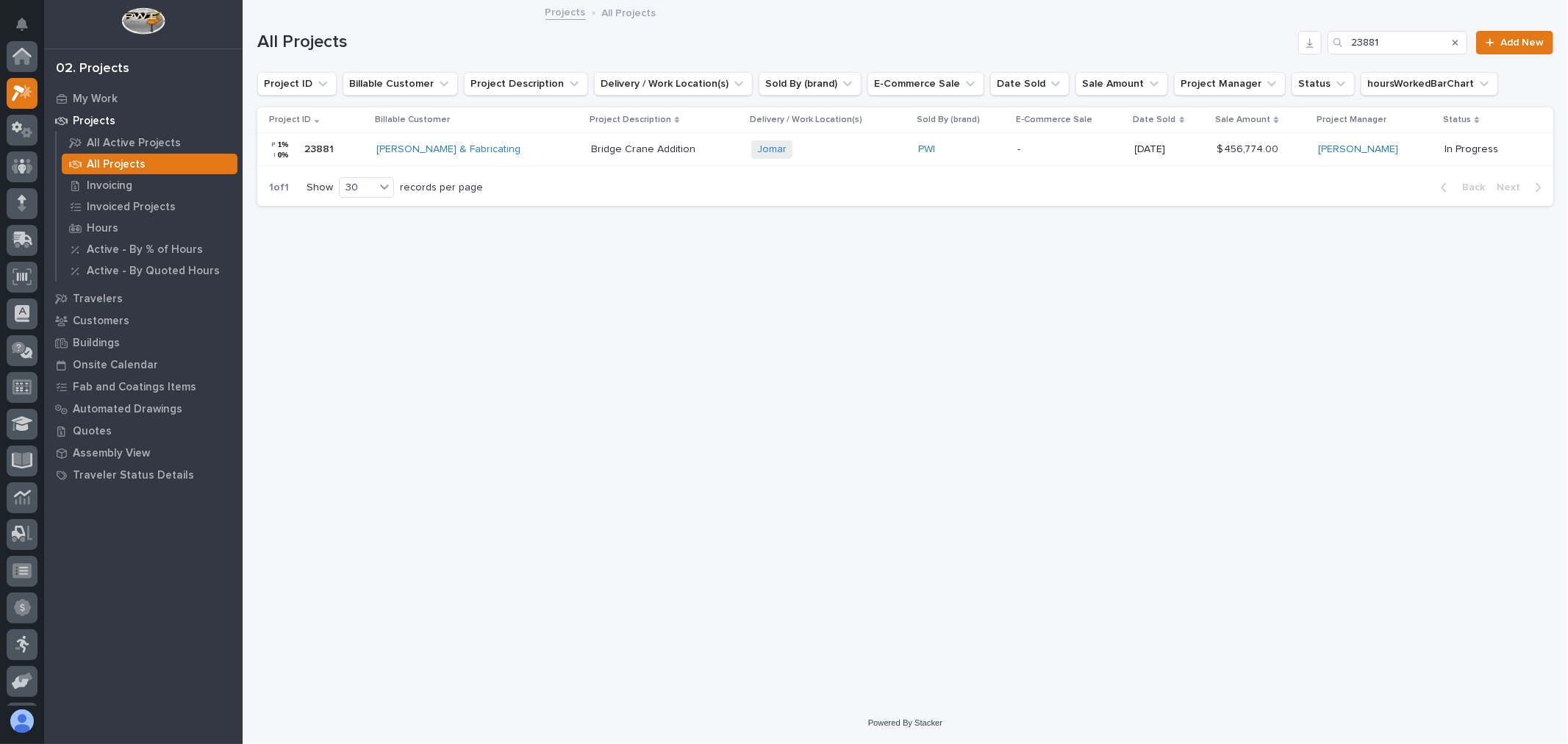
scroll to position [40, 0]
click at [1388, 27] on div "All Projects 23881 Add New" at bounding box center [906, 36] width 1296 height 71
click at [1391, 34] on input "23881" at bounding box center [1398, 43] width 139 height 24
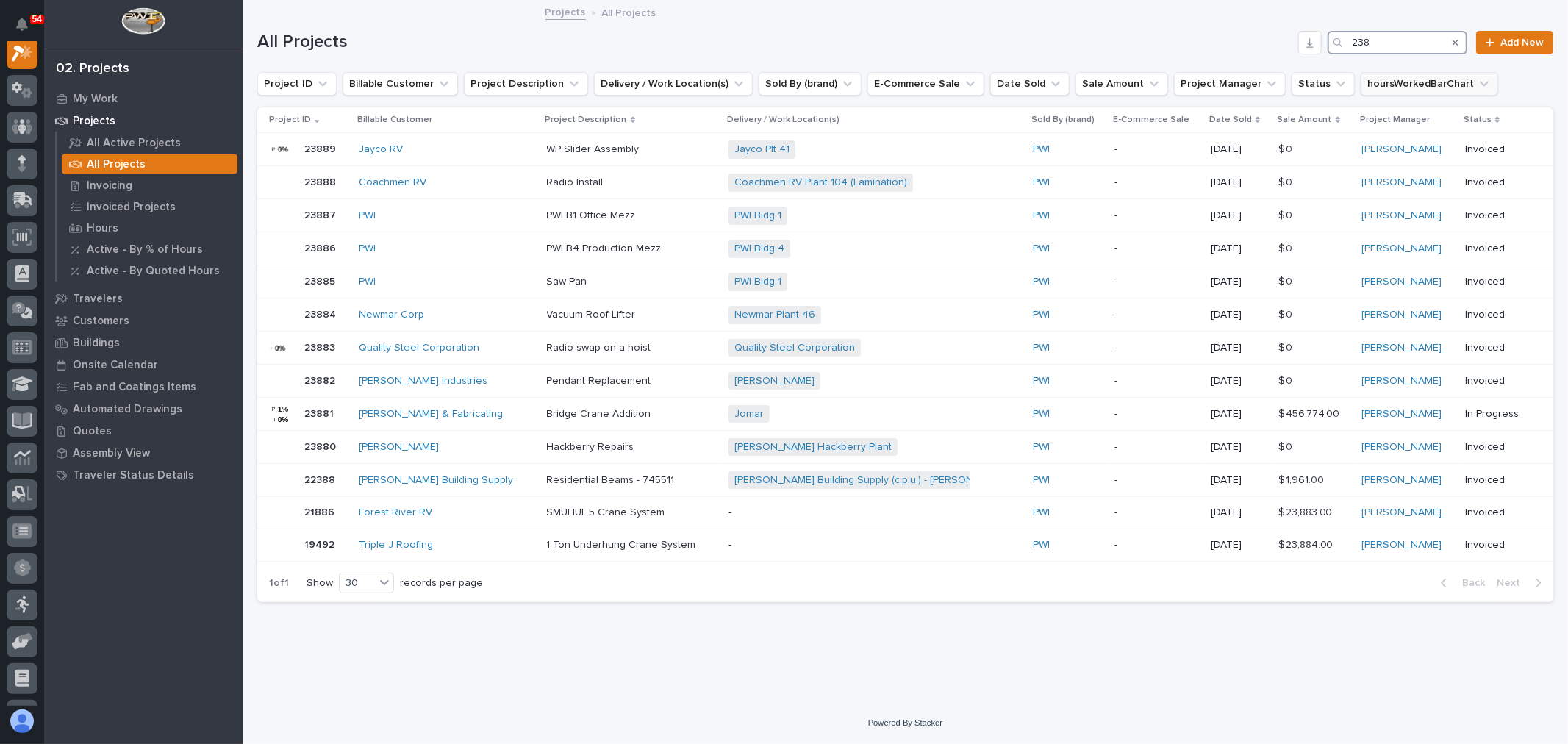
scroll to position [37, 0]
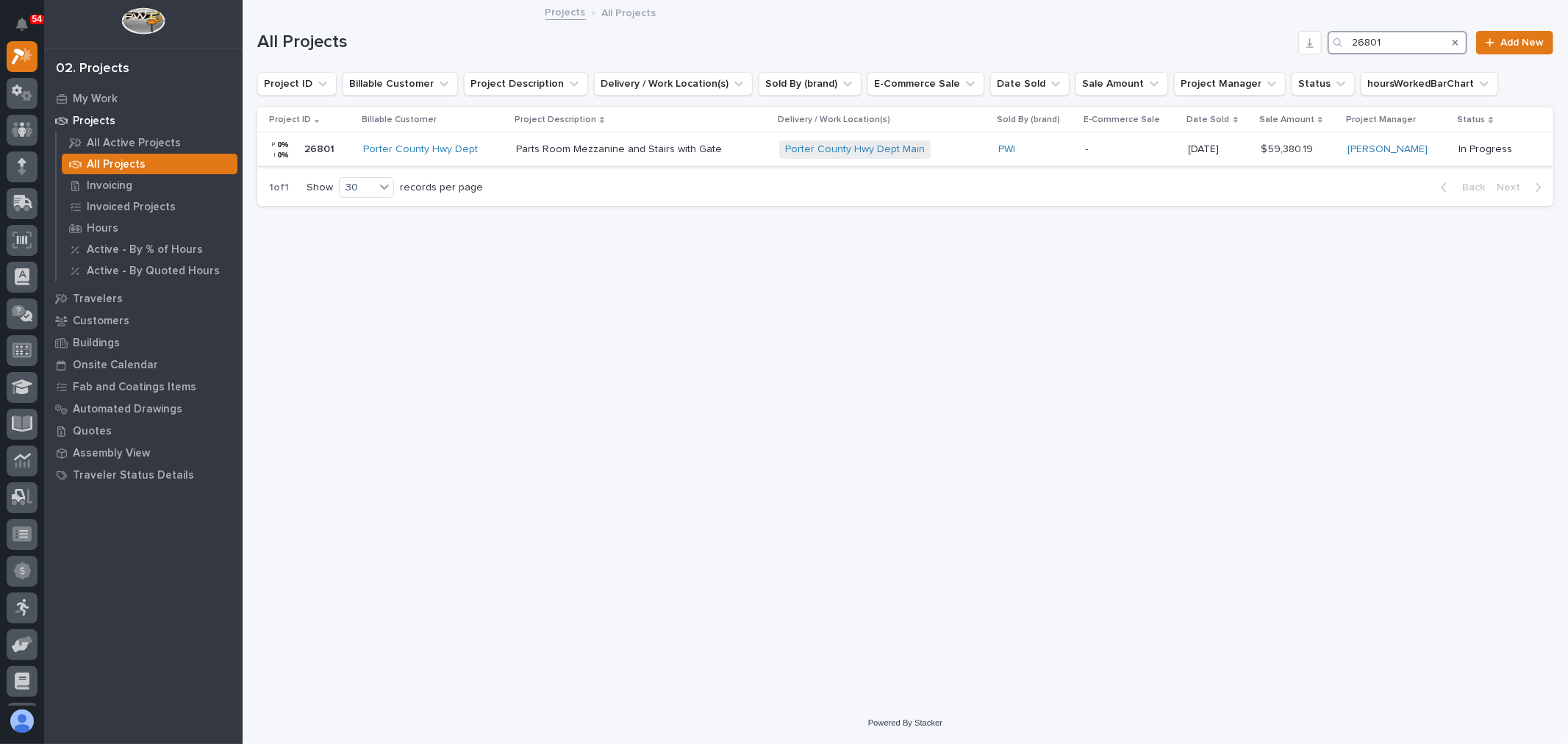
type input "26801"
click at [967, 145] on div "Porter County Hwy Dept Main + 0" at bounding box center [883, 149] width 207 height 18
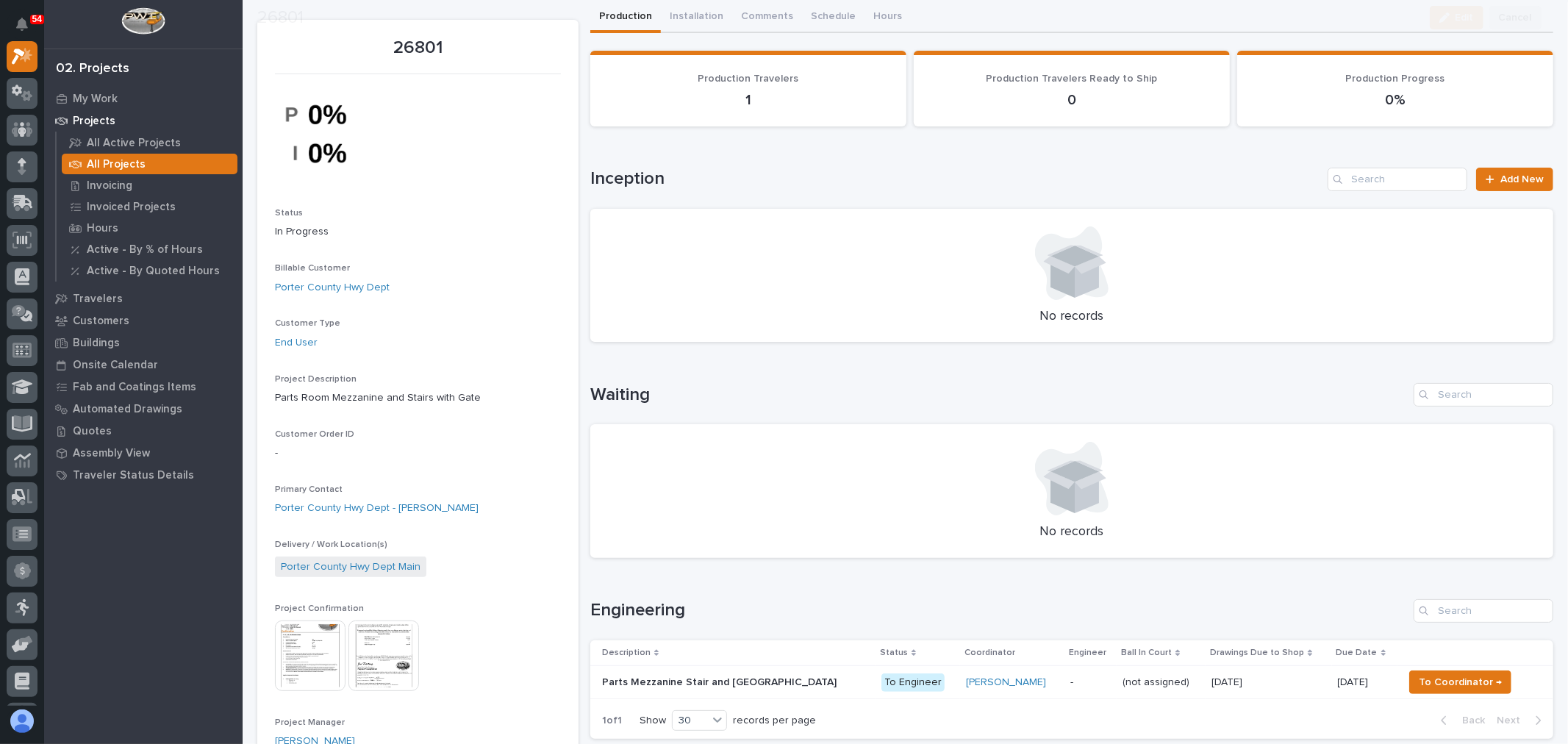
scroll to position [82, 0]
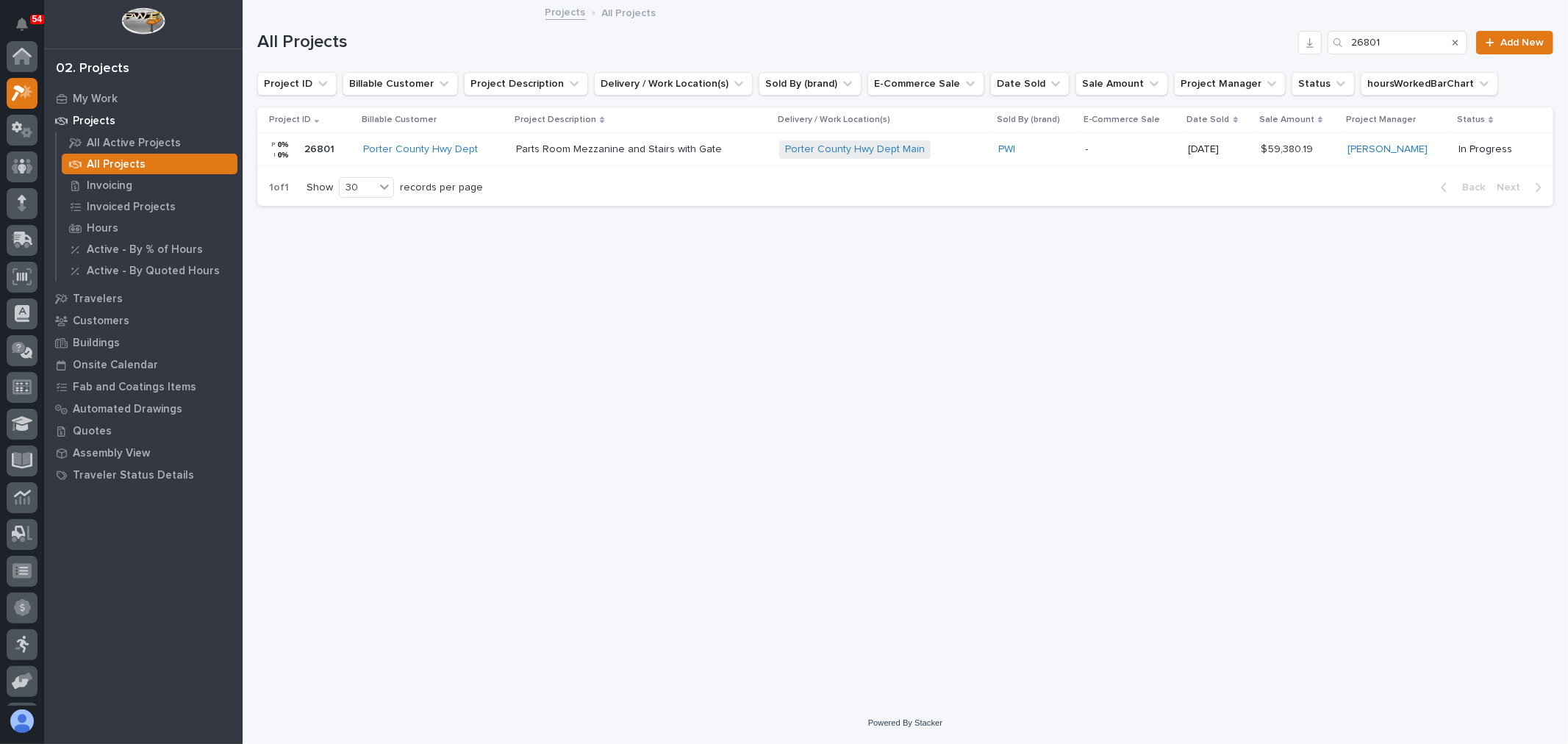
scroll to position [40, 0]
click at [1408, 38] on input "26801" at bounding box center [1398, 43] width 139 height 24
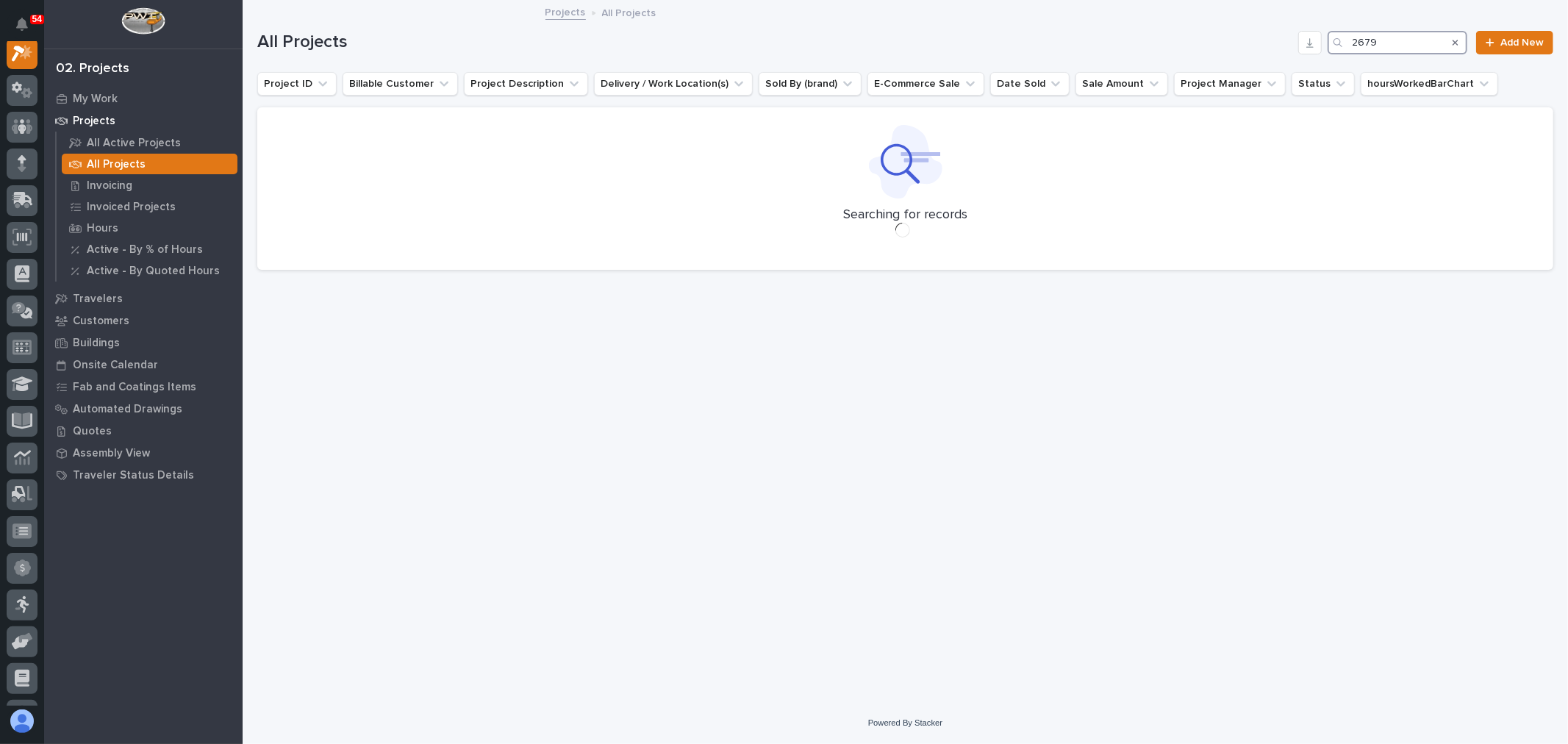
scroll to position [37, 0]
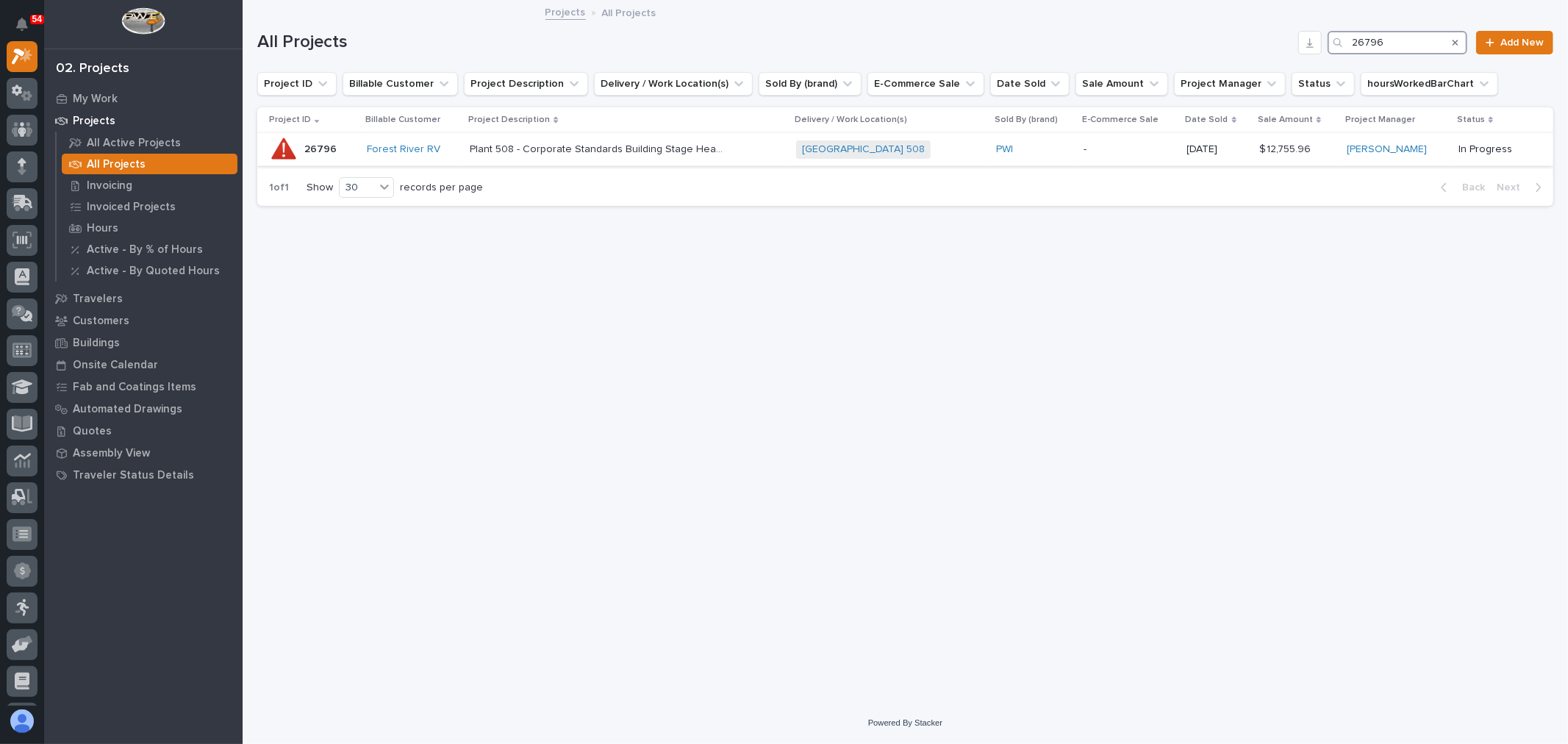
type input "26796"
click at [778, 157] on div "Plant 508 - Corporate Standards Building Stage Headers Installation Plant 508 -…" at bounding box center [627, 149] width 315 height 24
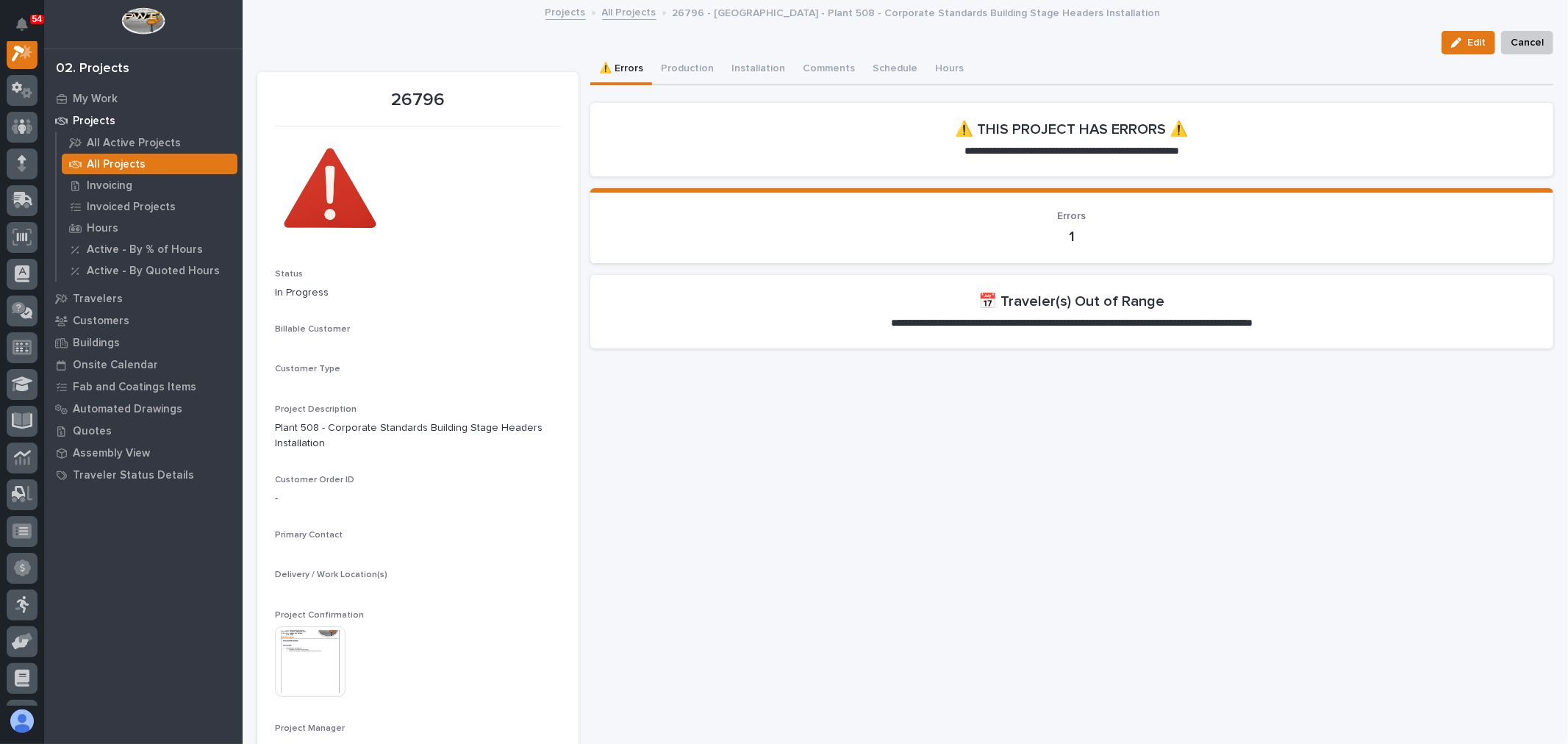
scroll to position [37, 0]
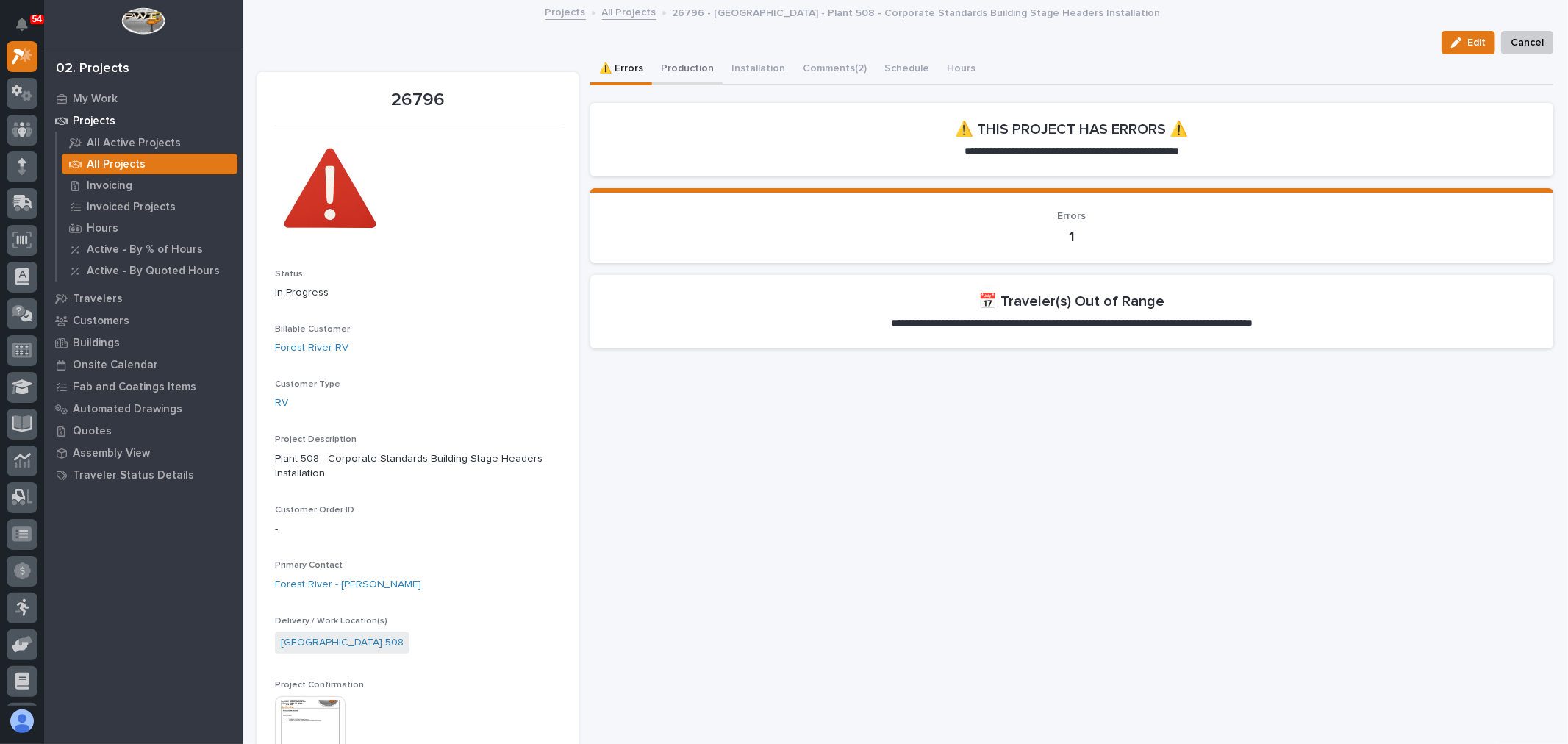
click at [687, 64] on button "Production" at bounding box center [687, 70] width 71 height 31
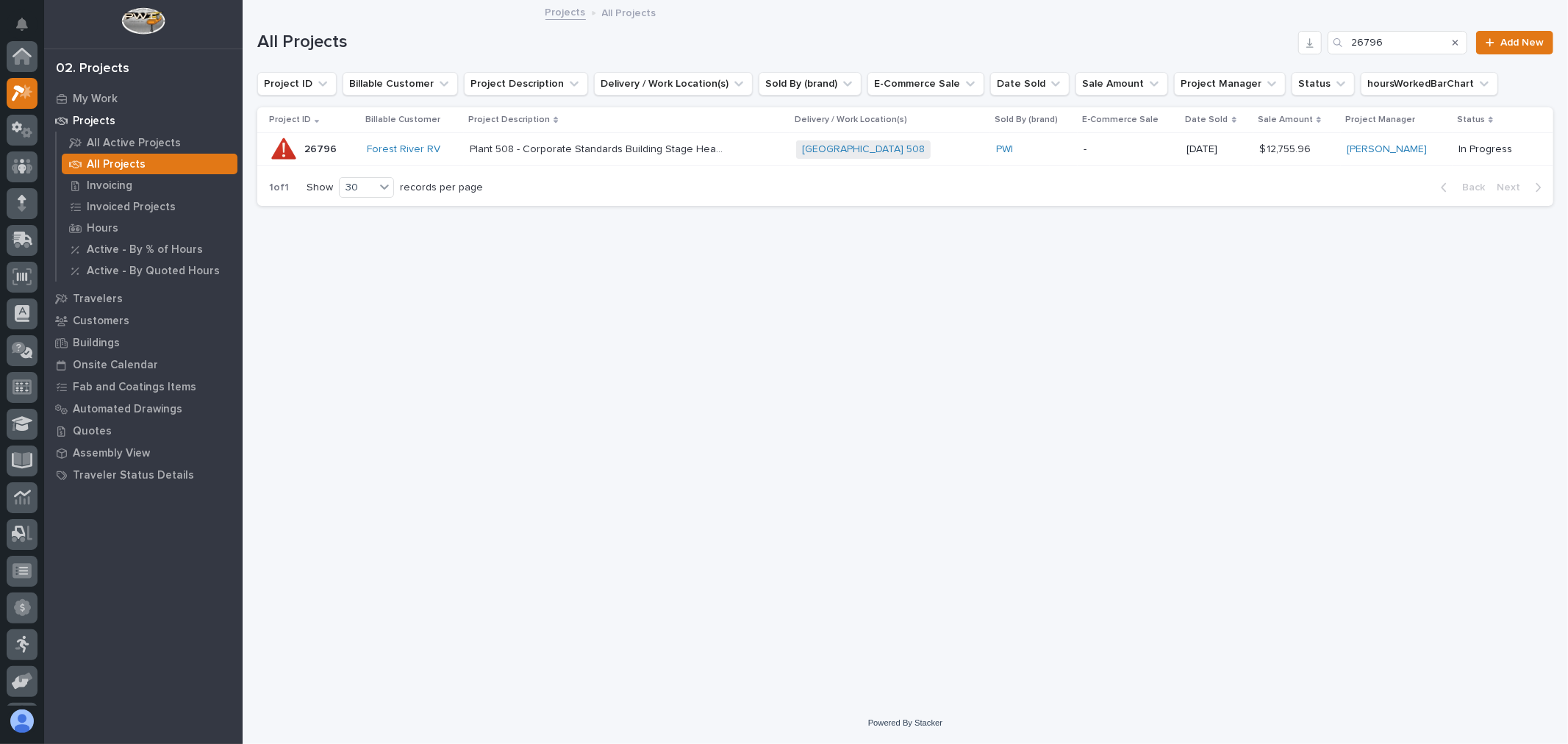
scroll to position [40, 0]
click at [1442, 41] on input "26796" at bounding box center [1398, 43] width 139 height 24
type input "26795"
click at [730, 147] on p at bounding box center [600, 149] width 258 height 13
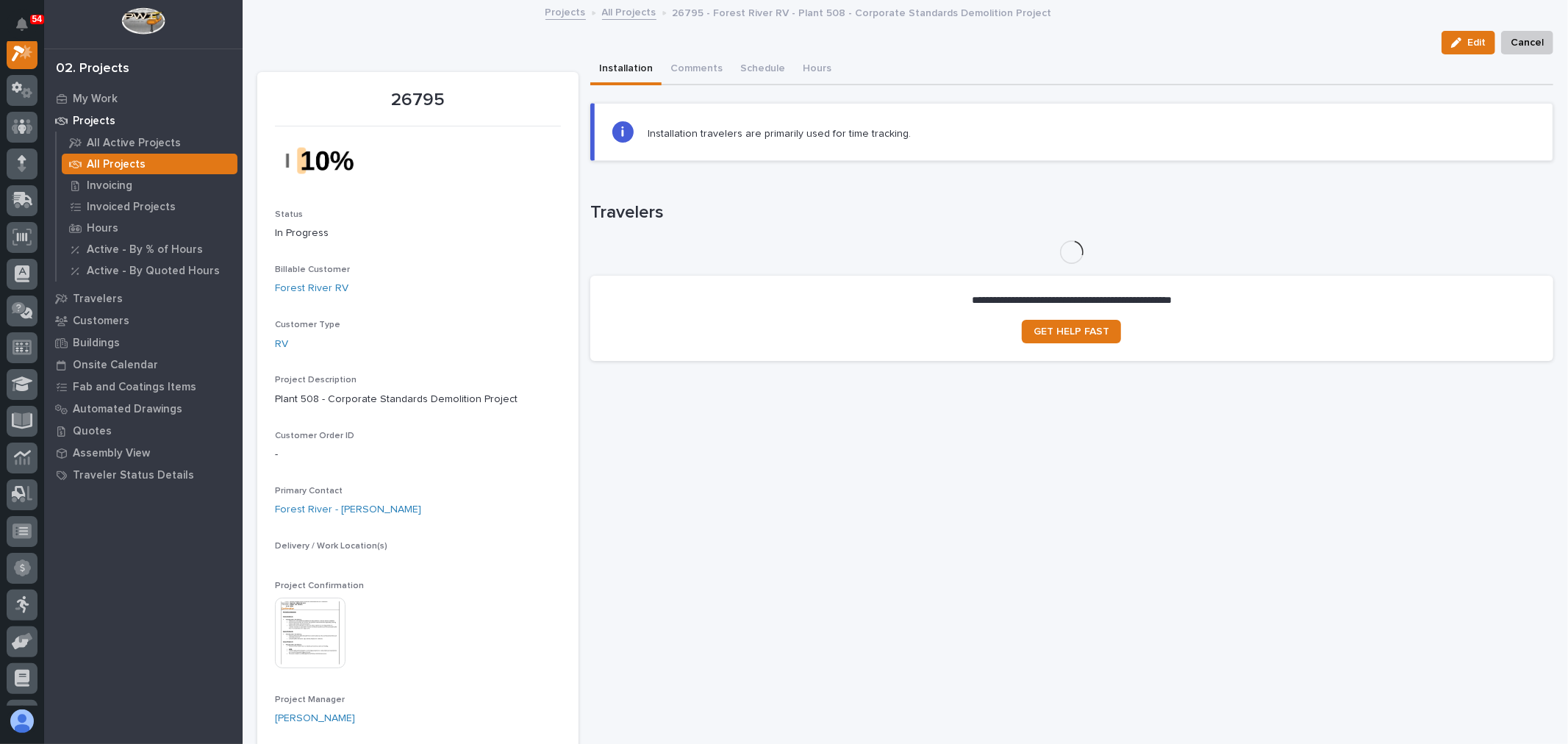
scroll to position [37, 0]
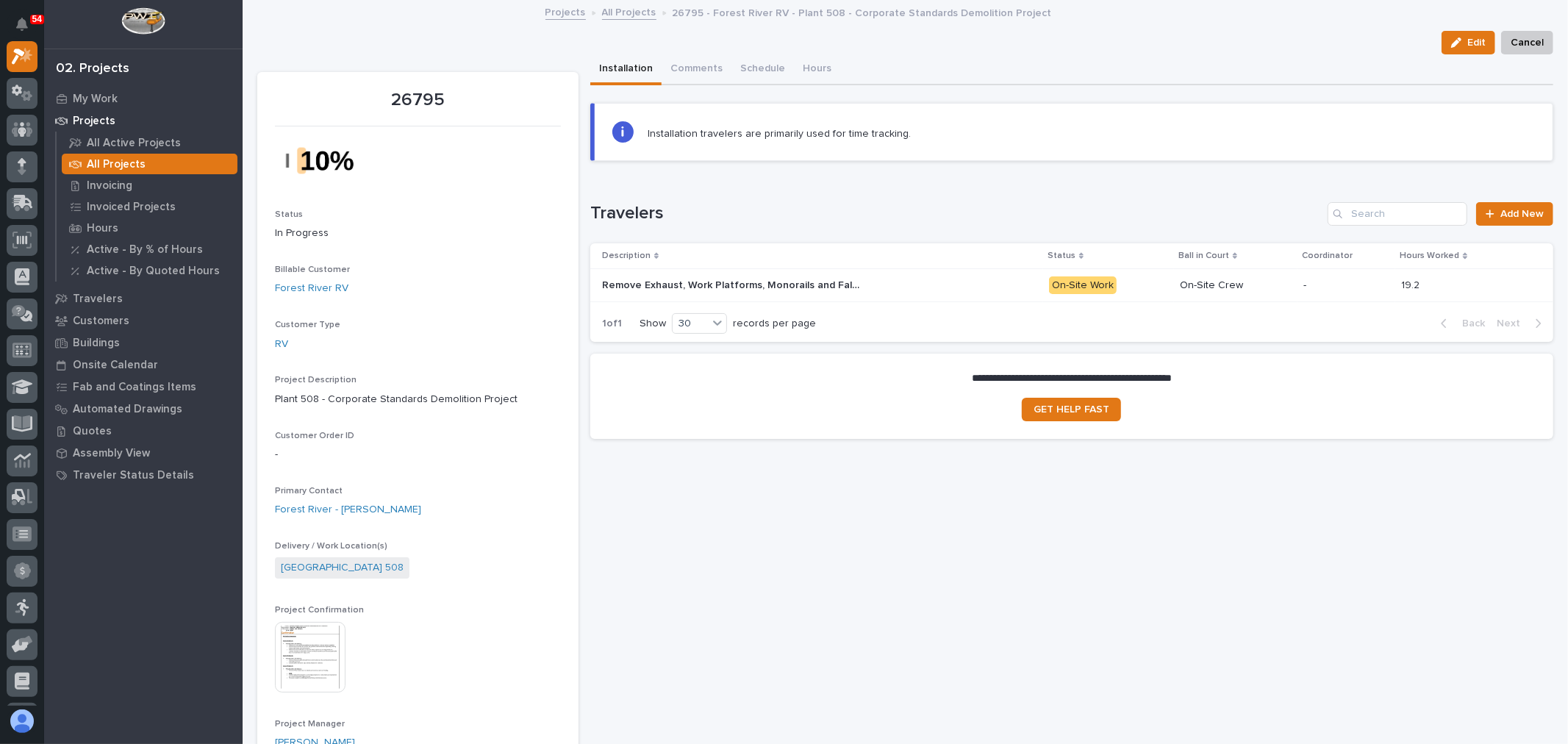
click at [930, 277] on div "Remove Exhaust, Work Platforms, Monorails and Fall Protection Remove Exhaust, W…" at bounding box center [819, 286] width 435 height 24
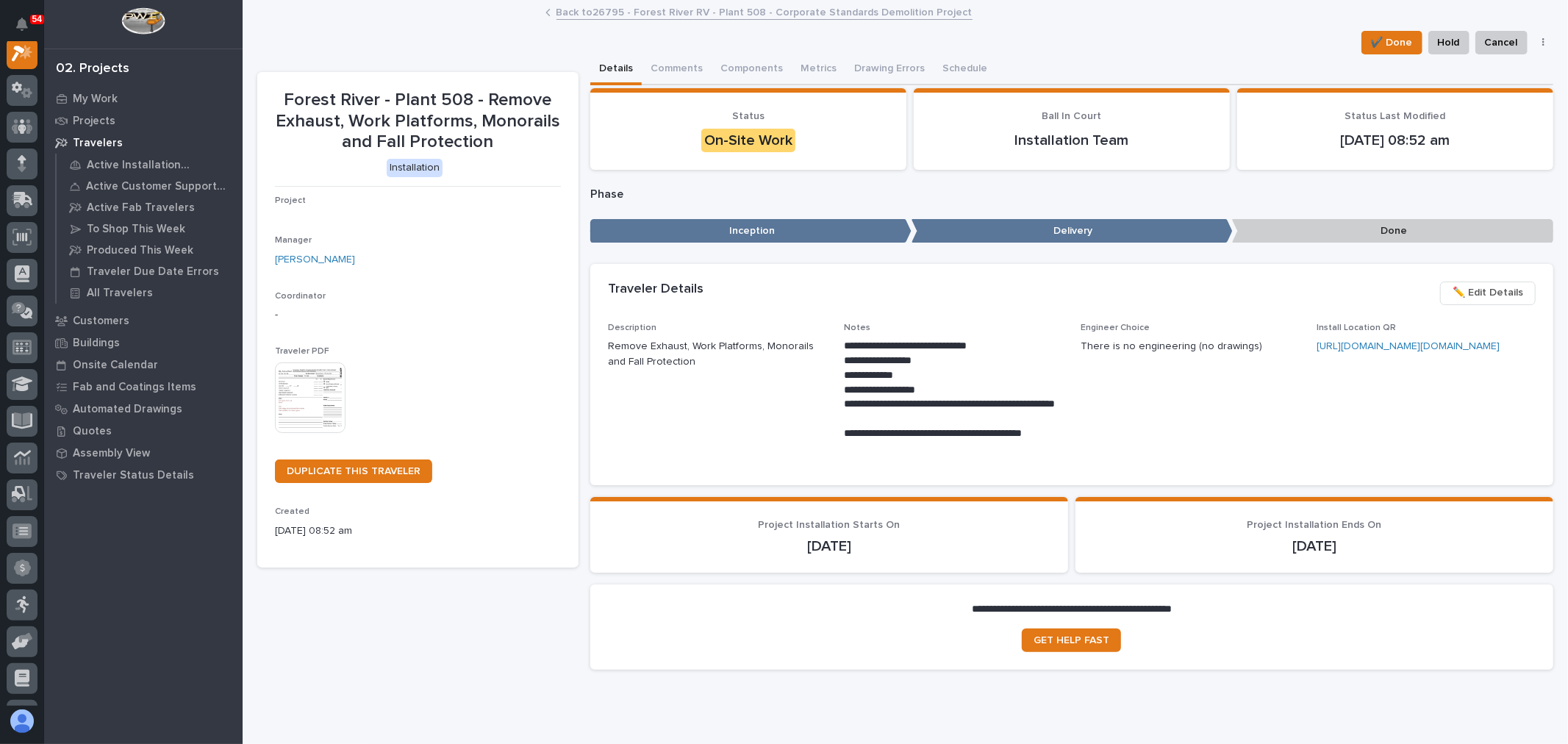
scroll to position [37, 0]
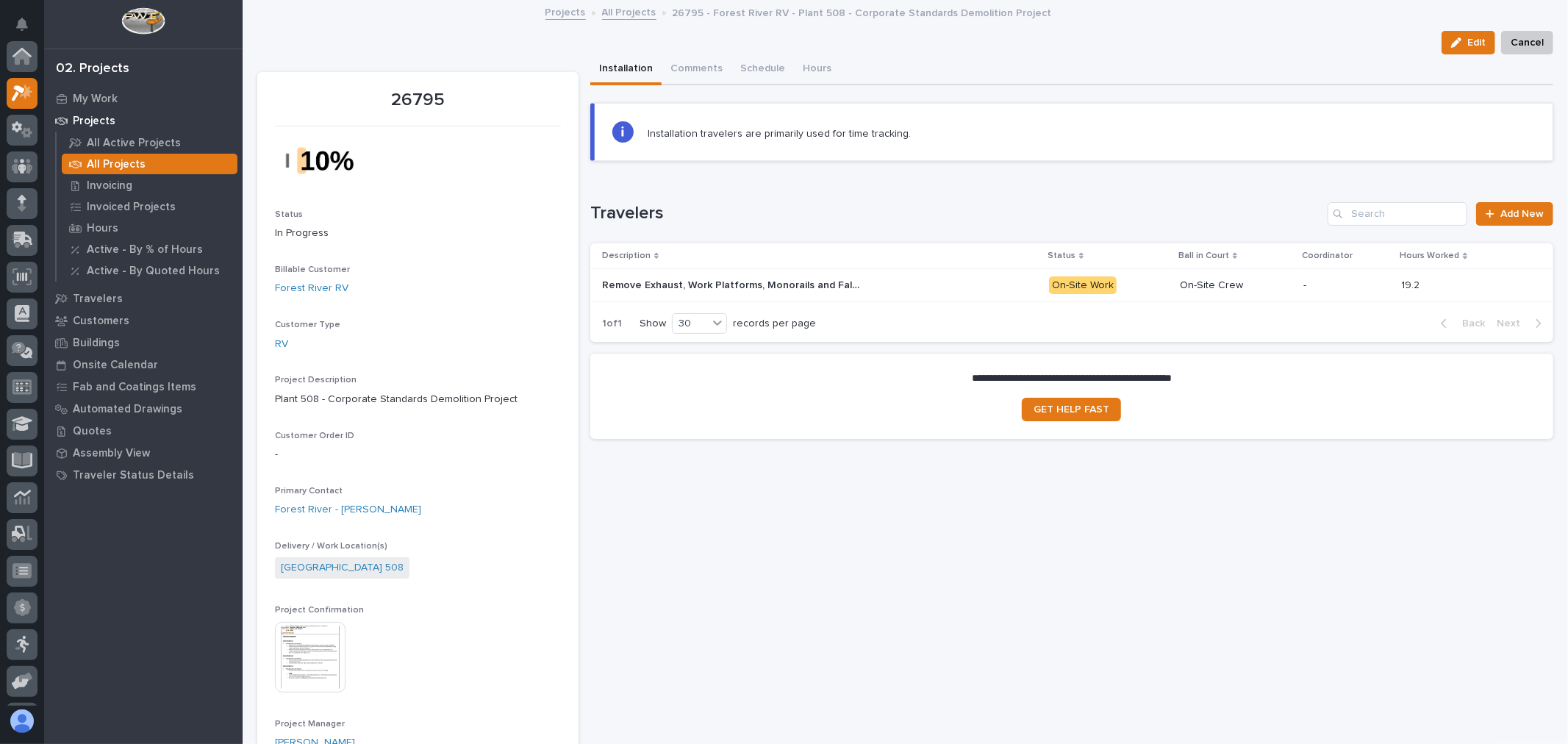
scroll to position [40, 0]
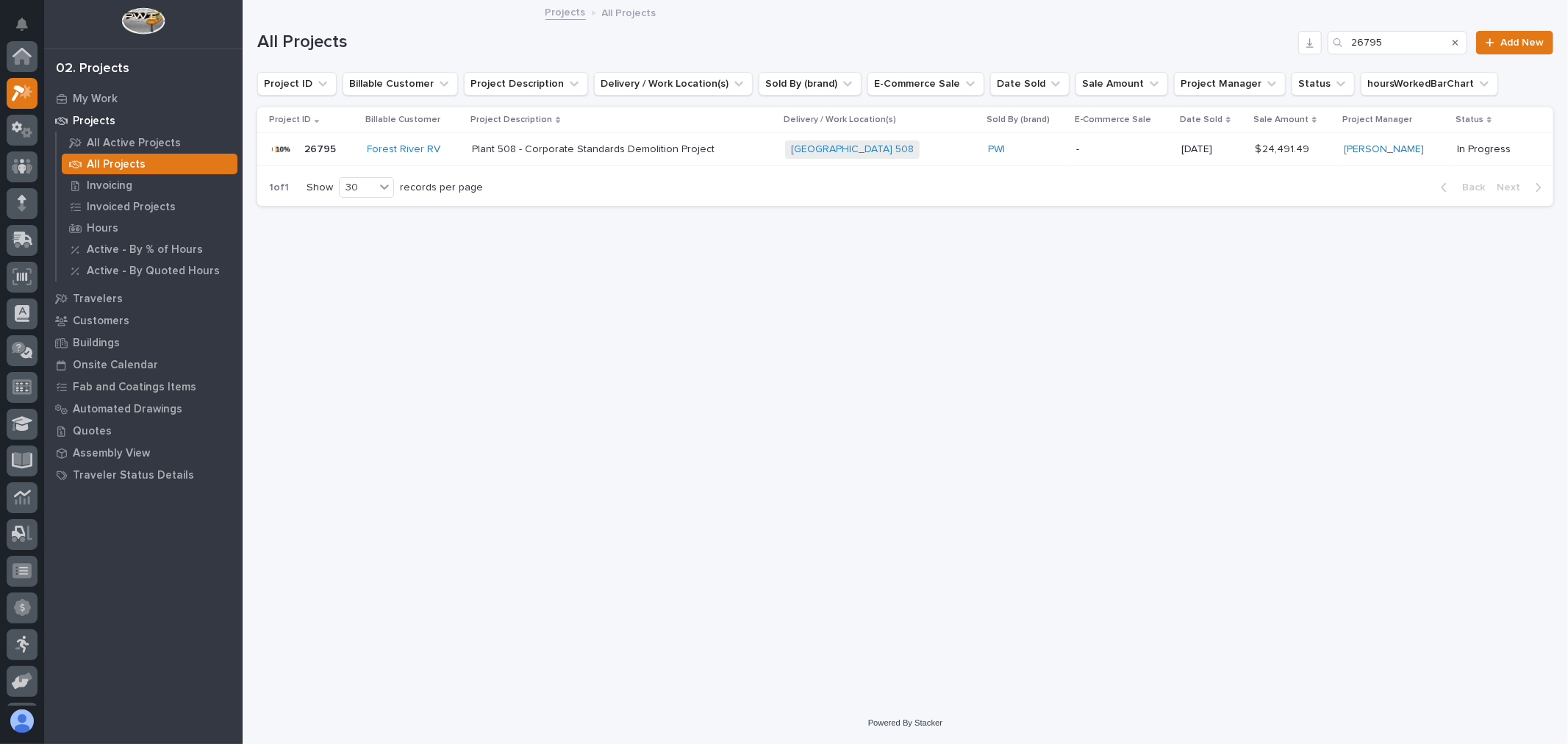
scroll to position [40, 0]
click at [1396, 42] on input "26795" at bounding box center [1398, 43] width 139 height 24
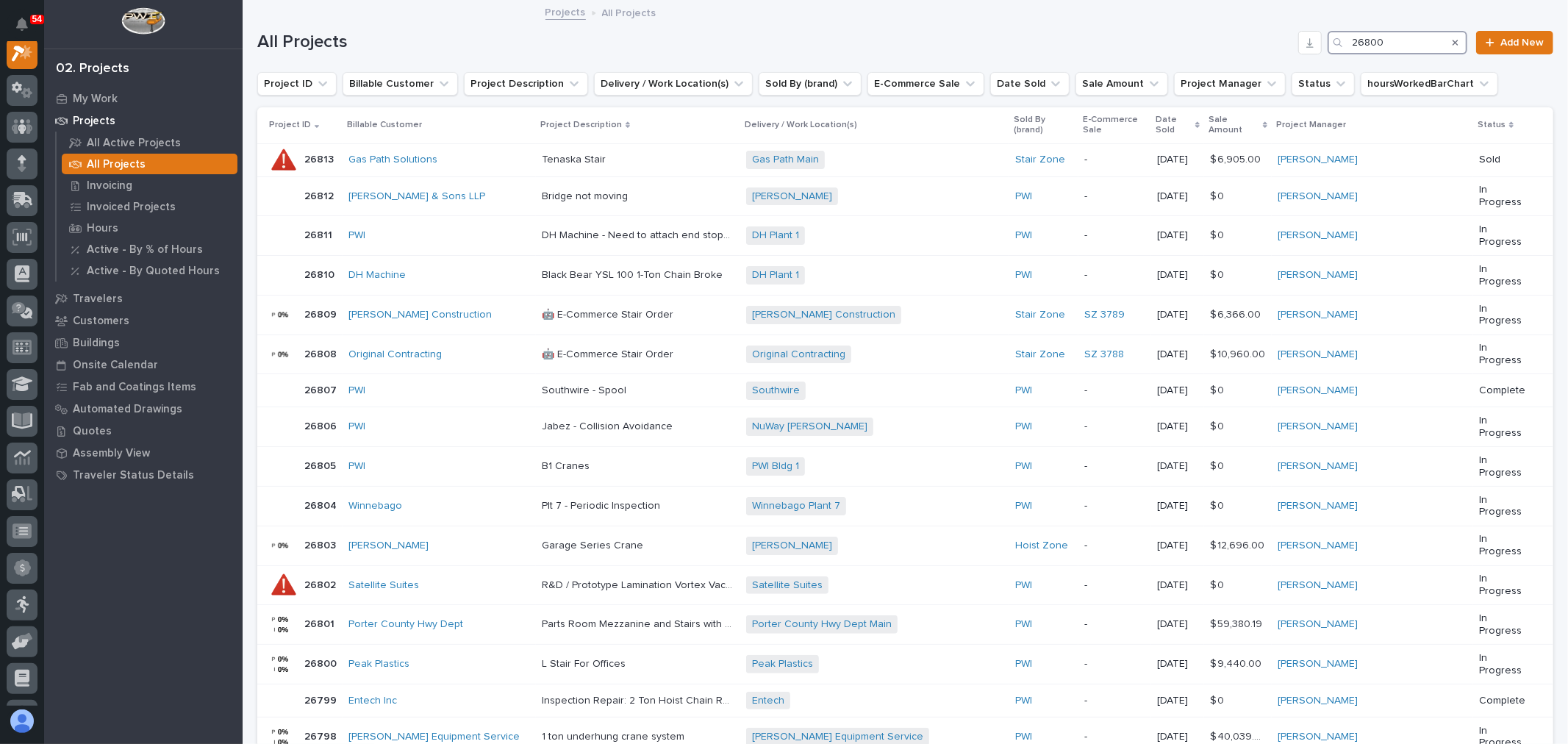
scroll to position [37, 0]
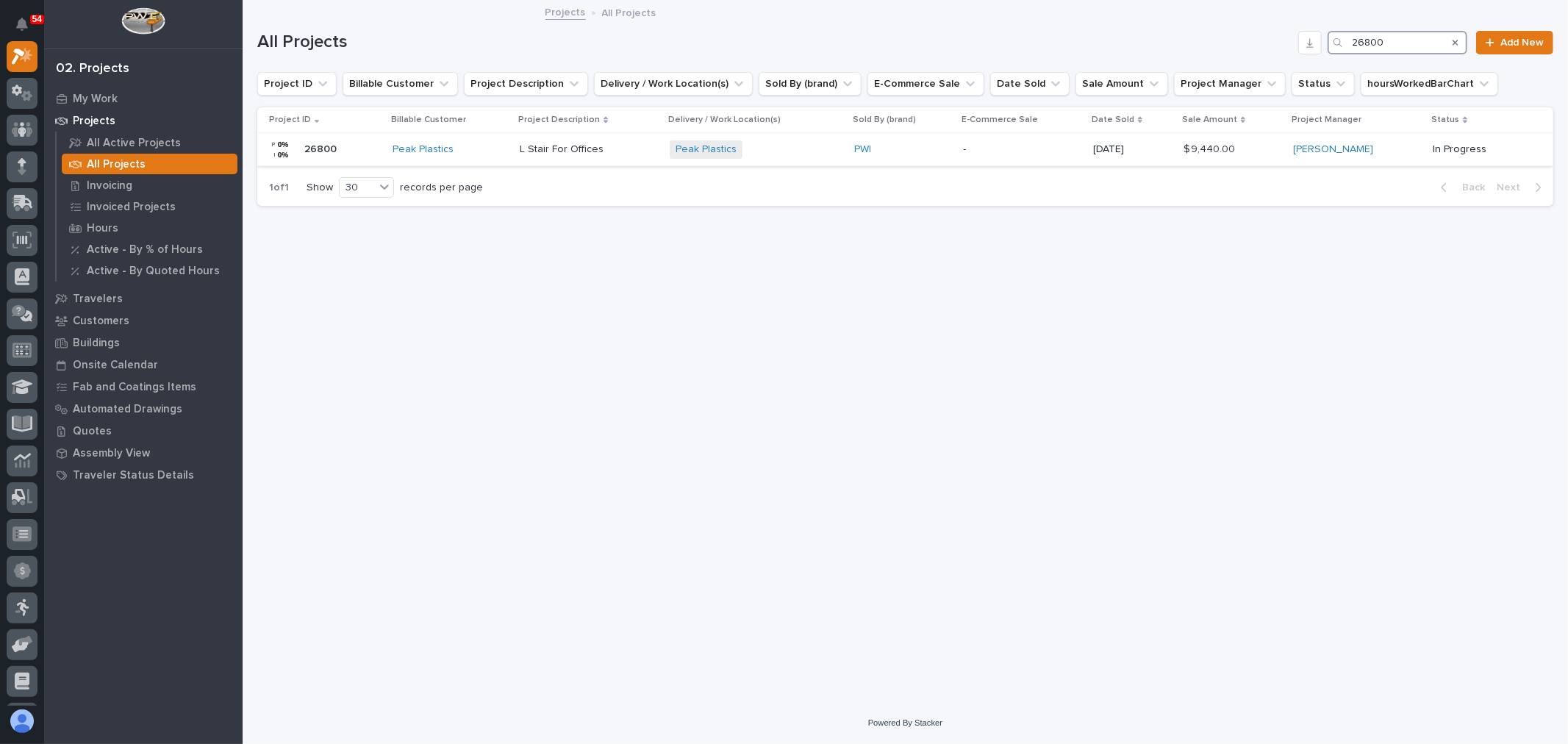
type input "26800"
click at [921, 151] on div "PWI" at bounding box center [903, 149] width 98 height 13
click at [1405, 39] on input "26800" at bounding box center [1398, 43] width 139 height 24
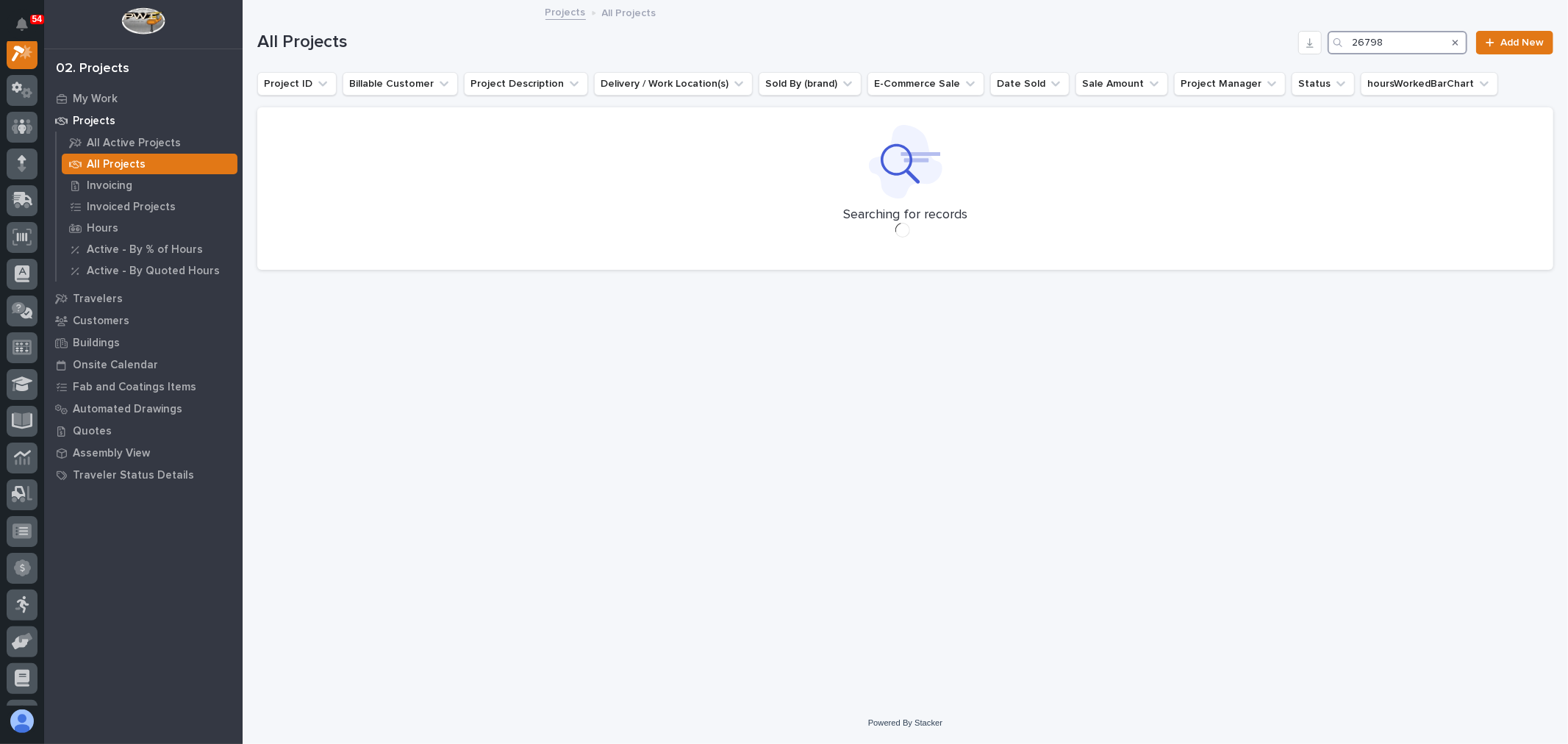
scroll to position [37, 0]
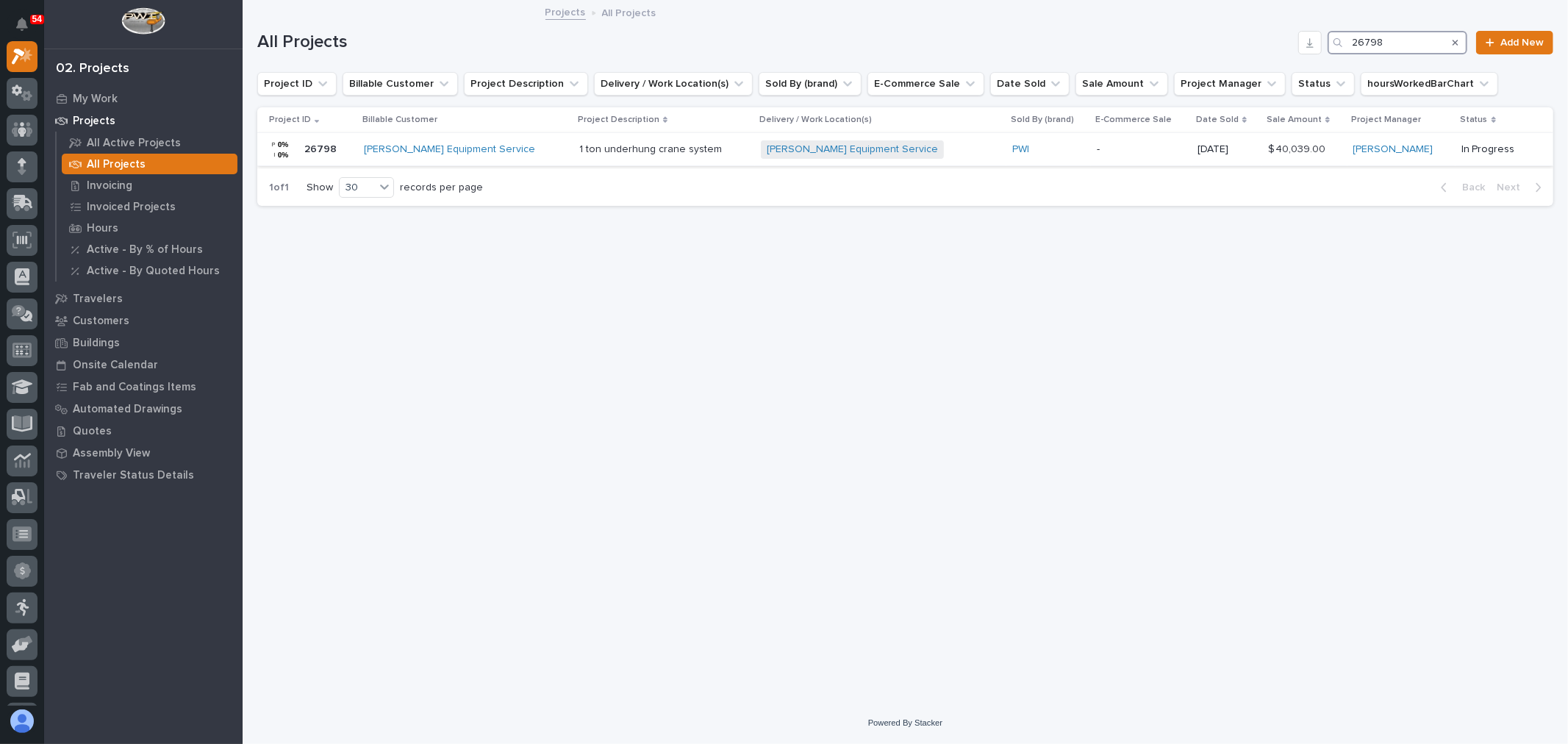
type input "26798"
click at [1038, 154] on div "PWI" at bounding box center [1048, 149] width 73 height 13
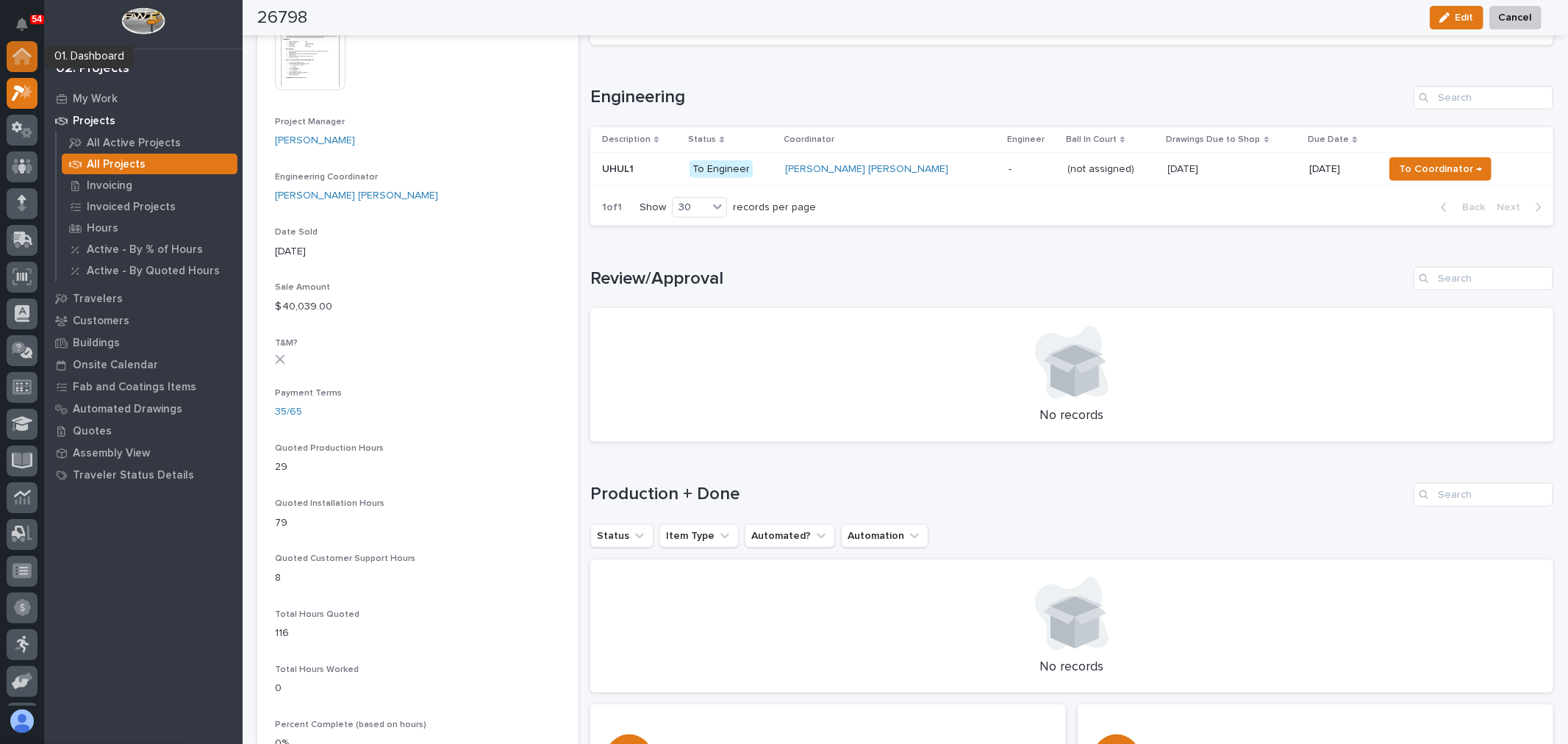
click at [27, 61] on icon at bounding box center [22, 57] width 15 height 15
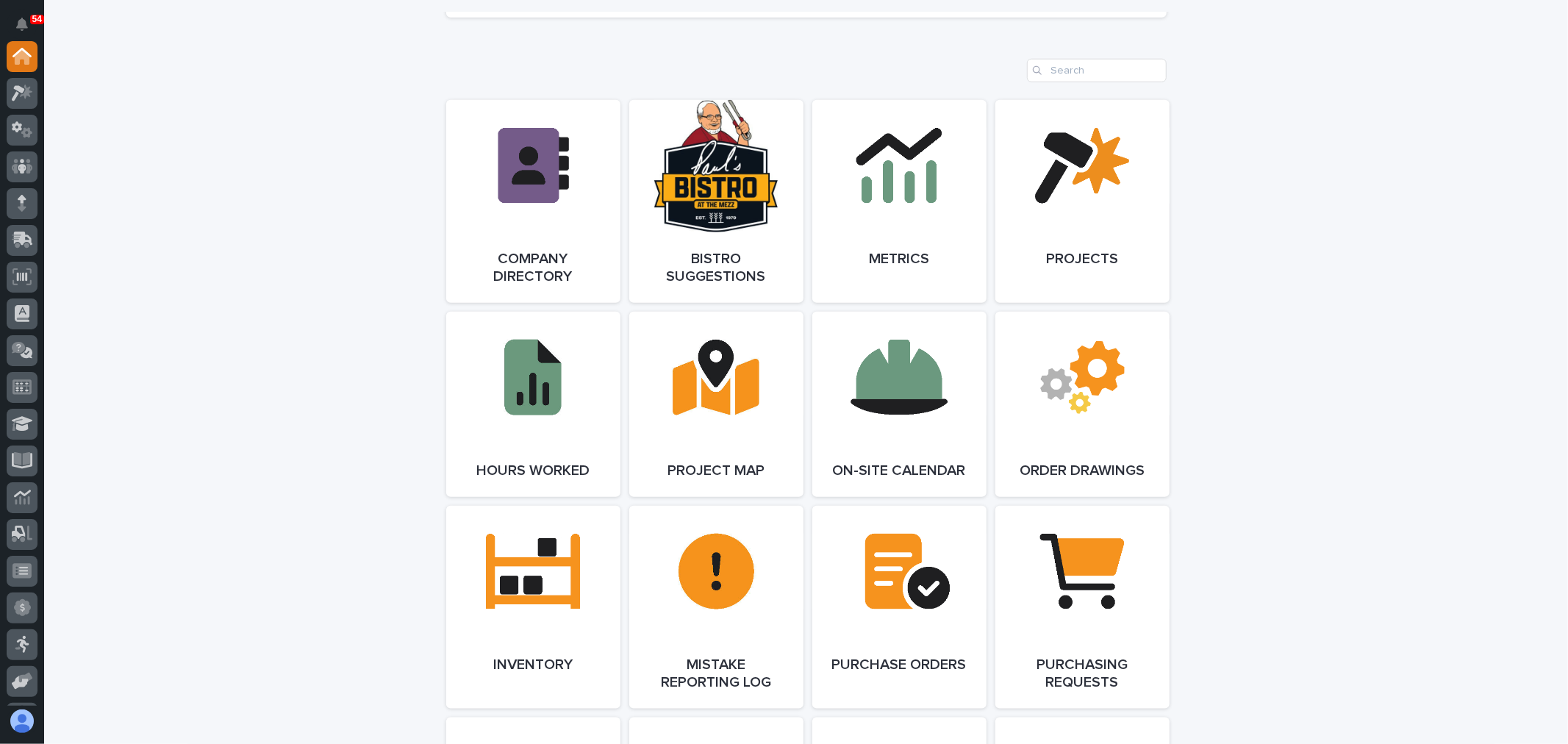
scroll to position [1144, 0]
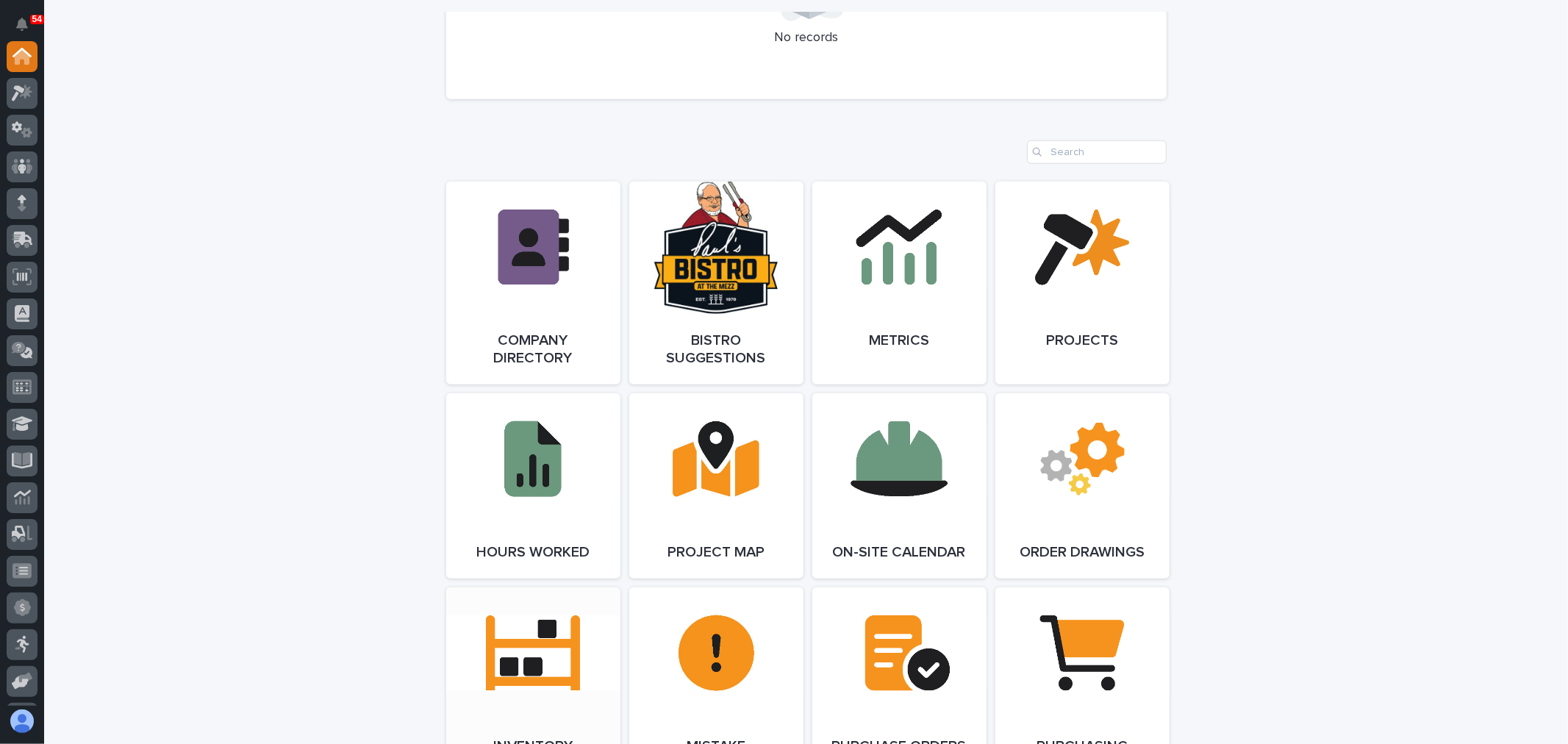
click at [559, 648] on link "Open Link" at bounding box center [533, 689] width 174 height 203
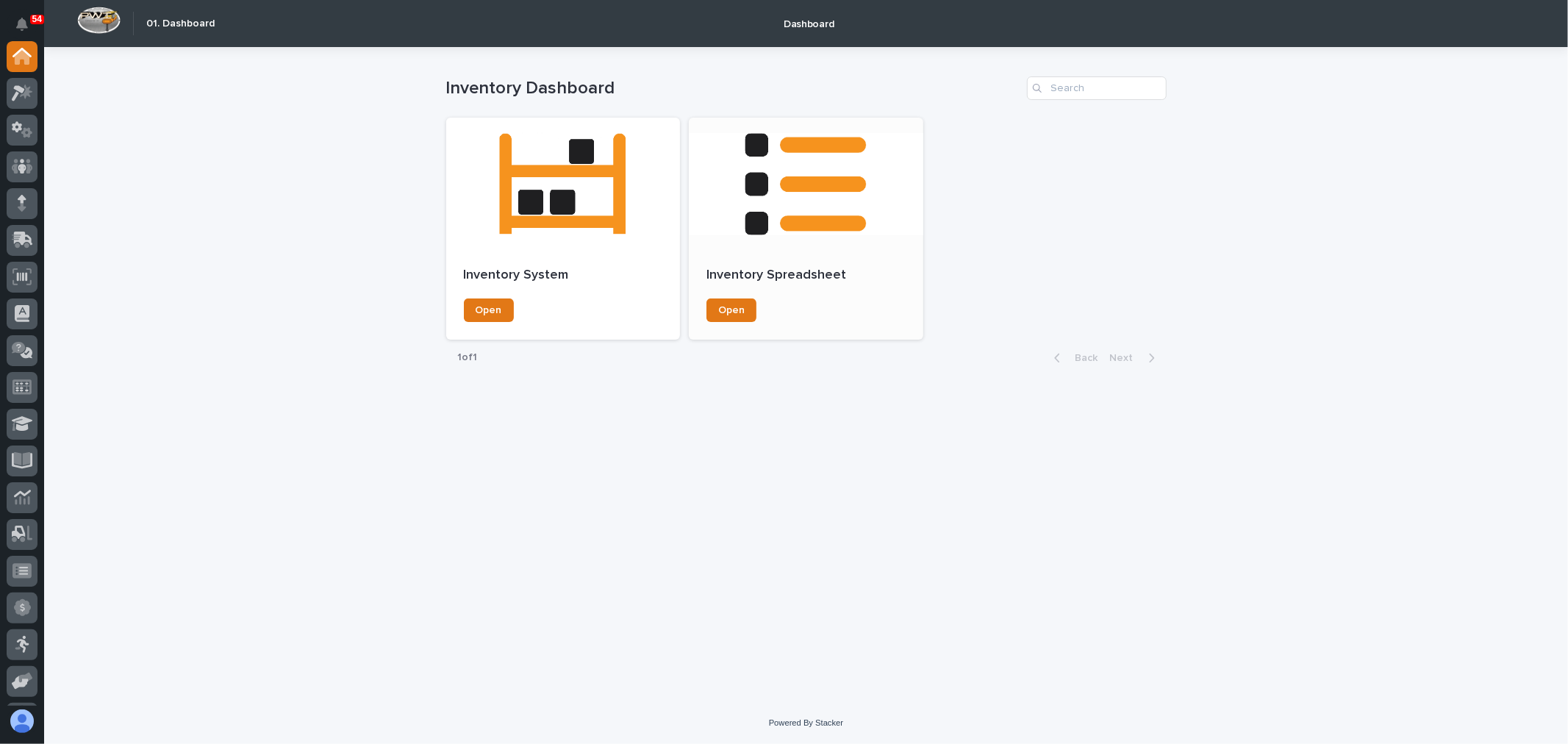
click at [801, 275] on p "Inventory Spreadsheet" at bounding box center [806, 276] width 199 height 16
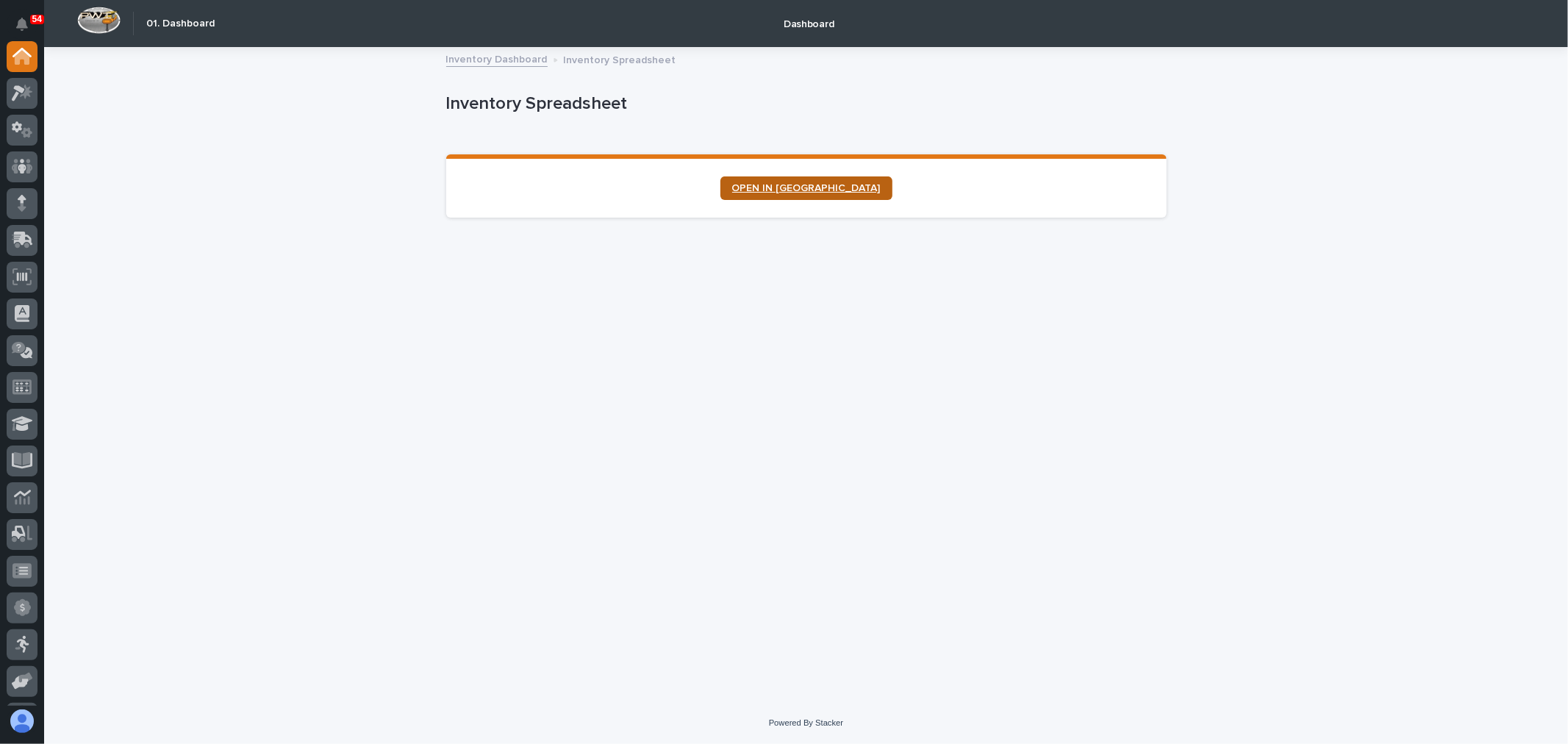
click at [811, 187] on span "OPEN IN NEW TAB" at bounding box center [806, 188] width 148 height 10
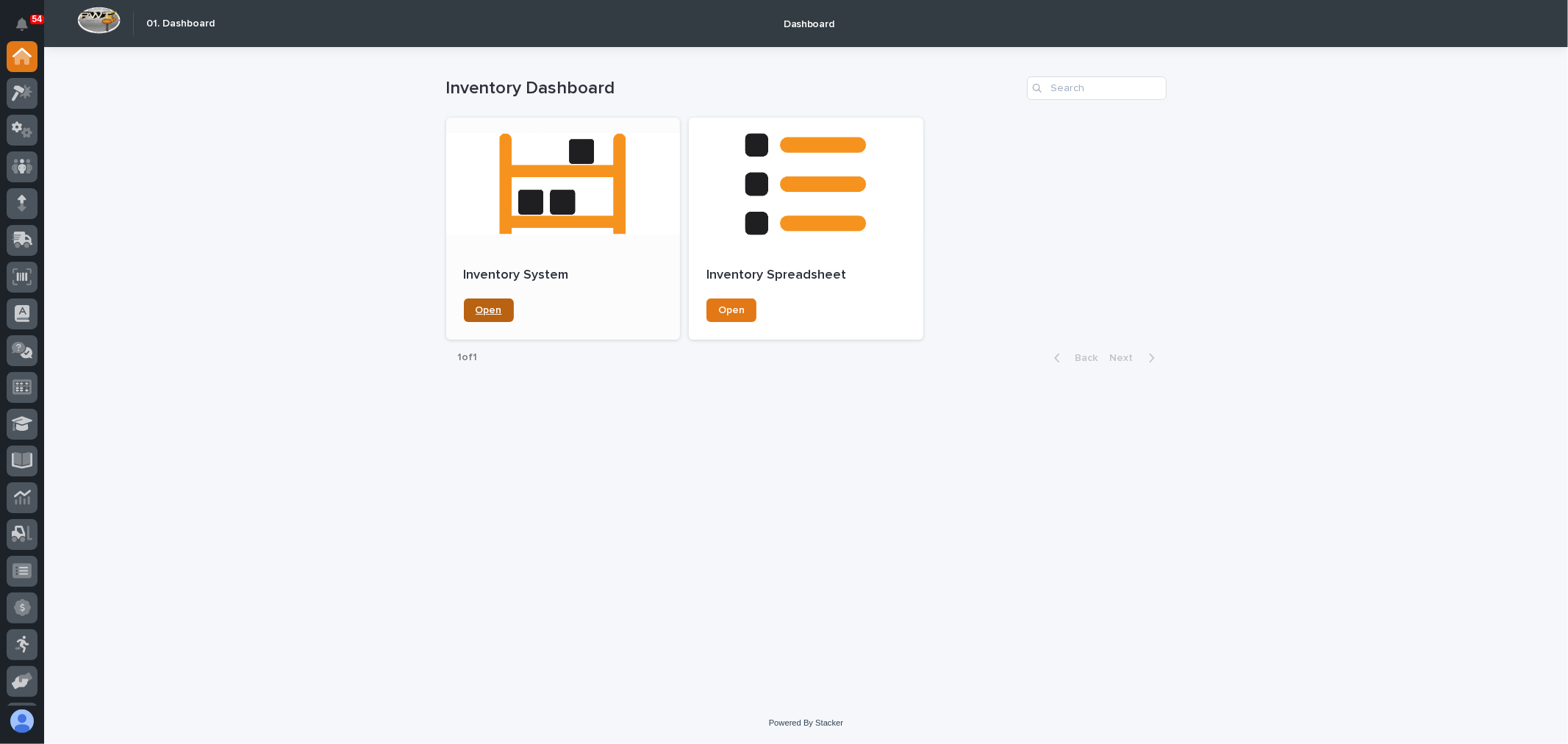
click at [491, 306] on span "Open" at bounding box center [489, 311] width 27 height 10
